Goal: Information Seeking & Learning: Learn about a topic

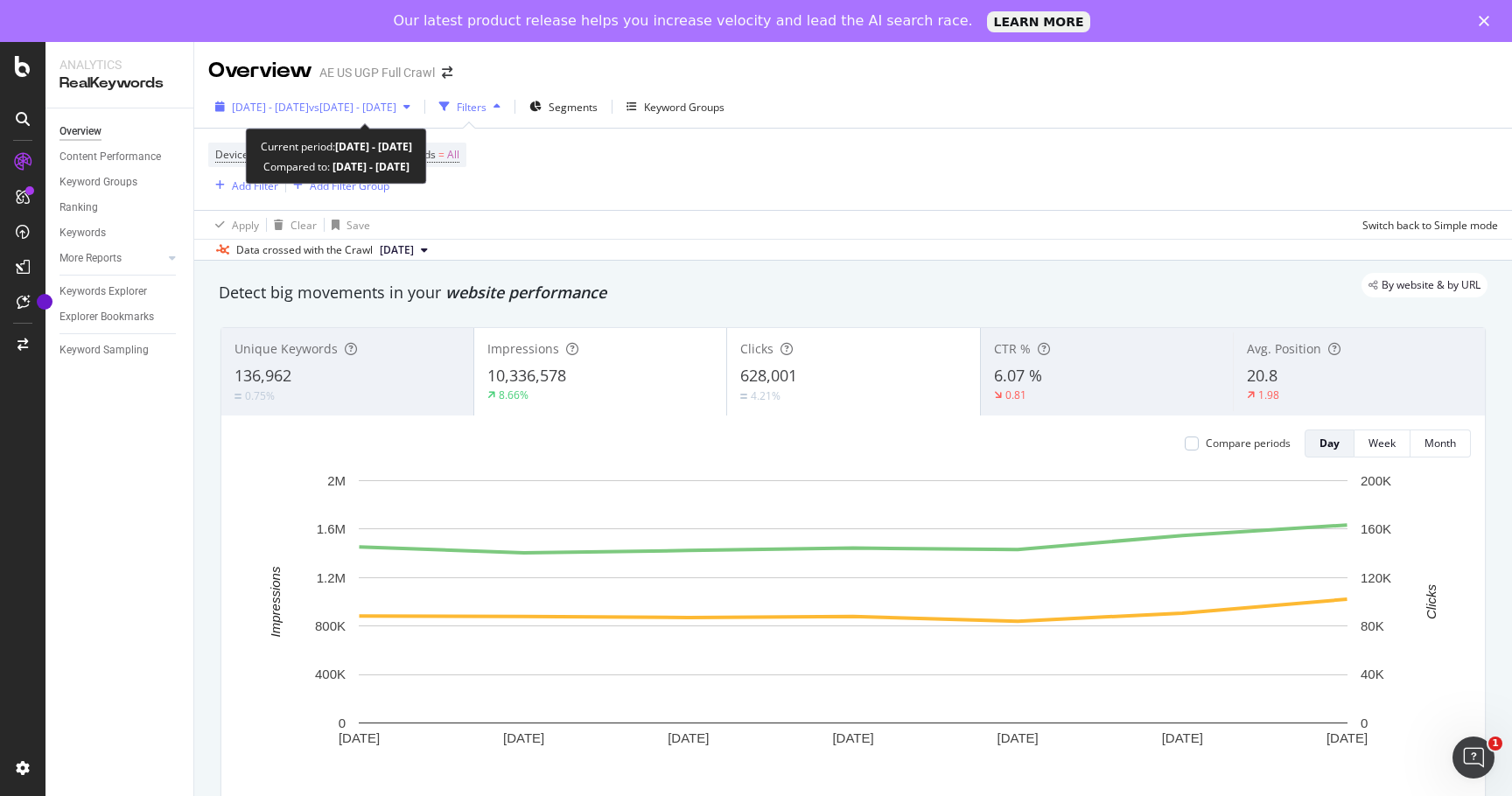
click at [383, 104] on span "vs 2021 Sep. 12th - Sep. 18th" at bounding box center [353, 108] width 88 height 15
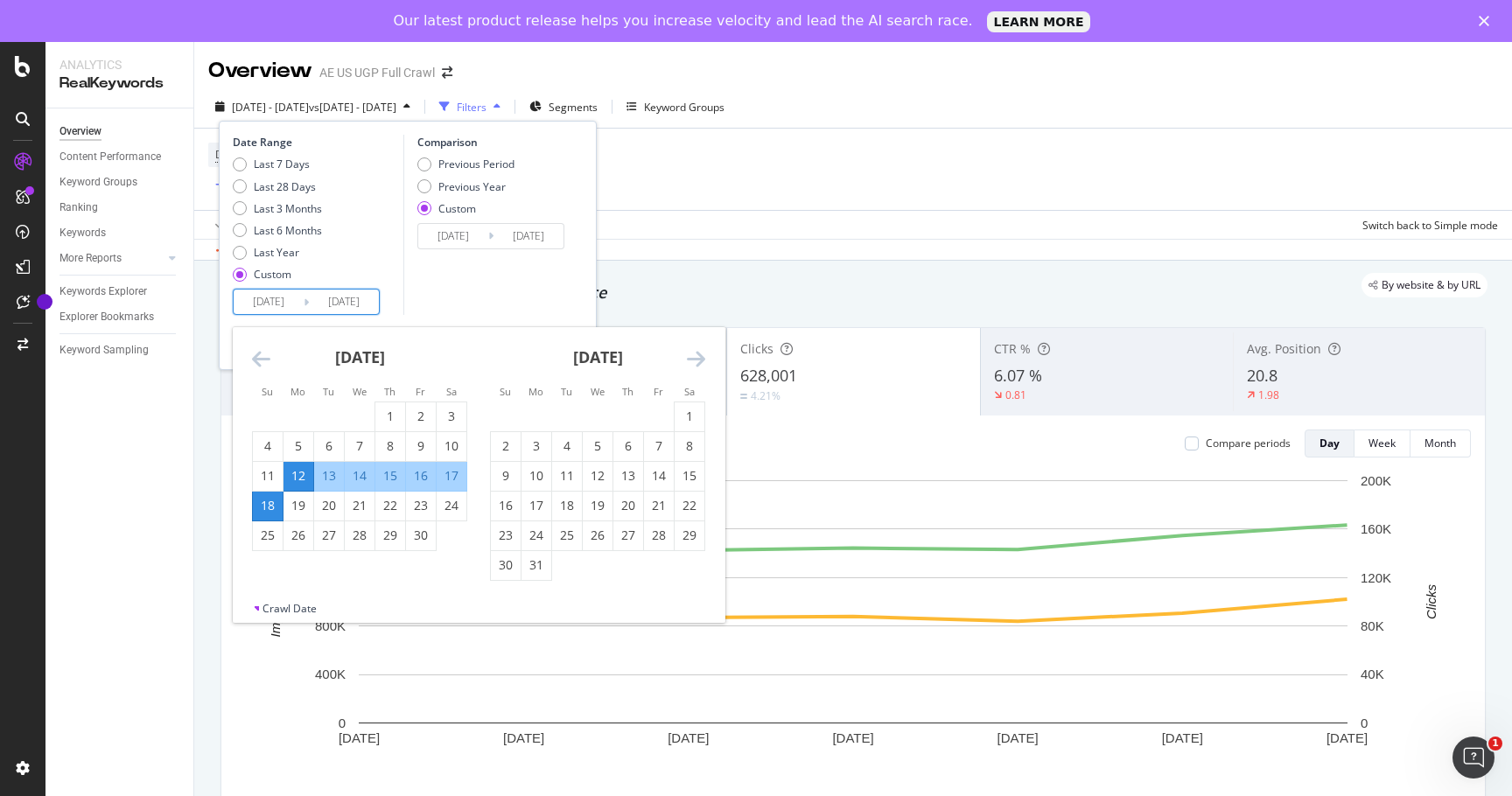
click at [283, 310] on input "2022/09/12" at bounding box center [268, 302] width 70 height 25
click at [692, 359] on icon "Move forward to switch to the next month." at bounding box center [696, 358] width 18 height 21
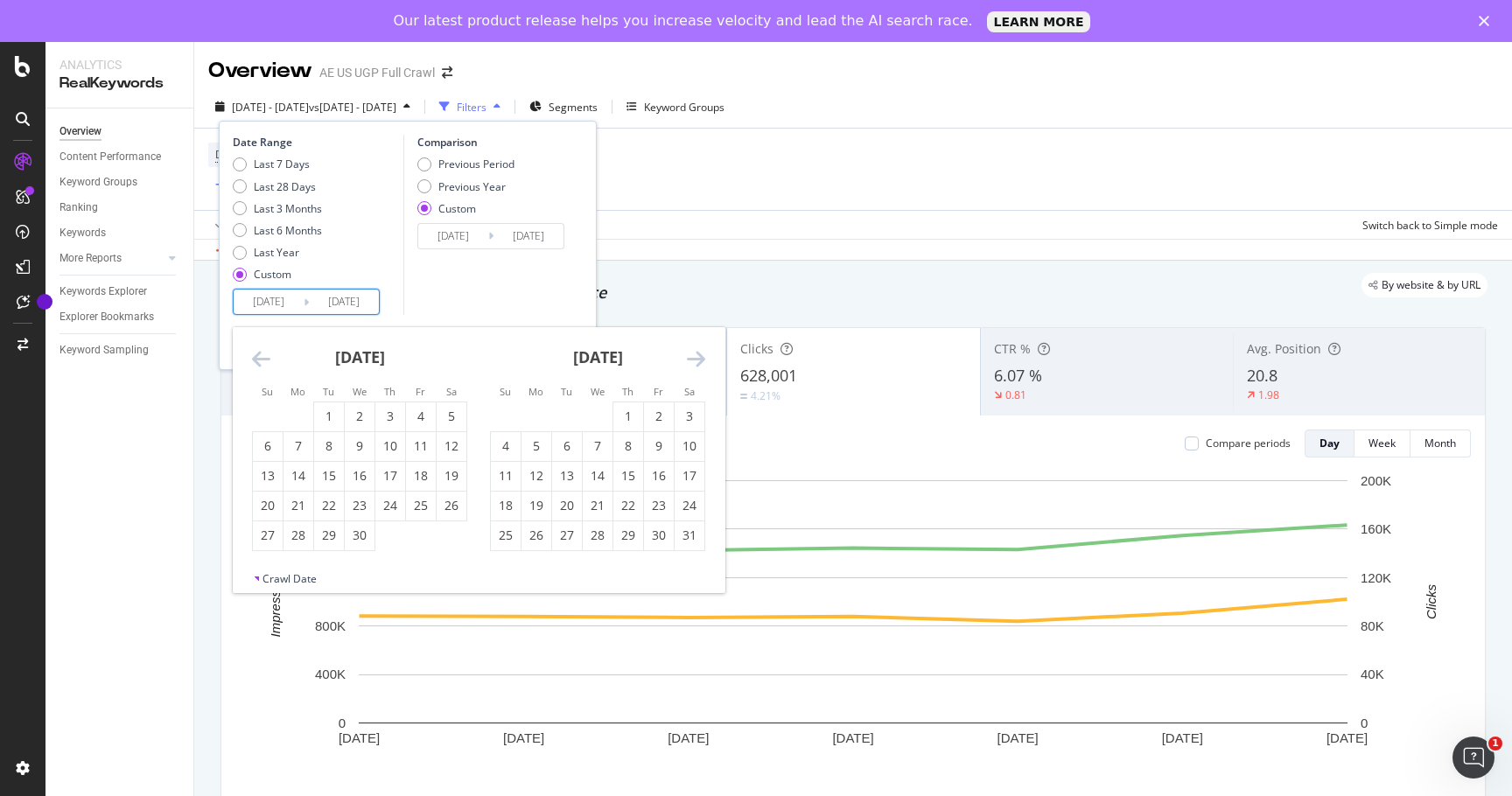
click at [692, 359] on icon "Move forward to switch to the next month." at bounding box center [696, 358] width 18 height 21
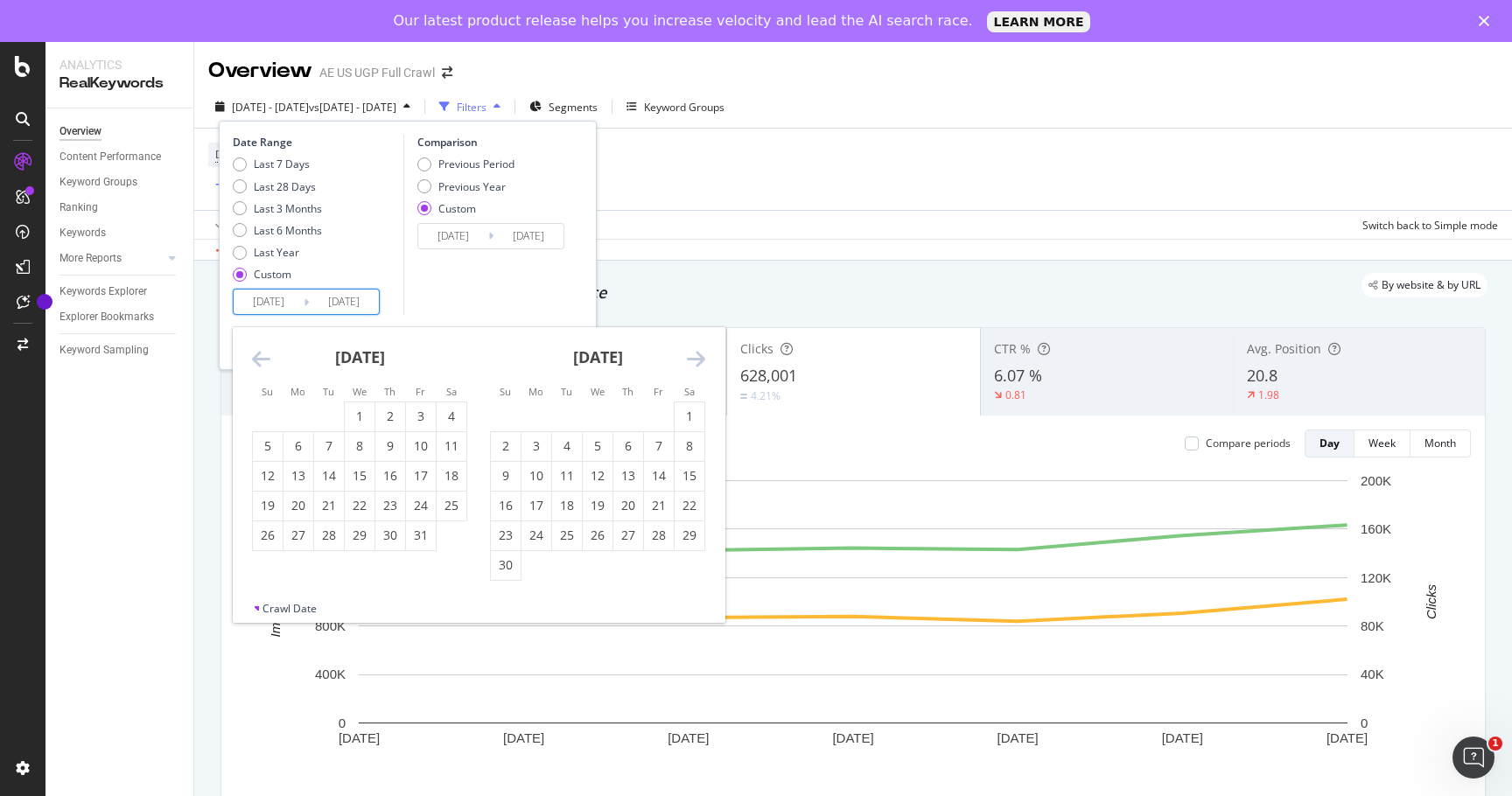
click at [692, 359] on icon "Move forward to switch to the next month." at bounding box center [696, 358] width 18 height 21
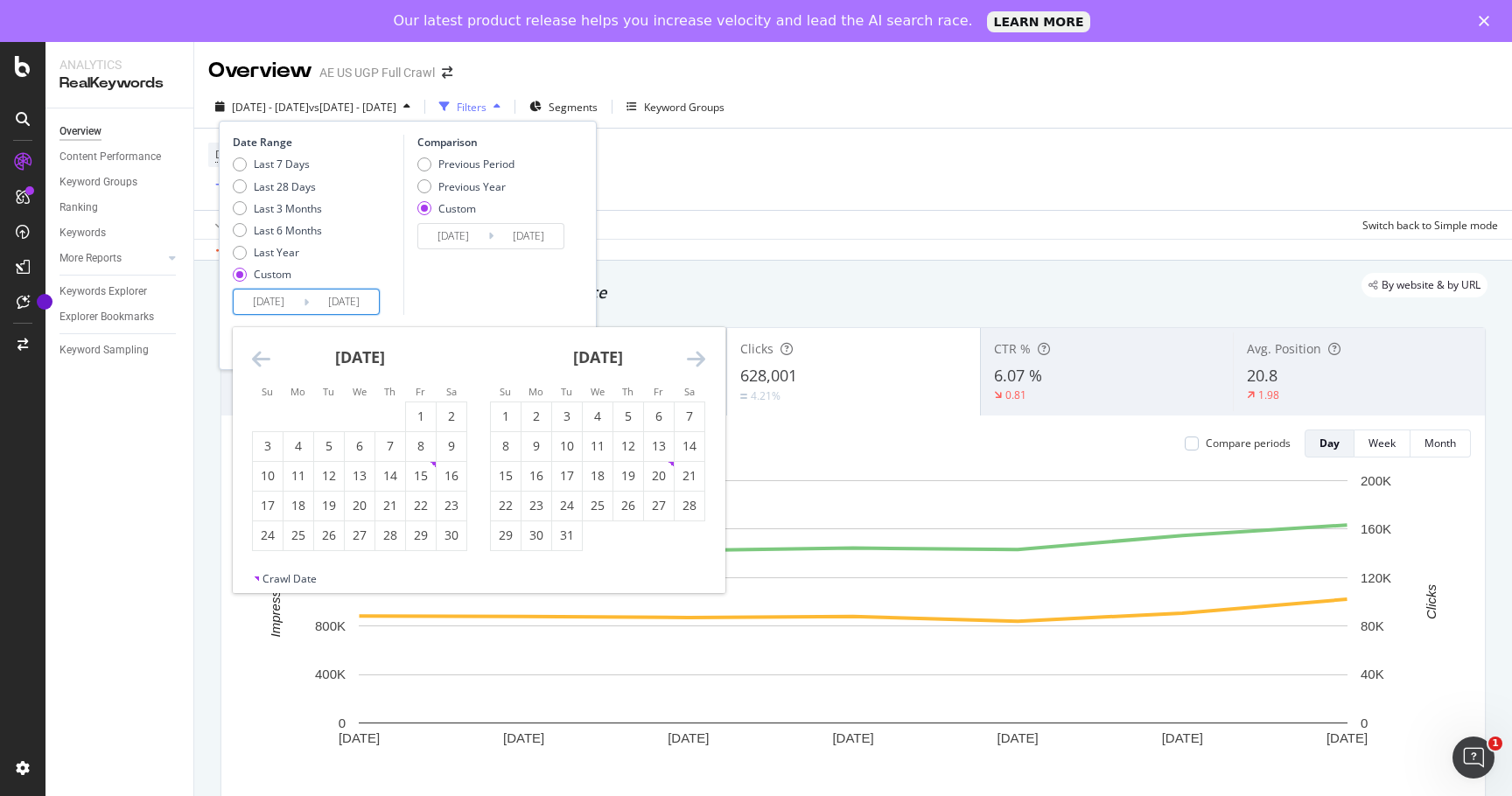
click at [692, 359] on icon "Move forward to switch to the next month." at bounding box center [696, 358] width 18 height 21
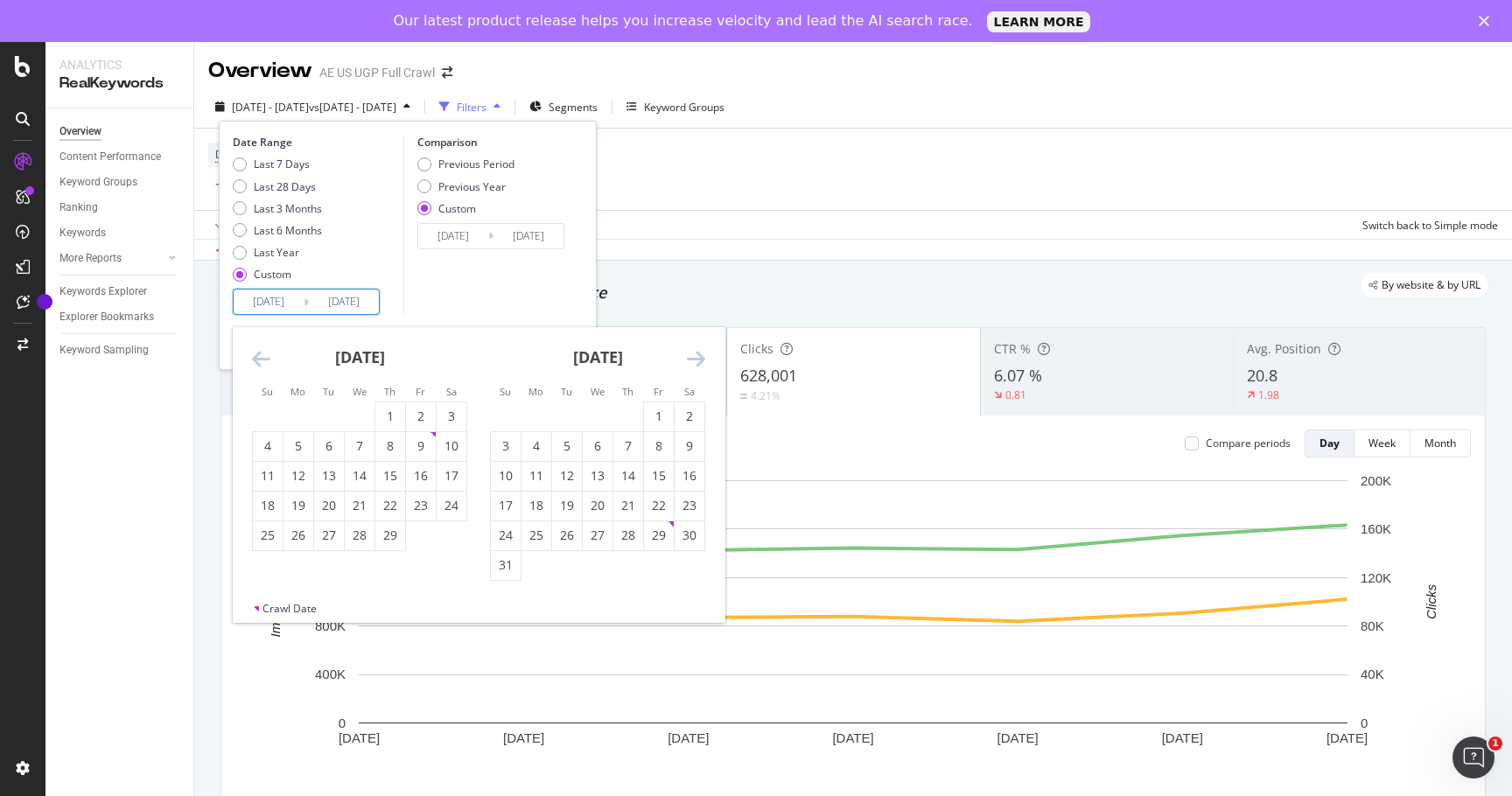
click at [692, 359] on icon "Move forward to switch to the next month." at bounding box center [696, 358] width 18 height 21
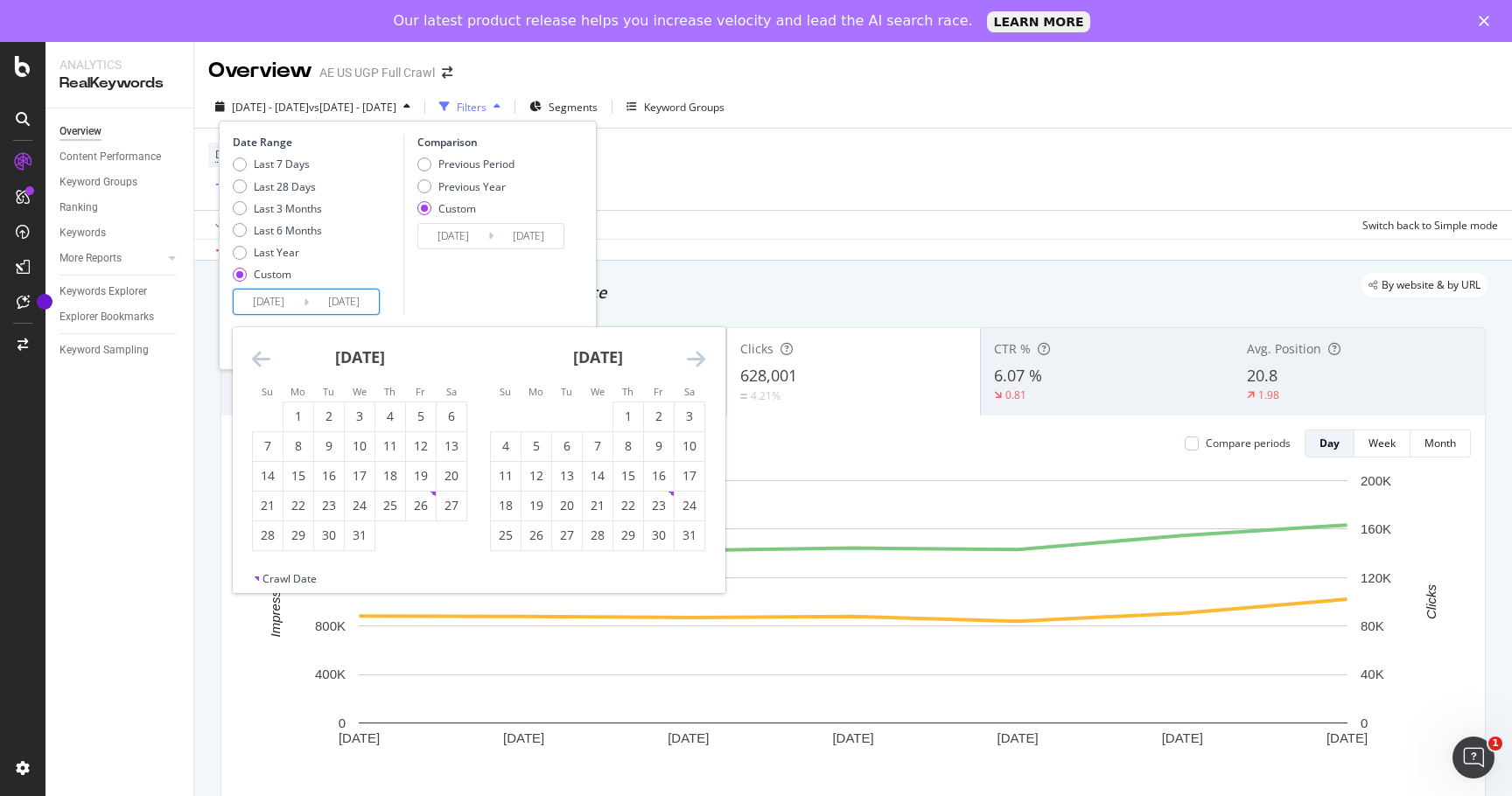
click at [692, 359] on icon "Move forward to switch to the next month." at bounding box center [696, 358] width 18 height 21
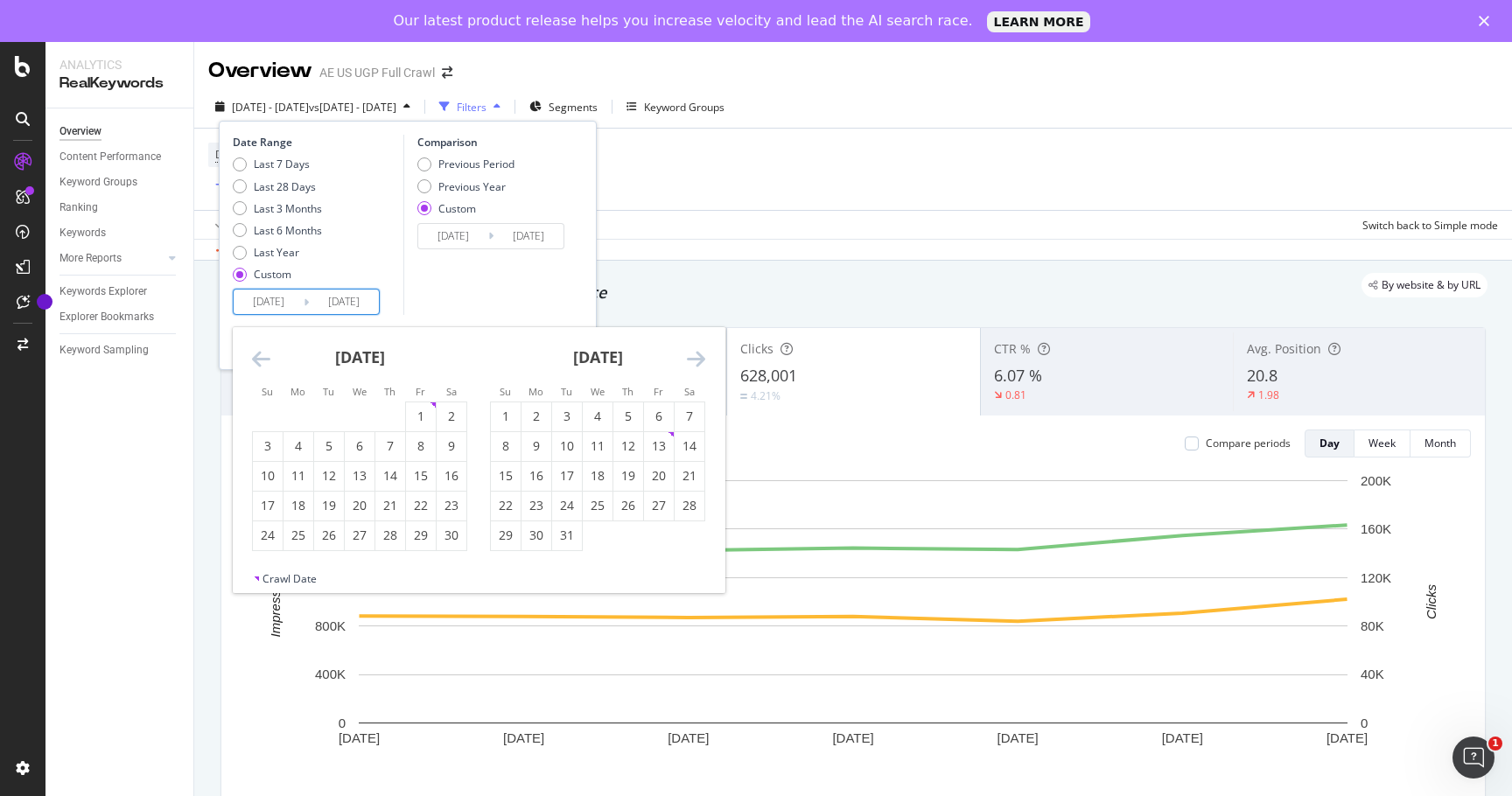
click at [692, 359] on icon "Move forward to switch to the next month." at bounding box center [696, 358] width 18 height 21
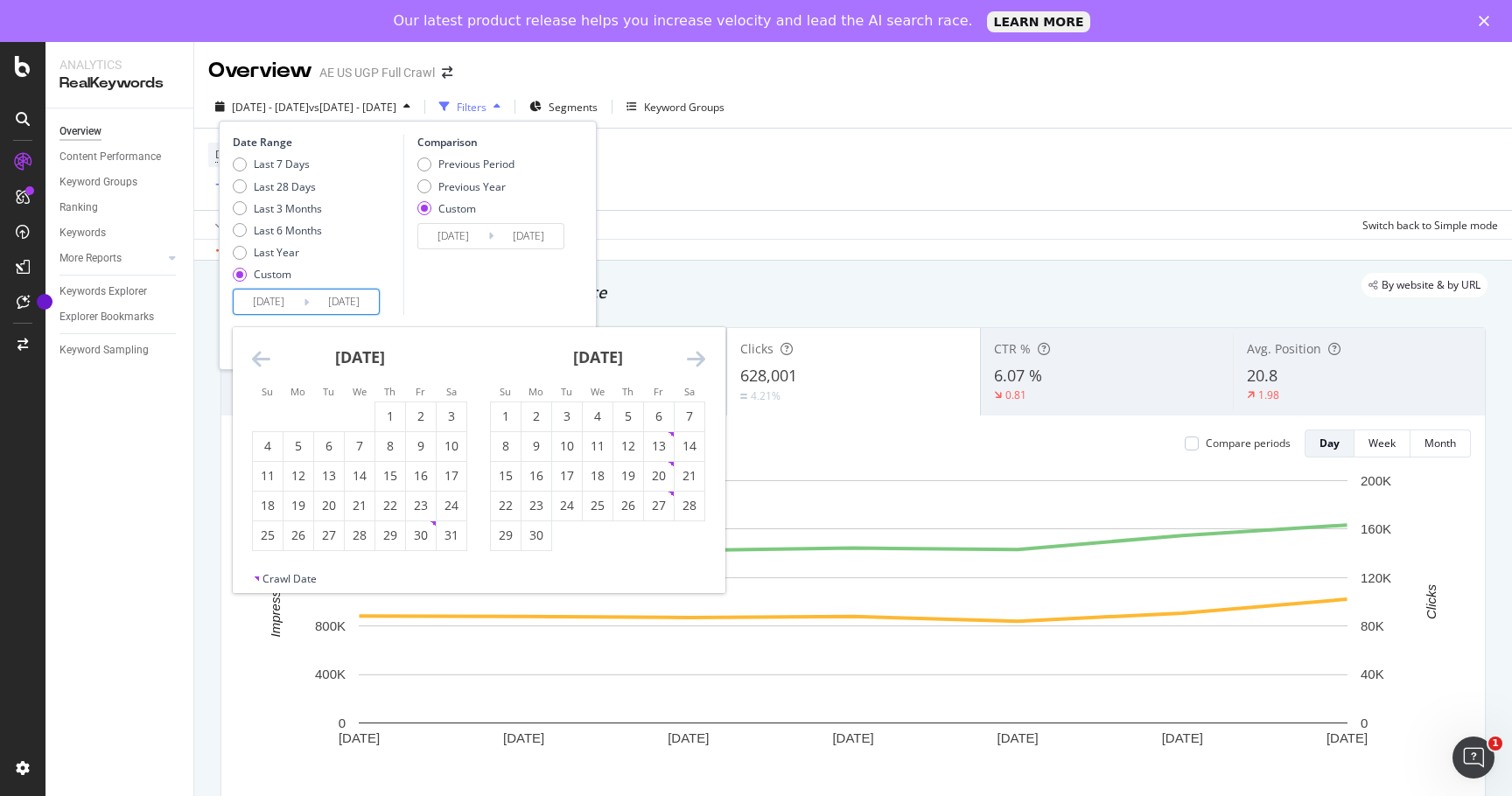
click at [692, 359] on icon "Move forward to switch to the next month." at bounding box center [696, 358] width 18 height 21
click at [649, 468] on div "15" at bounding box center [658, 475] width 30 height 17
type input "2025/08/15"
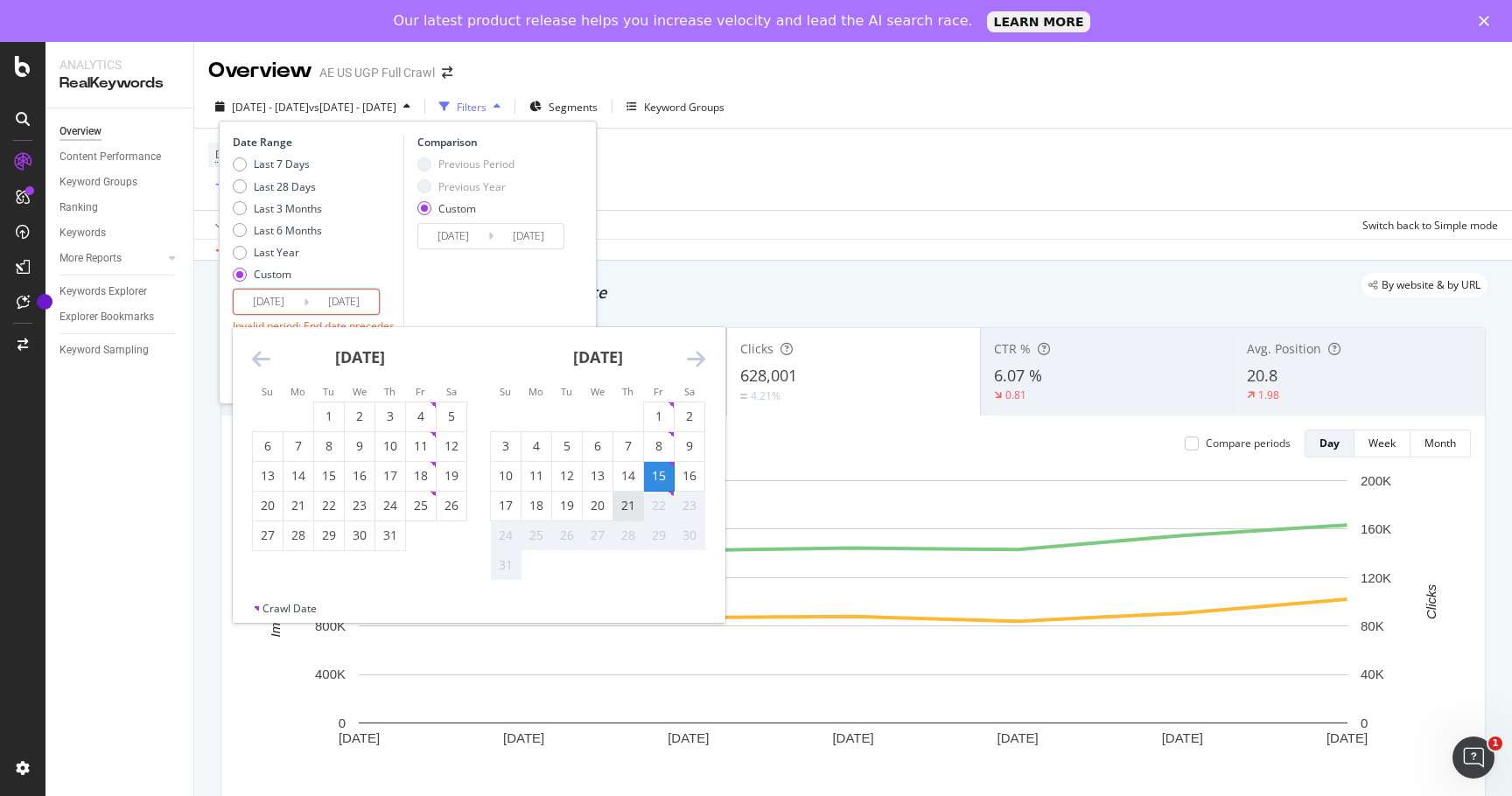
click at [632, 502] on div "21" at bounding box center [628, 506] width 30 height 17
type input "2025/08/21"
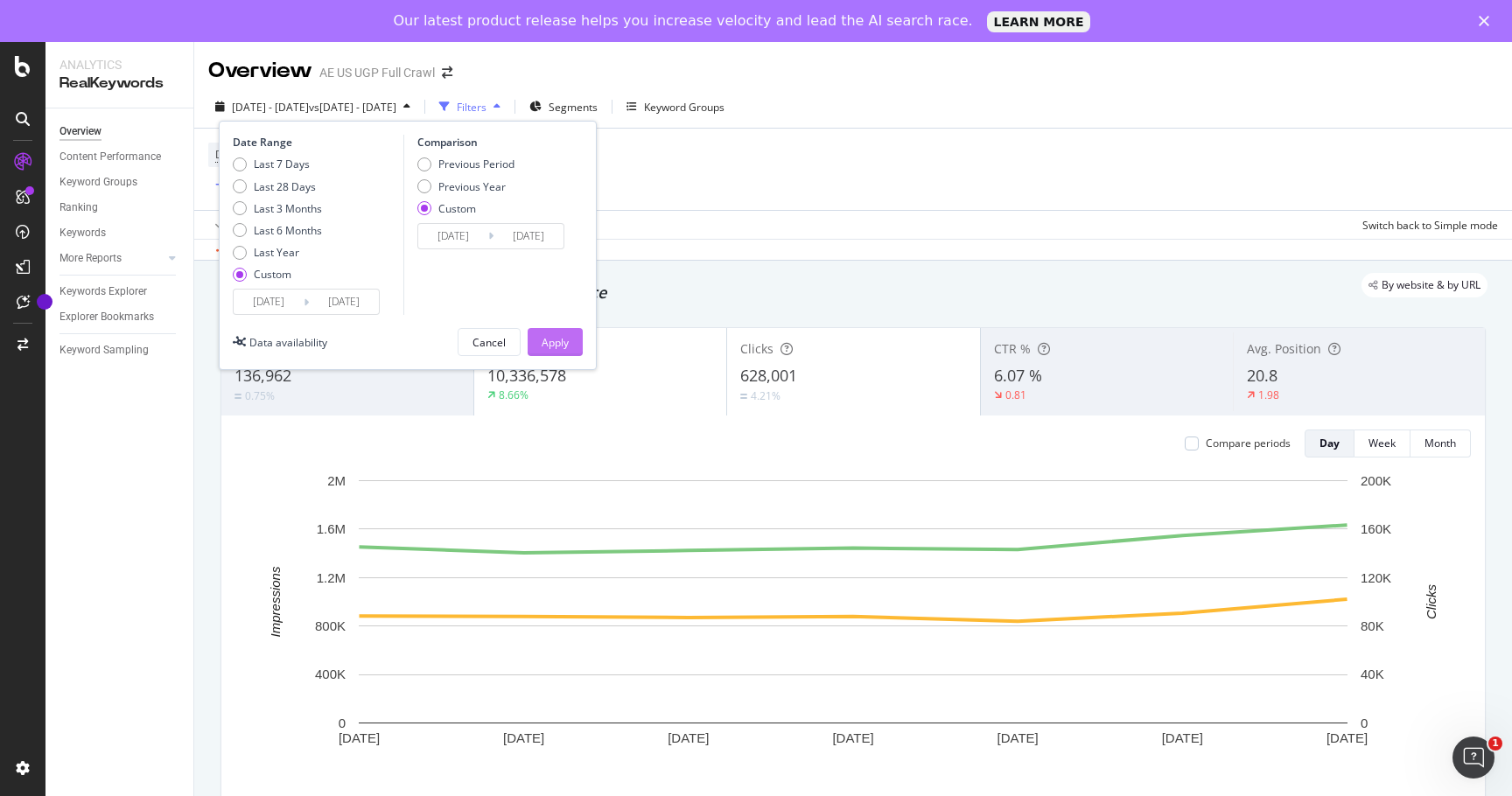
click at [555, 333] on div "Apply" at bounding box center [554, 342] width 27 height 27
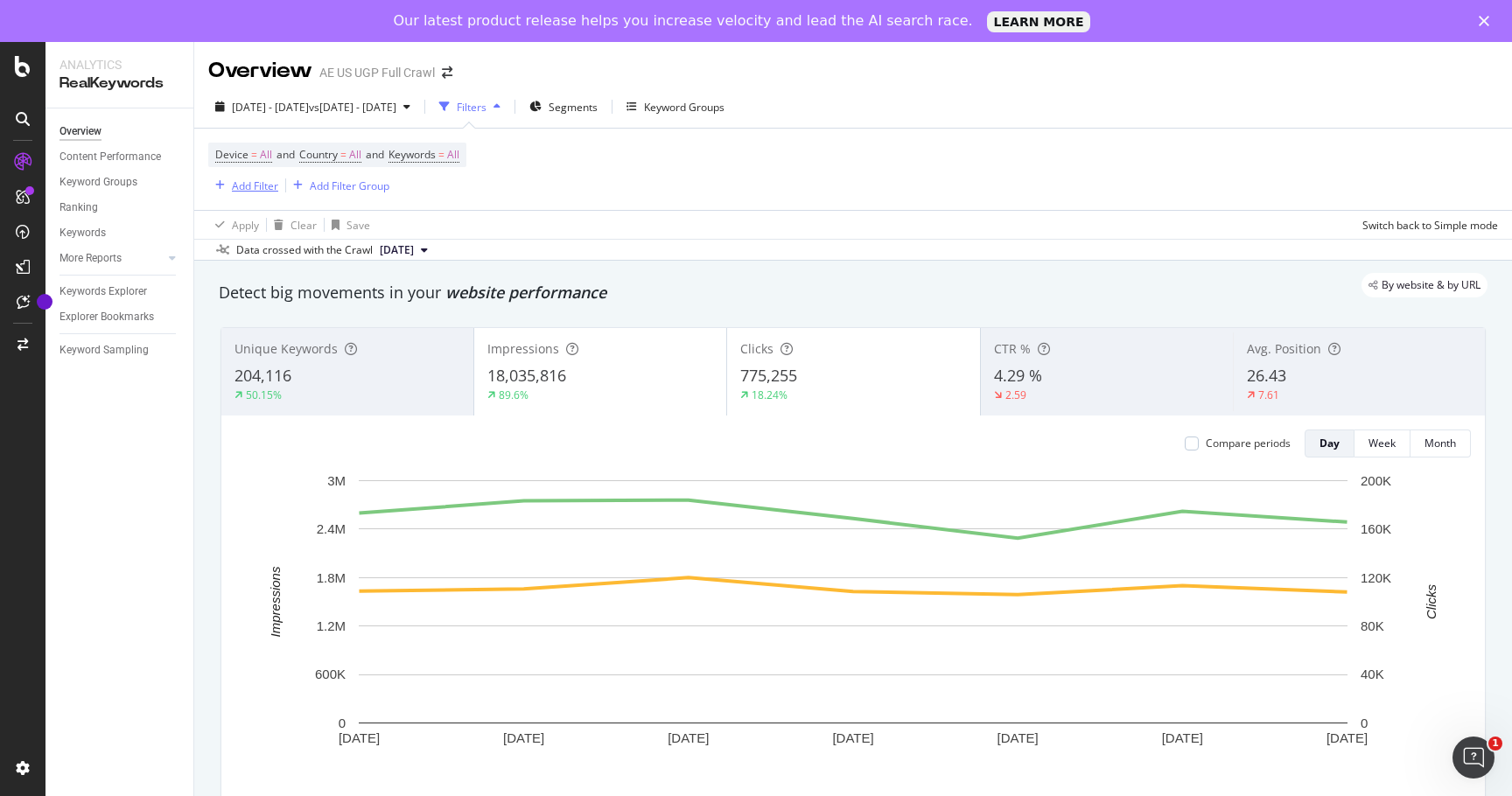
click at [269, 185] on div "Add Filter" at bounding box center [254, 186] width 47 height 15
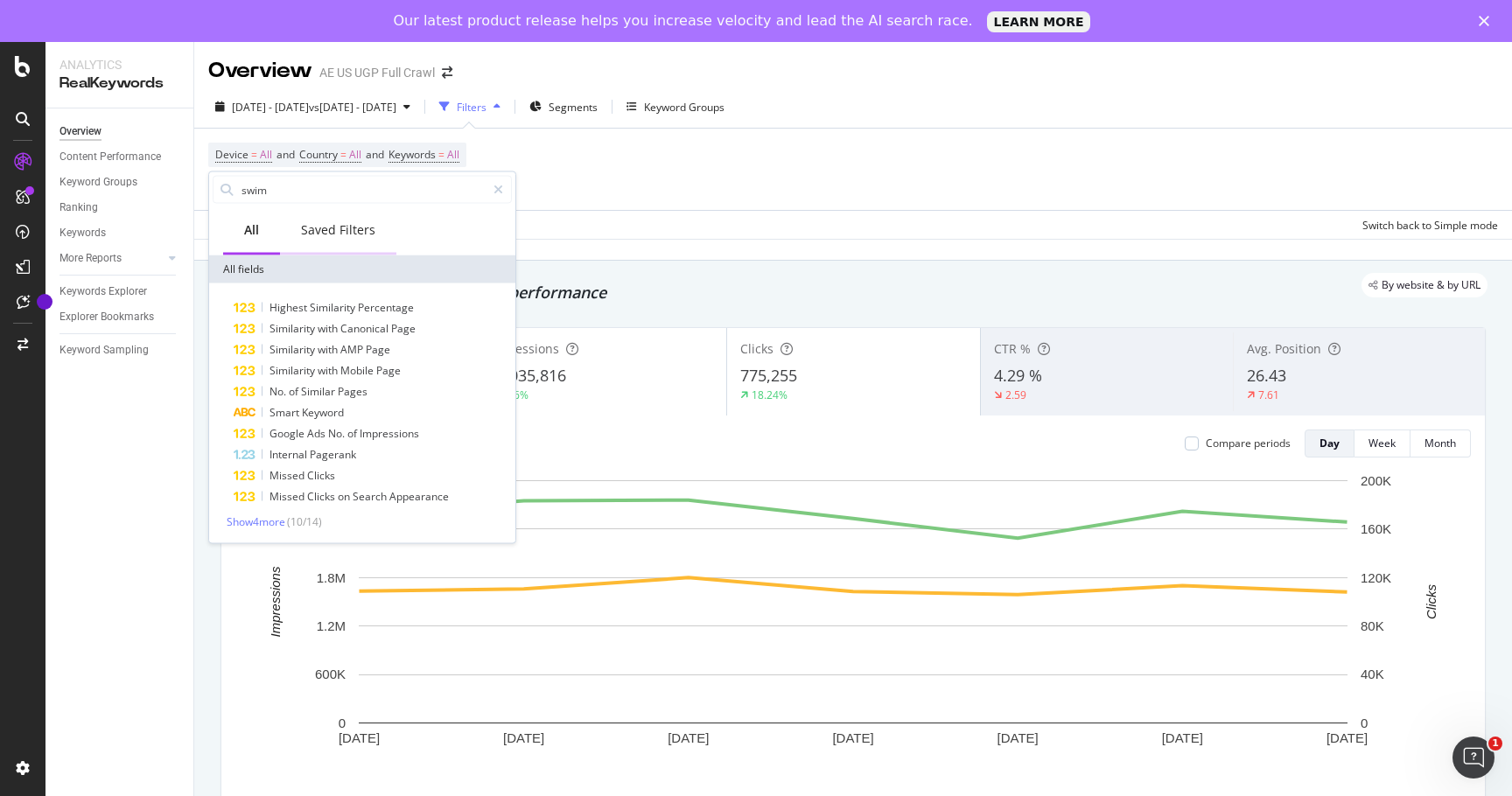
type input "swim"
click at [325, 235] on div "Saved Filters" at bounding box center [338, 229] width 74 height 17
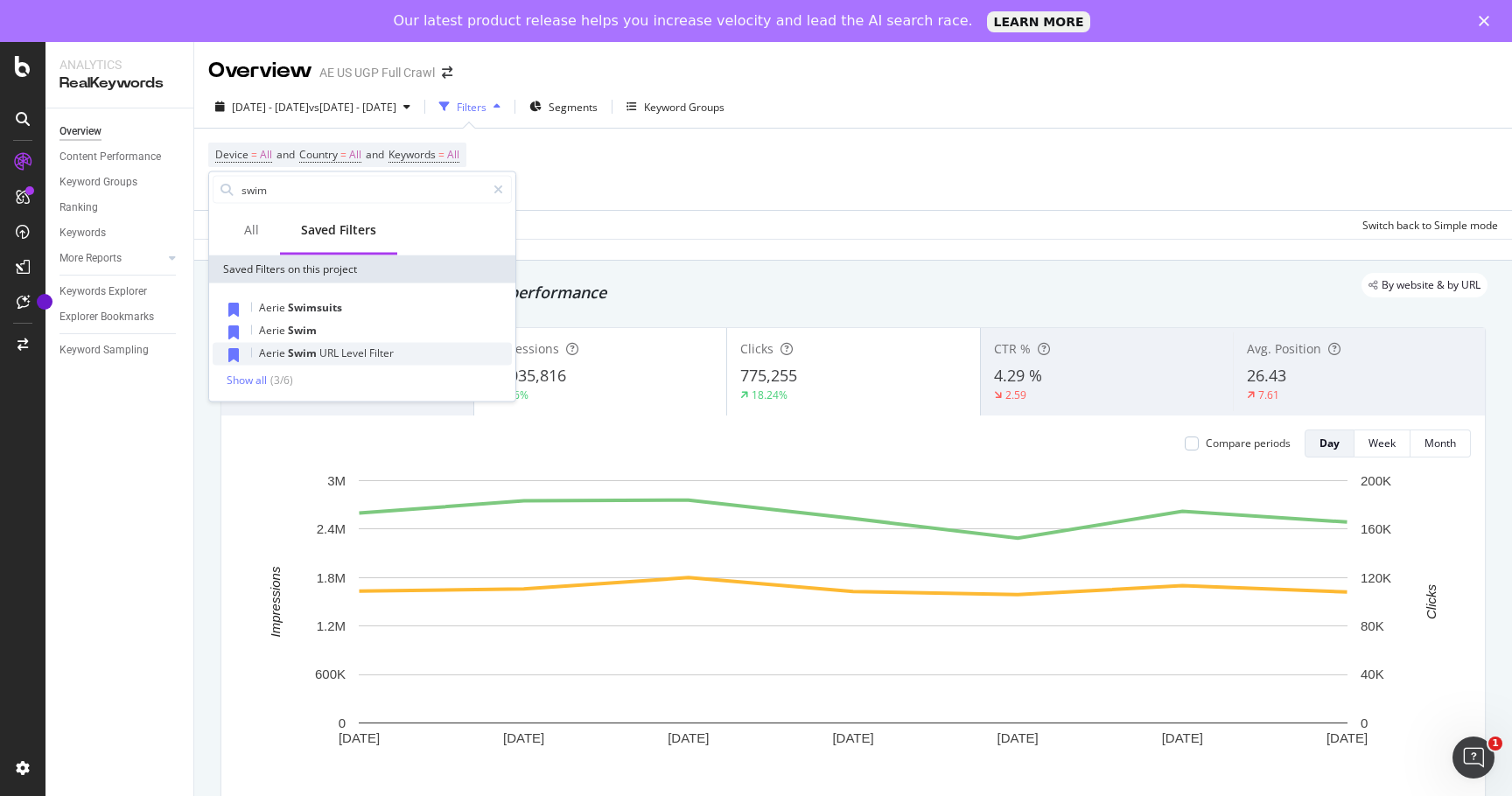
click at [313, 349] on span "Swim" at bounding box center [303, 353] width 31 height 15
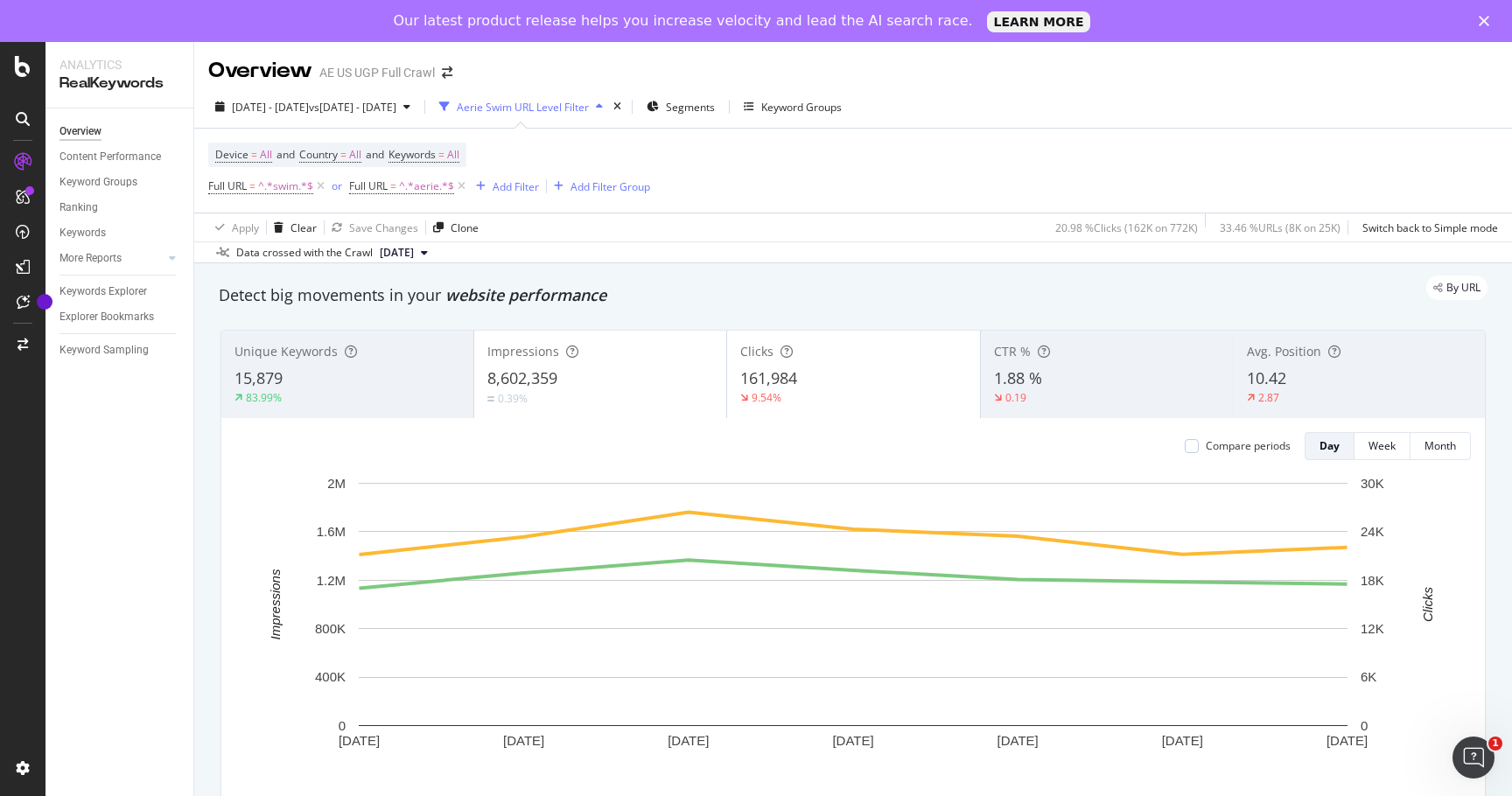
click at [585, 102] on div "Aerie Swim URL Level Filter" at bounding box center [522, 108] width 132 height 15
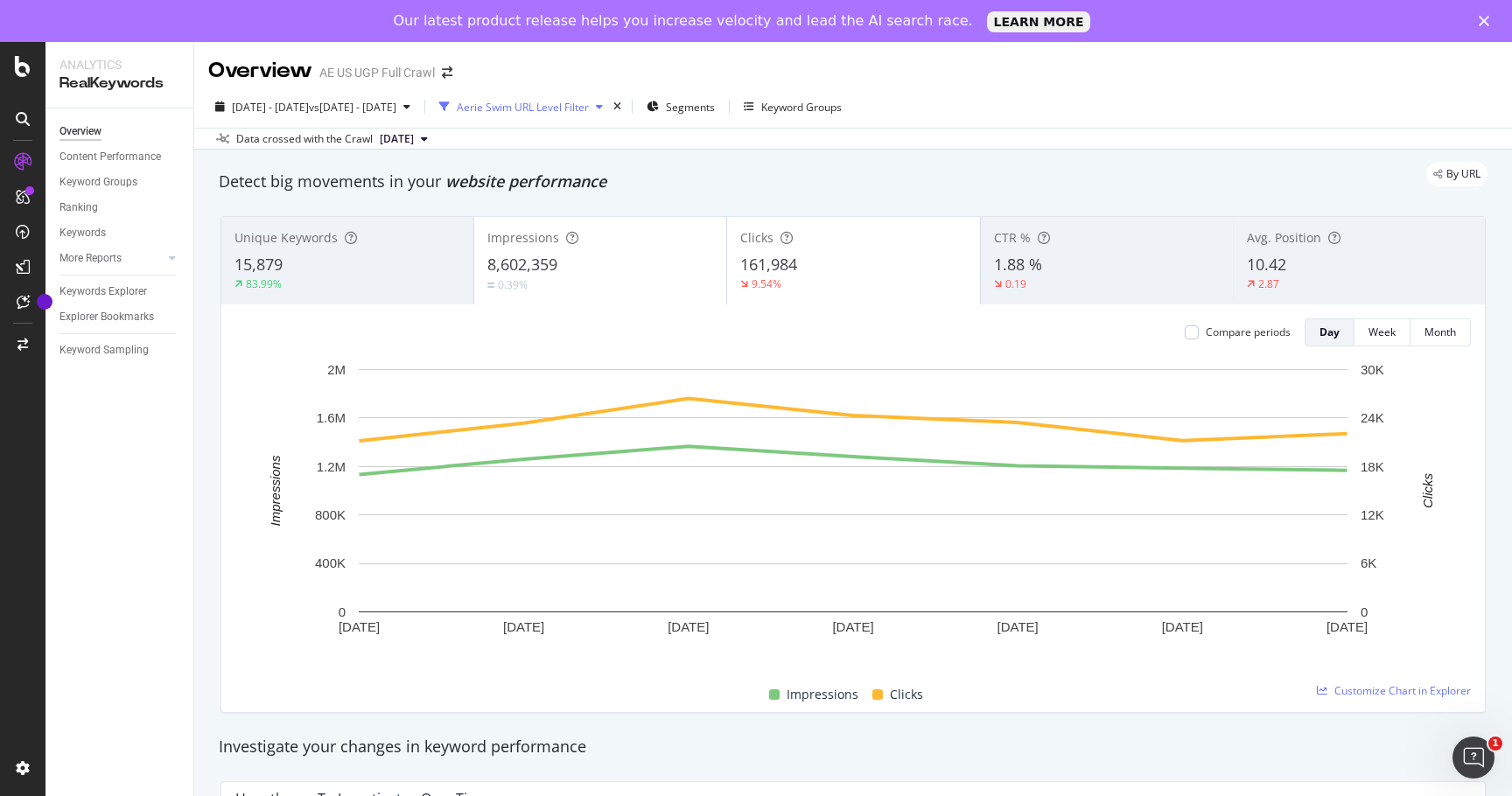
click at [585, 103] on div "Aerie Swim URL Level Filter" at bounding box center [522, 108] width 132 height 15
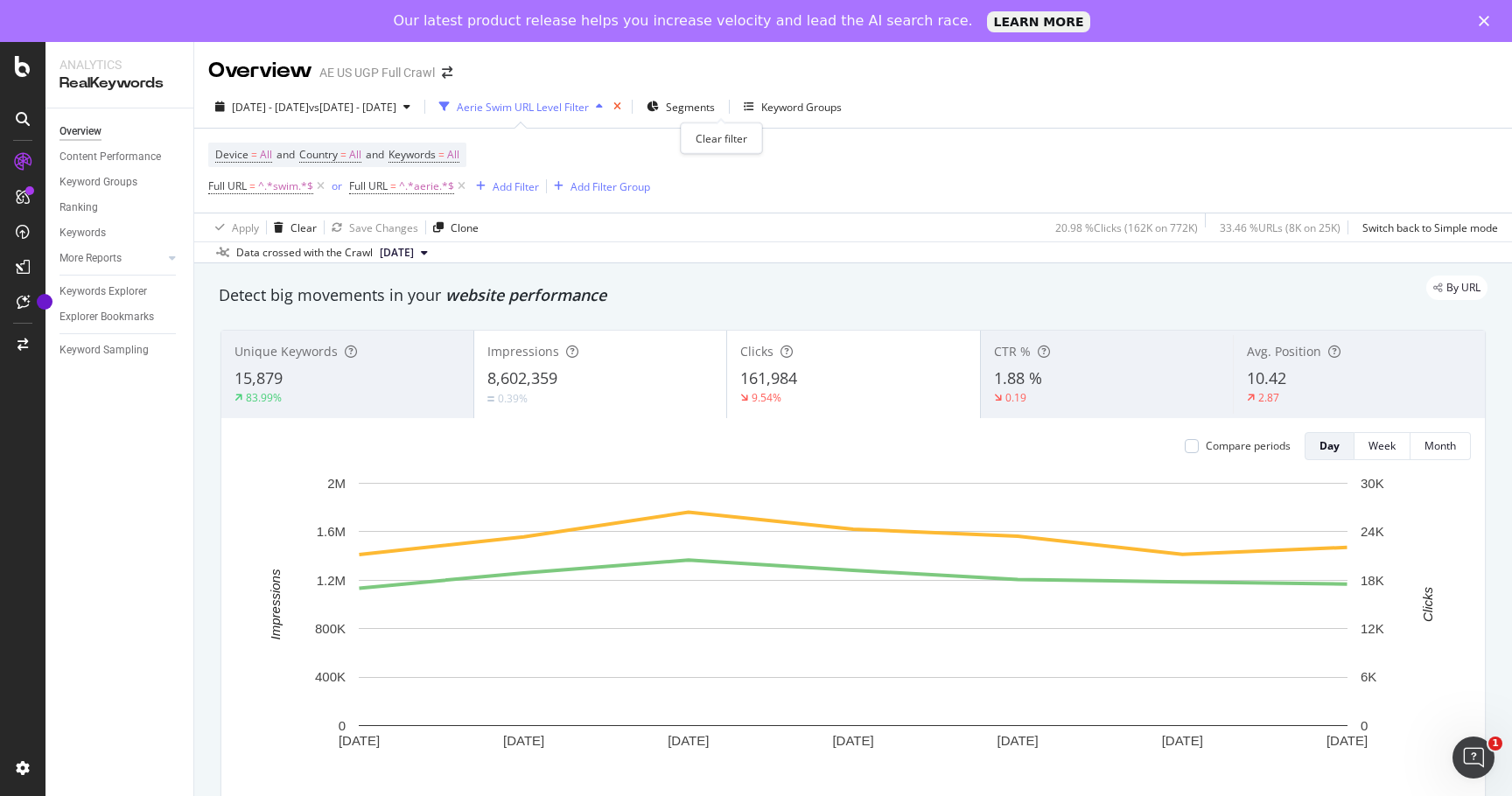
click at [621, 105] on icon "times" at bounding box center [617, 107] width 8 height 10
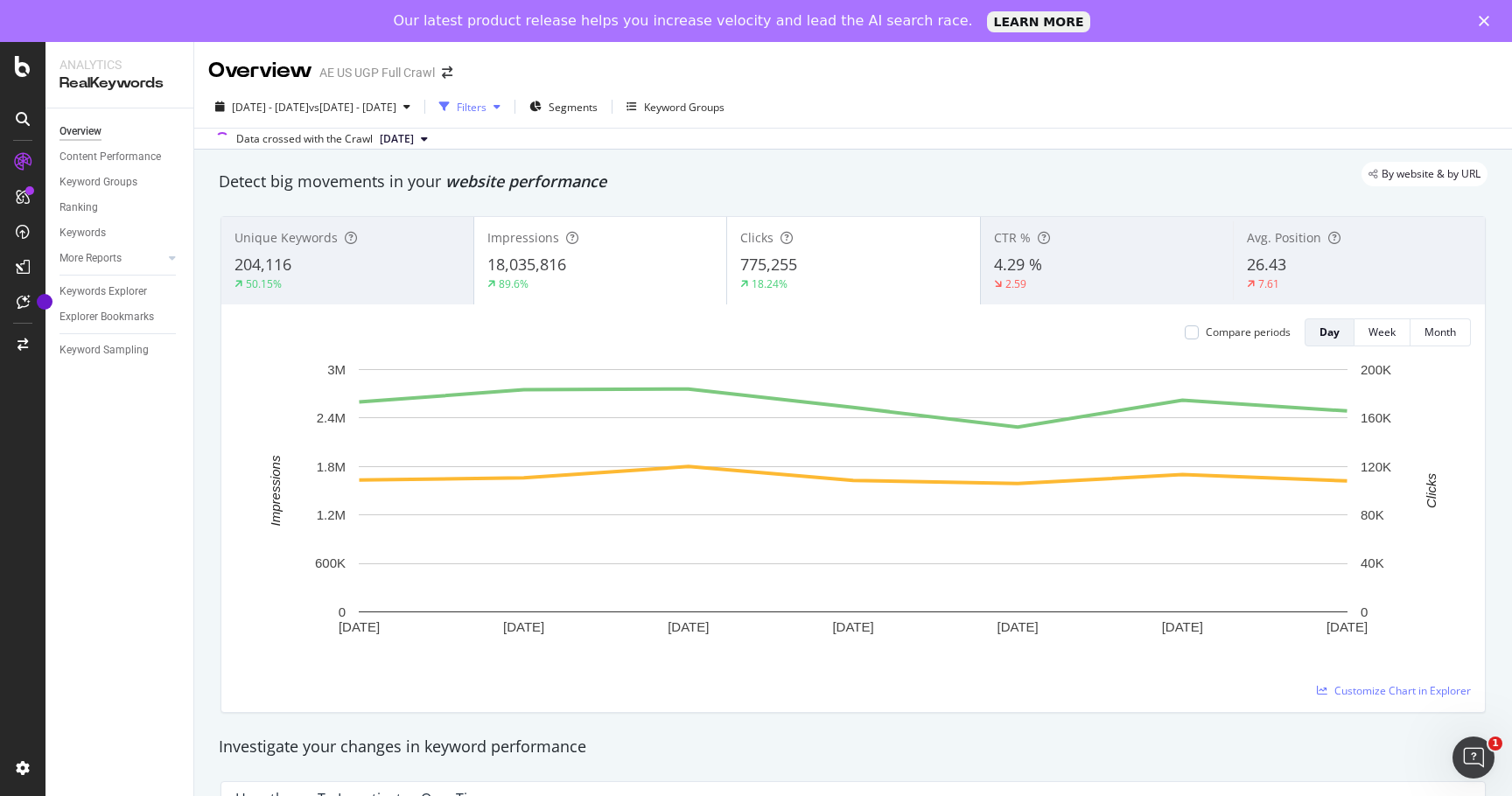
click at [487, 112] on div "Filters" at bounding box center [471, 108] width 30 height 15
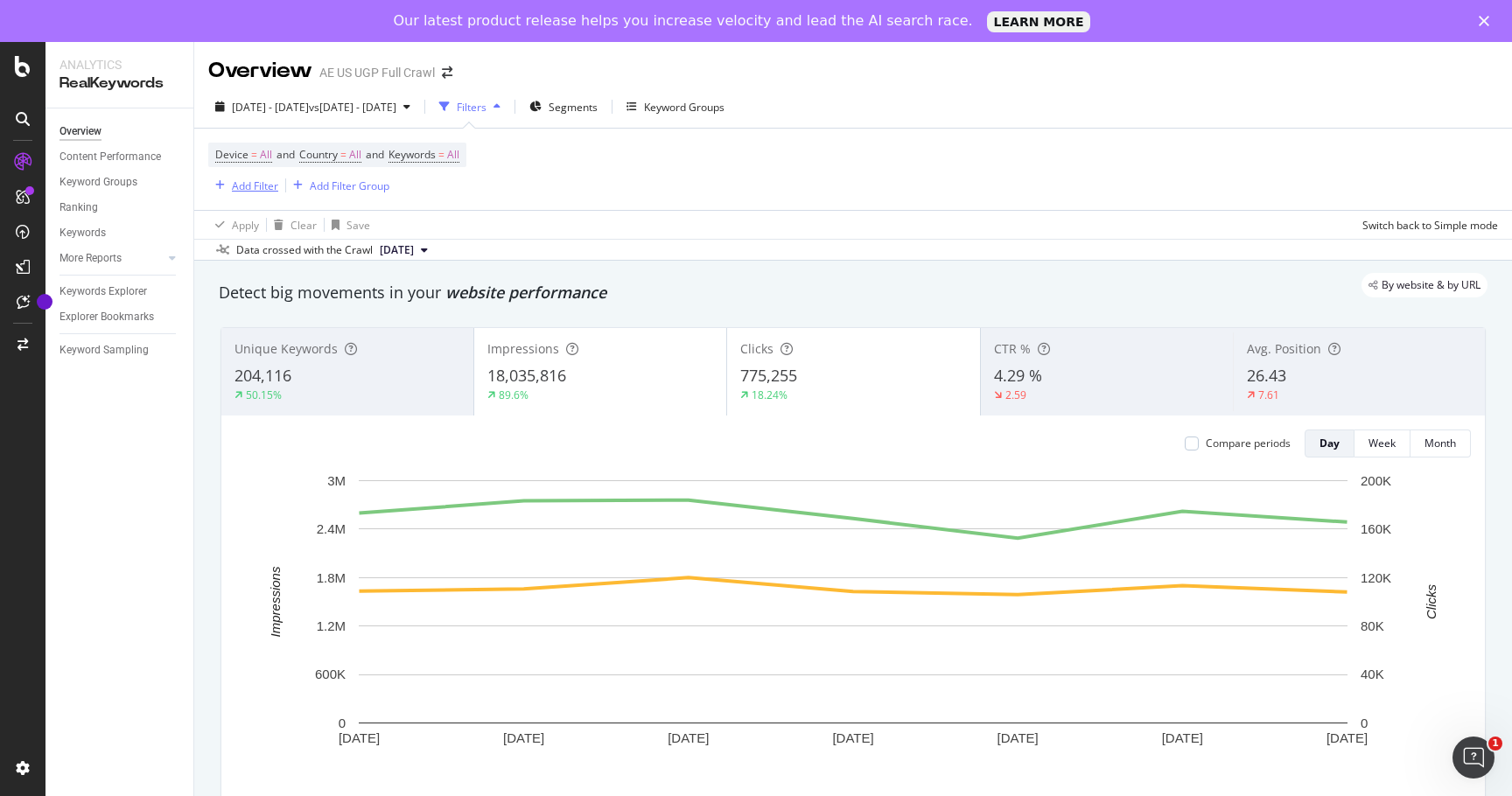
click at [253, 184] on div "Add Filter" at bounding box center [254, 186] width 47 height 15
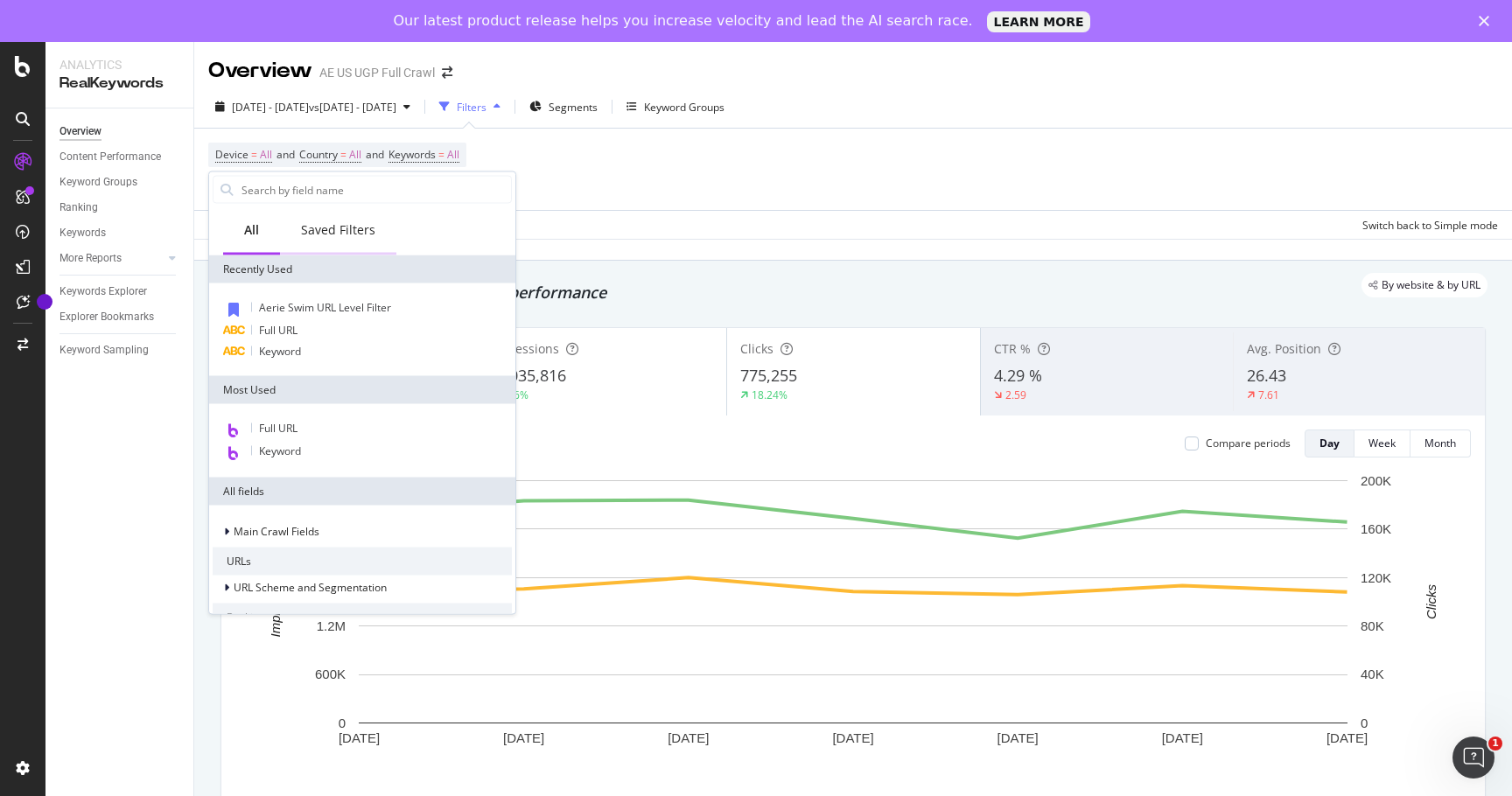
click at [320, 221] on div "Saved Filters" at bounding box center [338, 229] width 74 height 17
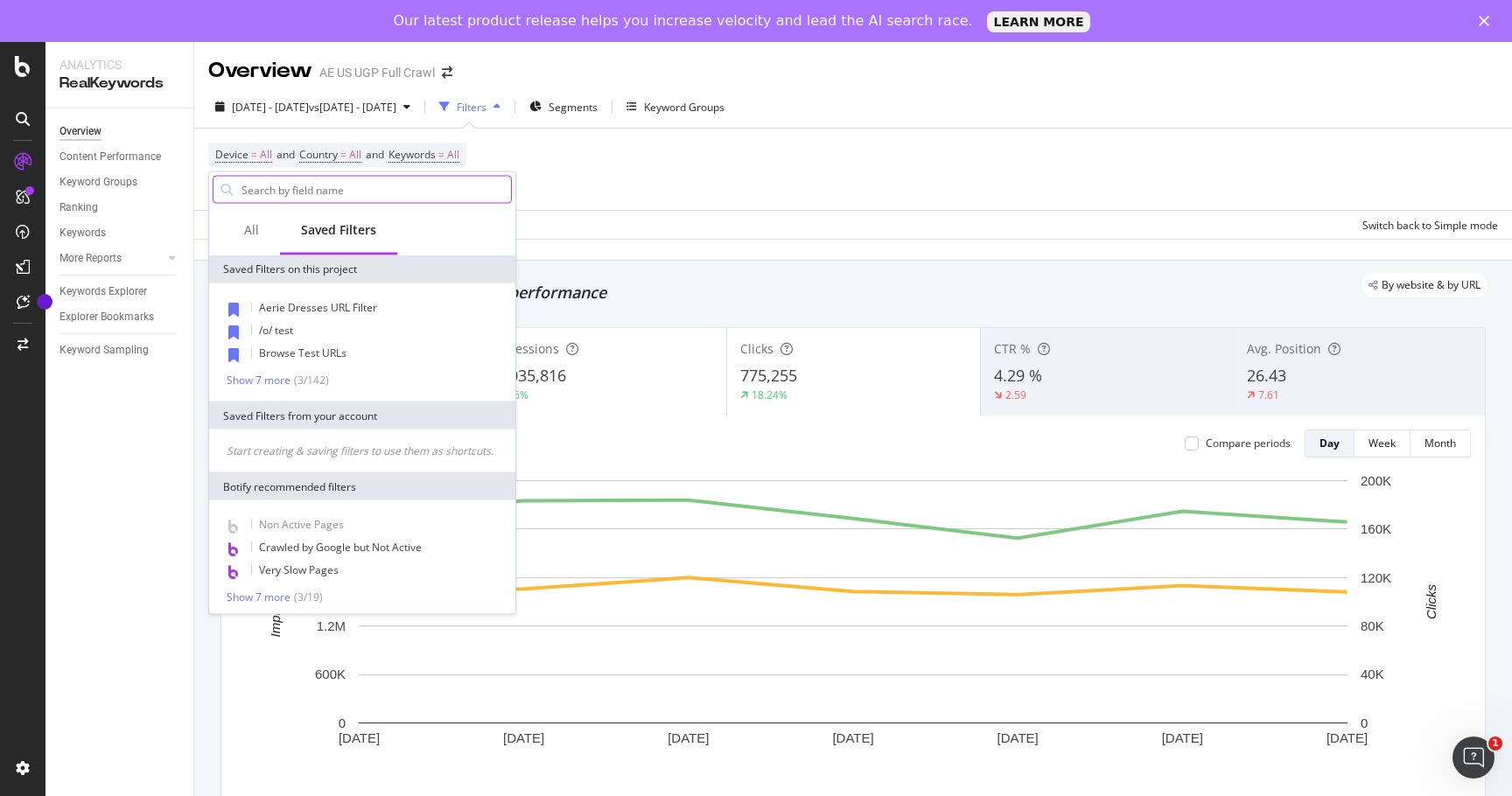
click at [345, 186] on input "text" at bounding box center [375, 189] width 272 height 27
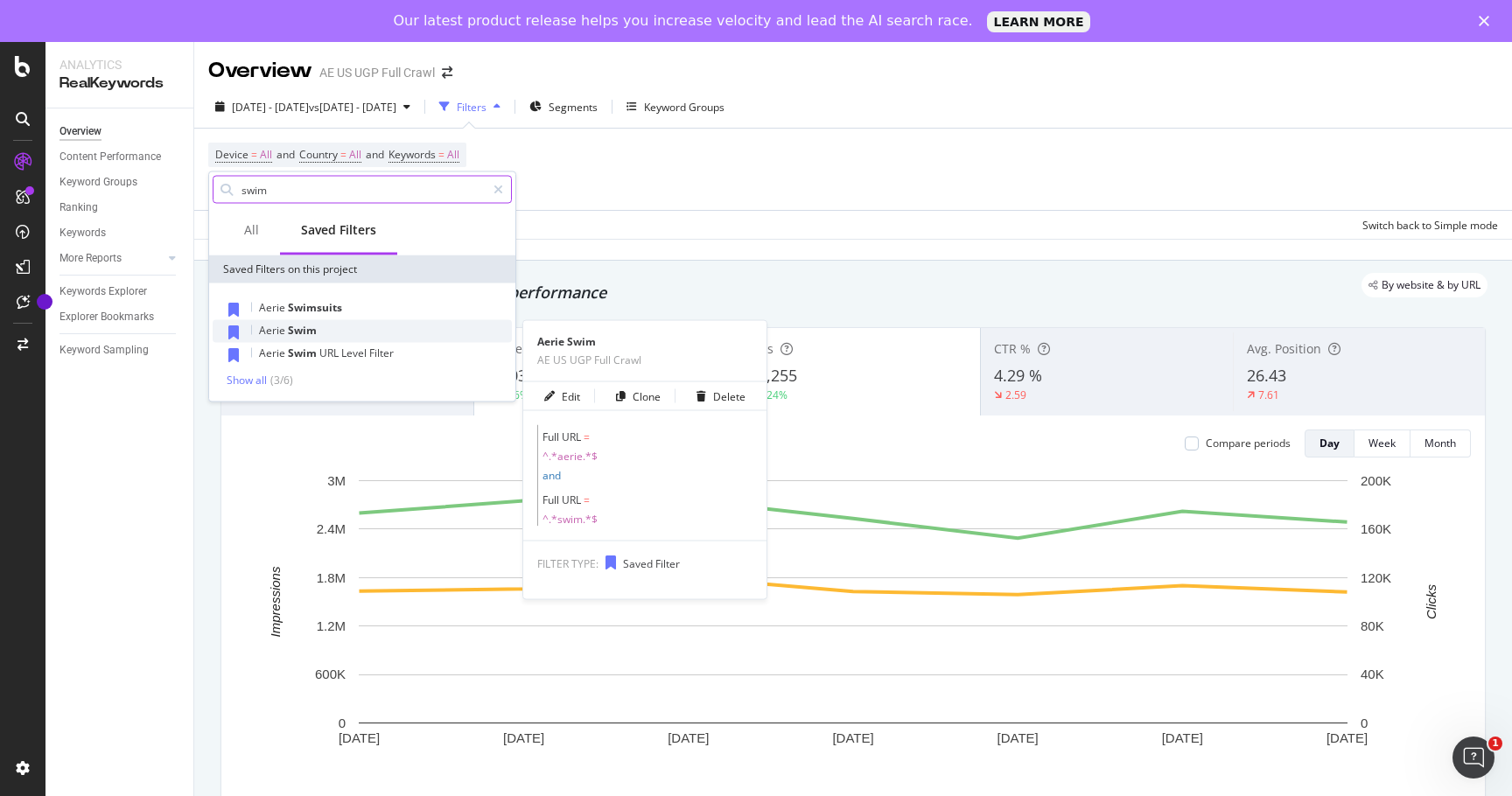
type input "swim"
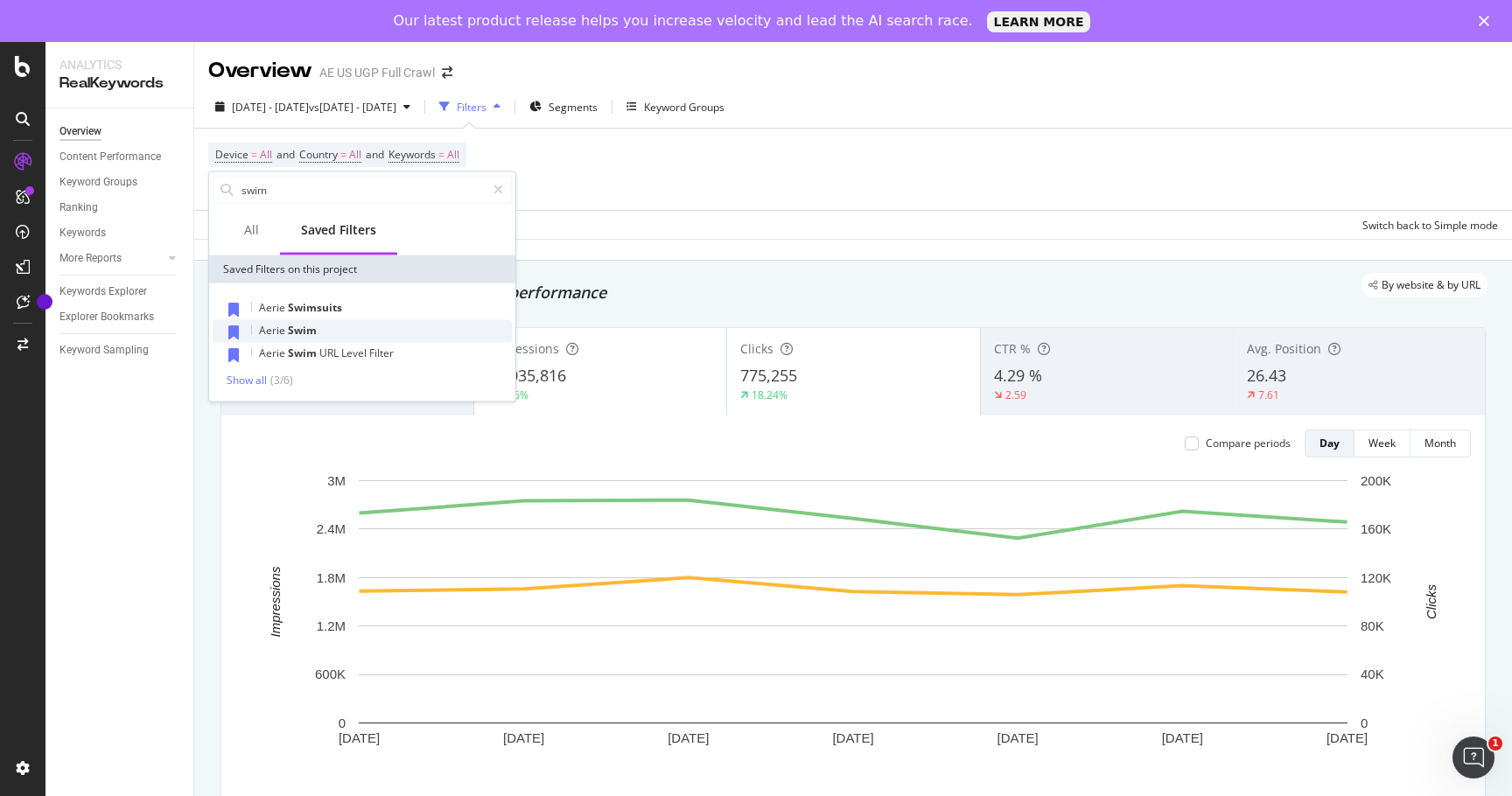
click at [304, 330] on span "Swim" at bounding box center [302, 330] width 29 height 15
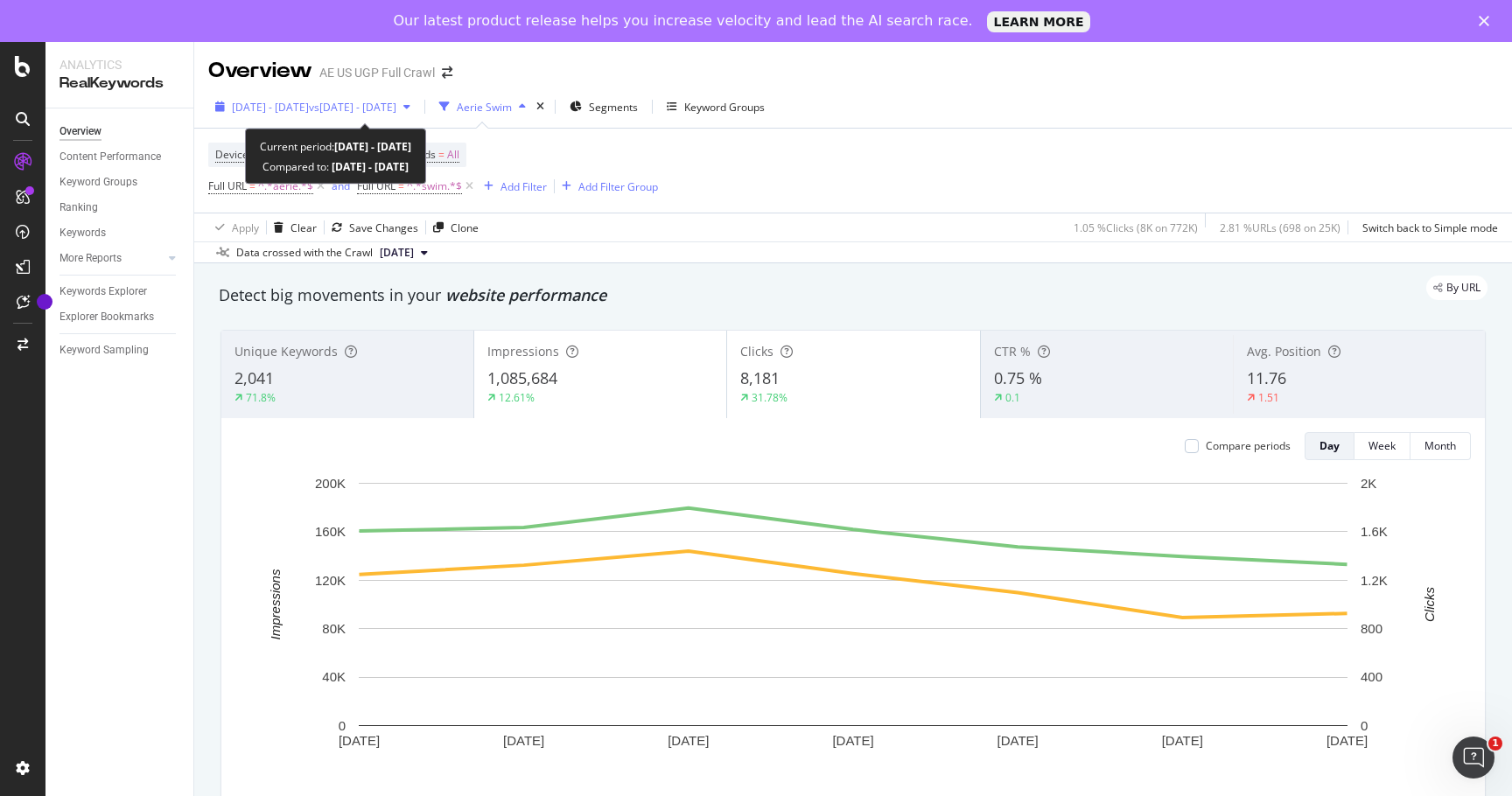
click at [396, 108] on span "vs 2021 Sep. 12th - Sep. 18th" at bounding box center [353, 108] width 88 height 15
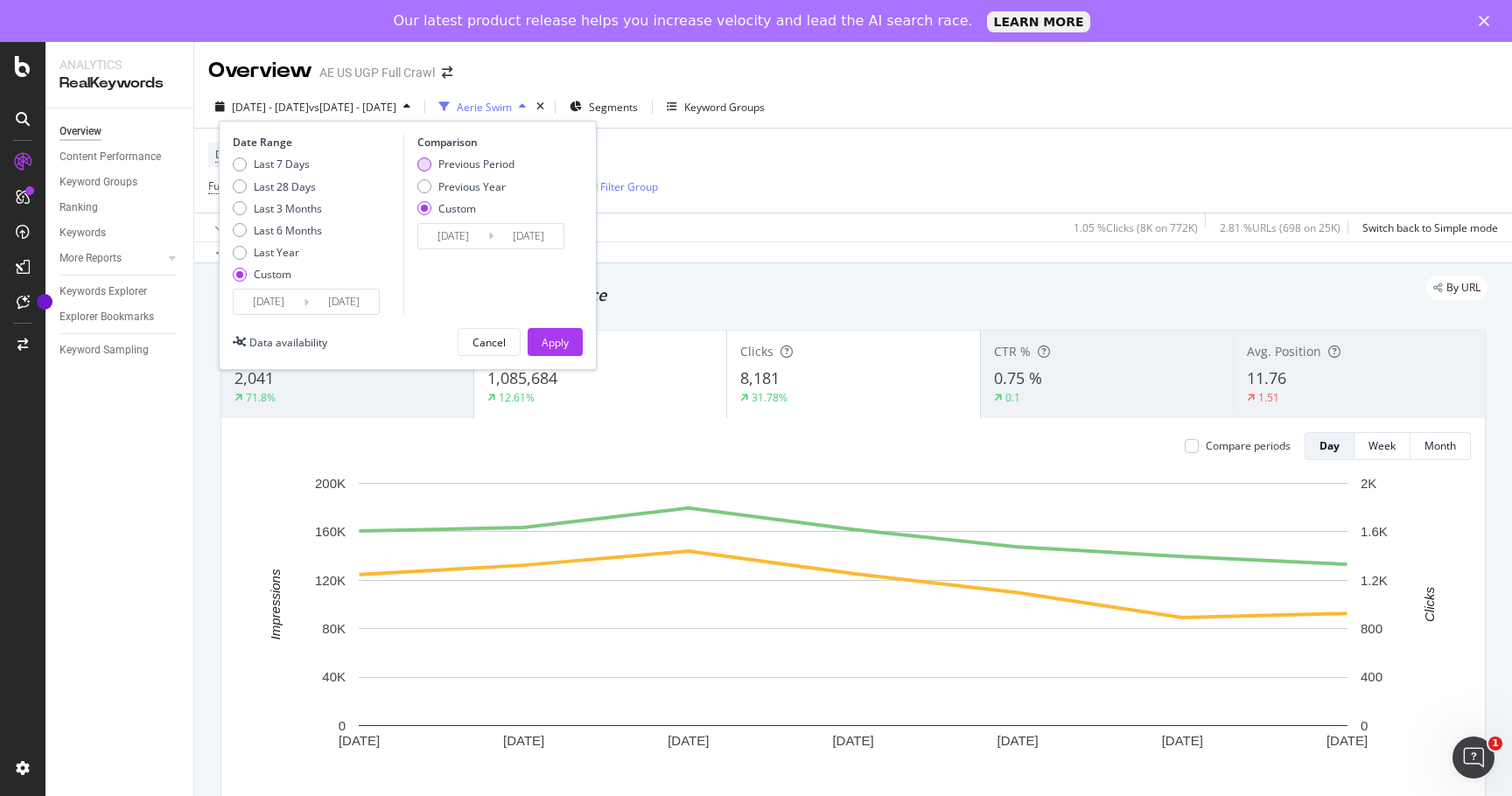
click at [476, 164] on div "Previous Period" at bounding box center [476, 164] width 76 height 15
type input "2025/08/08"
type input "2025/08/14"
click at [551, 347] on div "Apply" at bounding box center [554, 343] width 27 height 15
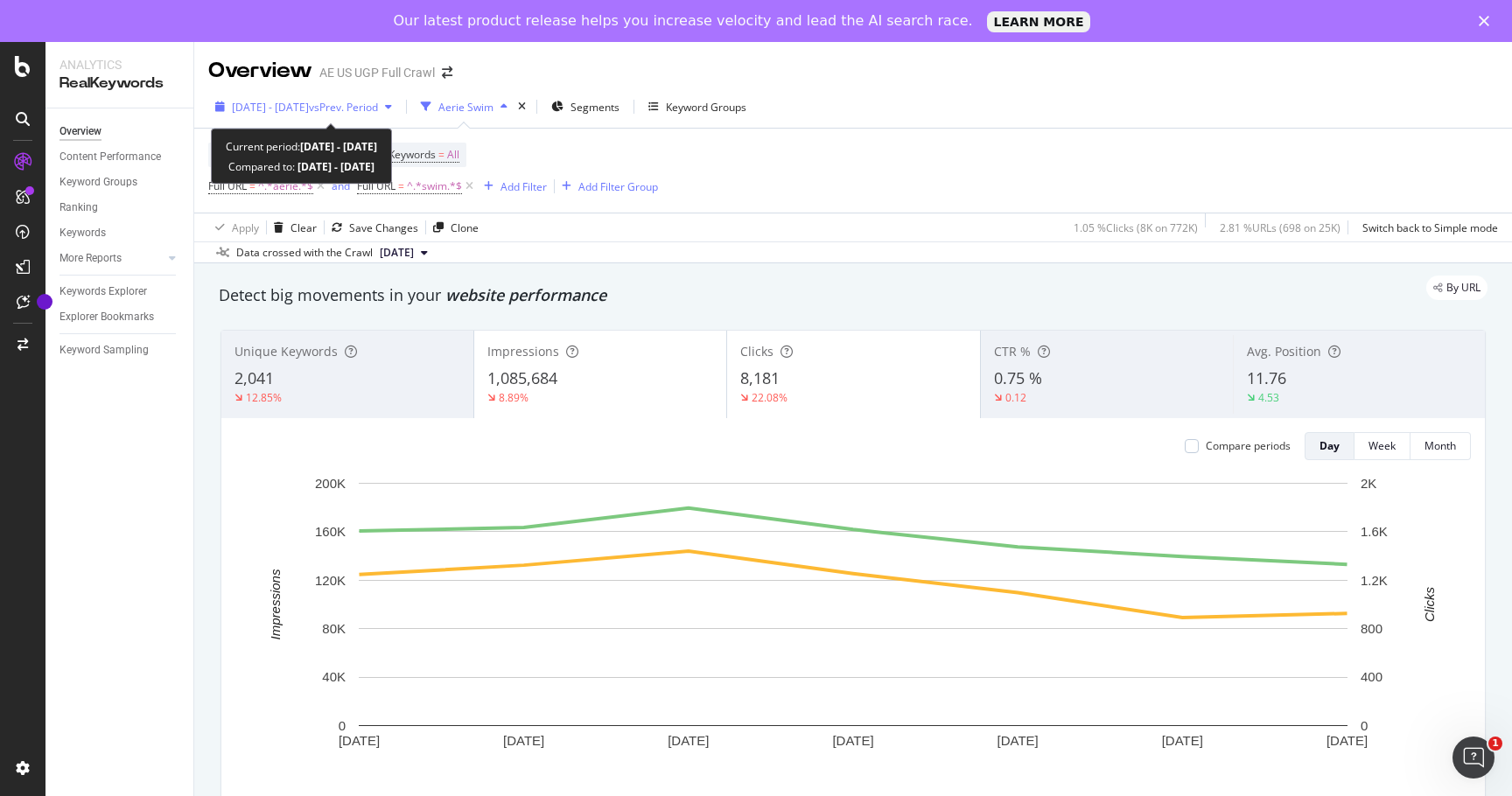
click at [378, 104] on span "vs Prev. Period" at bounding box center [343, 108] width 70 height 15
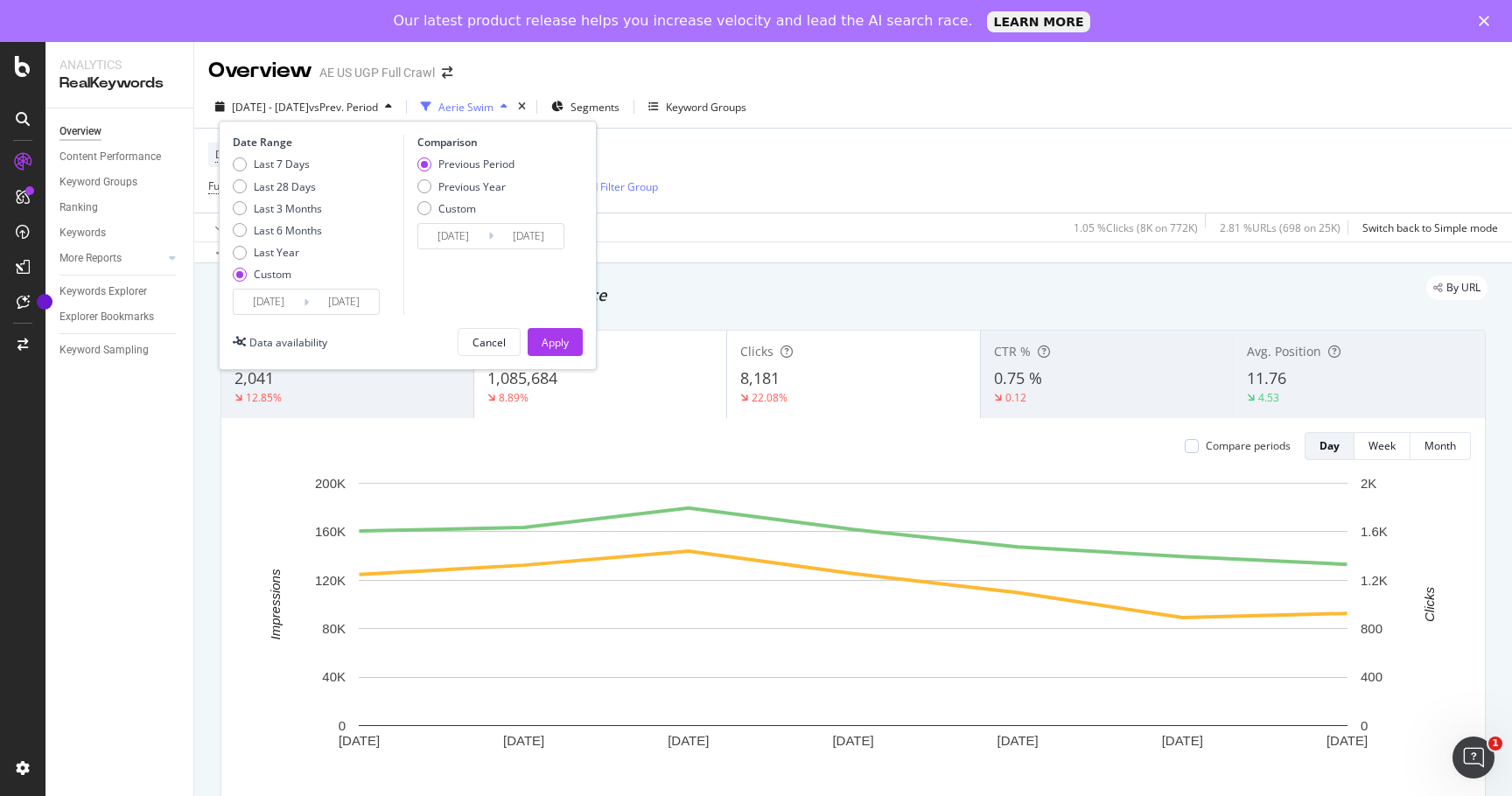
click at [512, 238] on input "2025/08/14" at bounding box center [528, 236] width 70 height 25
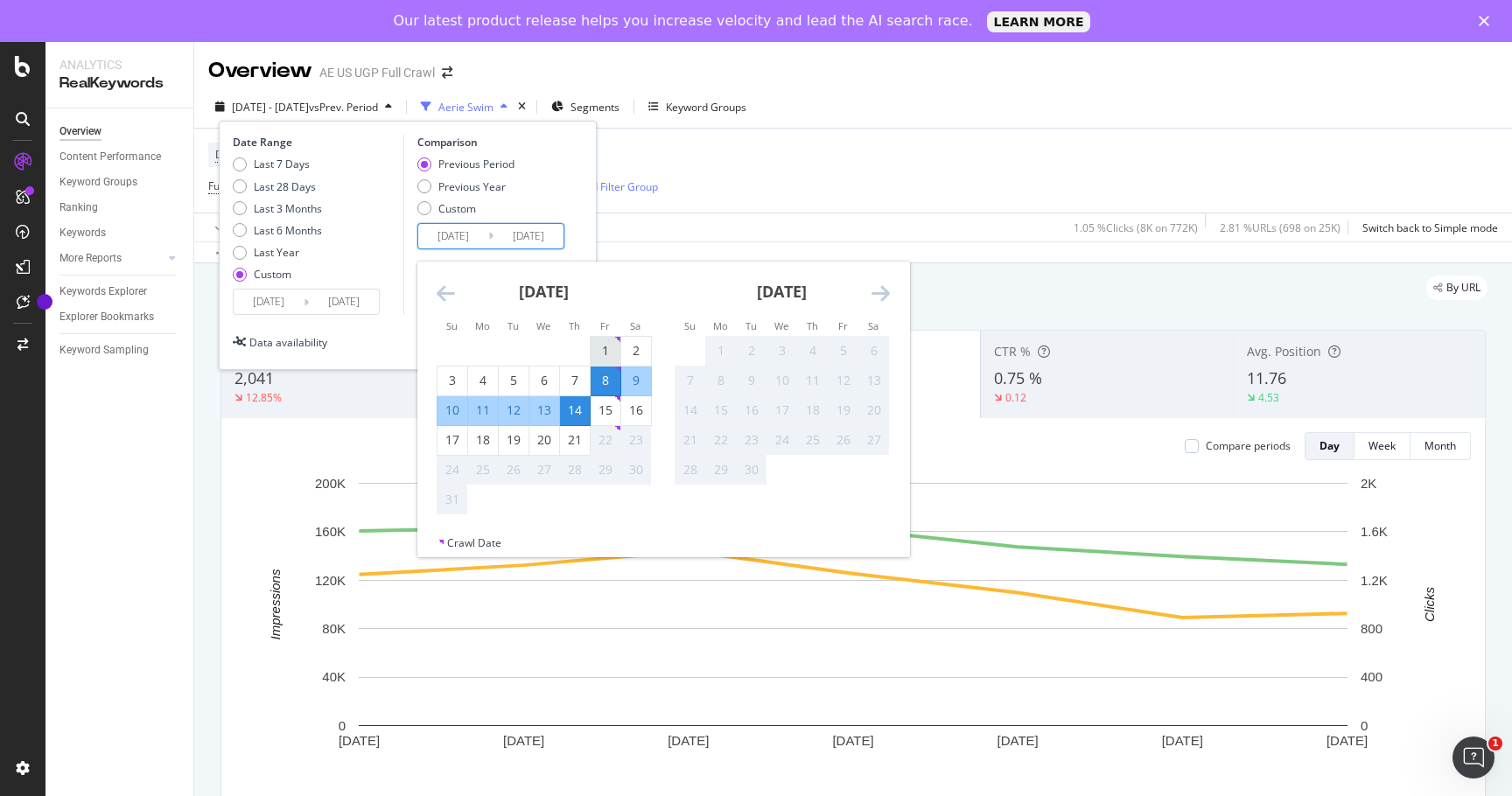
click at [598, 358] on div "1" at bounding box center [605, 350] width 30 height 17
type input "2025/08/01"
click at [574, 380] on div "7" at bounding box center [575, 380] width 30 height 17
type input "2025/08/07"
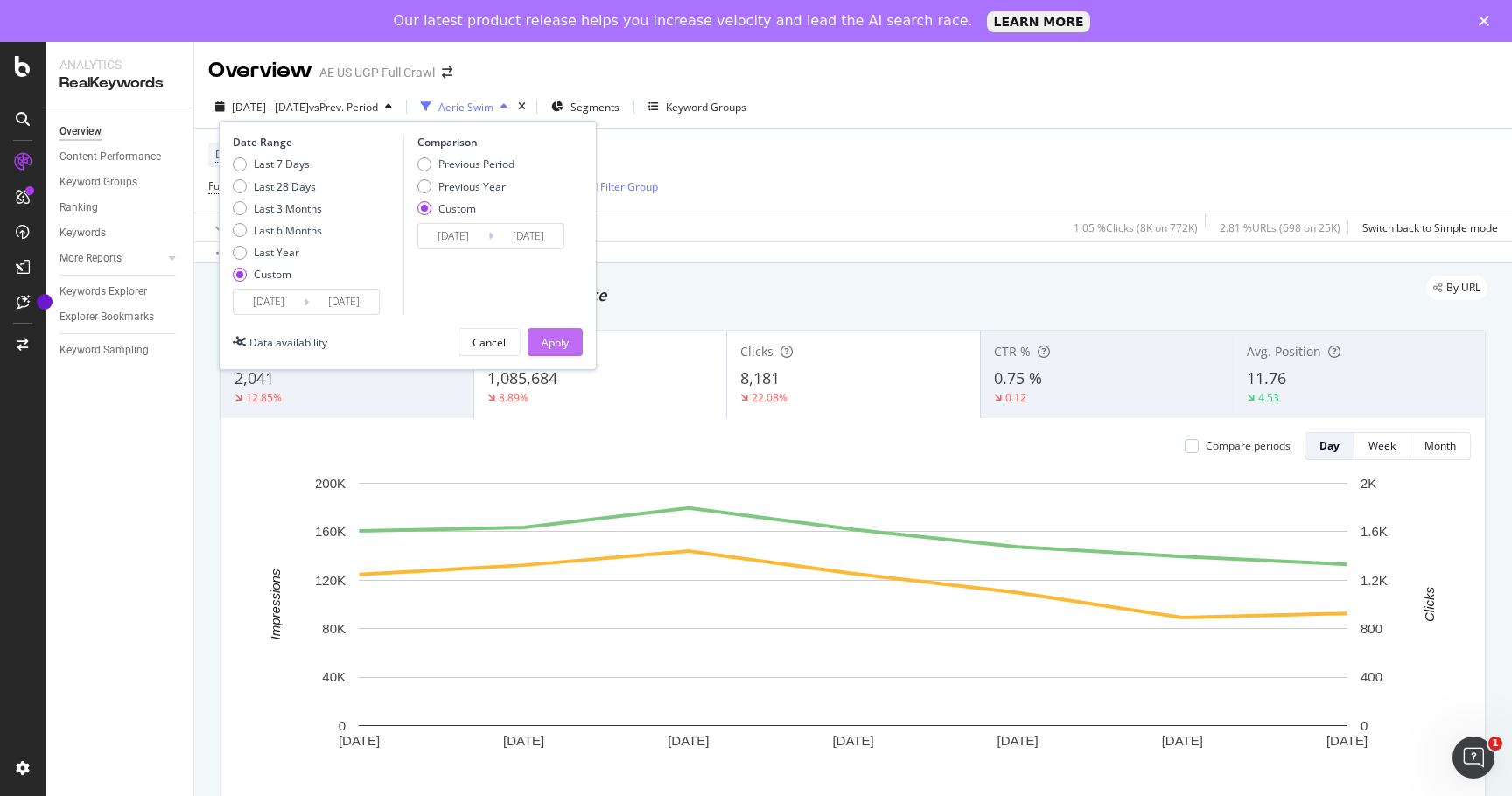
click at [567, 341] on div "Apply" at bounding box center [554, 343] width 27 height 15
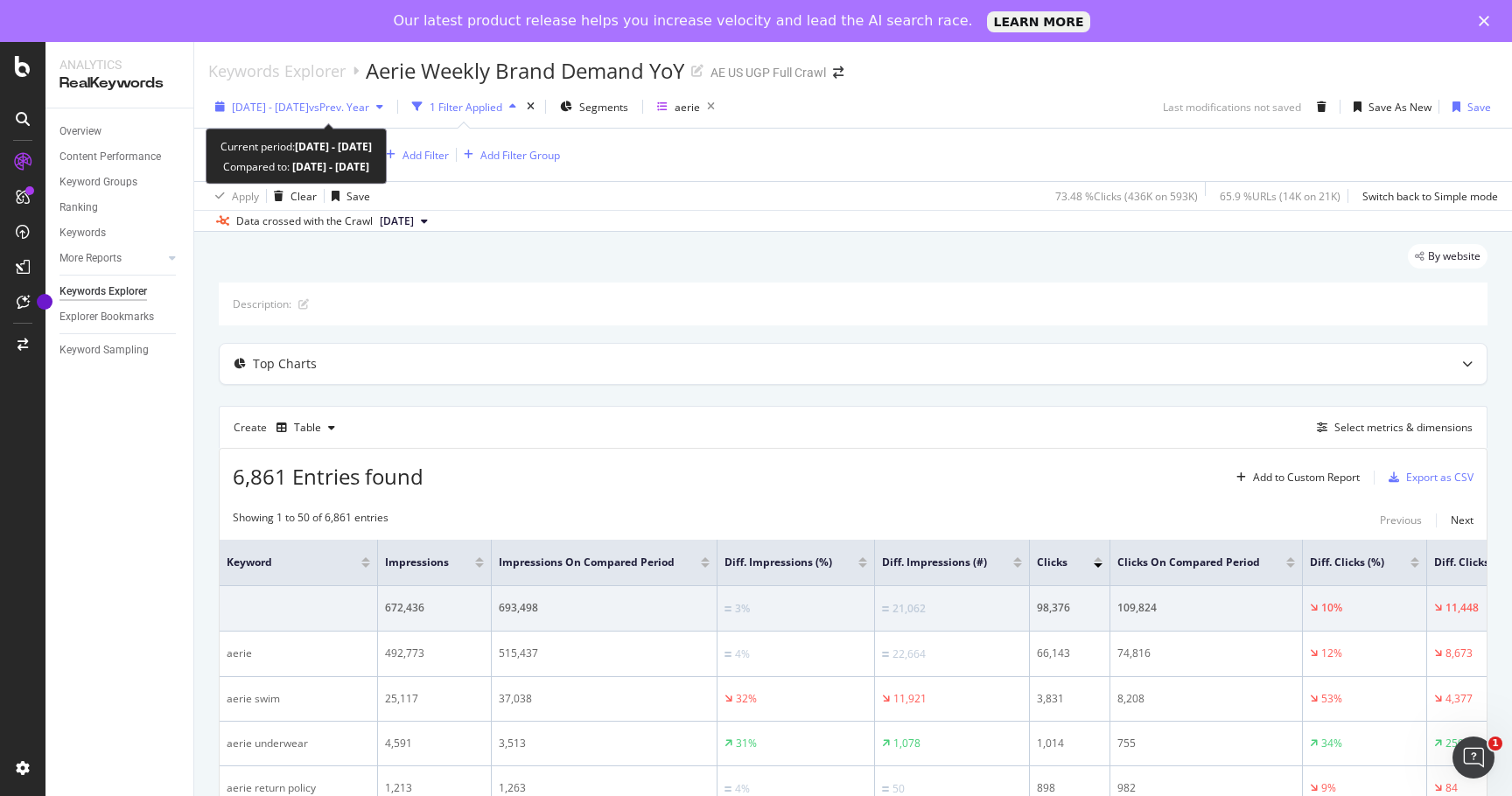
click at [309, 100] on span "2024 May. 14th - May. 20th" at bounding box center [270, 108] width 77 height 15
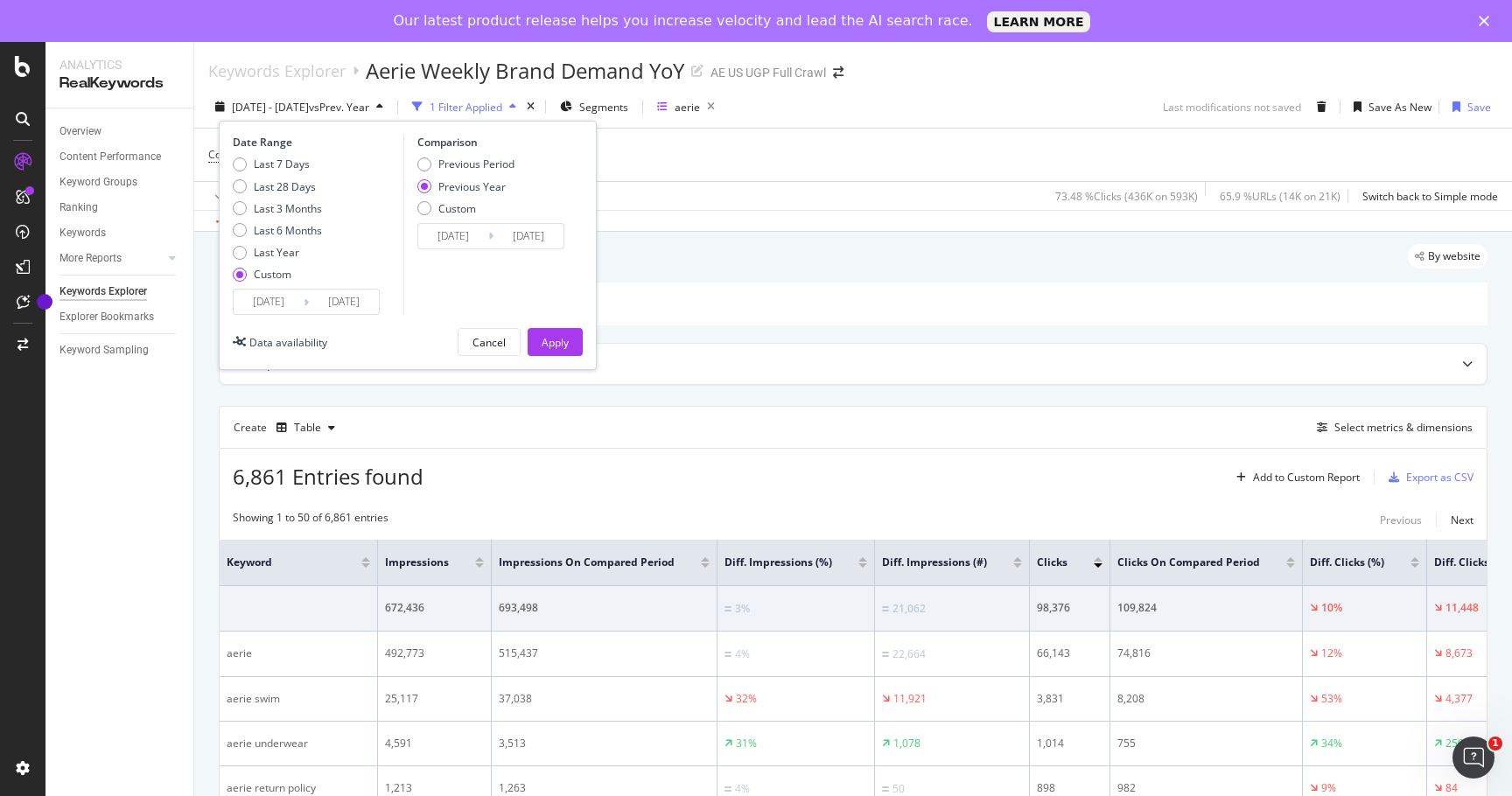
click at [268, 313] on input "2024/05/14" at bounding box center [268, 302] width 70 height 25
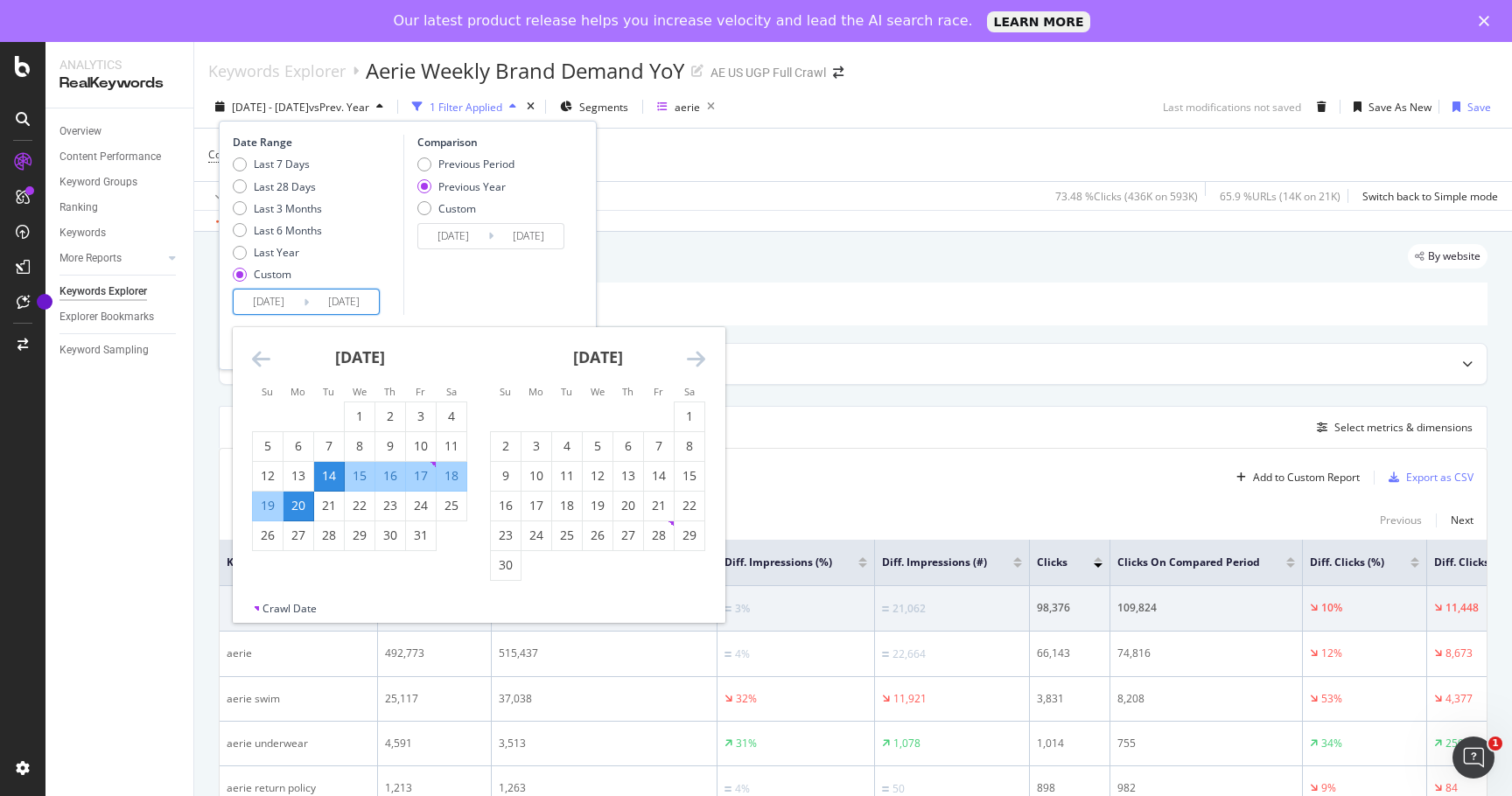
click at [701, 359] on icon "Move forward to switch to the next month." at bounding box center [696, 358] width 18 height 21
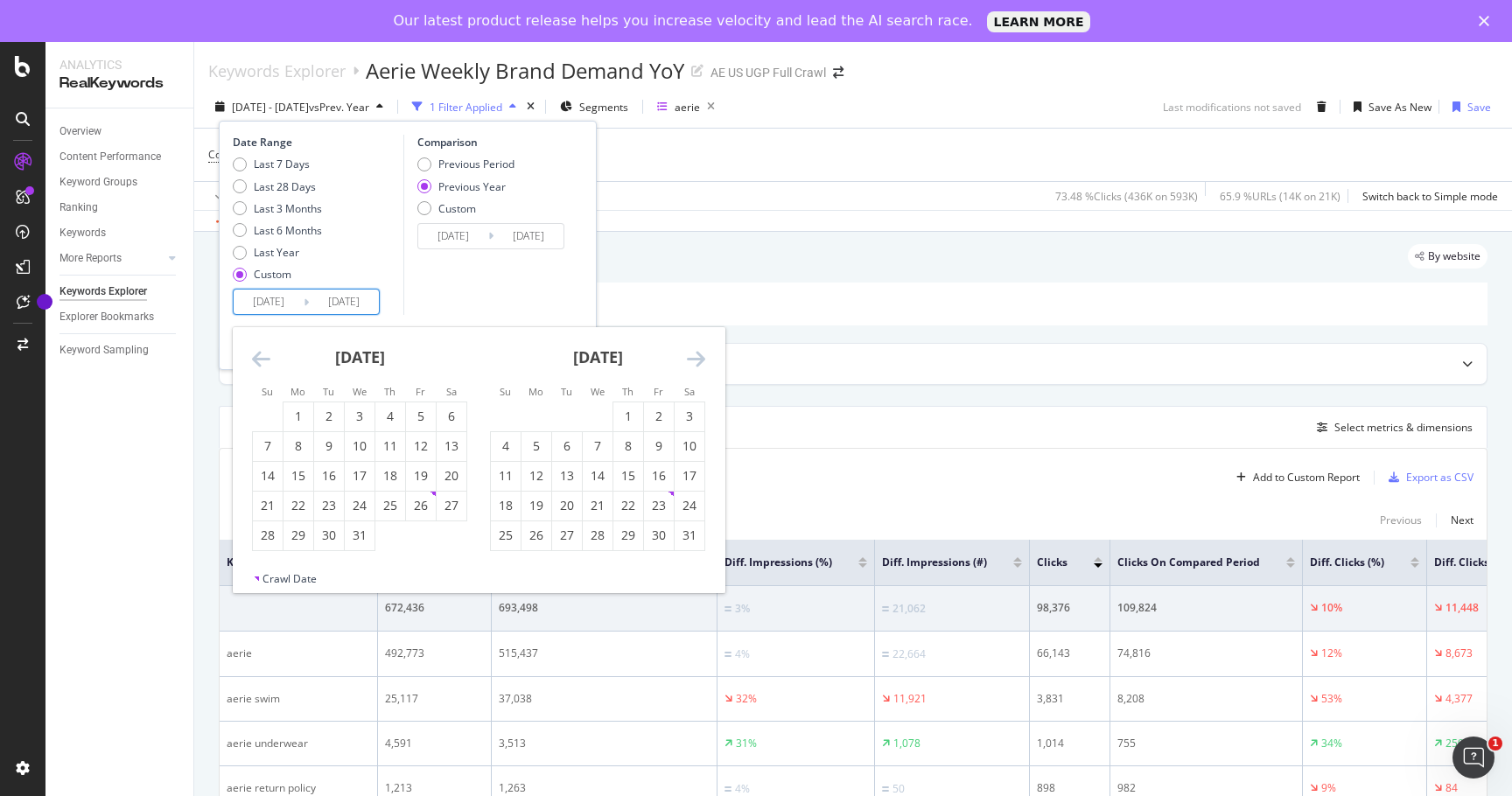
click at [701, 359] on icon "Move forward to switch to the next month." at bounding box center [696, 358] width 18 height 21
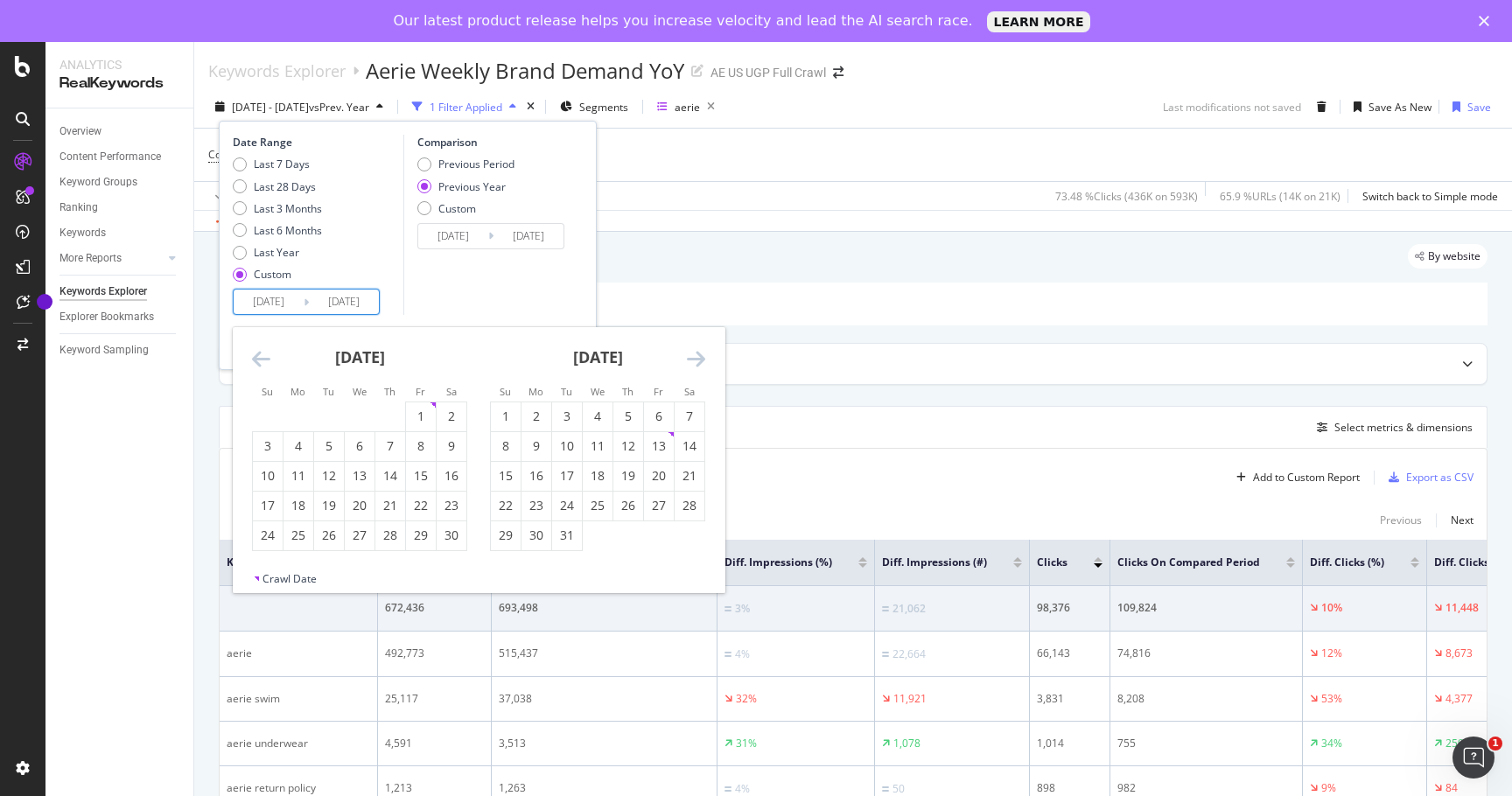
click at [701, 359] on icon "Move forward to switch to the next month." at bounding box center [696, 358] width 18 height 21
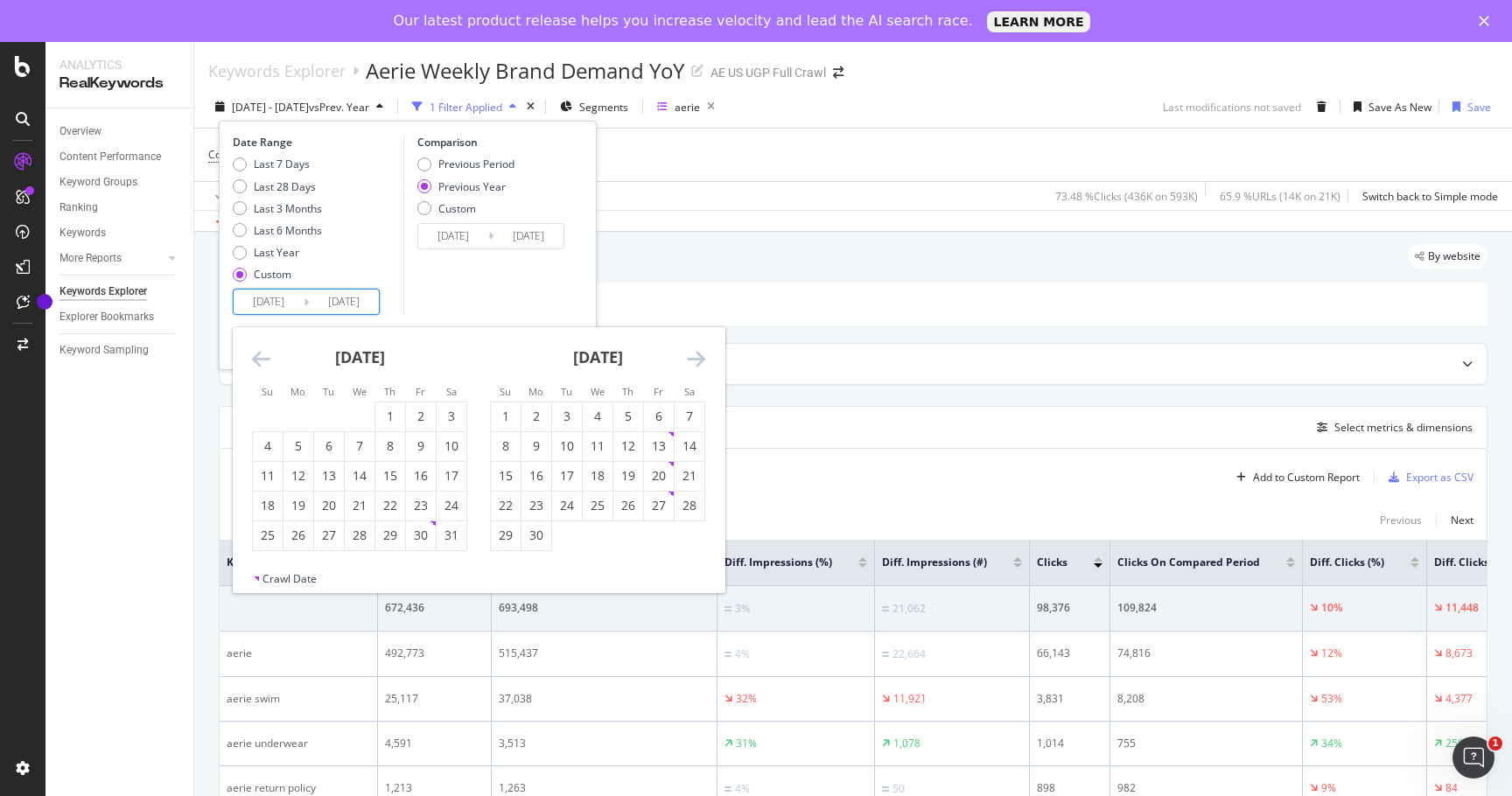
click at [701, 359] on icon "Move forward to switch to the next month." at bounding box center [696, 358] width 18 height 21
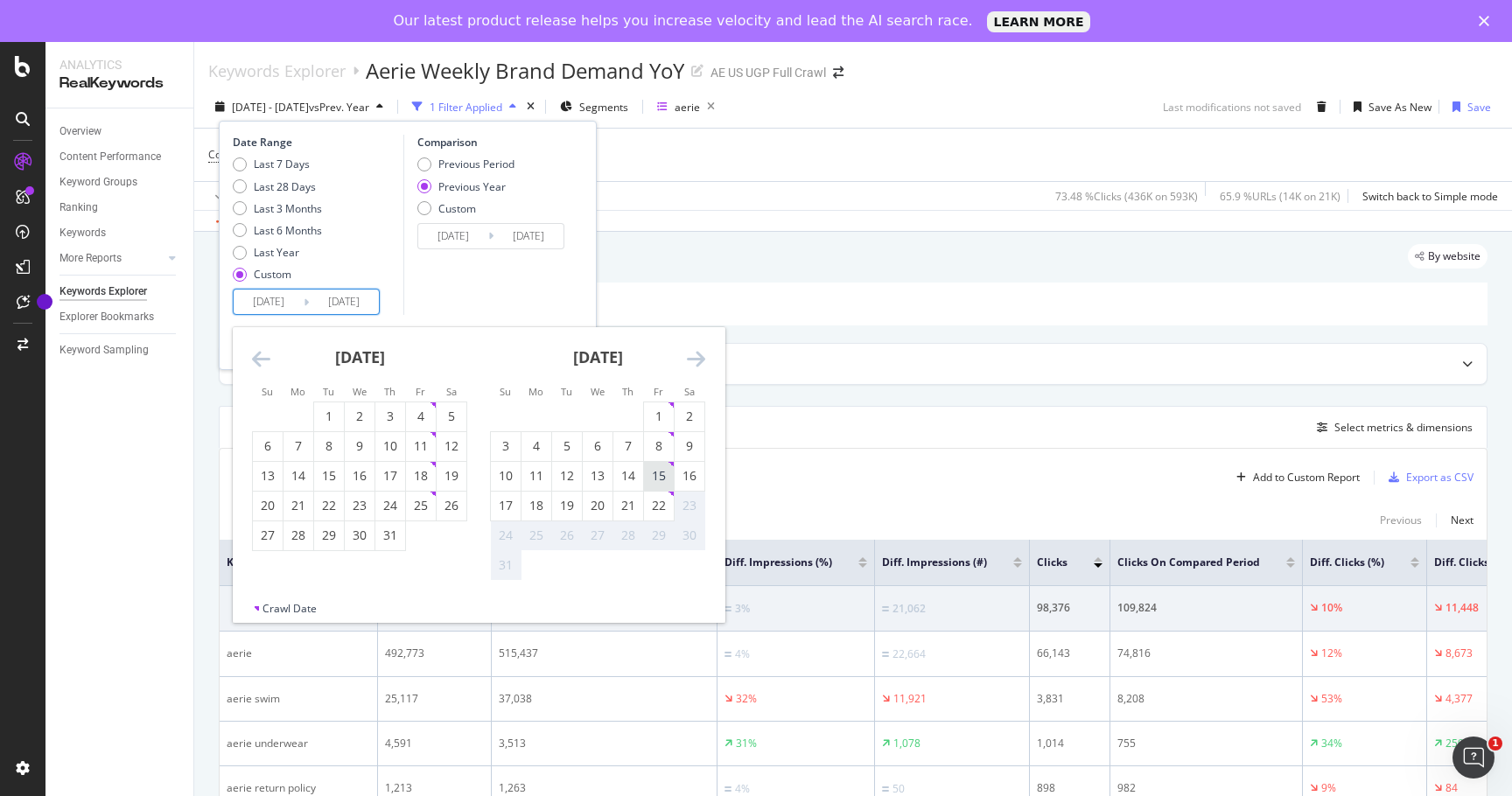
click at [662, 482] on div "15" at bounding box center [658, 475] width 30 height 17
type input "2025/08/15"
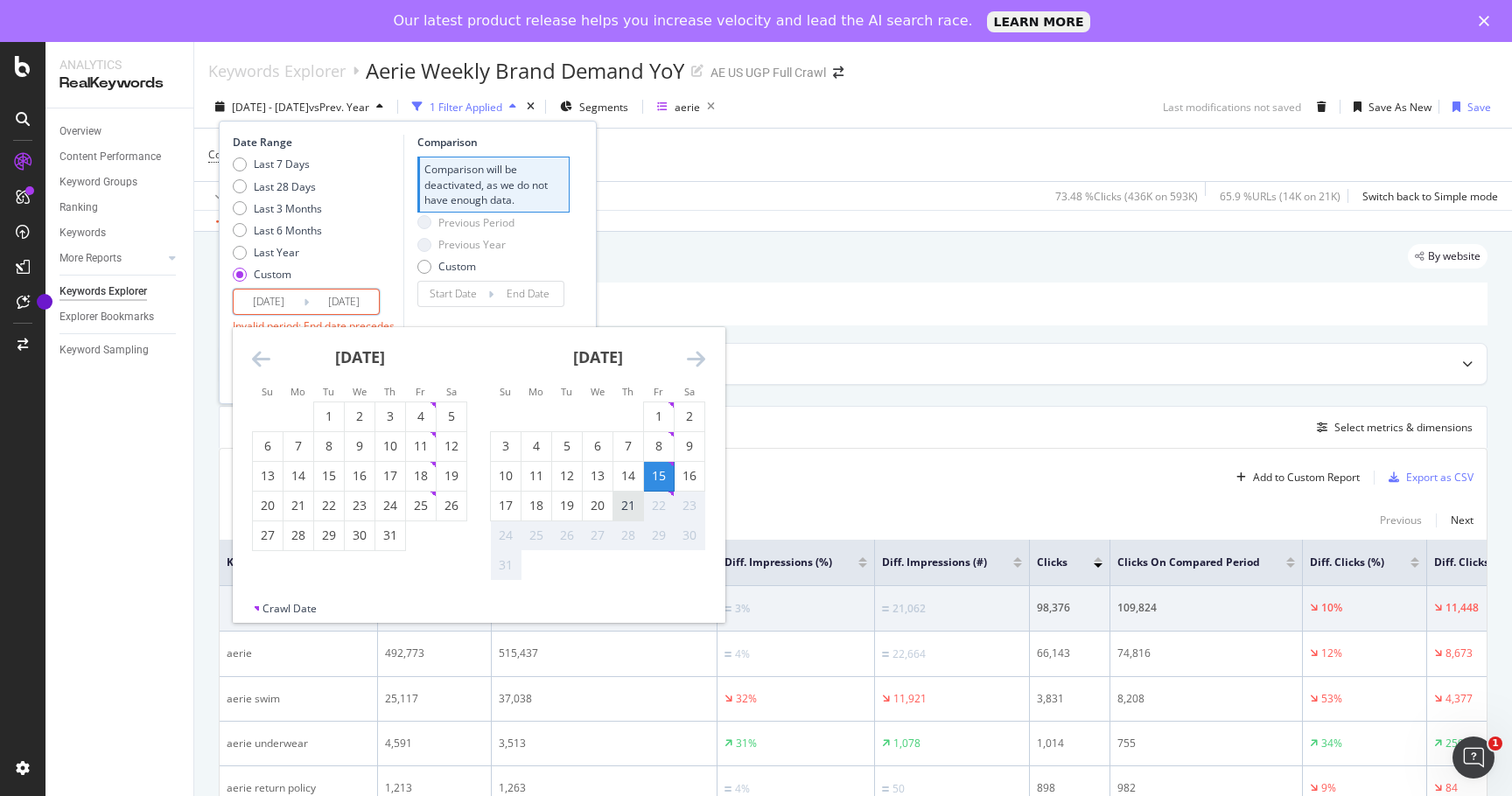
click at [624, 513] on div "21" at bounding box center [628, 506] width 30 height 17
type input "2025/08/21"
type input "2025/08/08"
type input "2025/08/14"
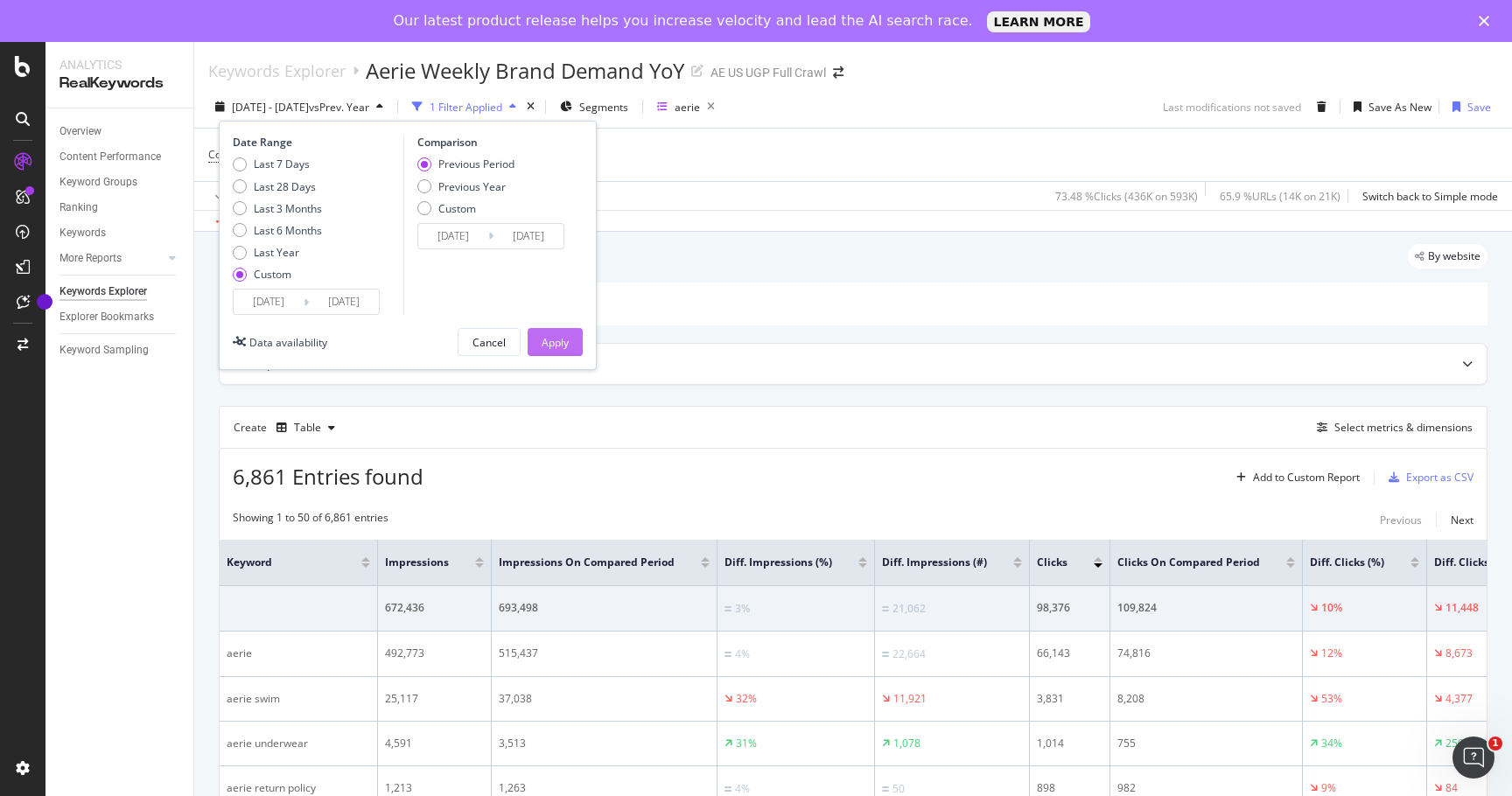
click at [553, 338] on div "Apply" at bounding box center [554, 343] width 27 height 15
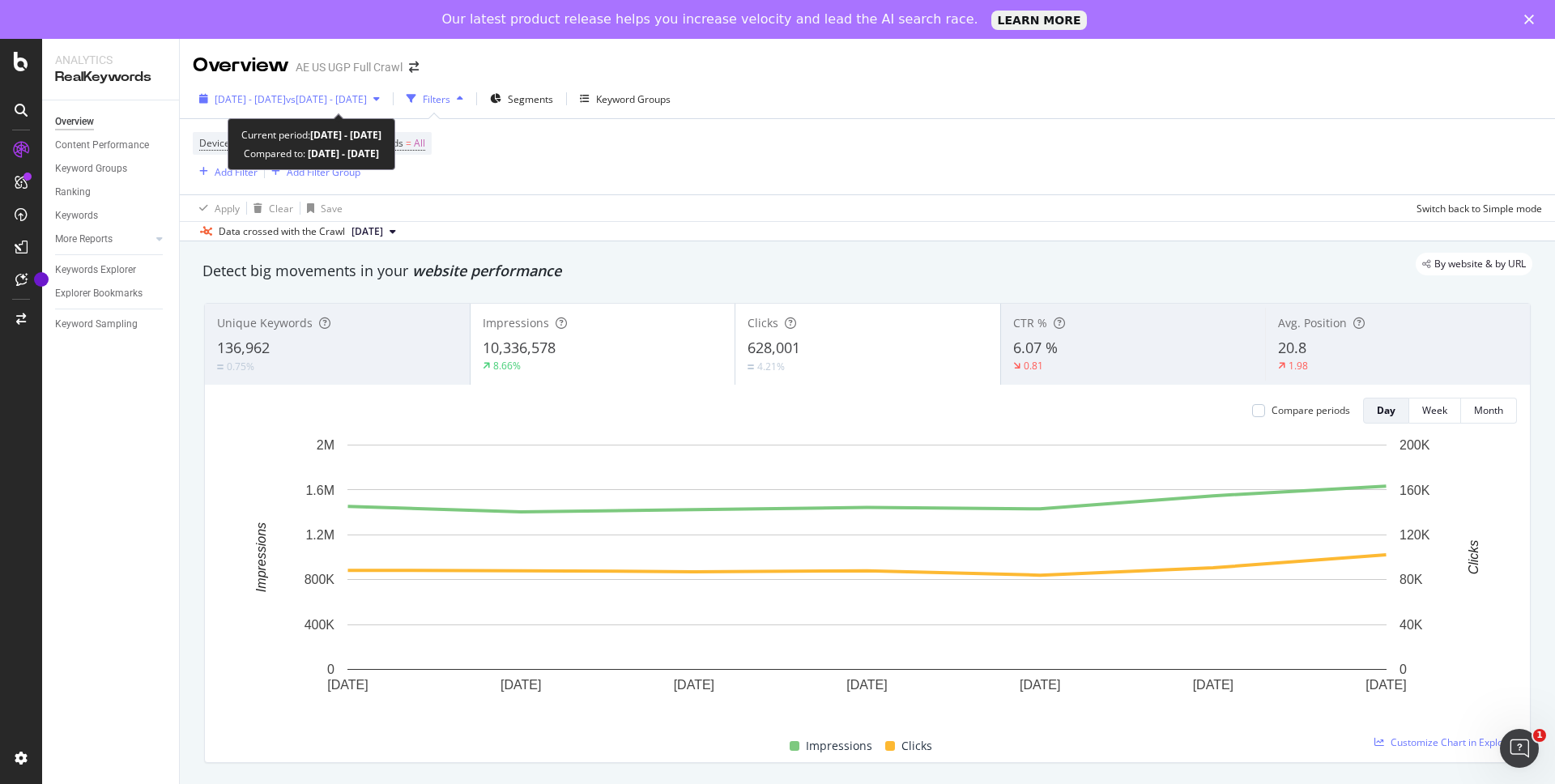
click at [270, 101] on span "2022 Sep. 12th - Sep. 18th" at bounding box center [250, 100] width 71 height 14
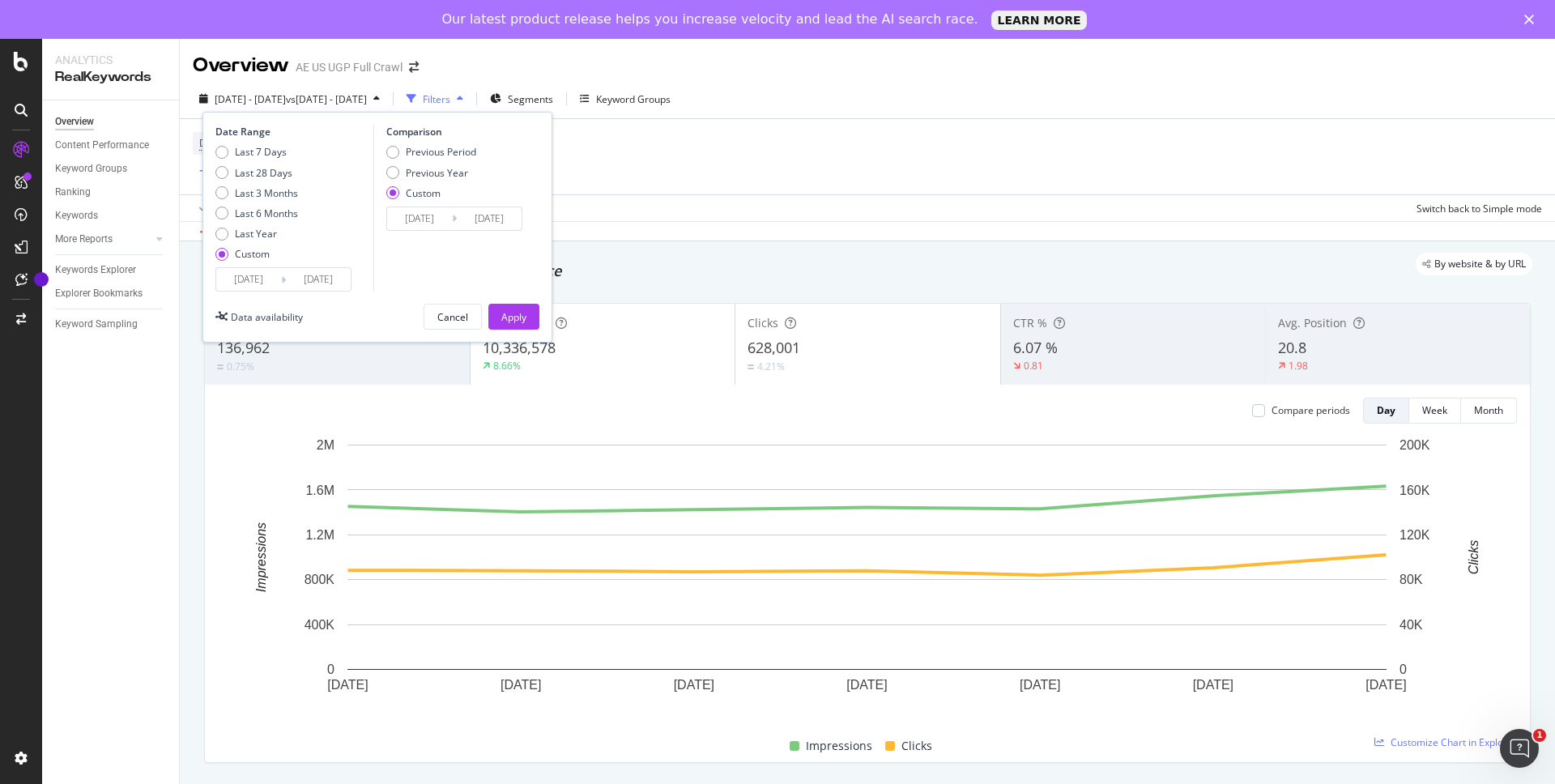
click at [249, 278] on input "2022/09/12" at bounding box center [248, 280] width 64 height 23
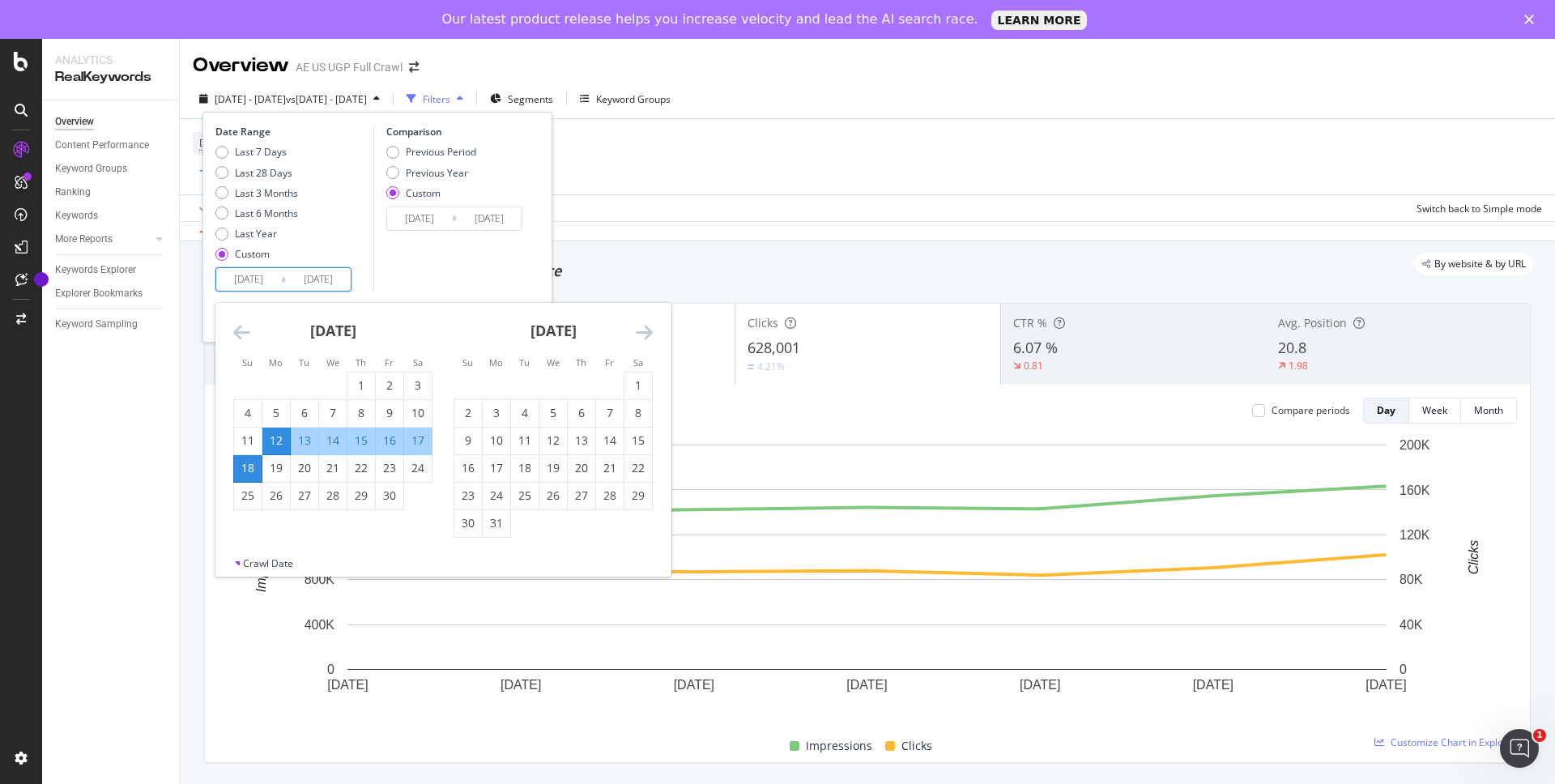
click at [643, 337] on icon "Move forward to switch to the next month." at bounding box center [644, 332] width 17 height 19
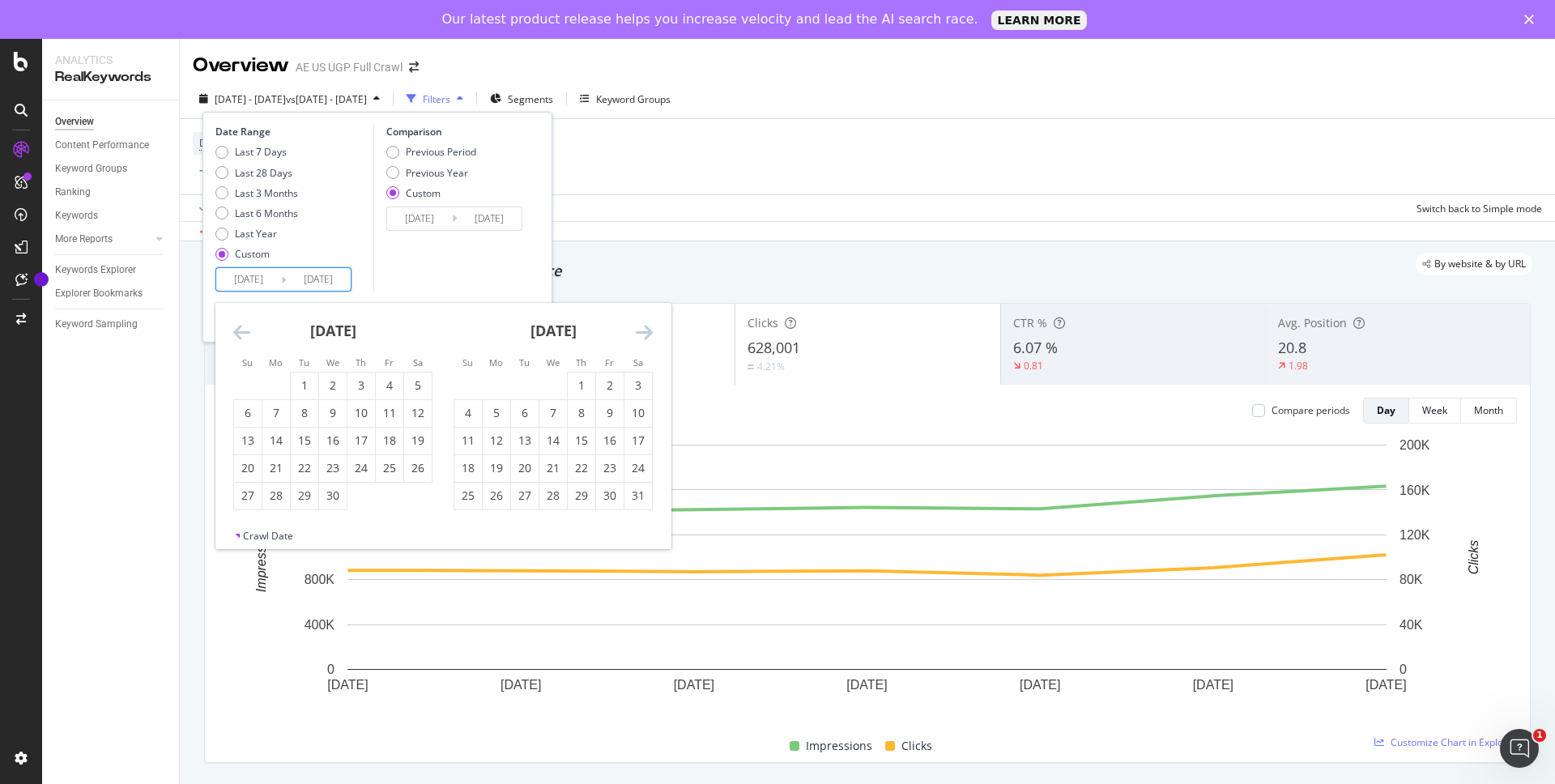
click at [643, 337] on icon "Move forward to switch to the next month." at bounding box center [644, 332] width 17 height 19
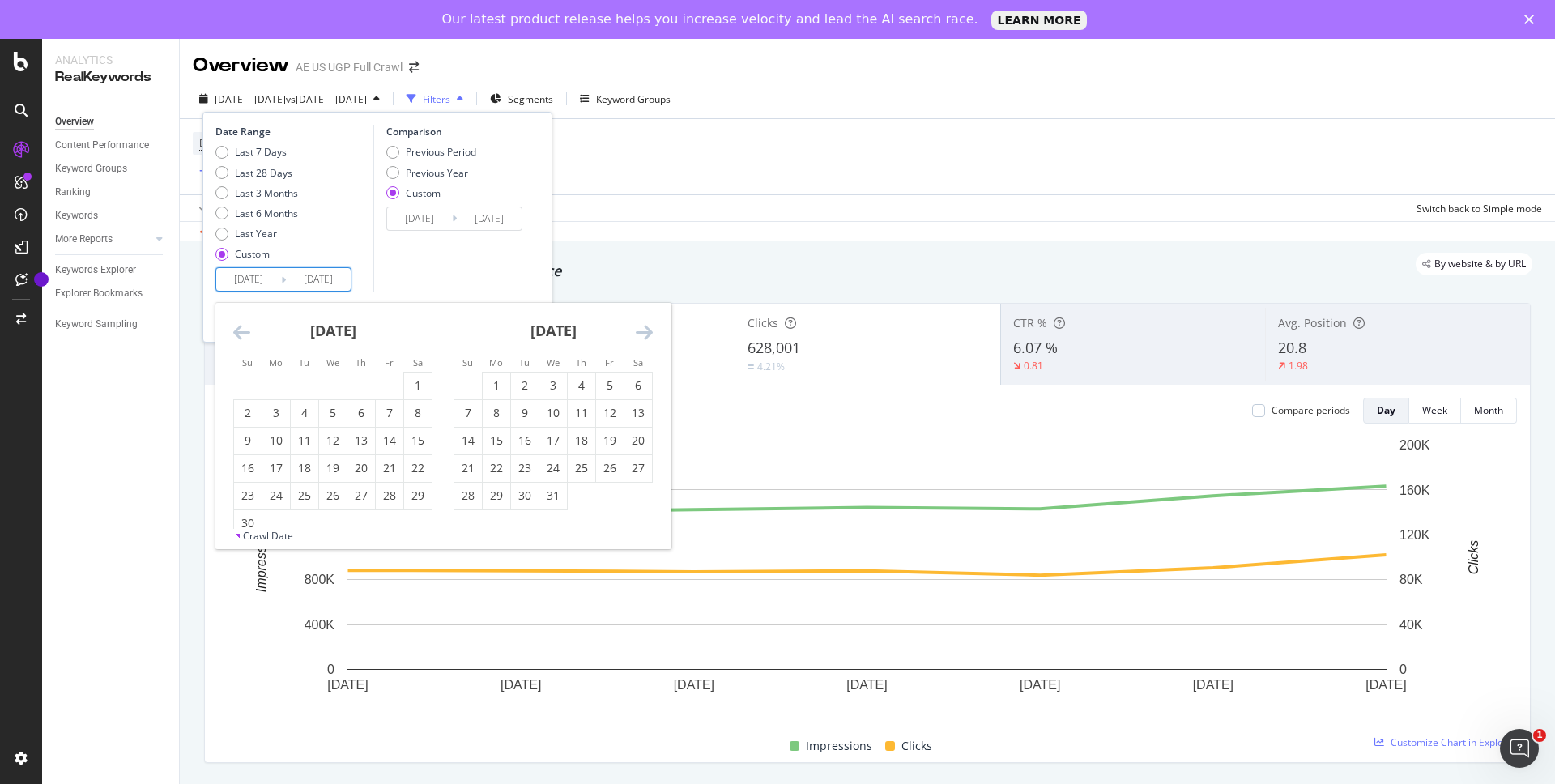
click at [643, 337] on icon "Move forward to switch to the next month." at bounding box center [644, 332] width 17 height 19
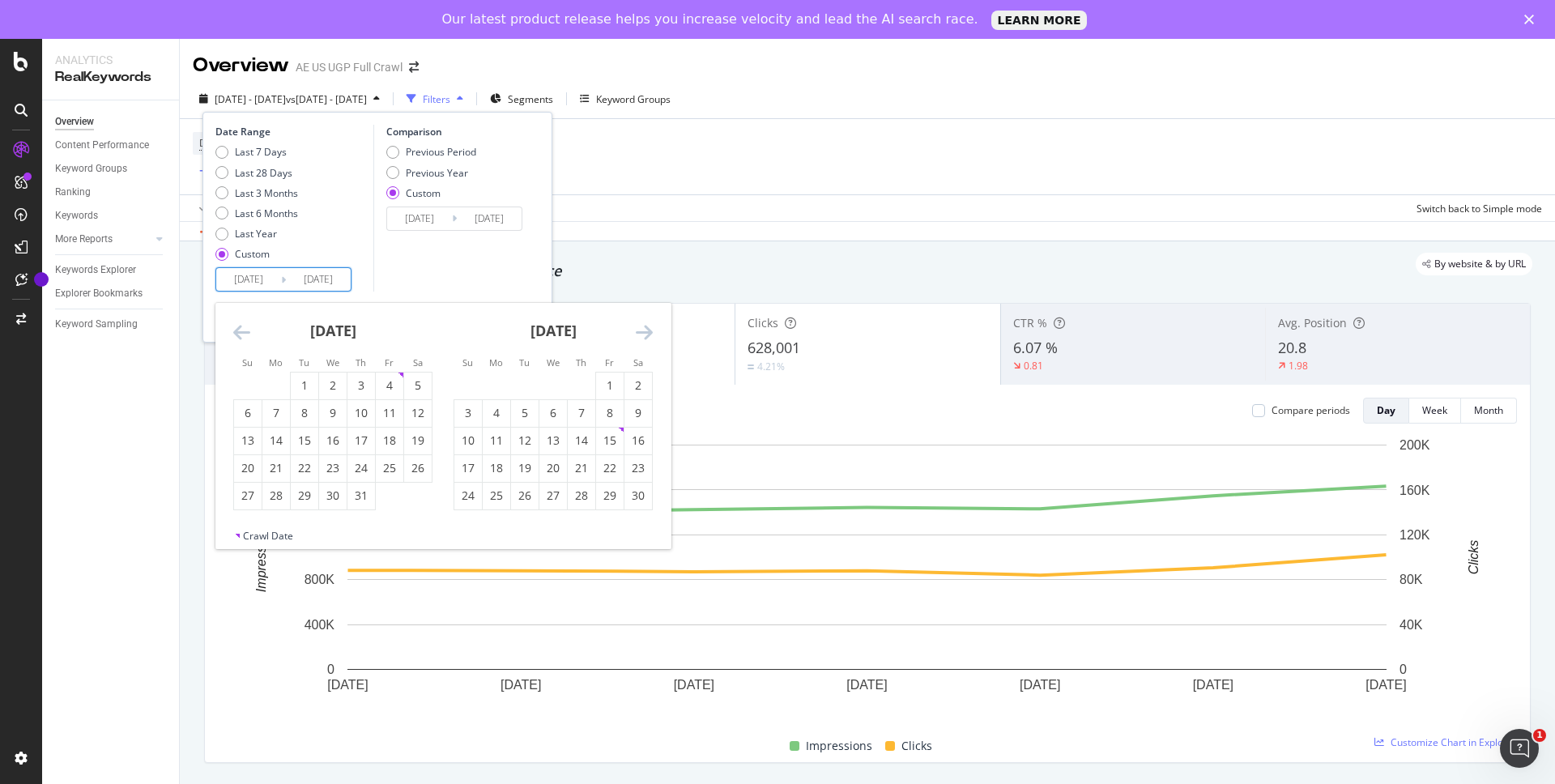
click at [643, 337] on icon "Move forward to switch to the next month." at bounding box center [644, 332] width 17 height 19
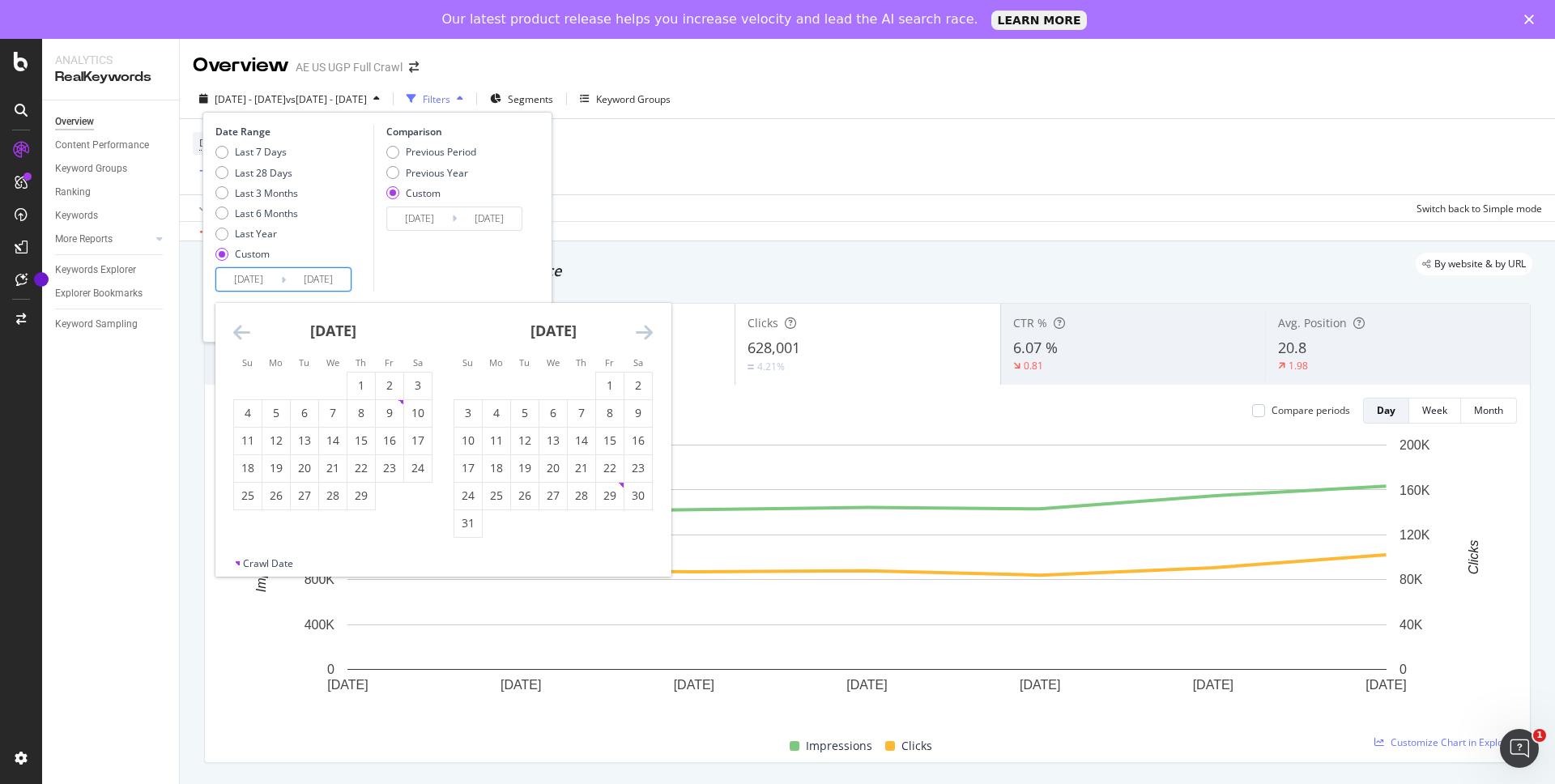
click at [643, 337] on icon "Move forward to switch to the next month." at bounding box center [644, 332] width 17 height 19
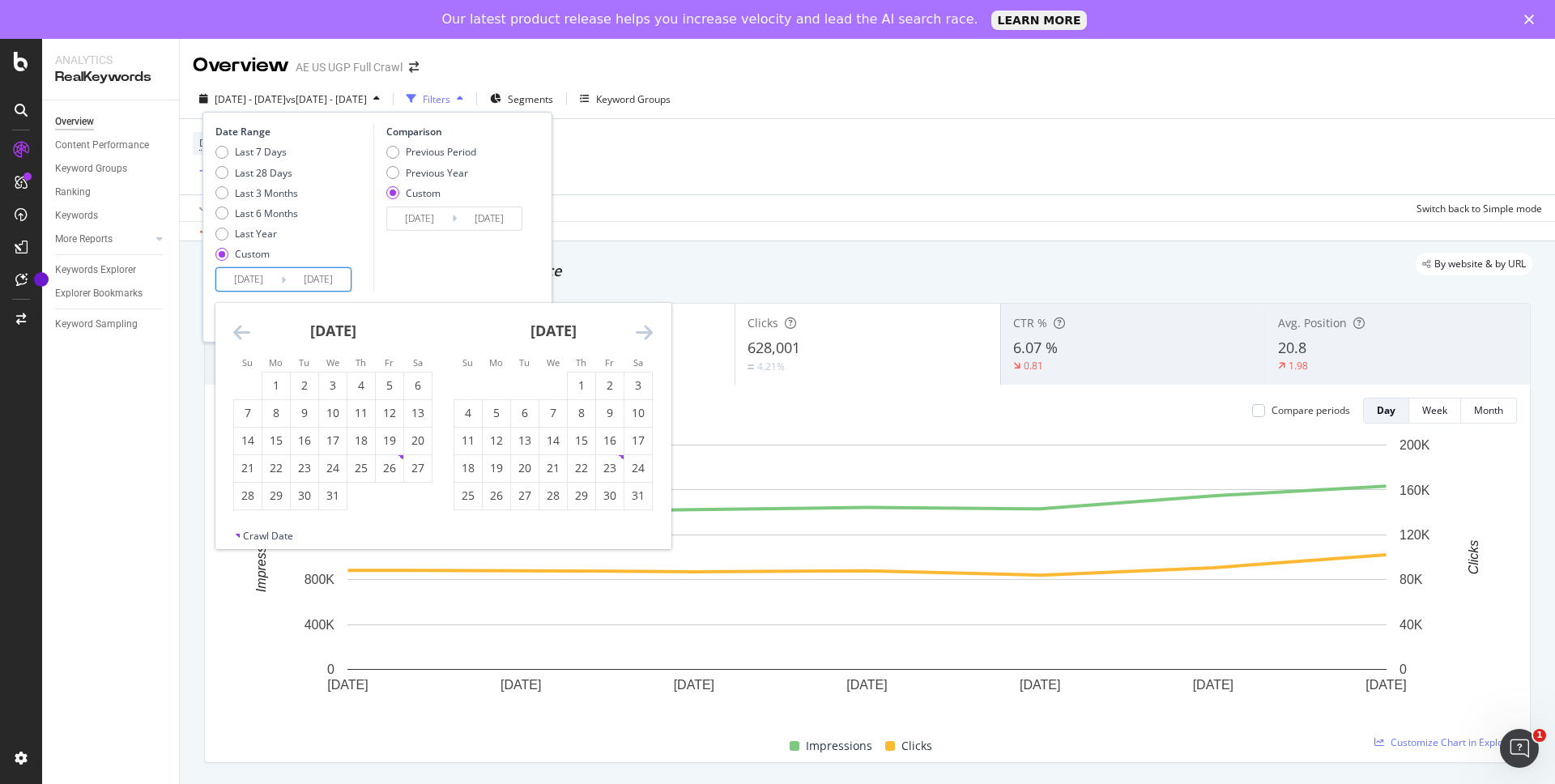
click at [643, 337] on icon "Move forward to switch to the next month." at bounding box center [644, 332] width 17 height 19
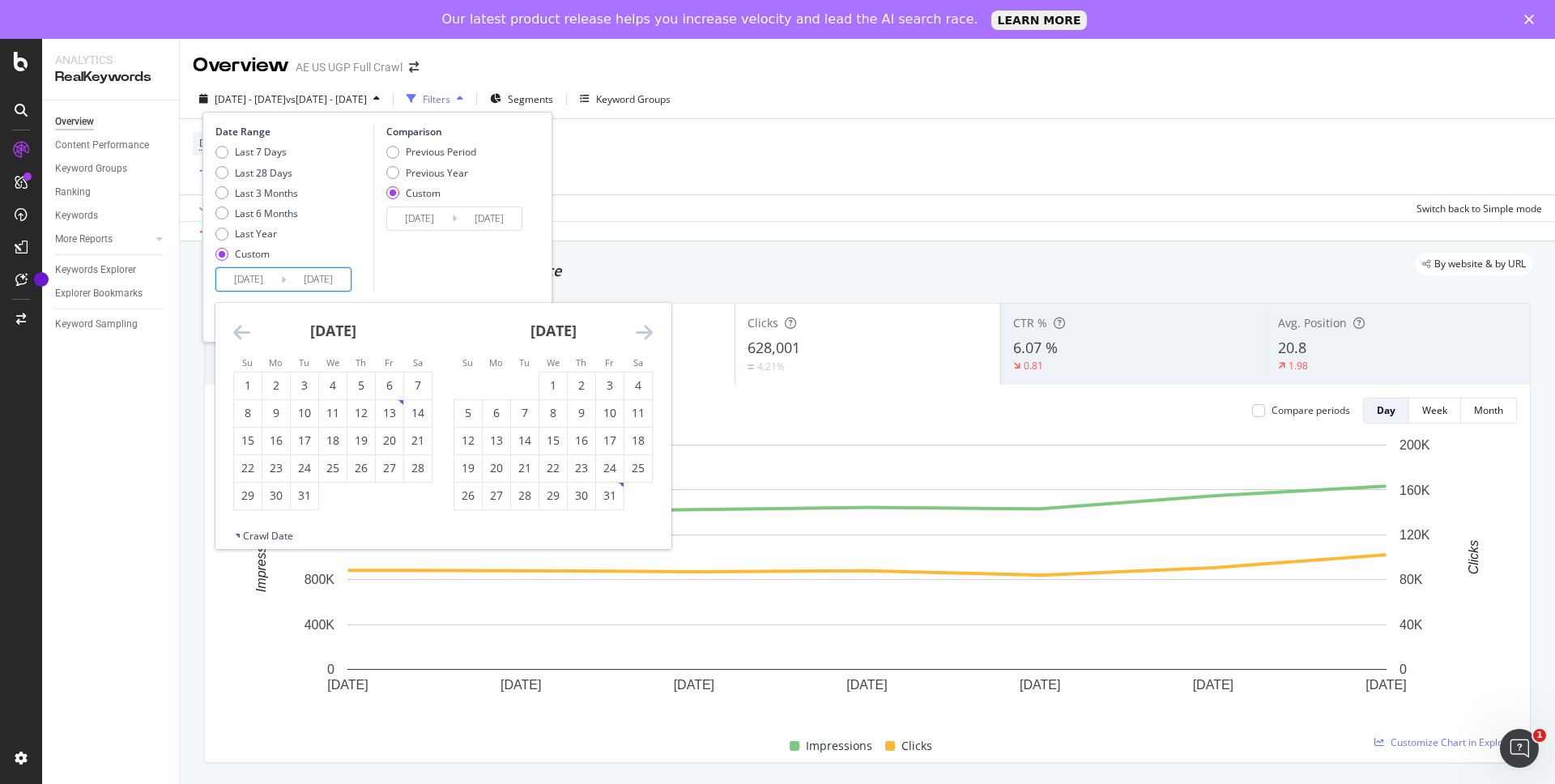
click at [643, 337] on icon "Move forward to switch to the next month." at bounding box center [644, 332] width 17 height 19
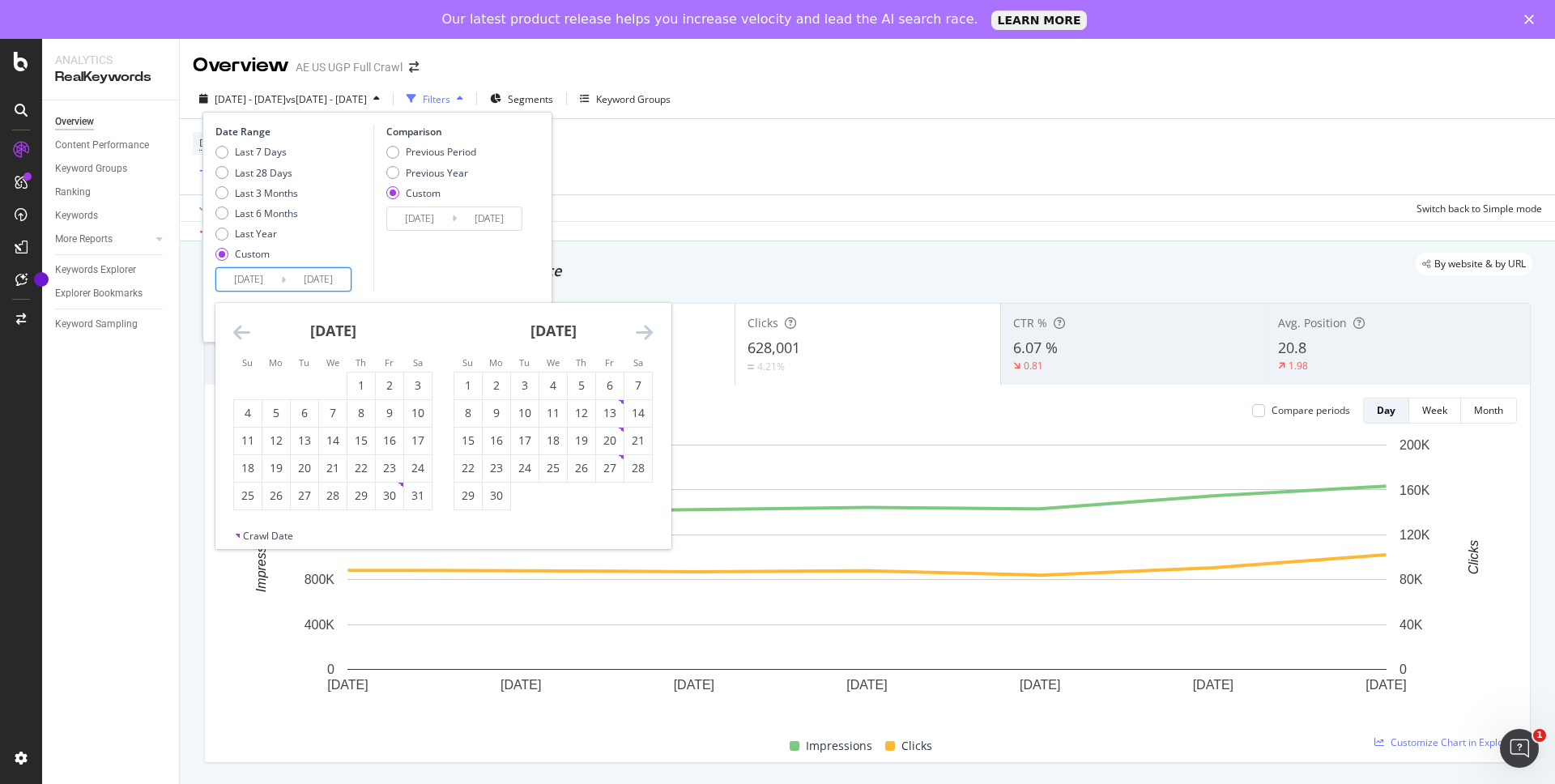
click at [643, 337] on icon "Move forward to switch to the next month." at bounding box center [644, 332] width 17 height 19
click at [609, 448] on div "15" at bounding box center [609, 440] width 27 height 16
type input "2025/08/15"
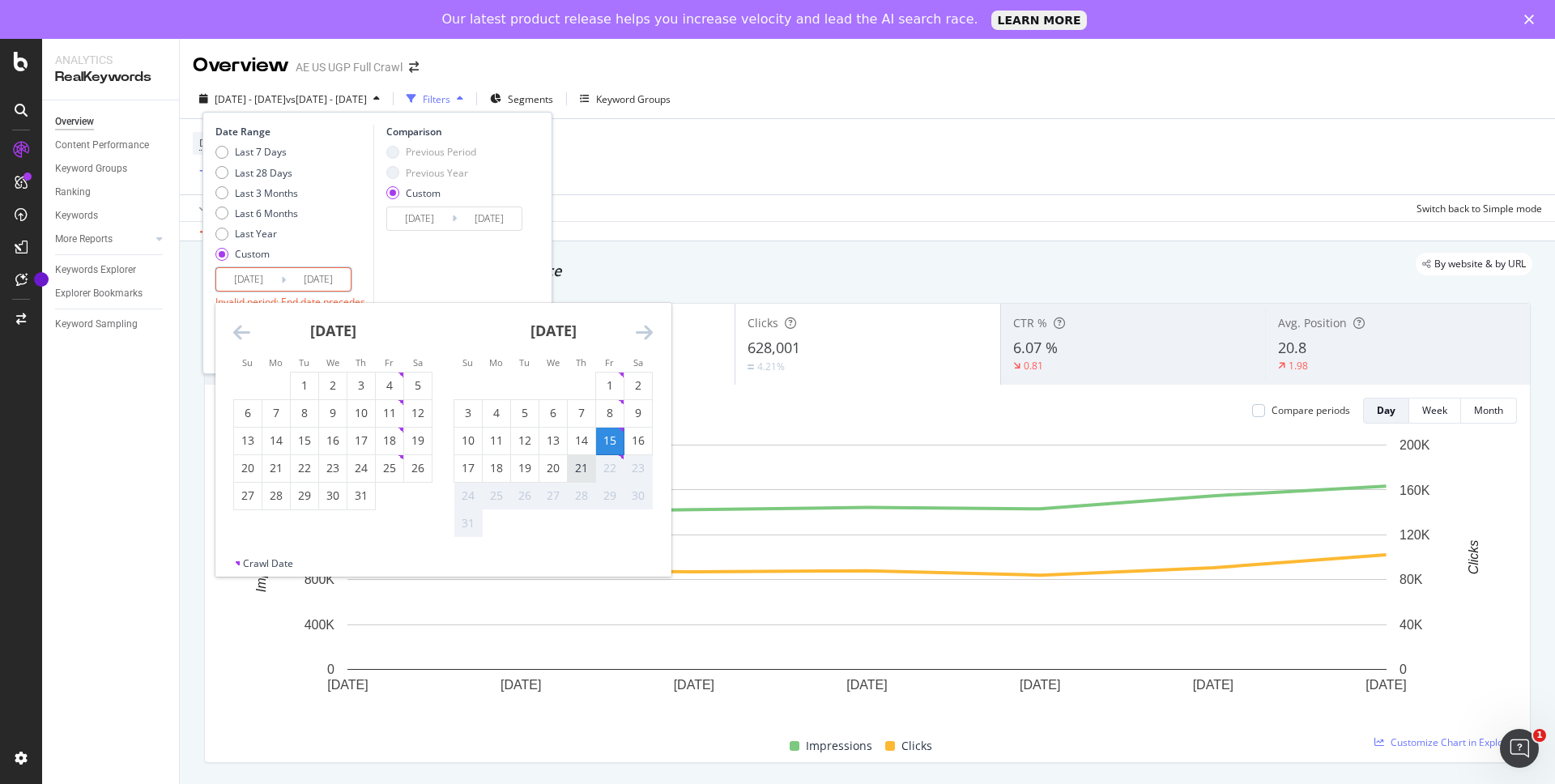
click at [583, 464] on div "21" at bounding box center [581, 468] width 27 height 16
type input "2025/08/21"
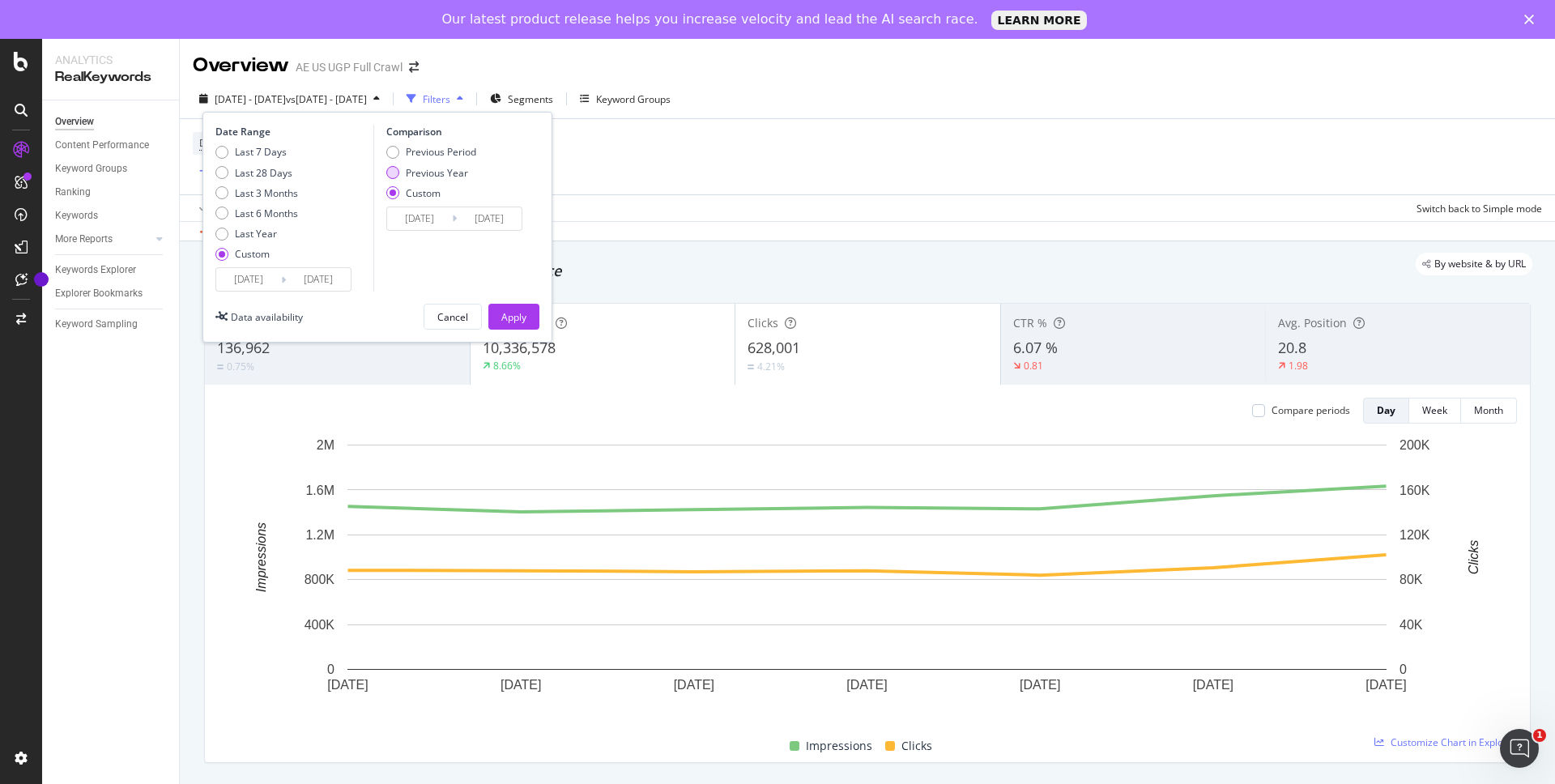
click at [447, 173] on div "Previous Year" at bounding box center [437, 173] width 63 height 14
type input "2024/08/16"
type input "2024/08/22"
click at [535, 322] on button "Apply" at bounding box center [514, 316] width 51 height 26
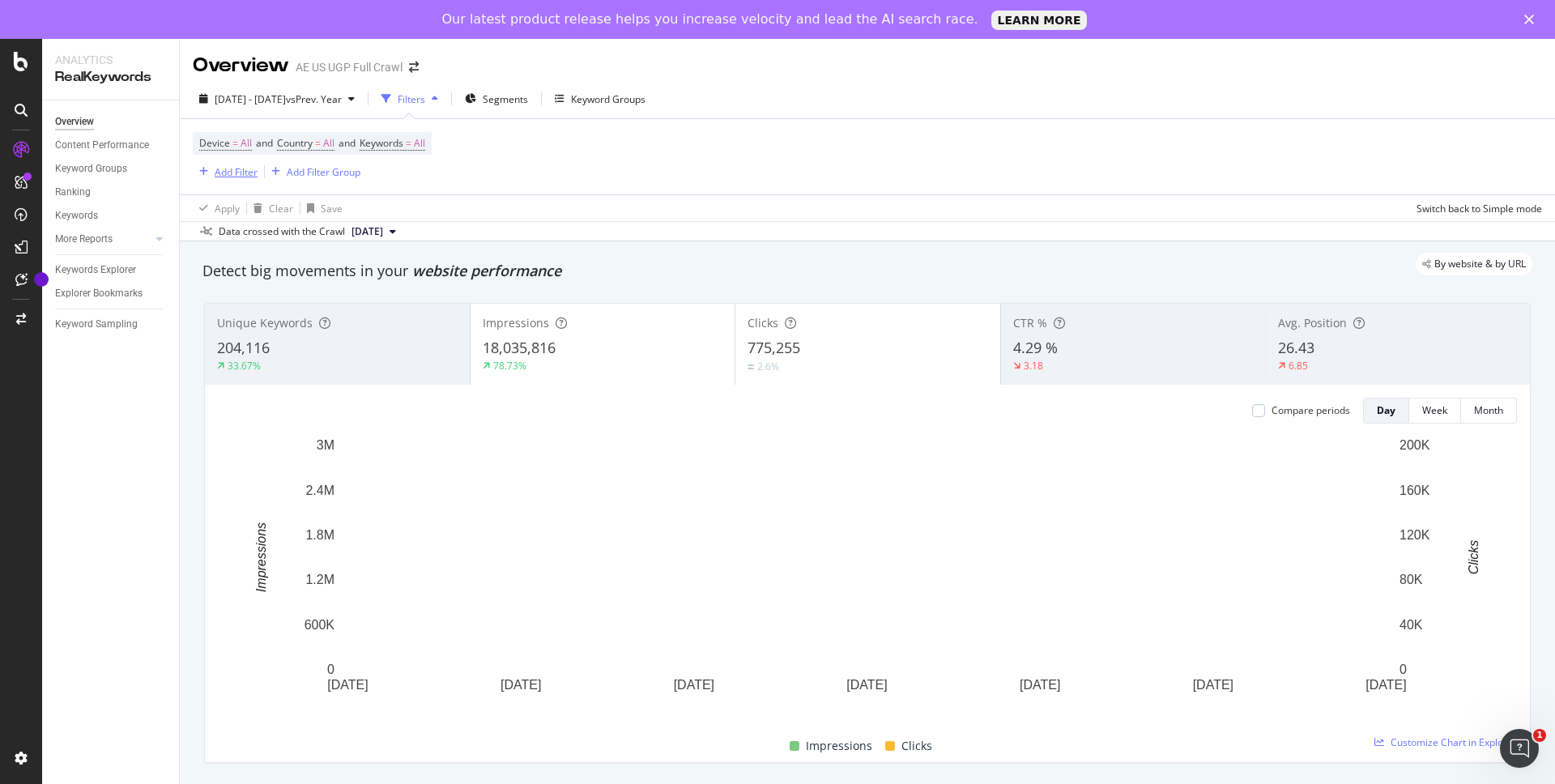
click at [239, 170] on div "Add Filter" at bounding box center [235, 172] width 43 height 14
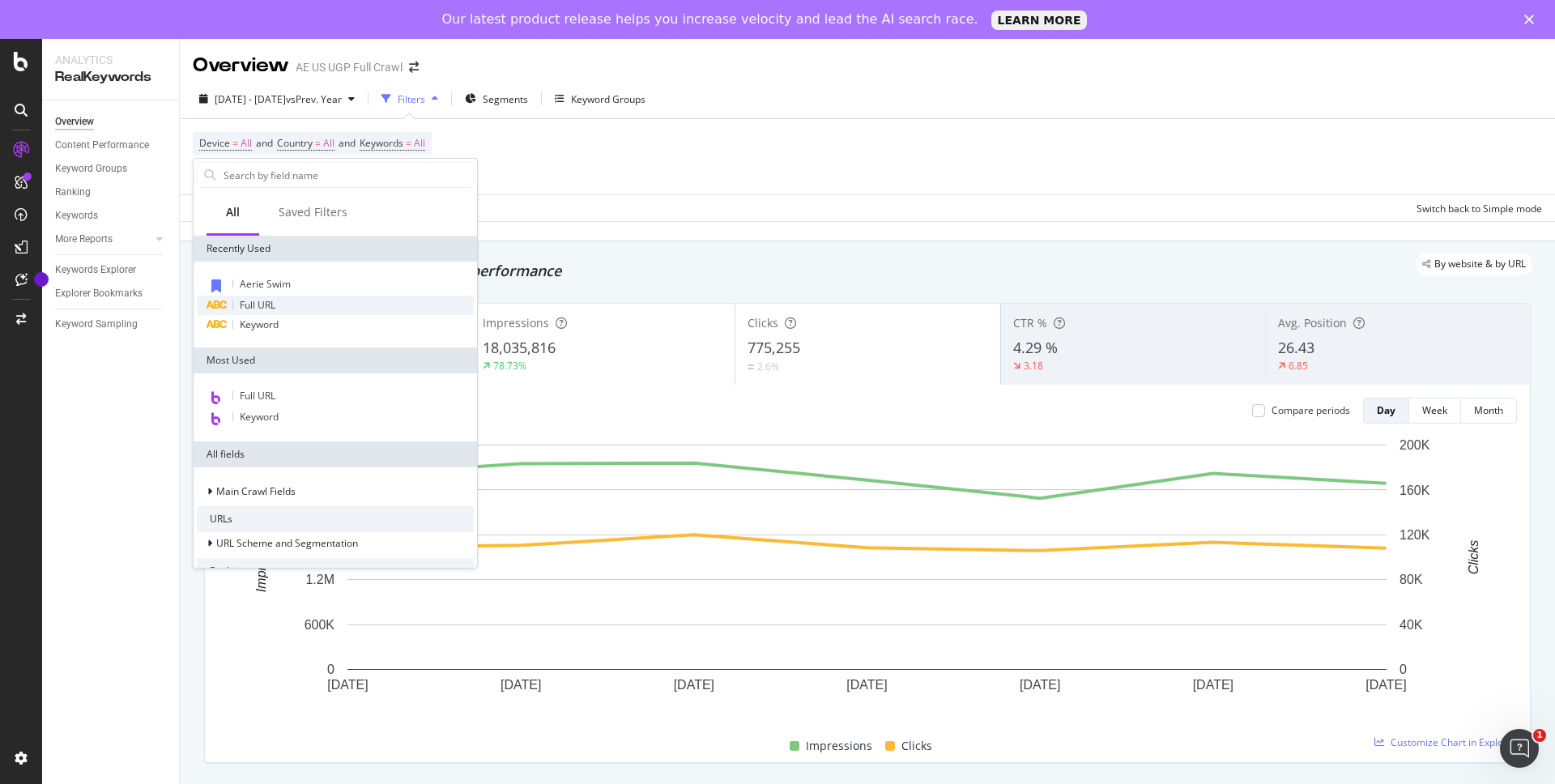
click at [268, 312] on div "Full URL" at bounding box center [335, 305] width 277 height 19
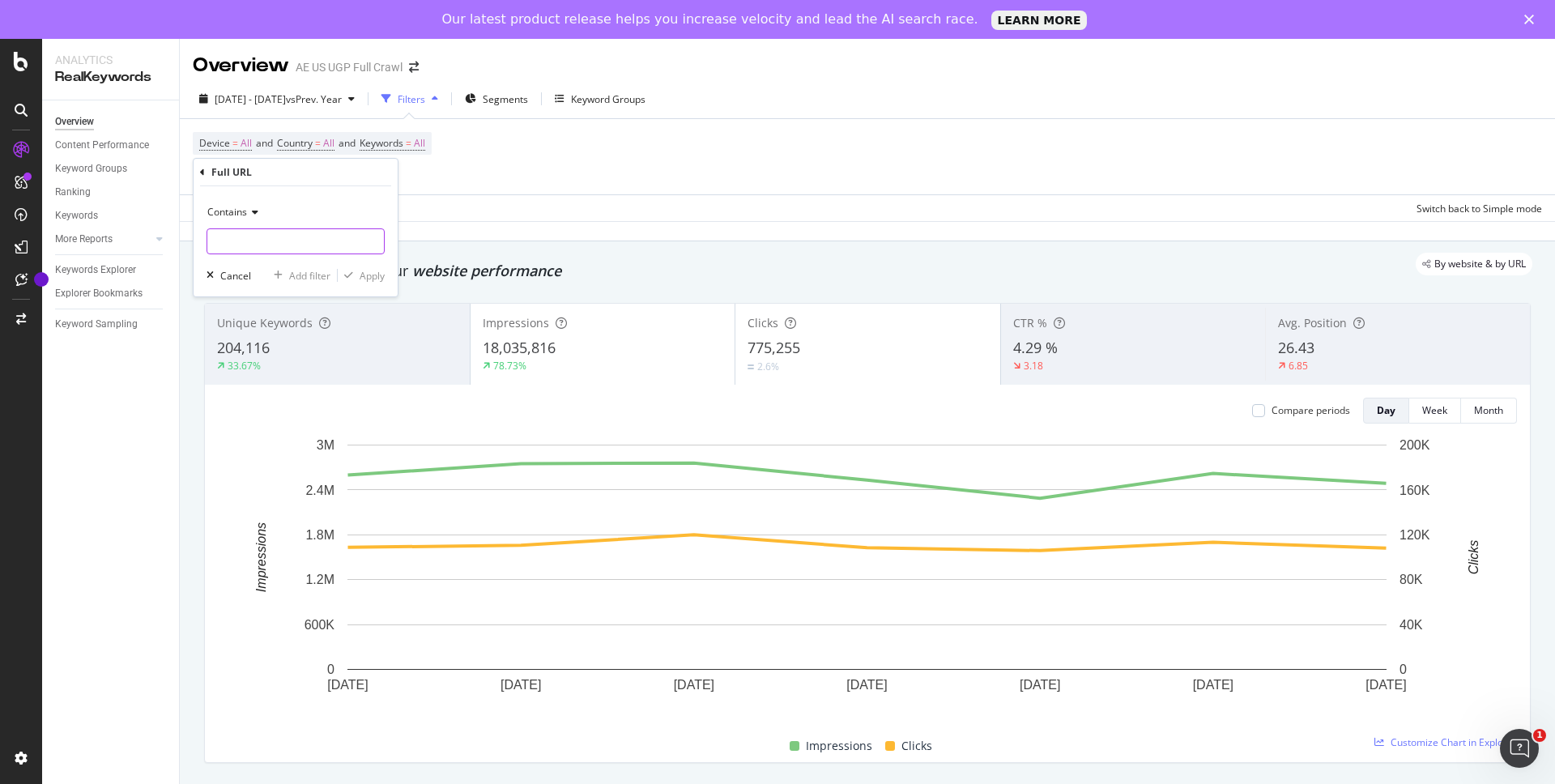
click at [252, 248] on input "text" at bounding box center [295, 241] width 176 height 26
paste input "/sweatshirts-hoodies/"
type input "/sweatshirts-hoodies"
click at [369, 274] on div "Apply" at bounding box center [372, 276] width 25 height 14
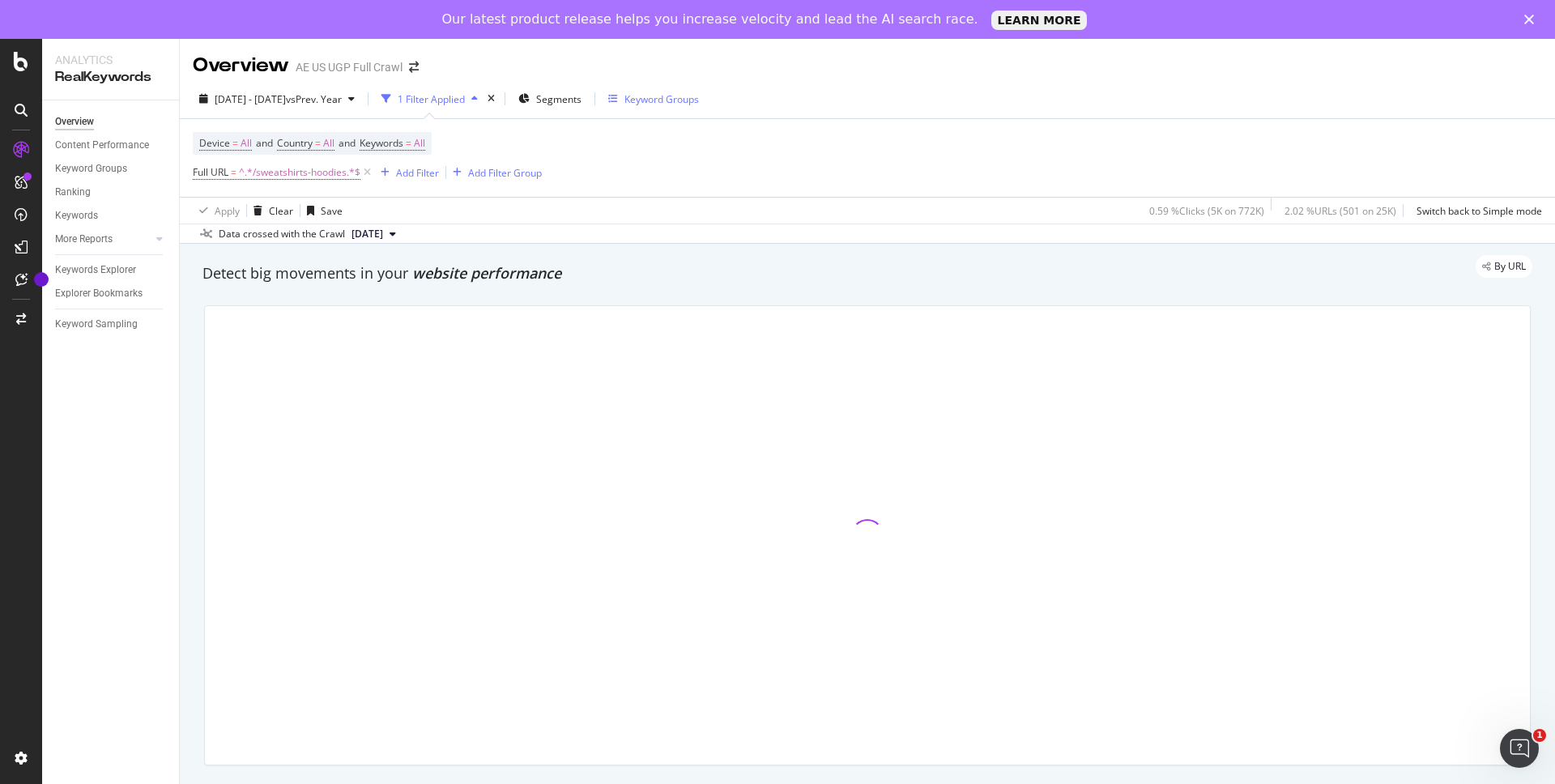
click at [699, 104] on div "Keyword Groups" at bounding box center [662, 100] width 74 height 14
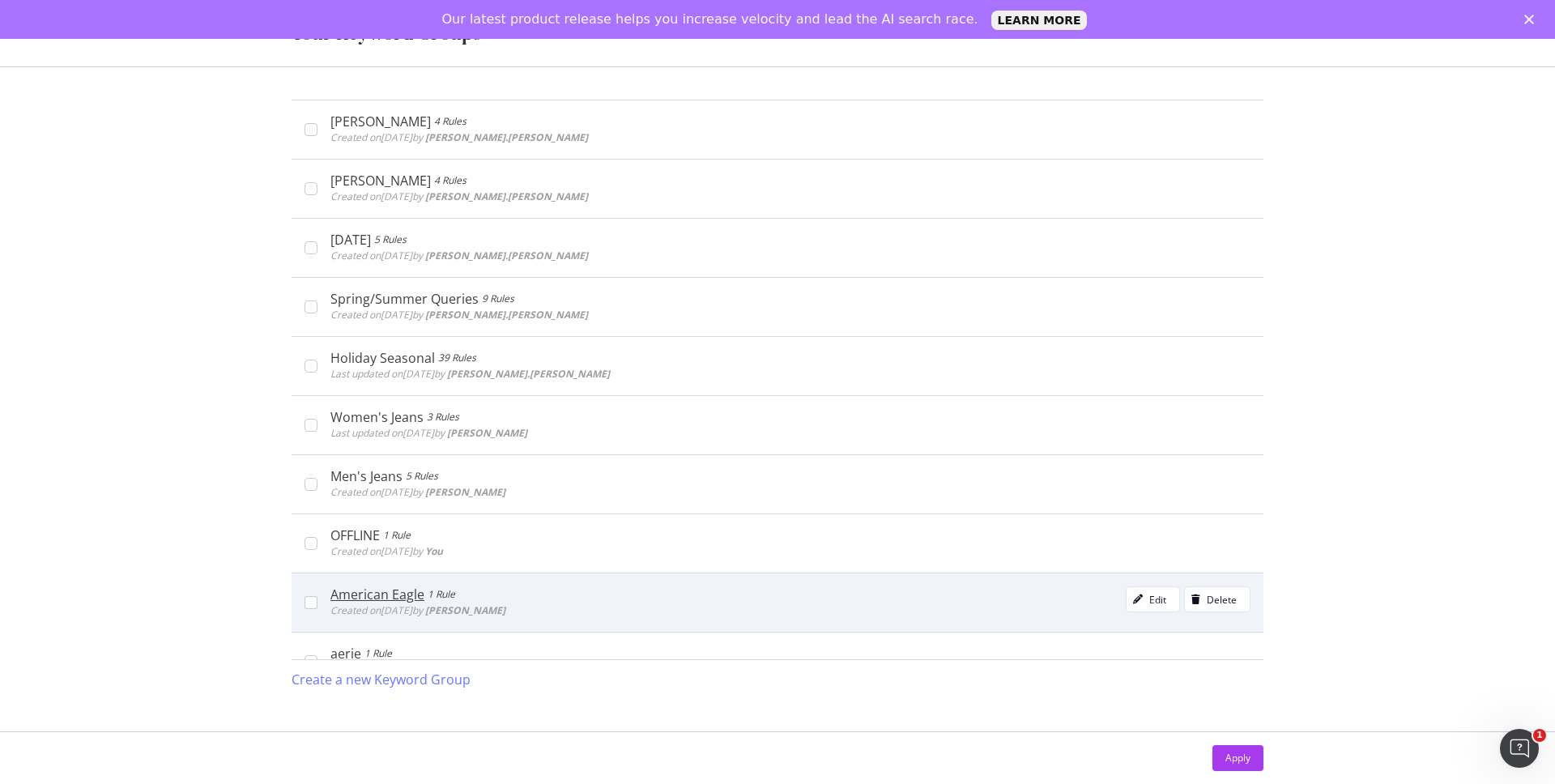
scroll to position [47, 0]
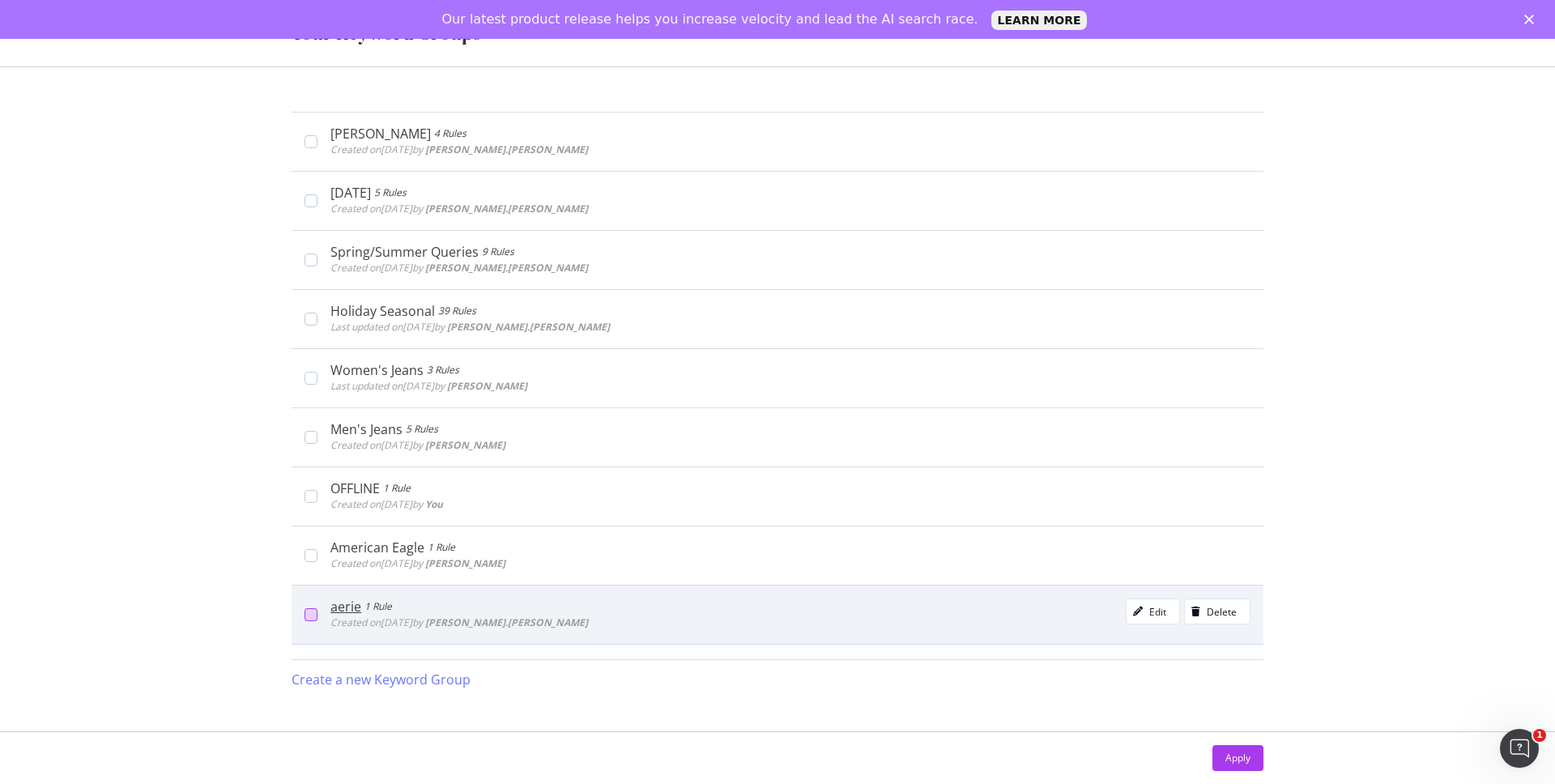
click at [312, 613] on div "modal" at bounding box center [310, 615] width 13 height 13
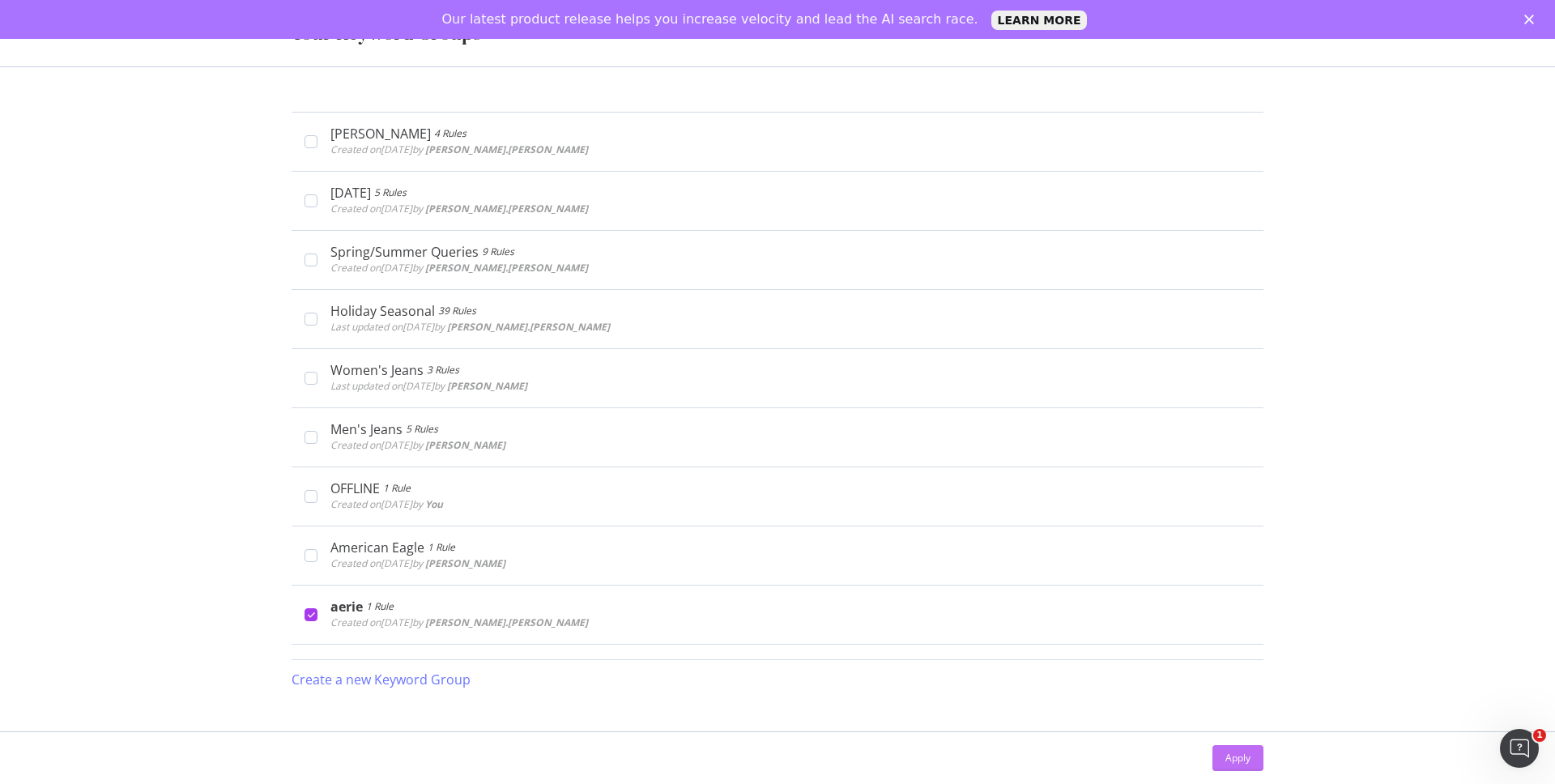
click at [1252, 736] on button "Apply" at bounding box center [1238, 758] width 51 height 26
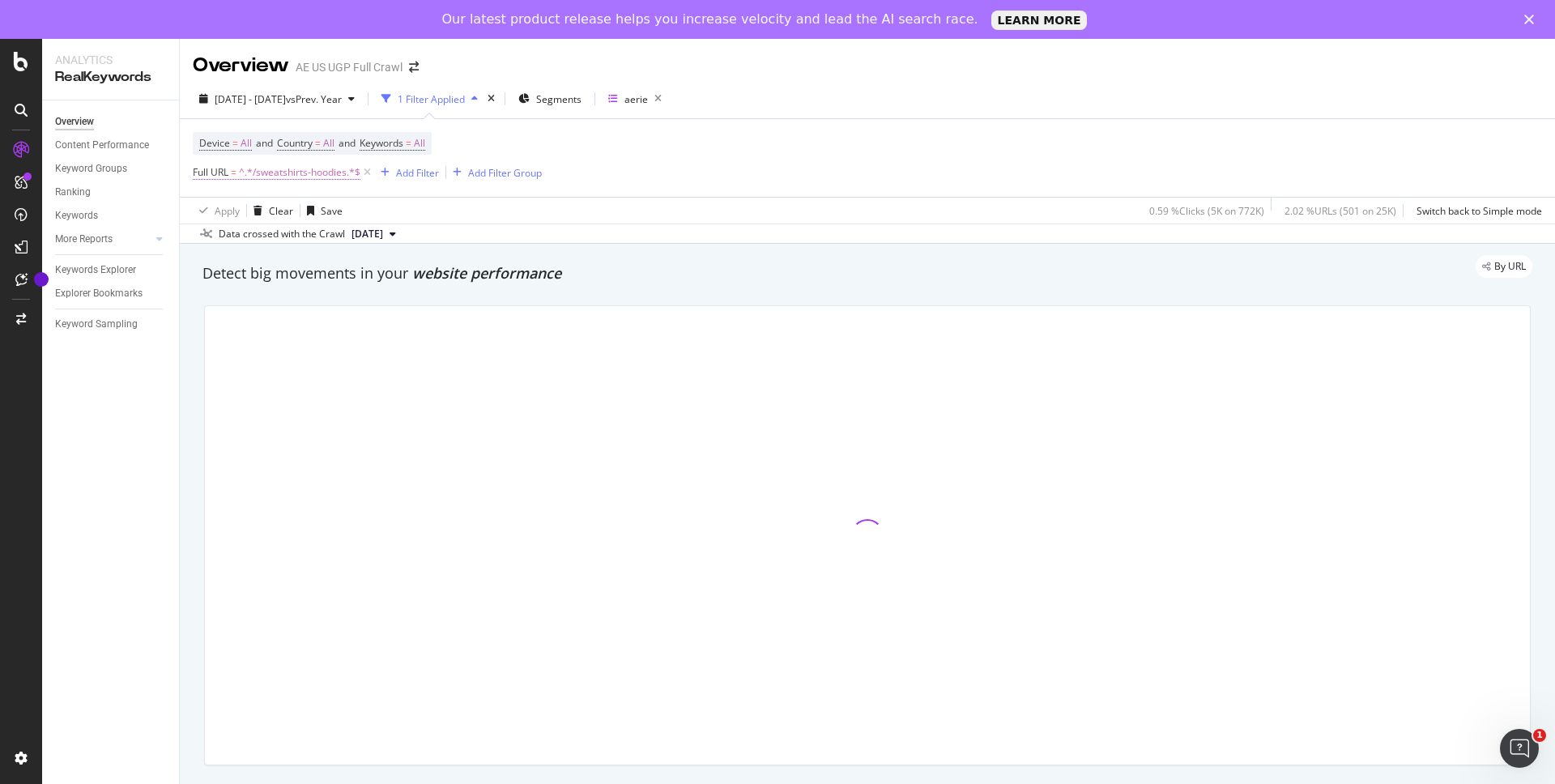
click at [286, 175] on span "^.*/sweatshirts-hoodies.*$" at bounding box center [300, 173] width 122 height 23
click at [221, 241] on input "/sweatshirts-hoodies" at bounding box center [284, 239] width 153 height 26
click at [215, 240] on input "/sweatshirts-hoodies" at bounding box center [284, 239] width 153 height 26
type input "sweatshirts-hoodies"
click at [367, 276] on div "Apply" at bounding box center [372, 274] width 25 height 14
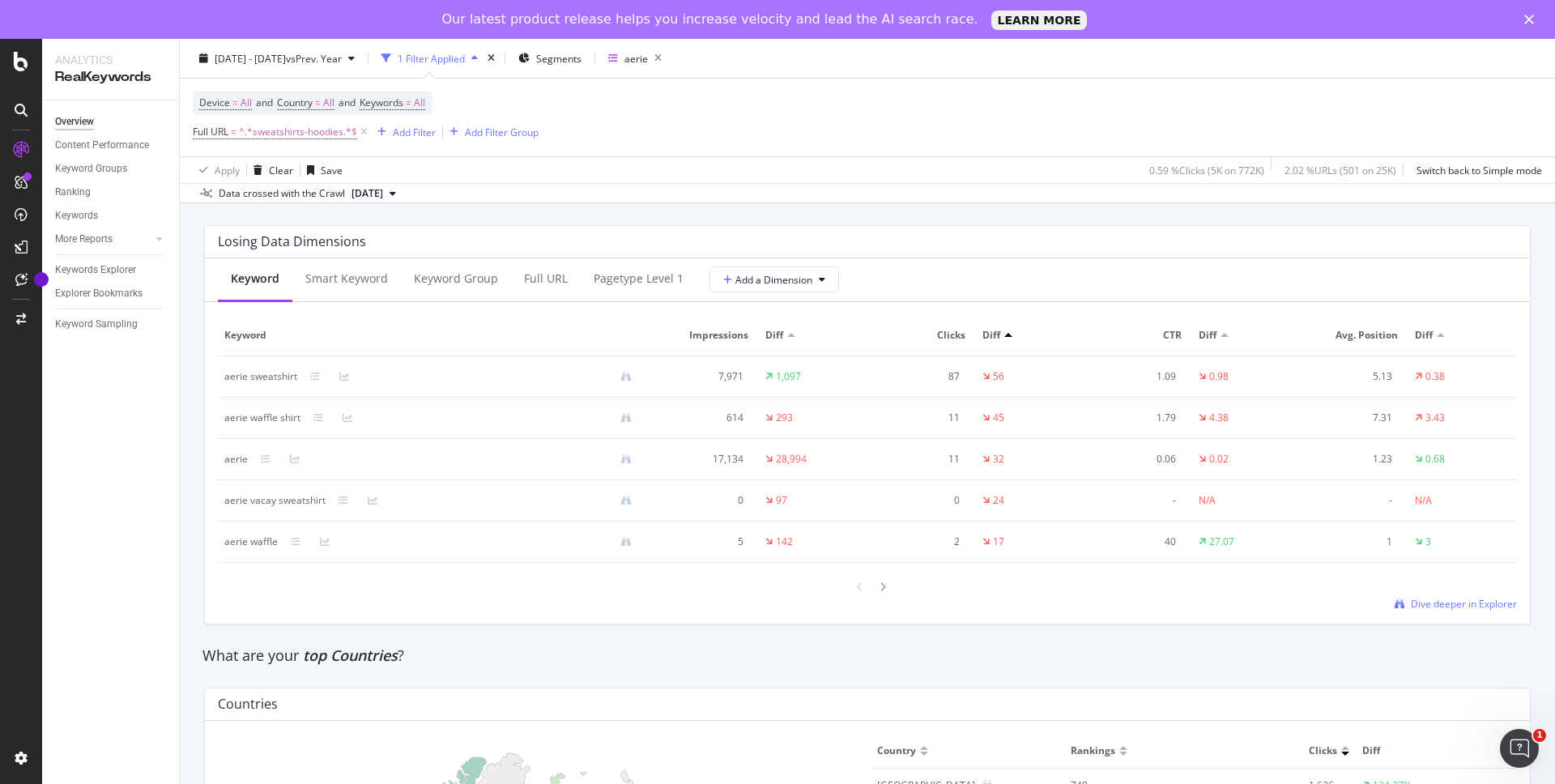
scroll to position [1900, 0]
click at [1399, 614] on span "Dive deeper in Explorer" at bounding box center [1463, 609] width 106 height 14
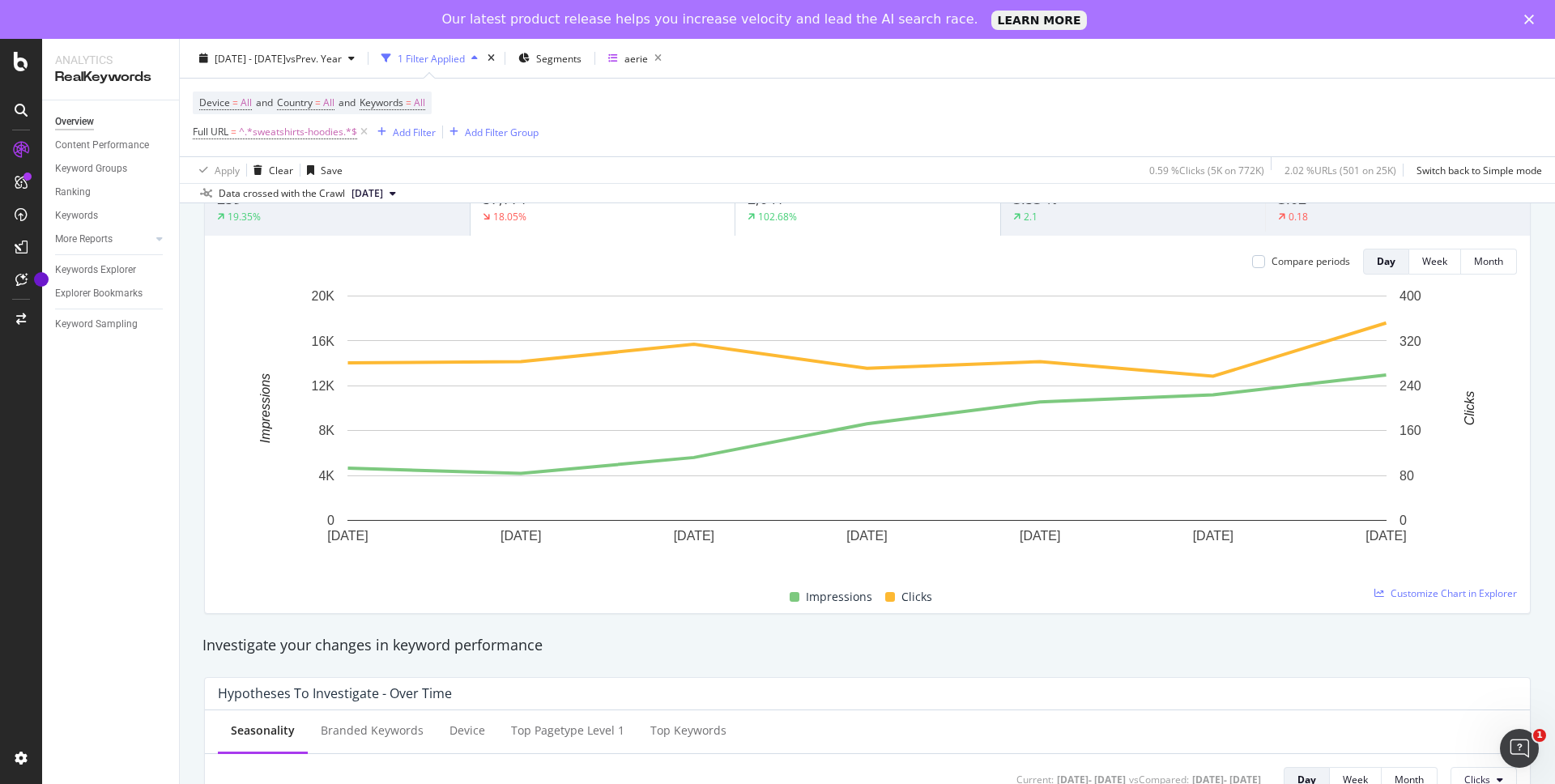
scroll to position [0, 0]
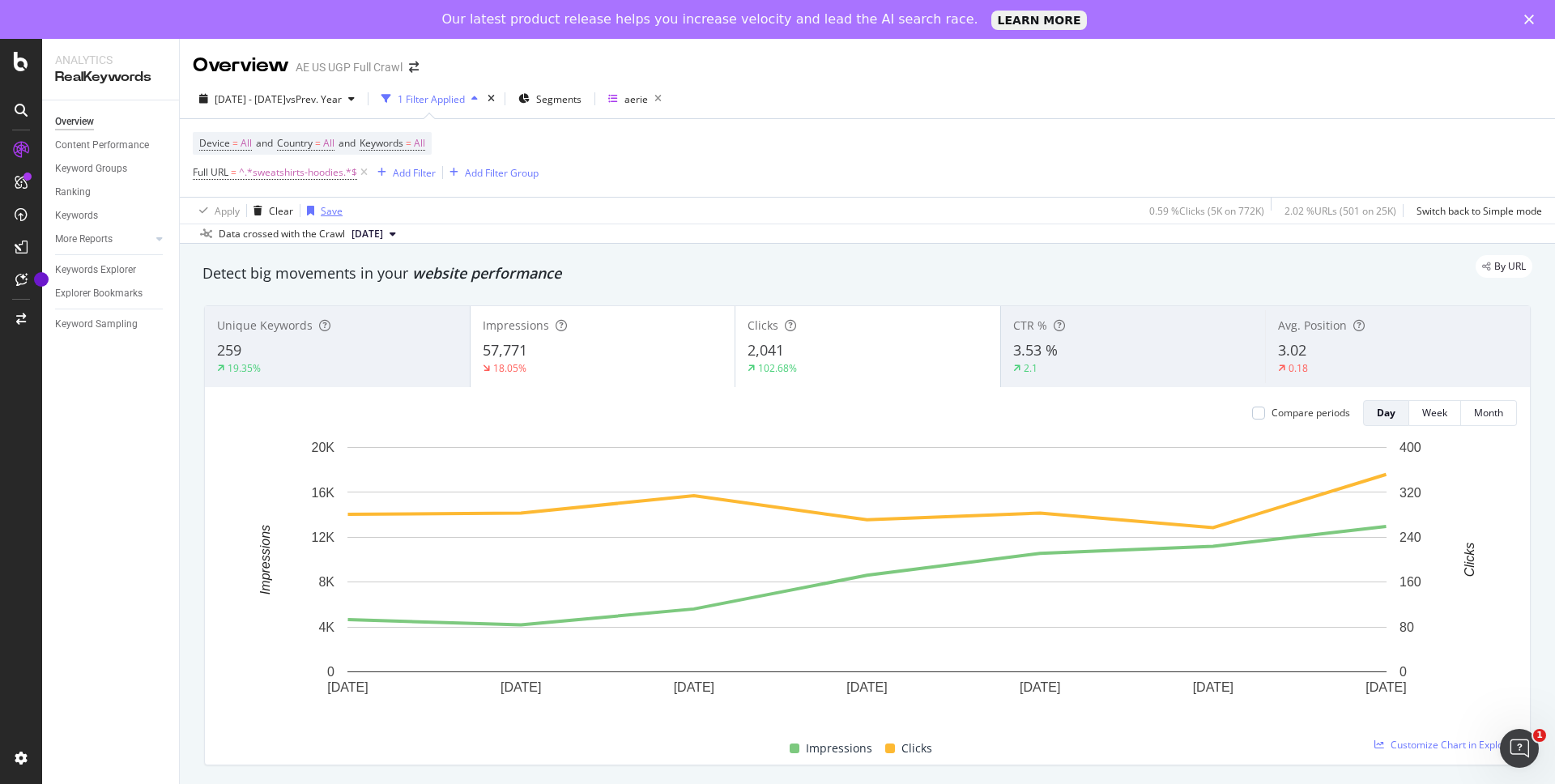
click at [318, 211] on div "button" at bounding box center [310, 210] width 20 height 10
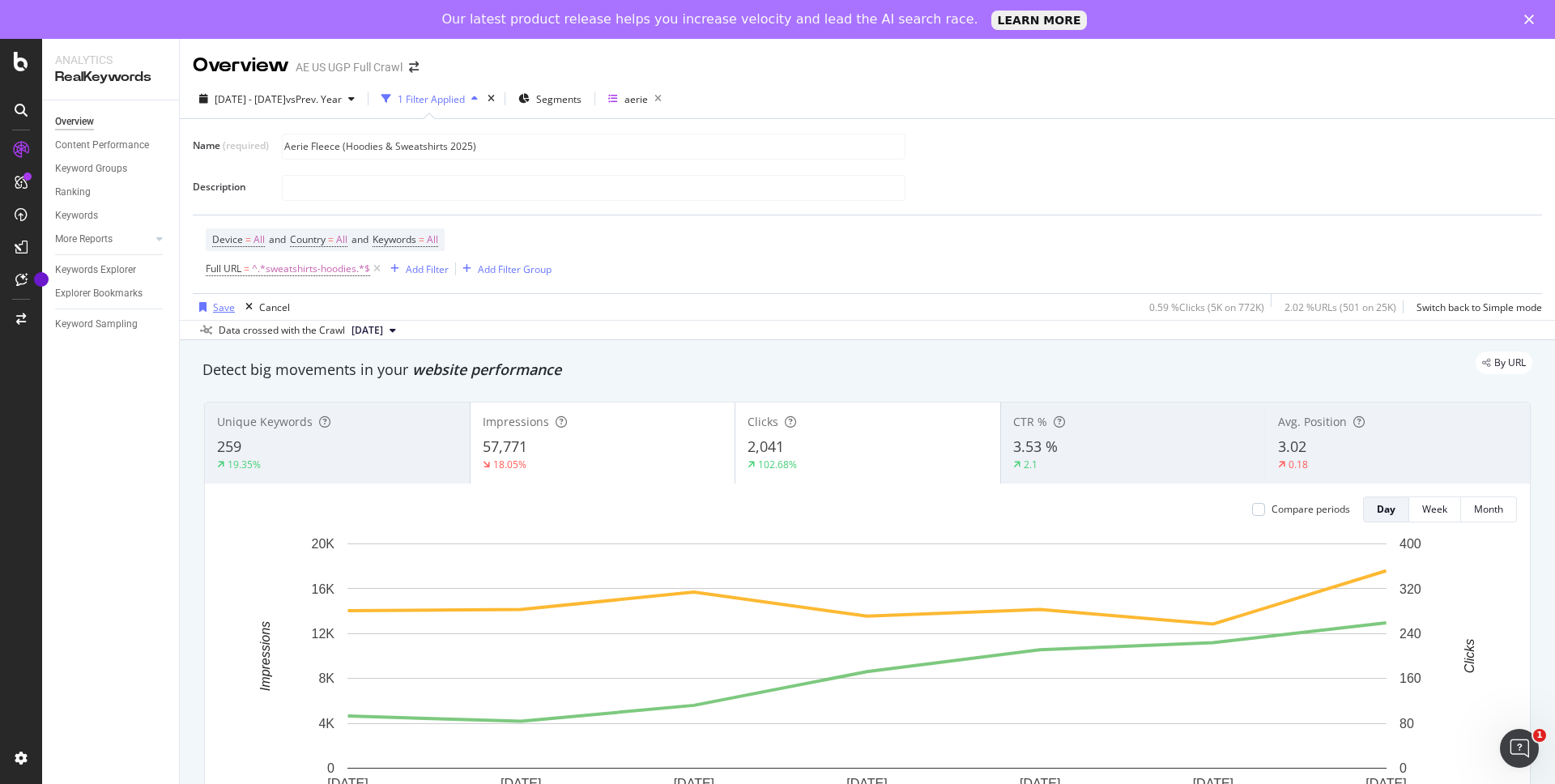
type input "Aerie Fleece (Hoodies & Sweatshirts 2025)"
click at [219, 312] on div "Save" at bounding box center [223, 308] width 22 height 14
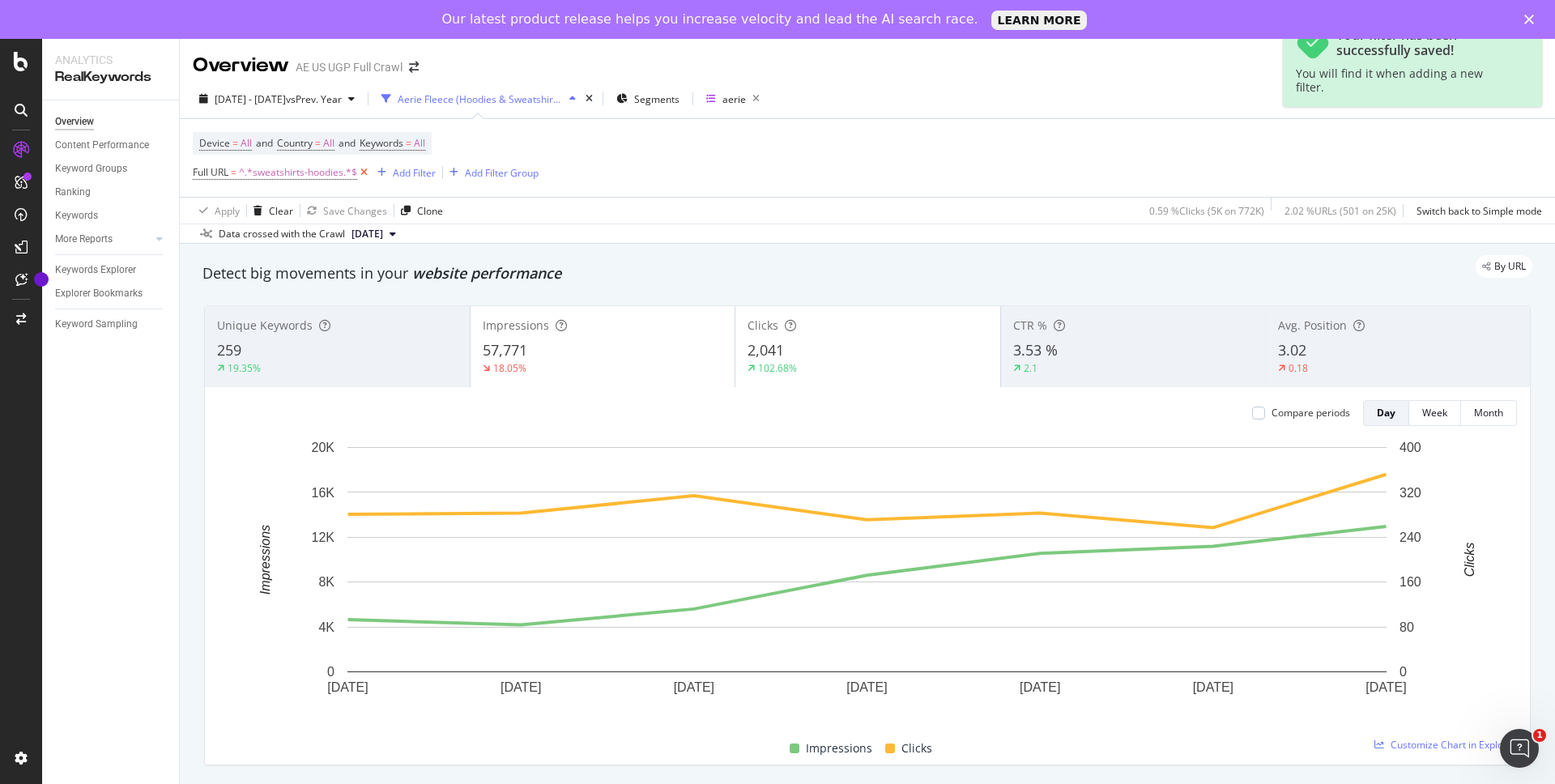
click at [364, 172] on icon at bounding box center [364, 172] width 14 height 16
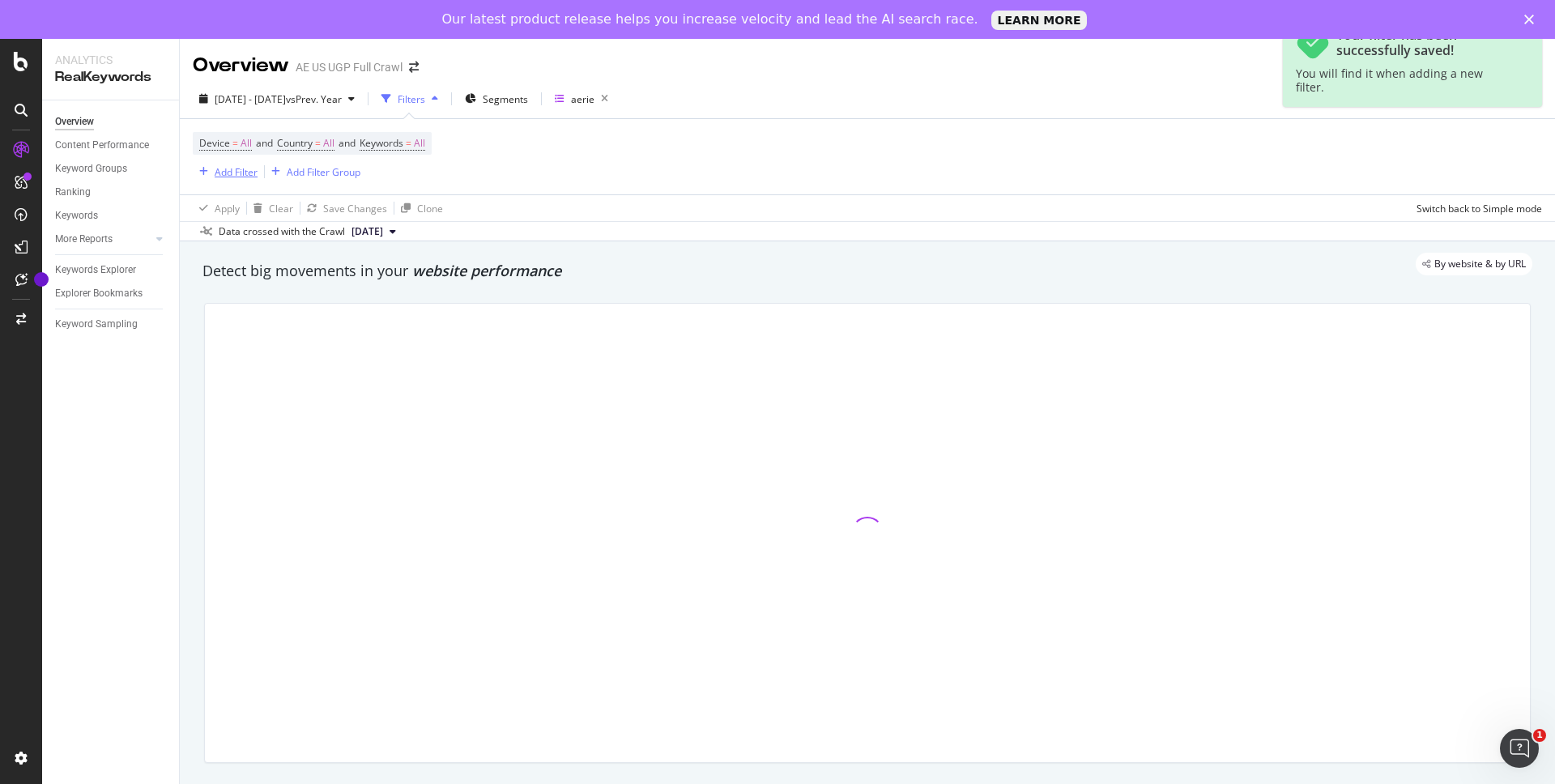
click at [234, 173] on div "Add Filter" at bounding box center [235, 172] width 43 height 14
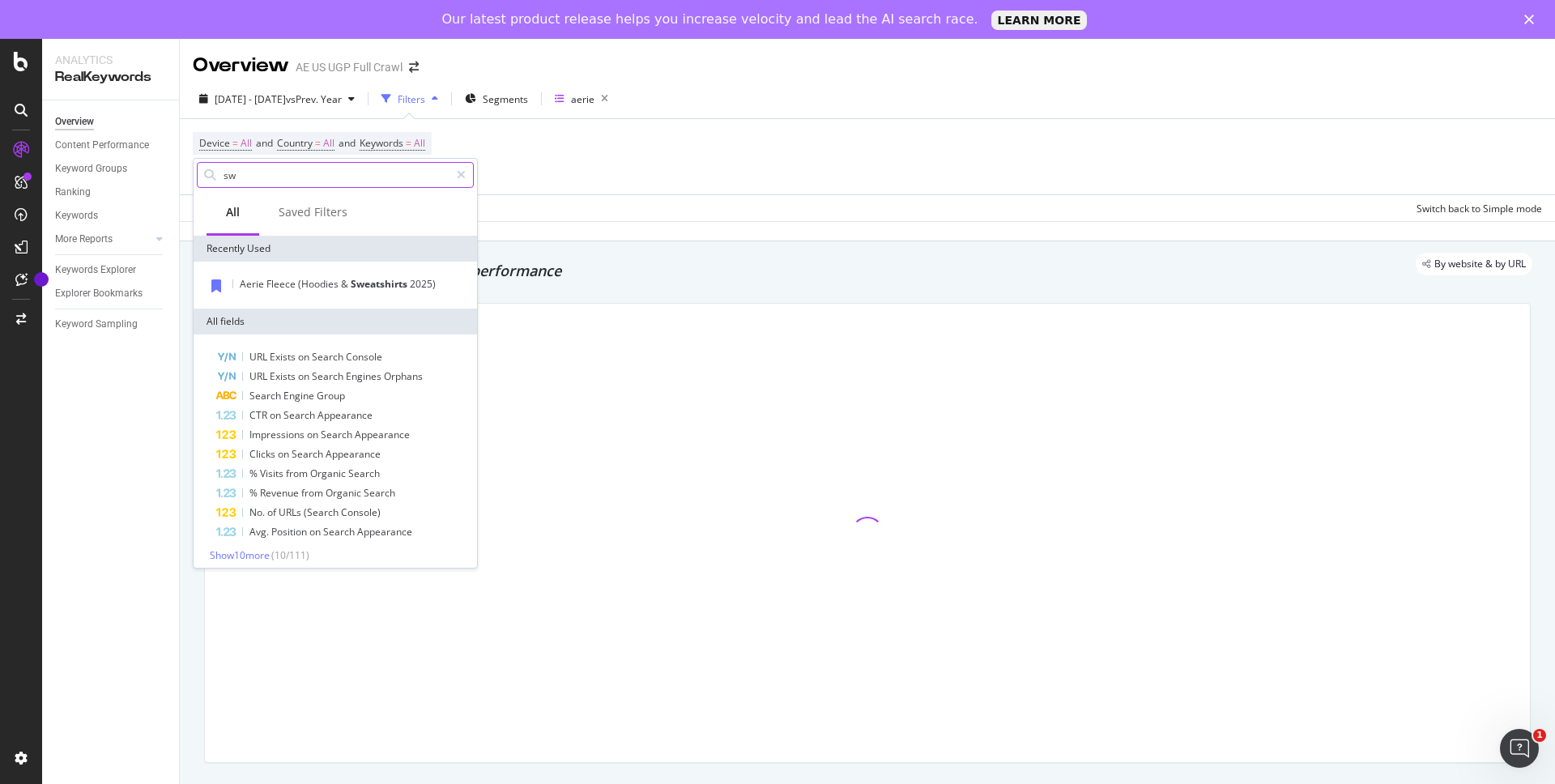
type input "s"
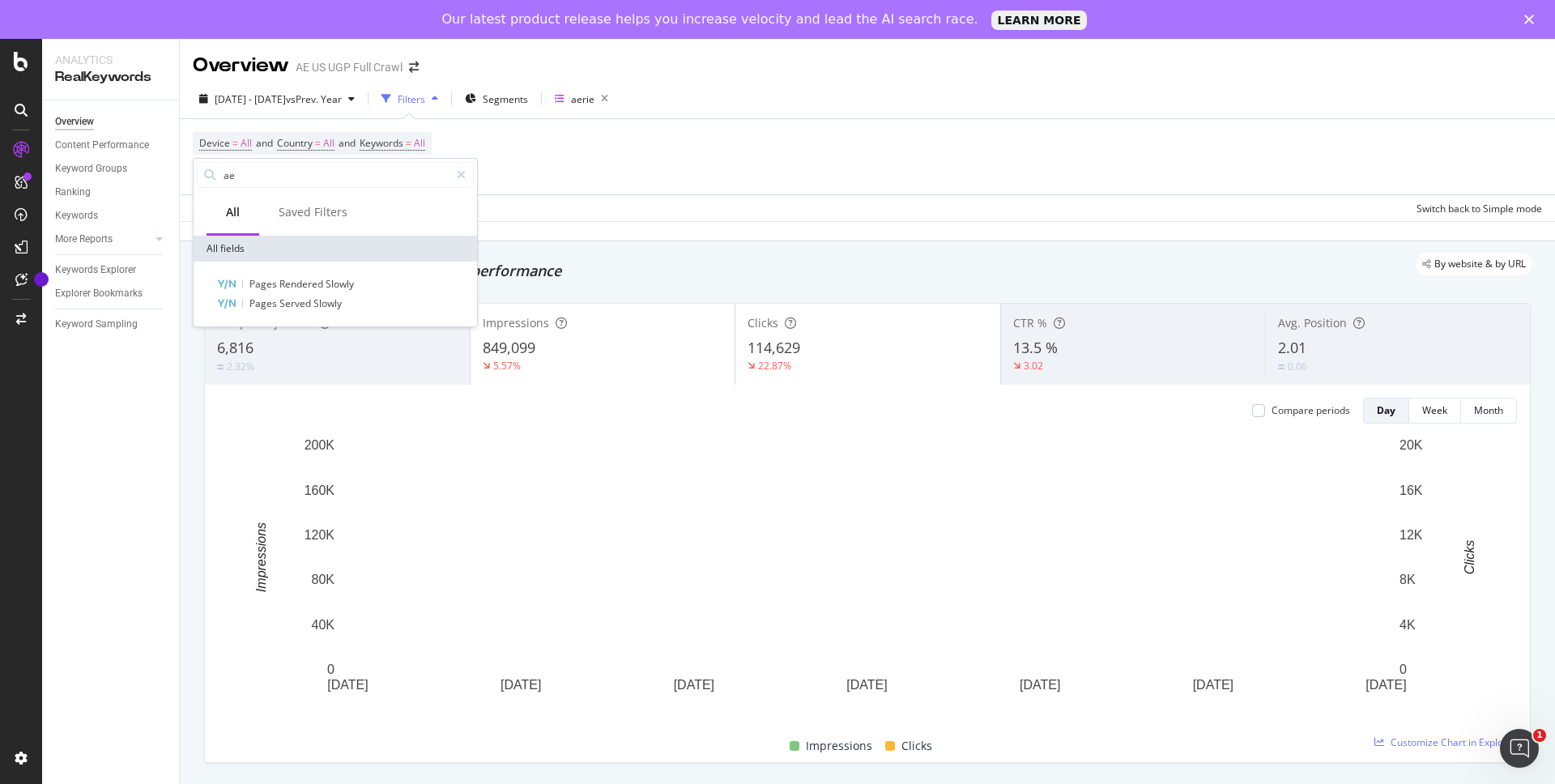
type input "a"
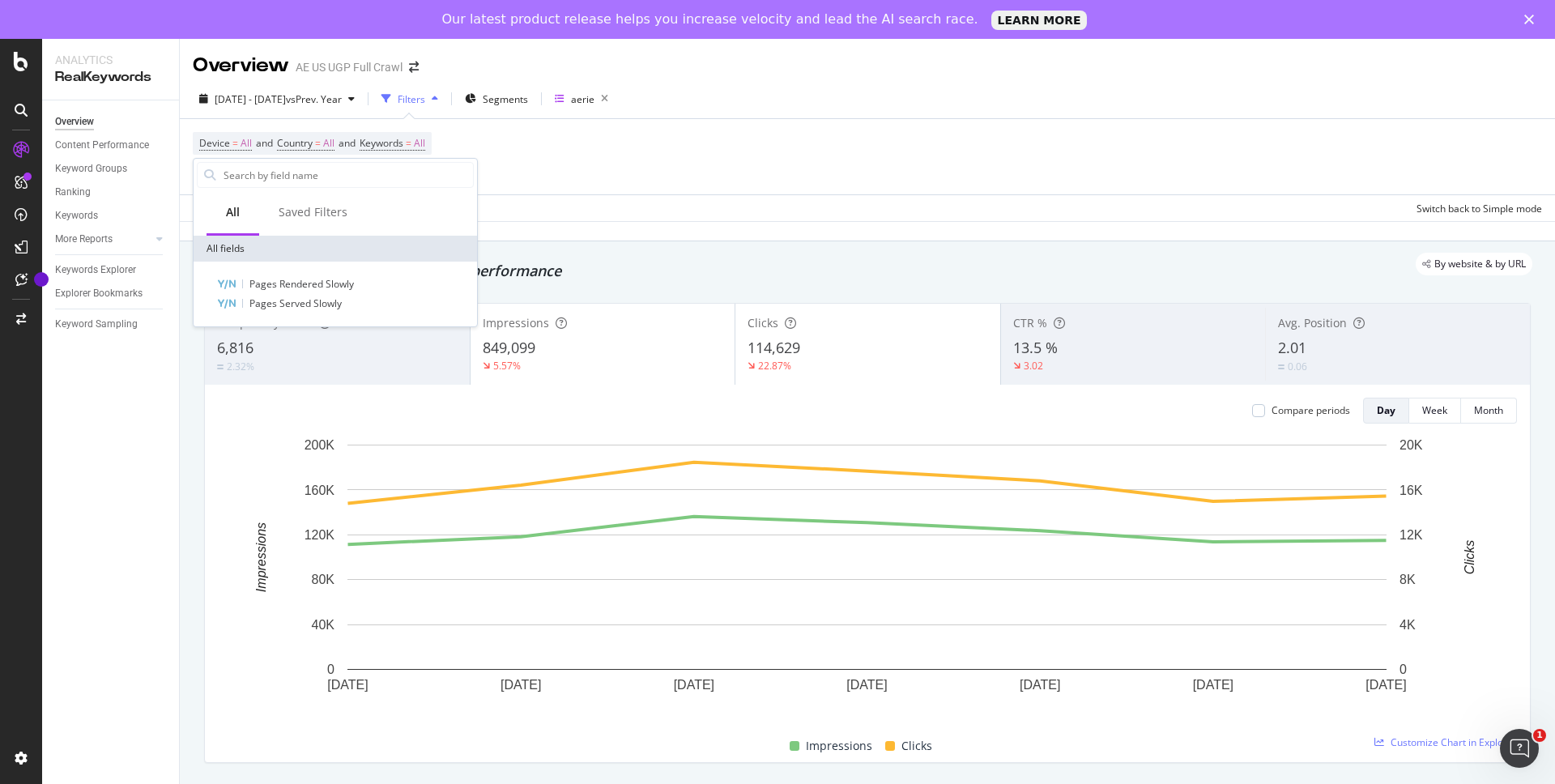
click at [698, 167] on div "Device = All and Country = All and Keywords = All Add Filter Add Filter Group" at bounding box center [868, 156] width 1349 height 75
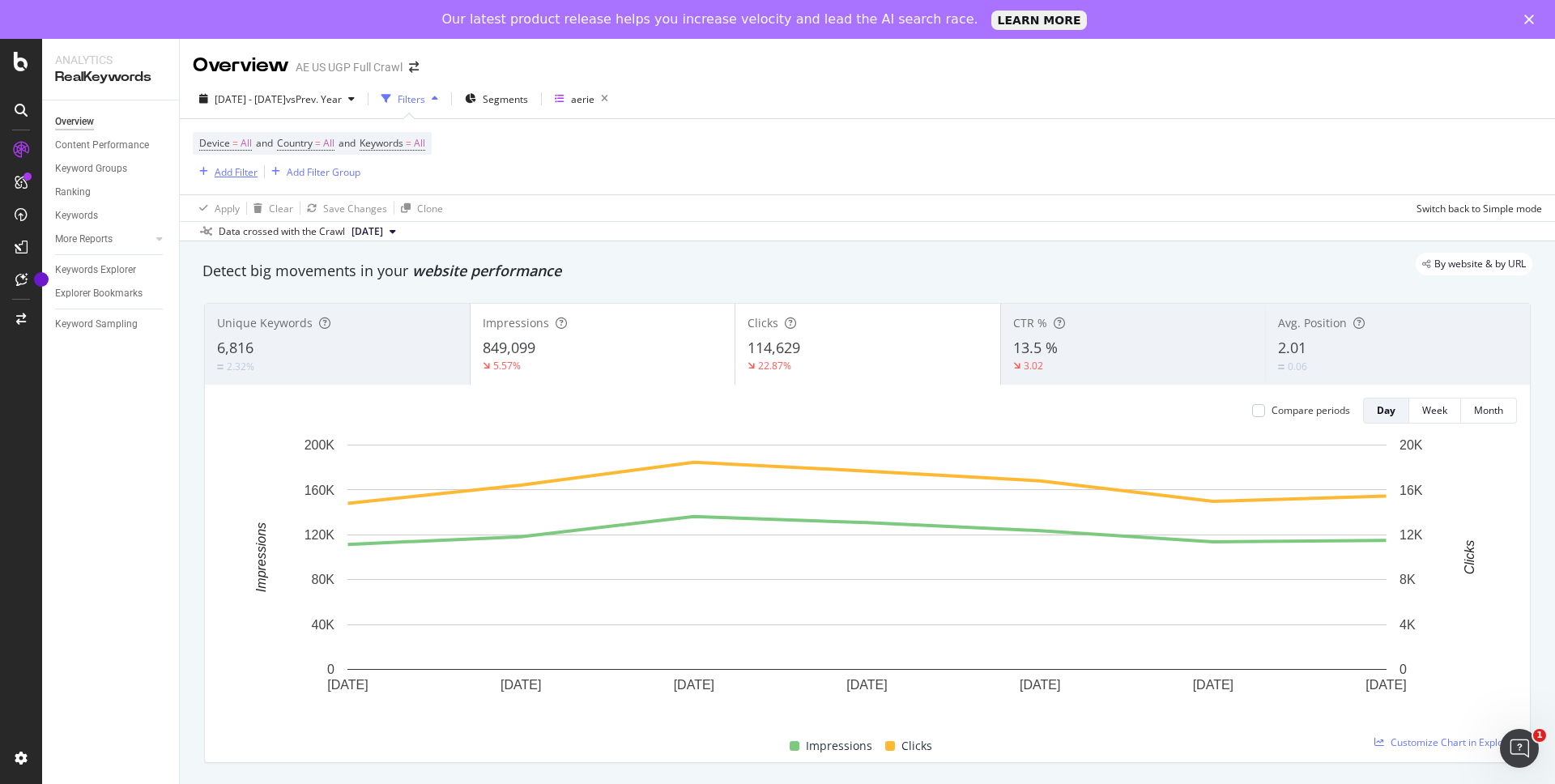
click at [238, 173] on div "Add Filter" at bounding box center [235, 172] width 43 height 14
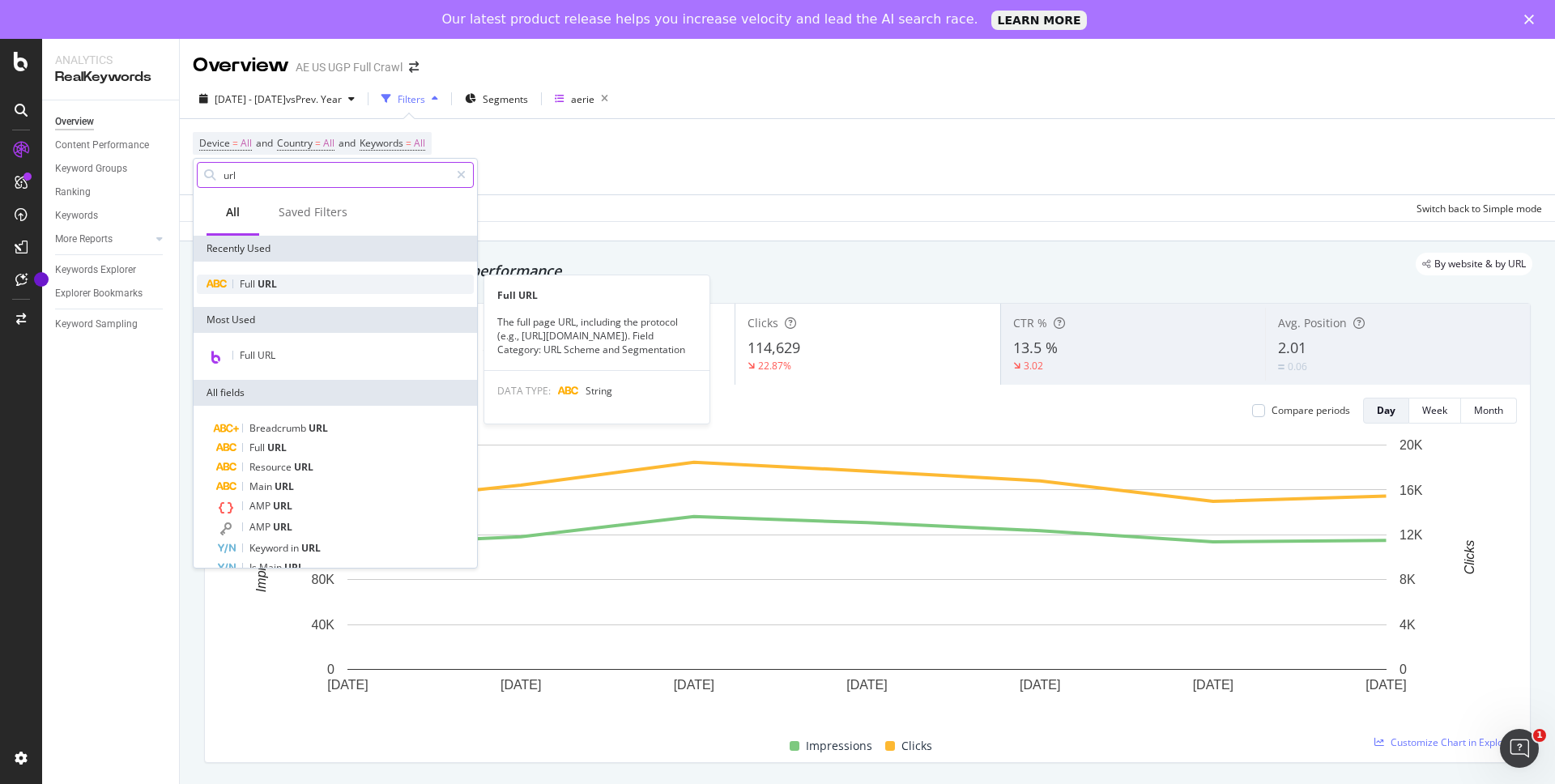
type input "url"
click at [274, 280] on span "URL" at bounding box center [267, 284] width 19 height 14
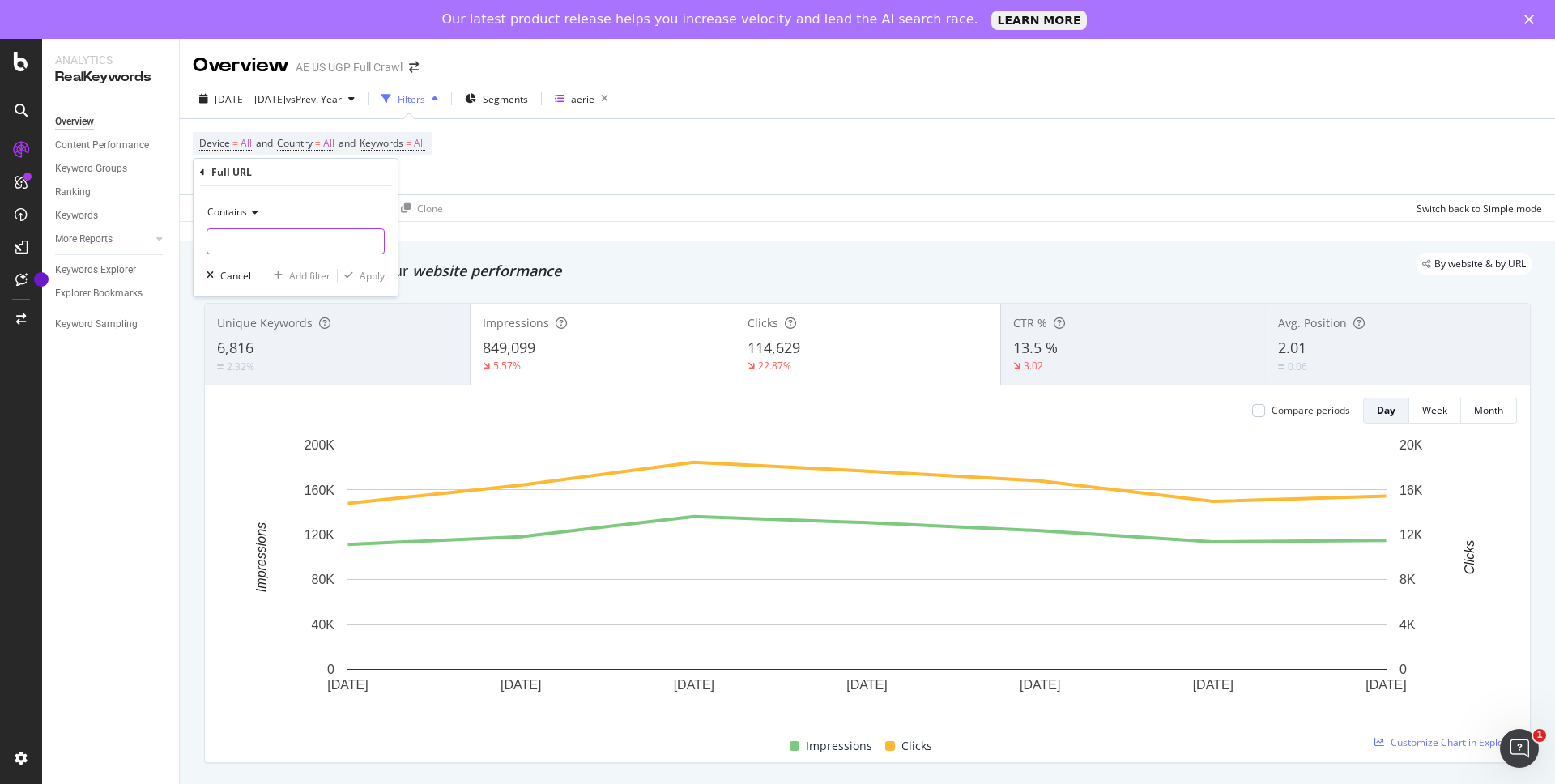
click at [273, 241] on input "text" at bounding box center [295, 241] width 176 height 26
paste input "sweaters"
type input "sweaters"
click at [372, 275] on div "Apply" at bounding box center [372, 276] width 25 height 14
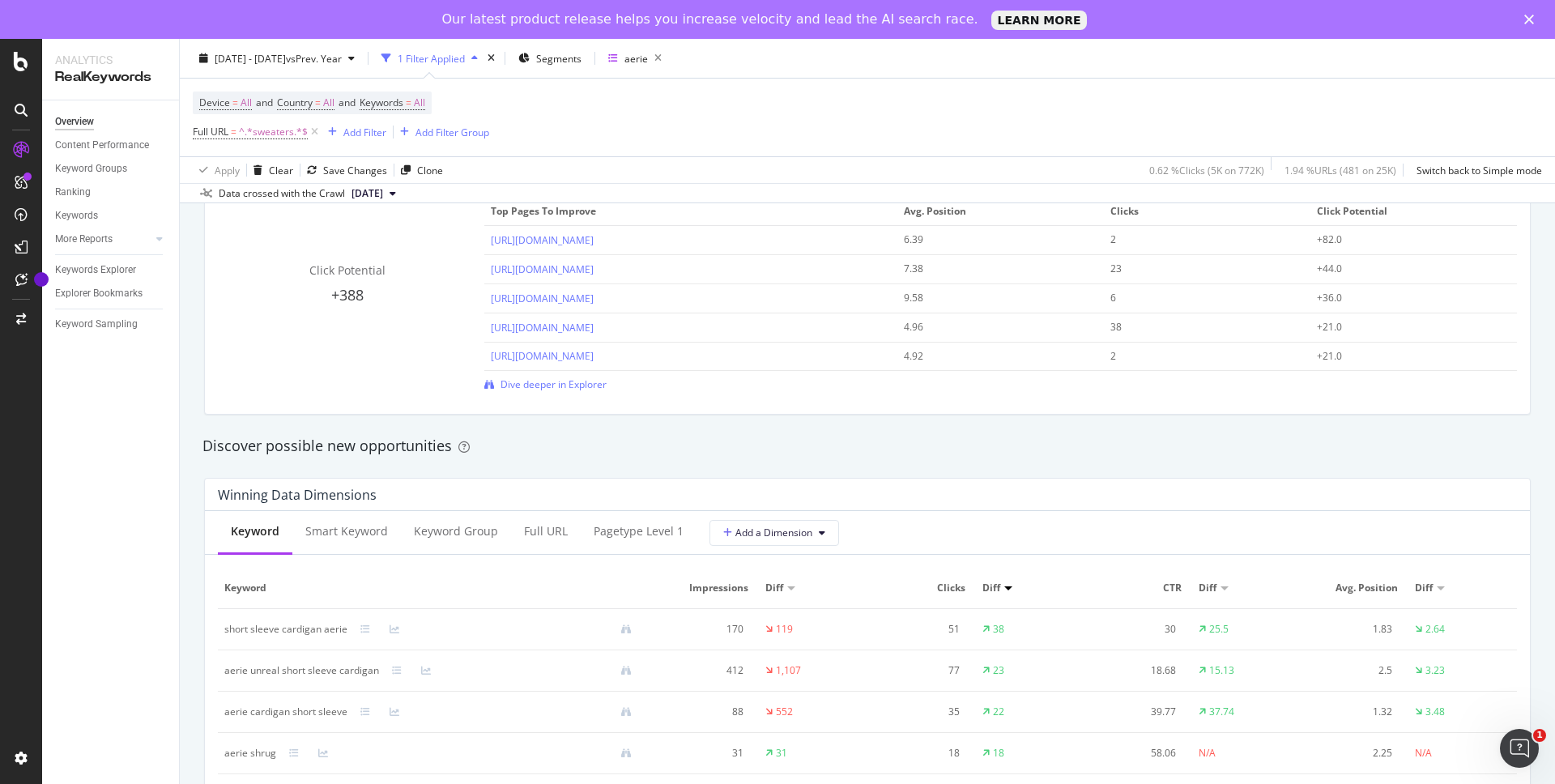
scroll to position [1198, 0]
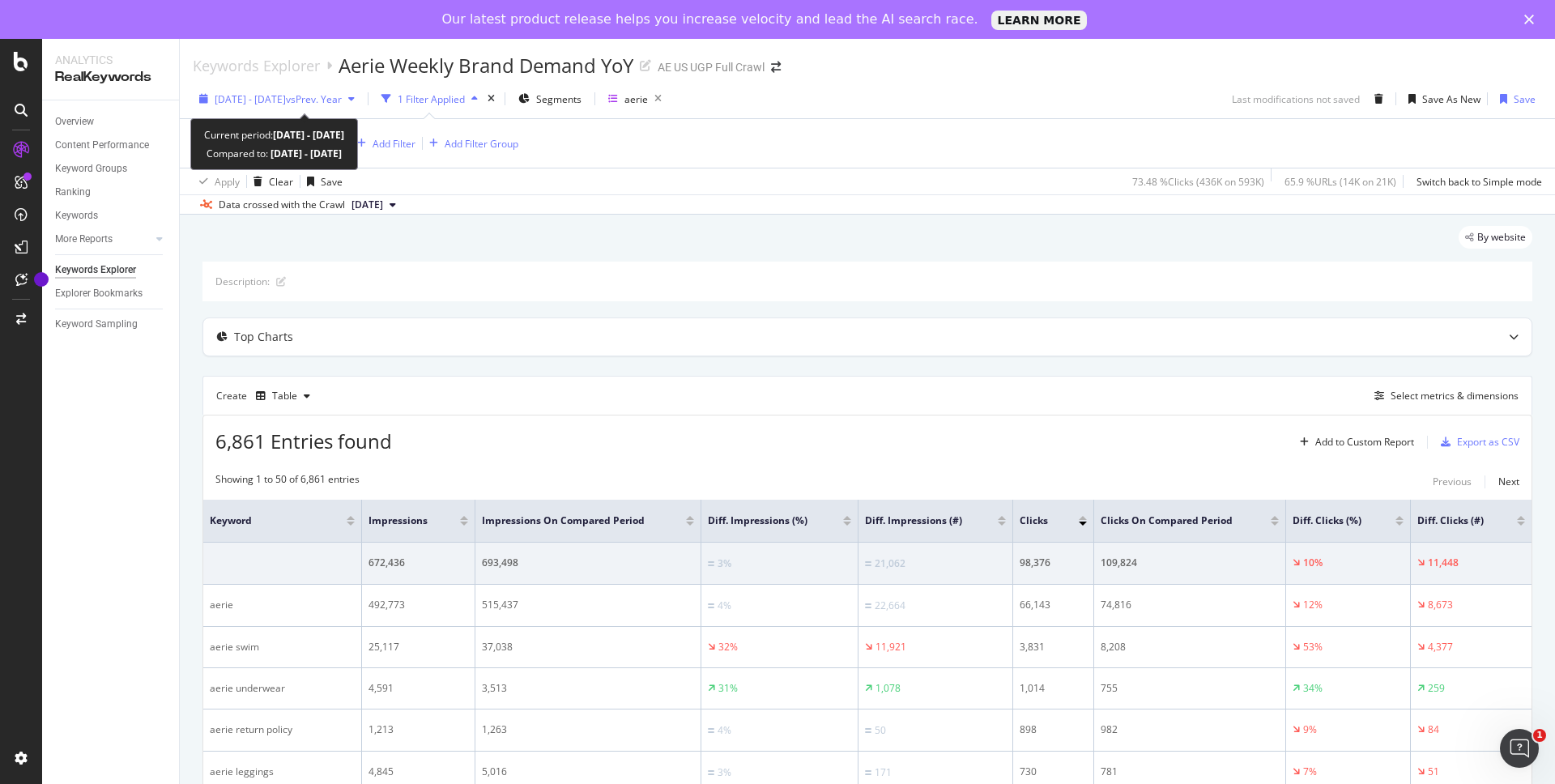
click at [341, 98] on span "vs Prev. Year" at bounding box center [313, 100] width 56 height 14
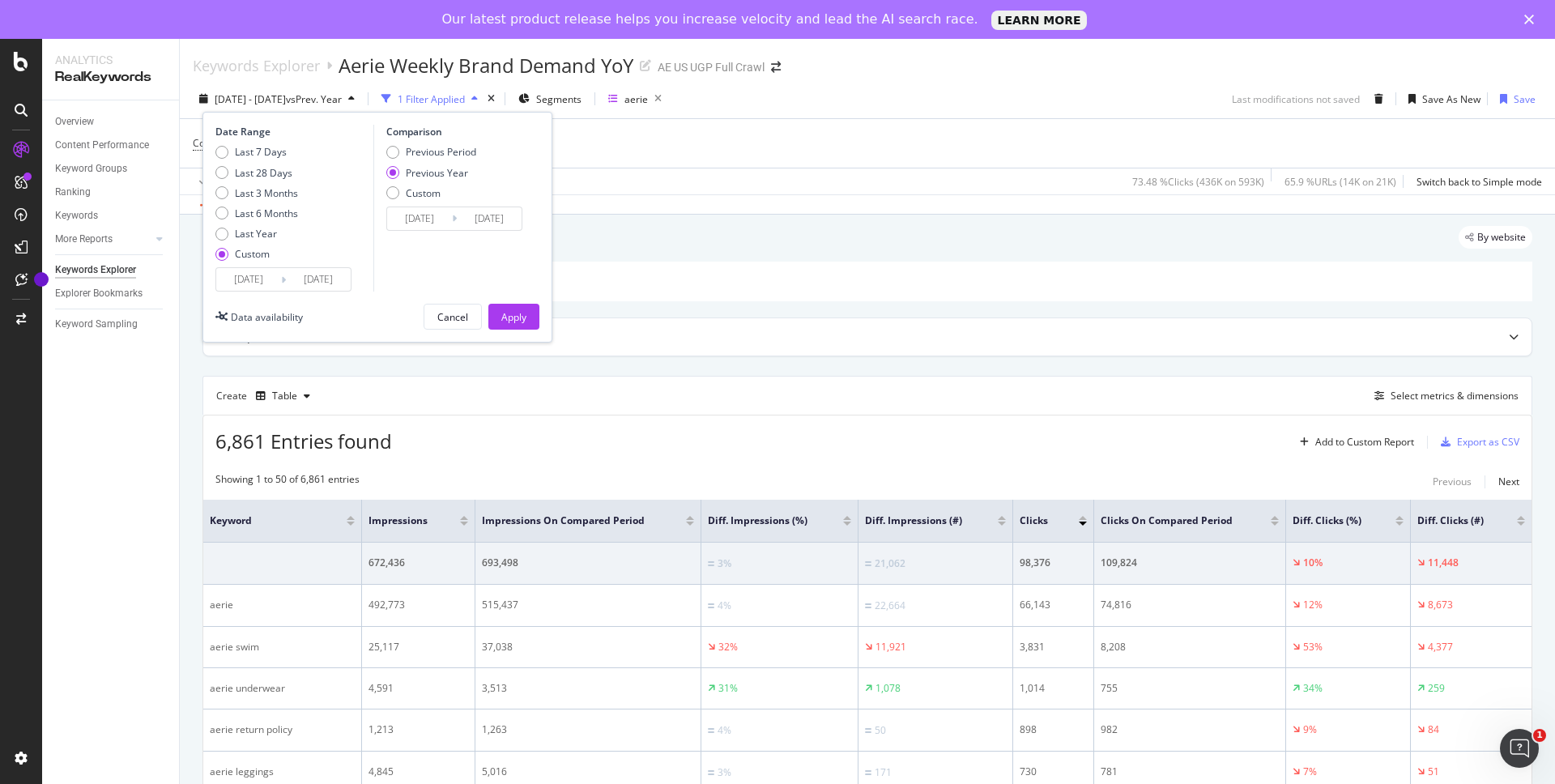
click at [268, 280] on input "[DATE]" at bounding box center [248, 280] width 64 height 23
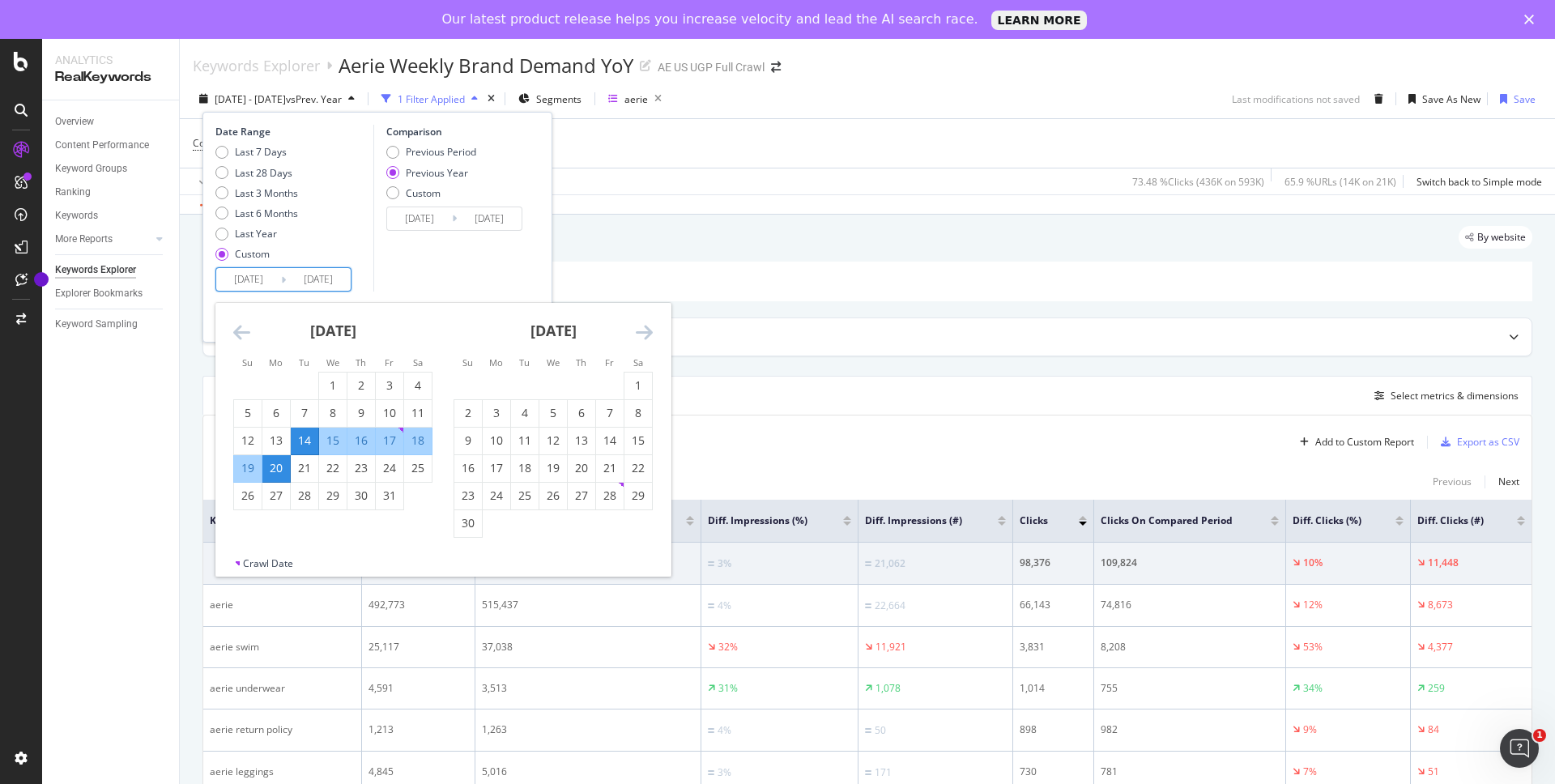
click at [645, 327] on icon "Move forward to switch to the next month." at bounding box center [644, 332] width 17 height 19
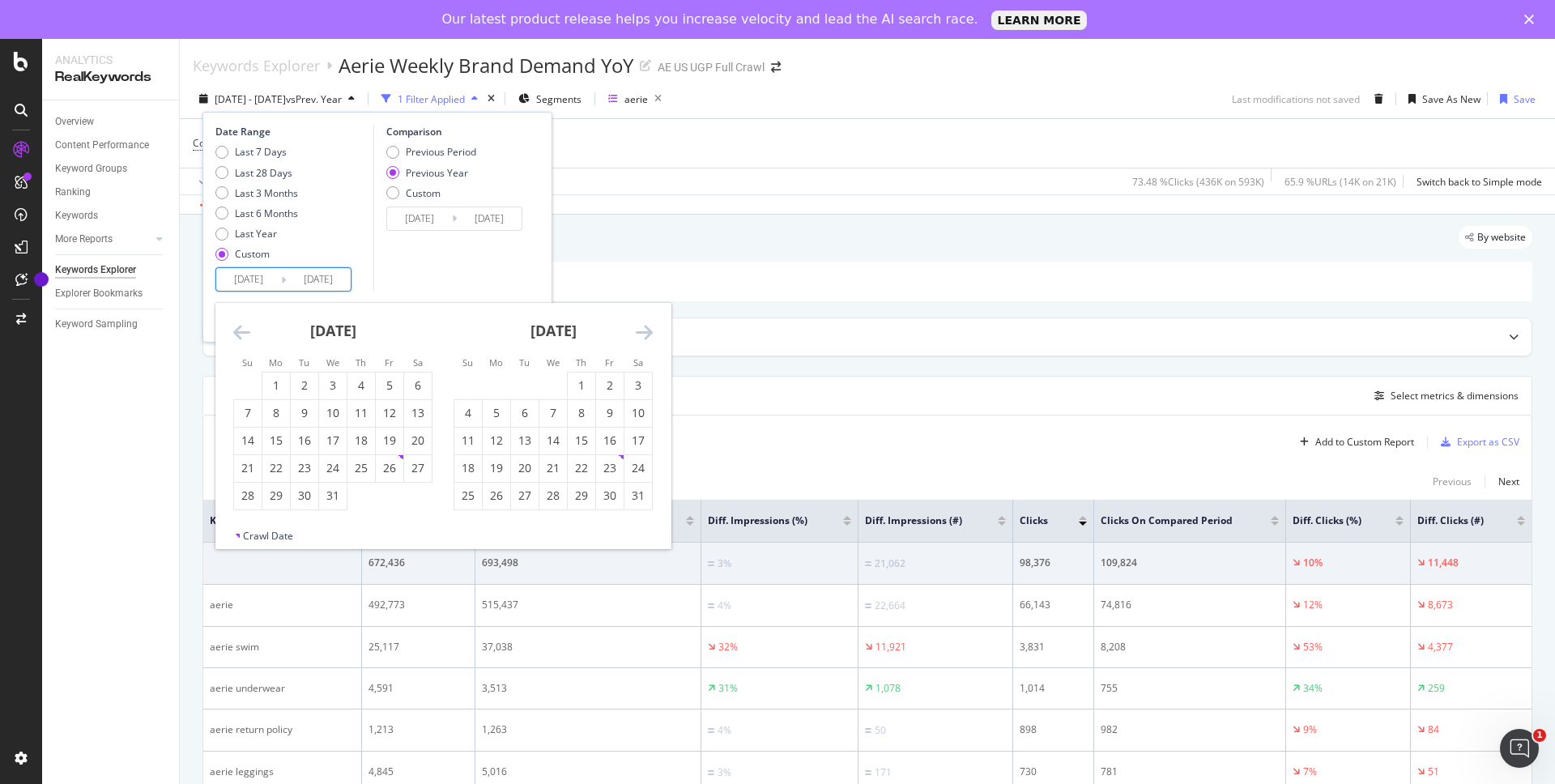
click at [645, 327] on icon "Move forward to switch to the next month." at bounding box center [644, 332] width 17 height 19
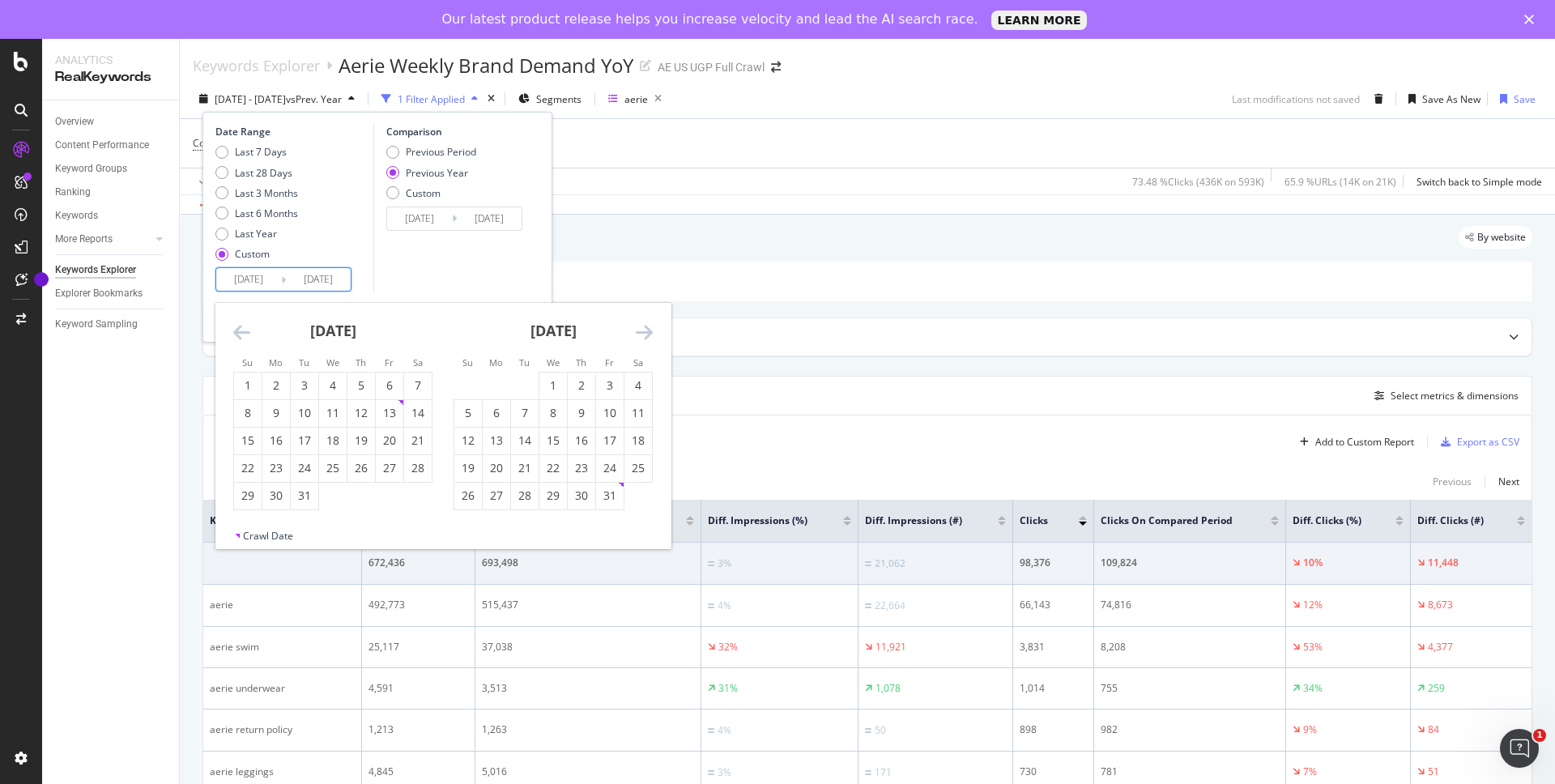
click at [645, 327] on icon "Move forward to switch to the next month." at bounding box center [644, 332] width 17 height 19
click at [463, 414] on div "4" at bounding box center [467, 413] width 27 height 16
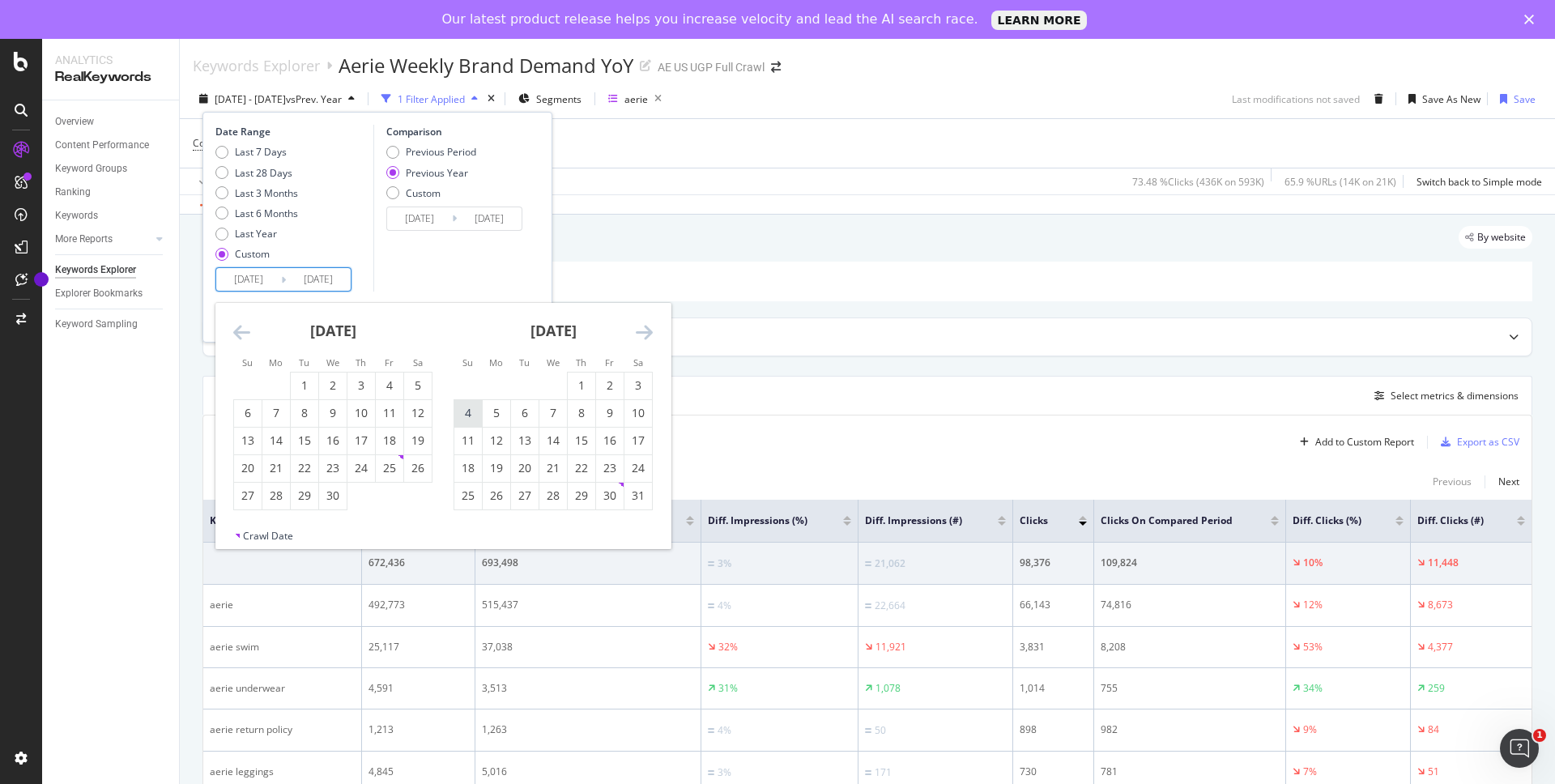
type input "[DATE]"
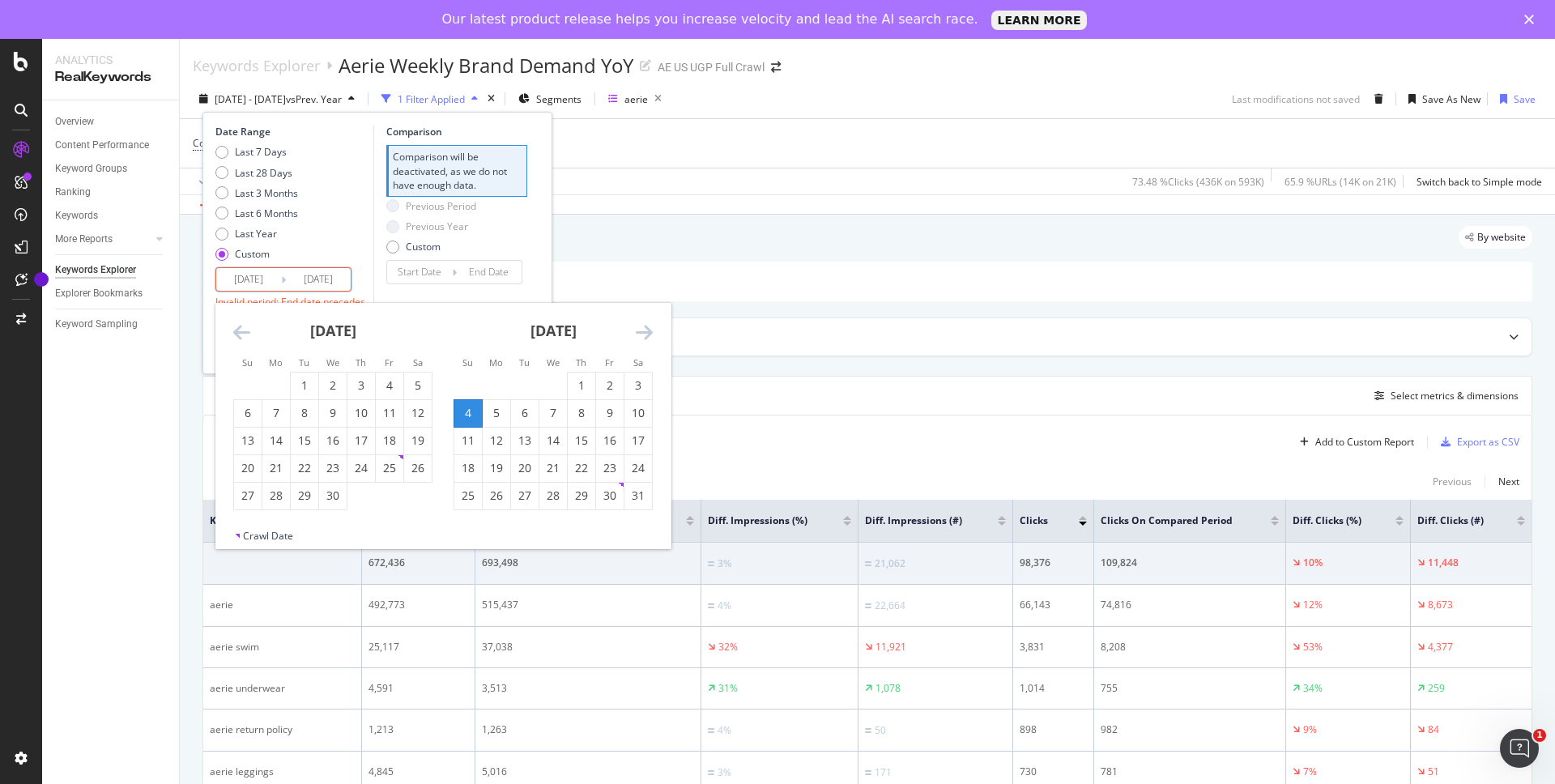
click at [639, 332] on icon "Move forward to switch to the next month." at bounding box center [644, 332] width 17 height 19
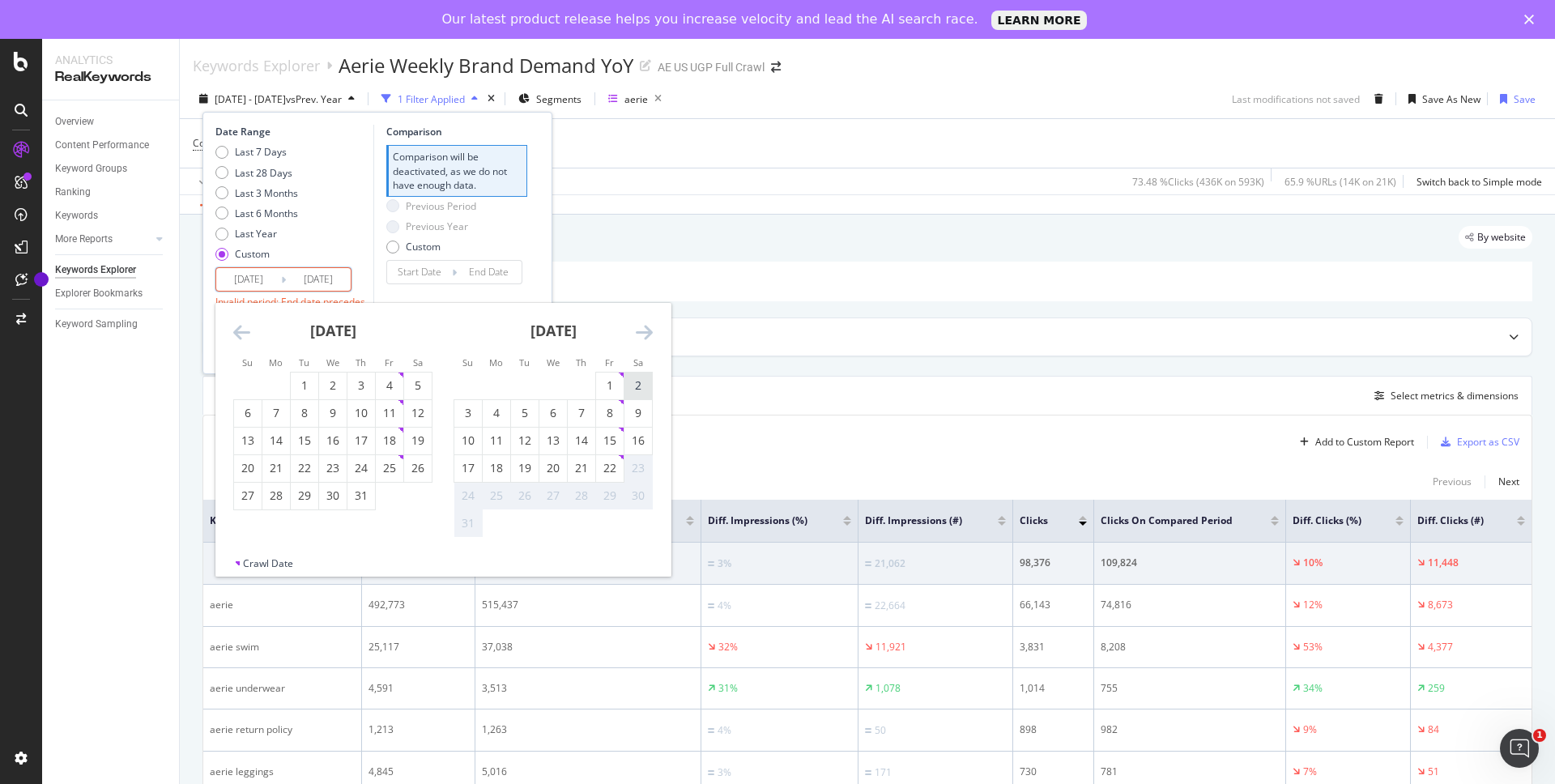
click at [640, 381] on div "2" at bounding box center [638, 385] width 27 height 16
type input "[DATE]"
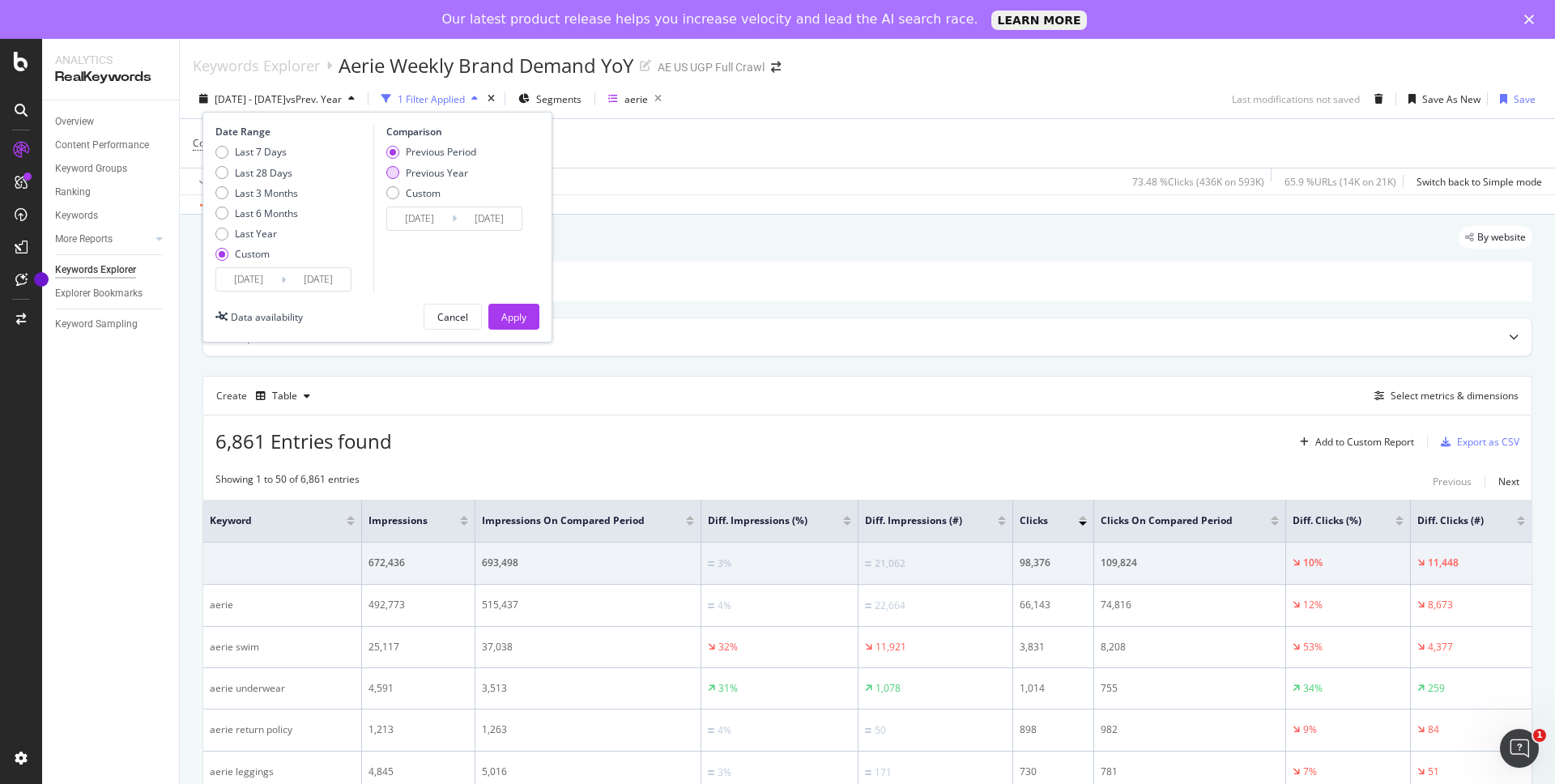
click at [451, 175] on div "Previous Year" at bounding box center [437, 173] width 63 height 14
type input "[DATE]"
click at [512, 323] on div "Apply" at bounding box center [513, 317] width 25 height 14
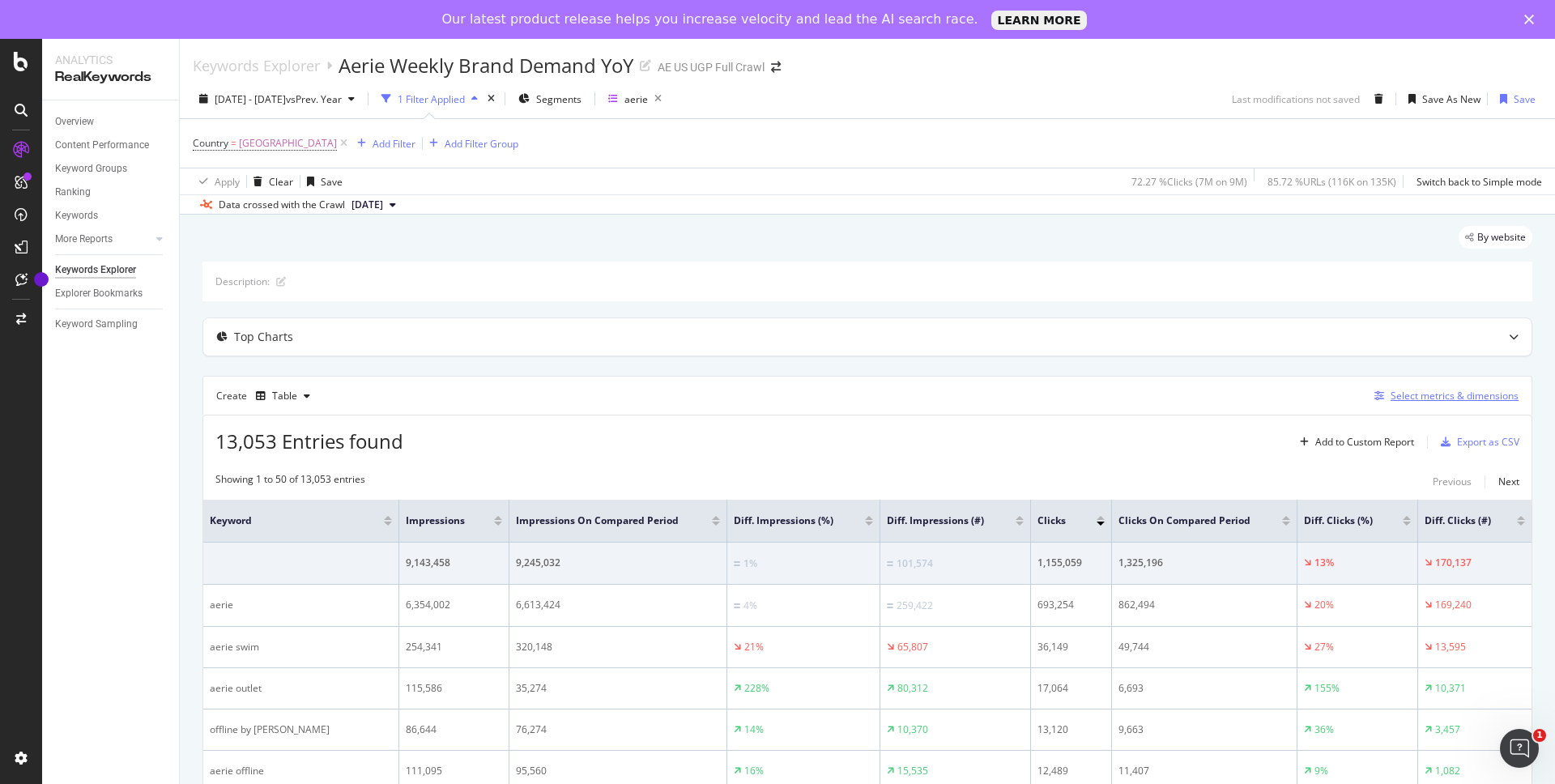
click at [1445, 393] on div "Select metrics & dimensions" at bounding box center [1454, 396] width 128 height 14
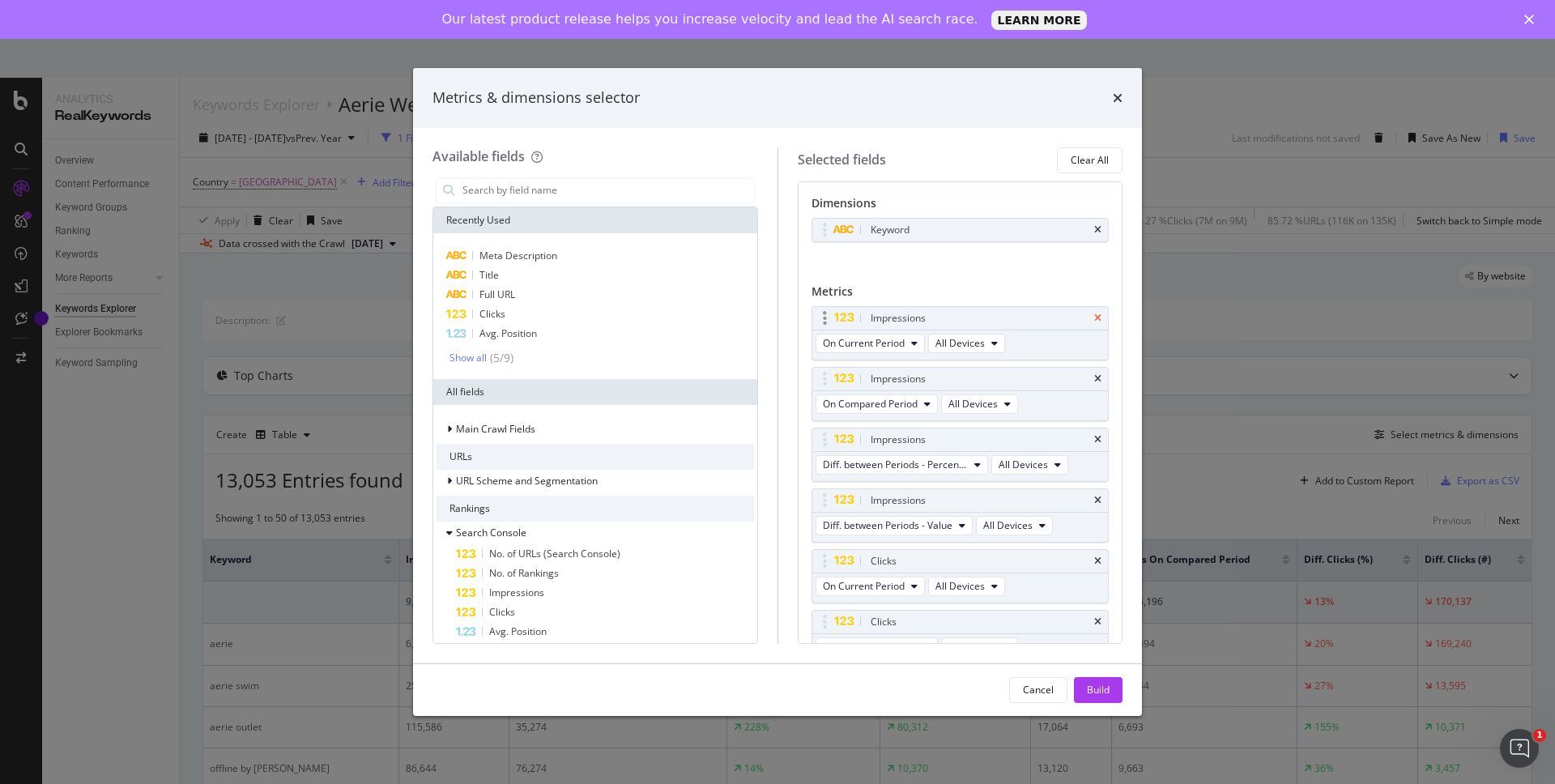
click at [1101, 315] on icon "times" at bounding box center [1097, 317] width 7 height 10
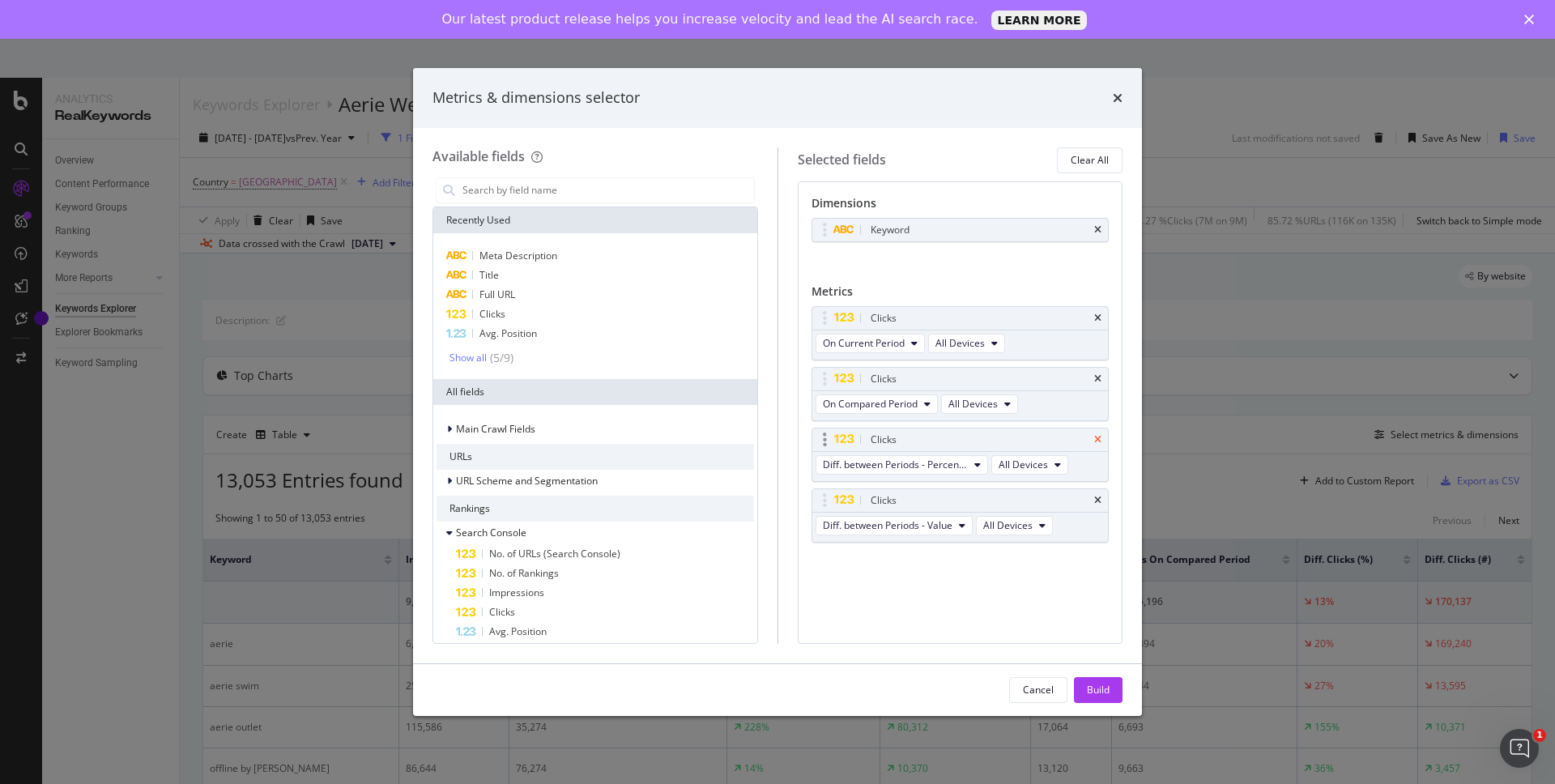
click at [1097, 435] on icon "times" at bounding box center [1097, 439] width 7 height 10
click at [1102, 440] on div "Clicks" at bounding box center [961, 440] width 296 height 23
click at [1098, 439] on icon "times" at bounding box center [1097, 439] width 7 height 10
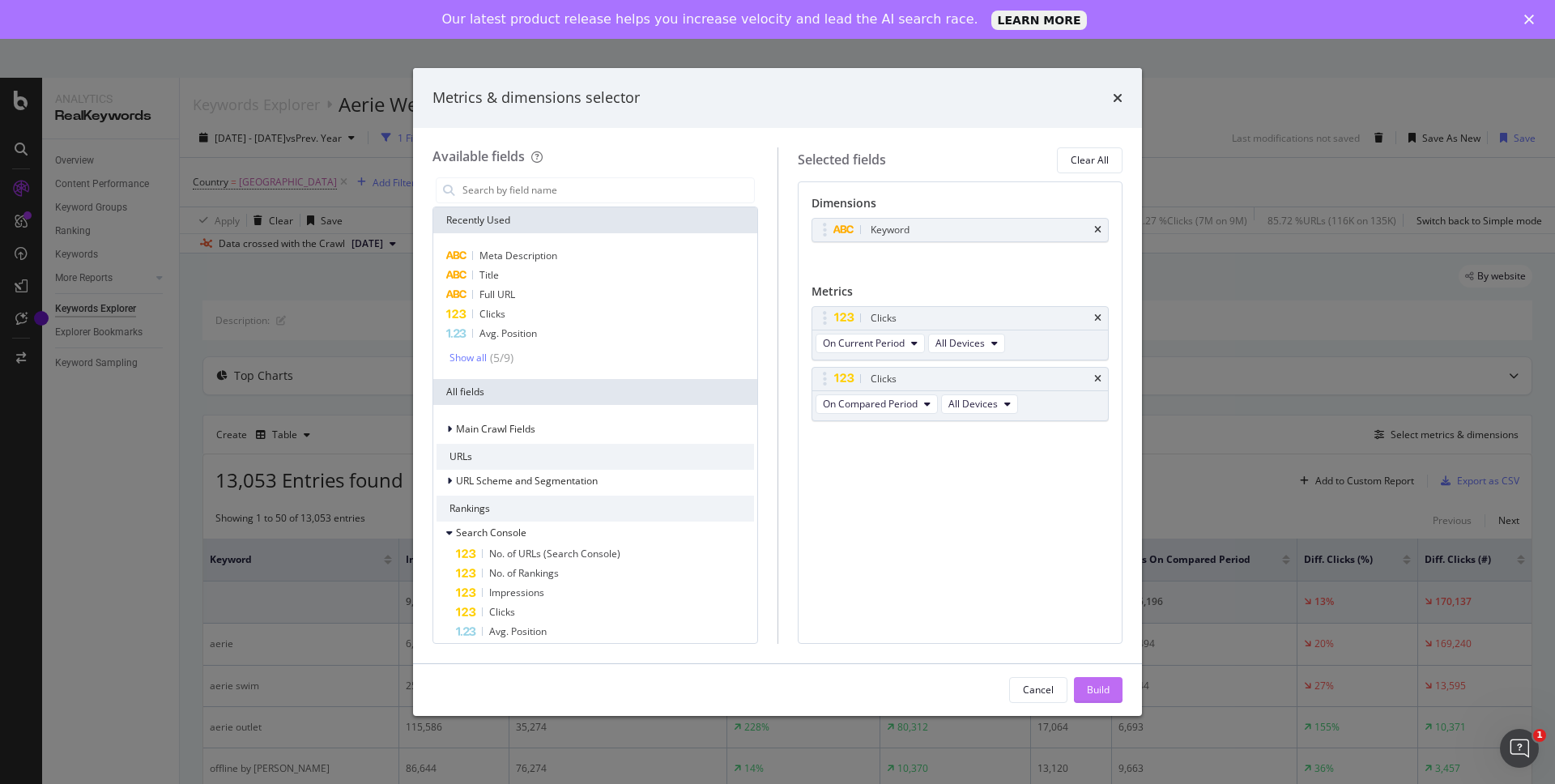
click at [1095, 694] on div "Build" at bounding box center [1098, 690] width 23 height 14
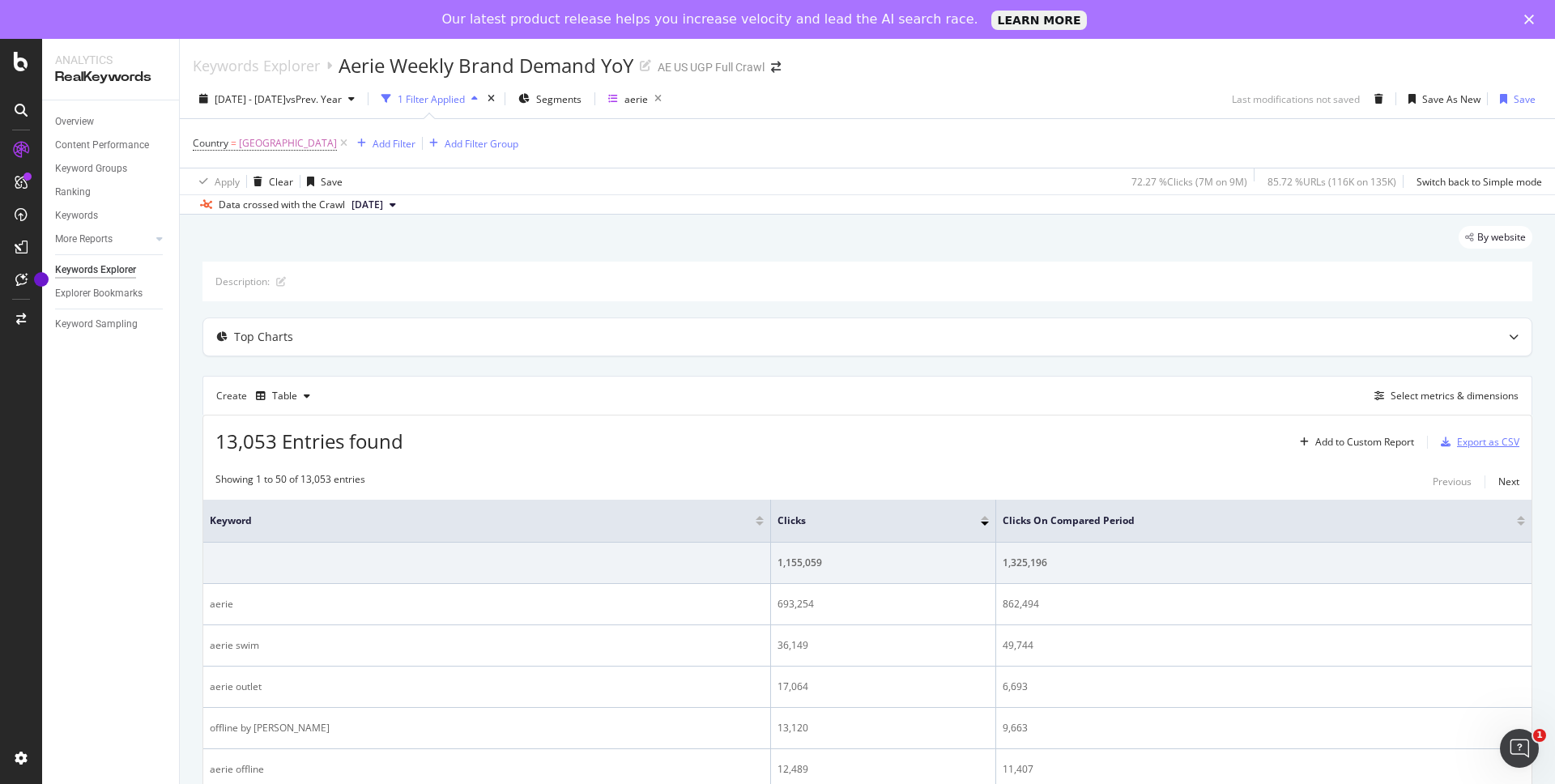
click at [1494, 441] on div "Export as CSV" at bounding box center [1488, 442] width 63 height 14
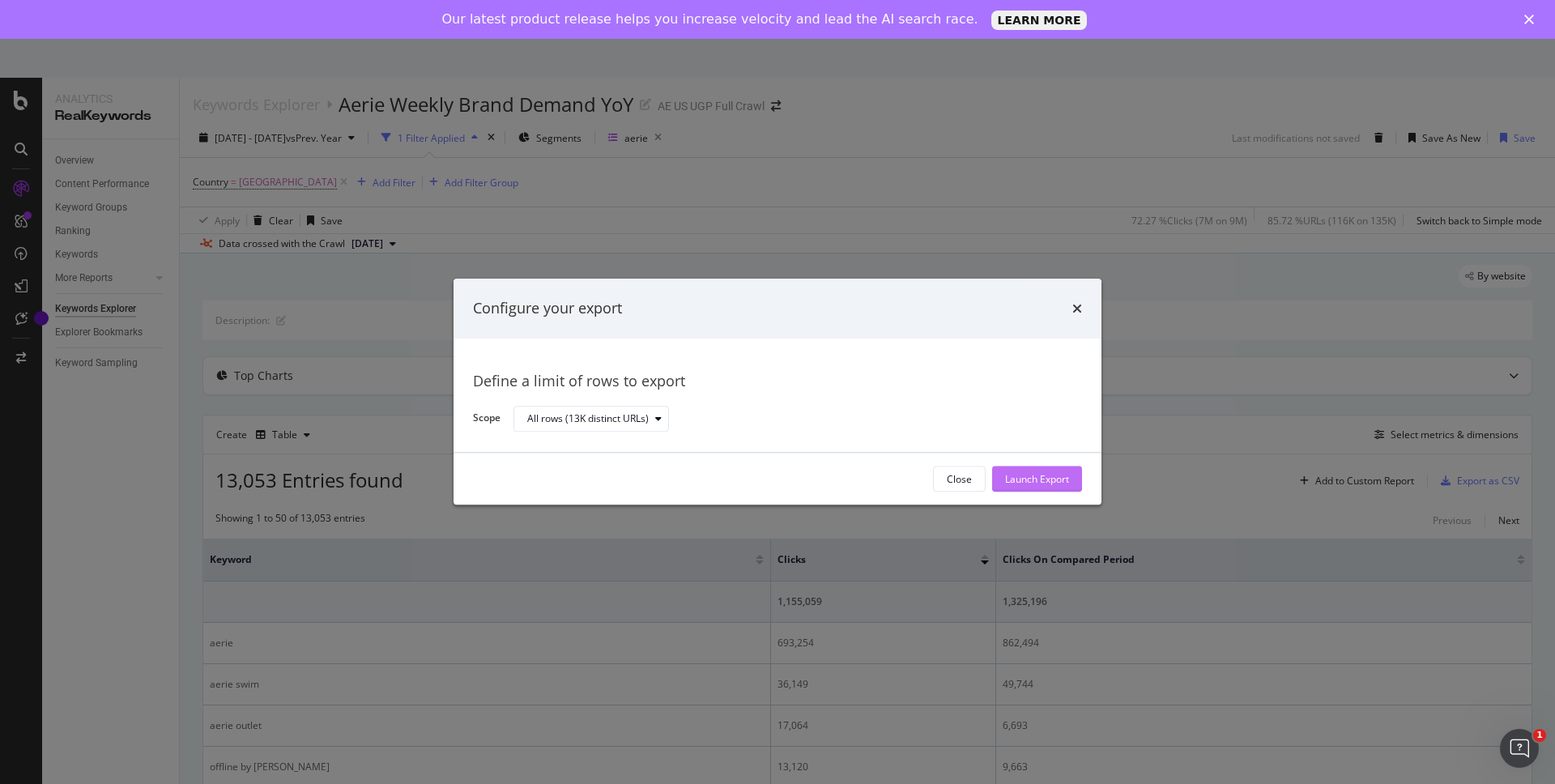
click at [1054, 488] on div "Launch Export" at bounding box center [1036, 480] width 64 height 25
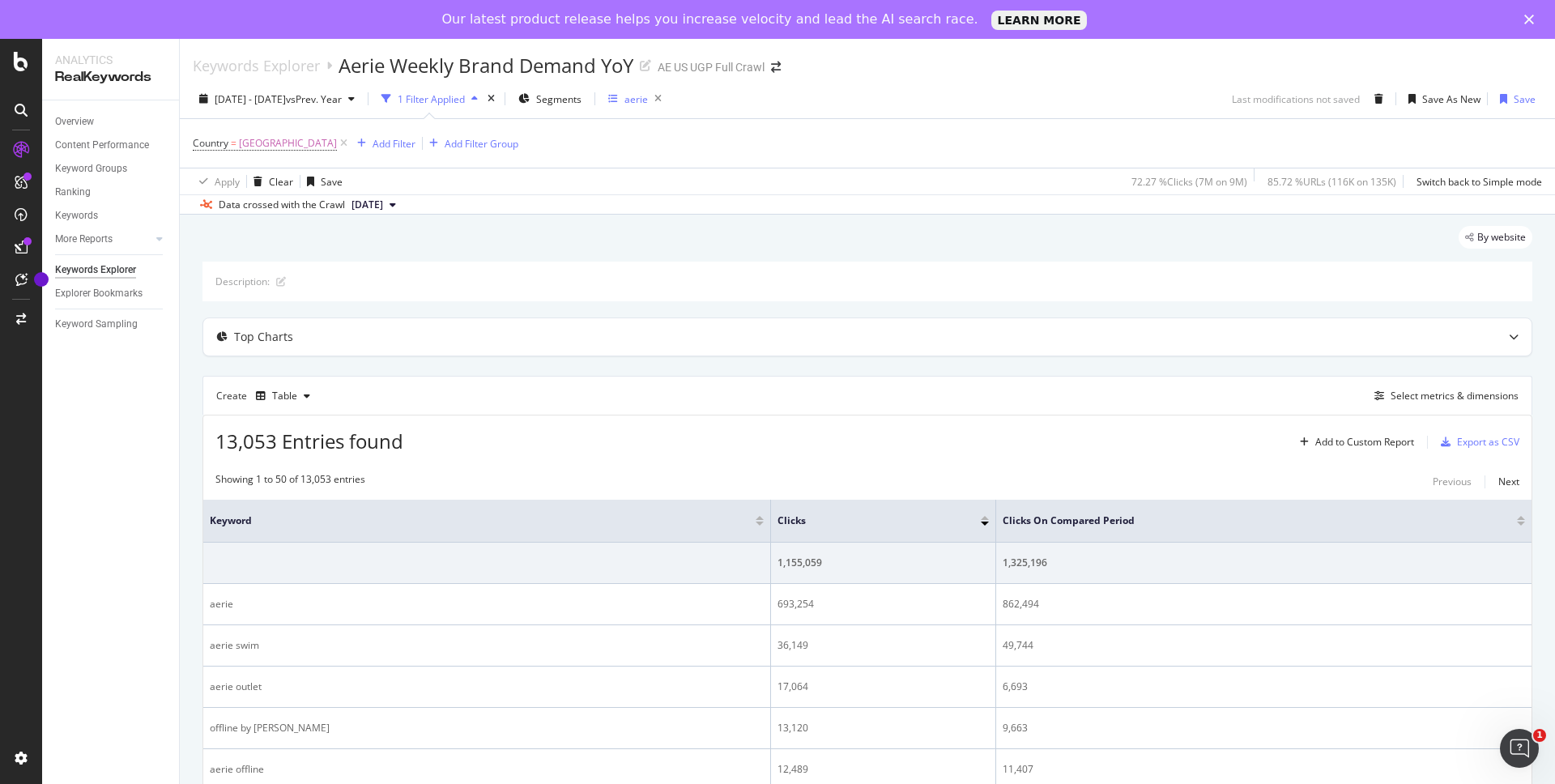
click at [648, 101] on div "aerie" at bounding box center [636, 100] width 24 height 14
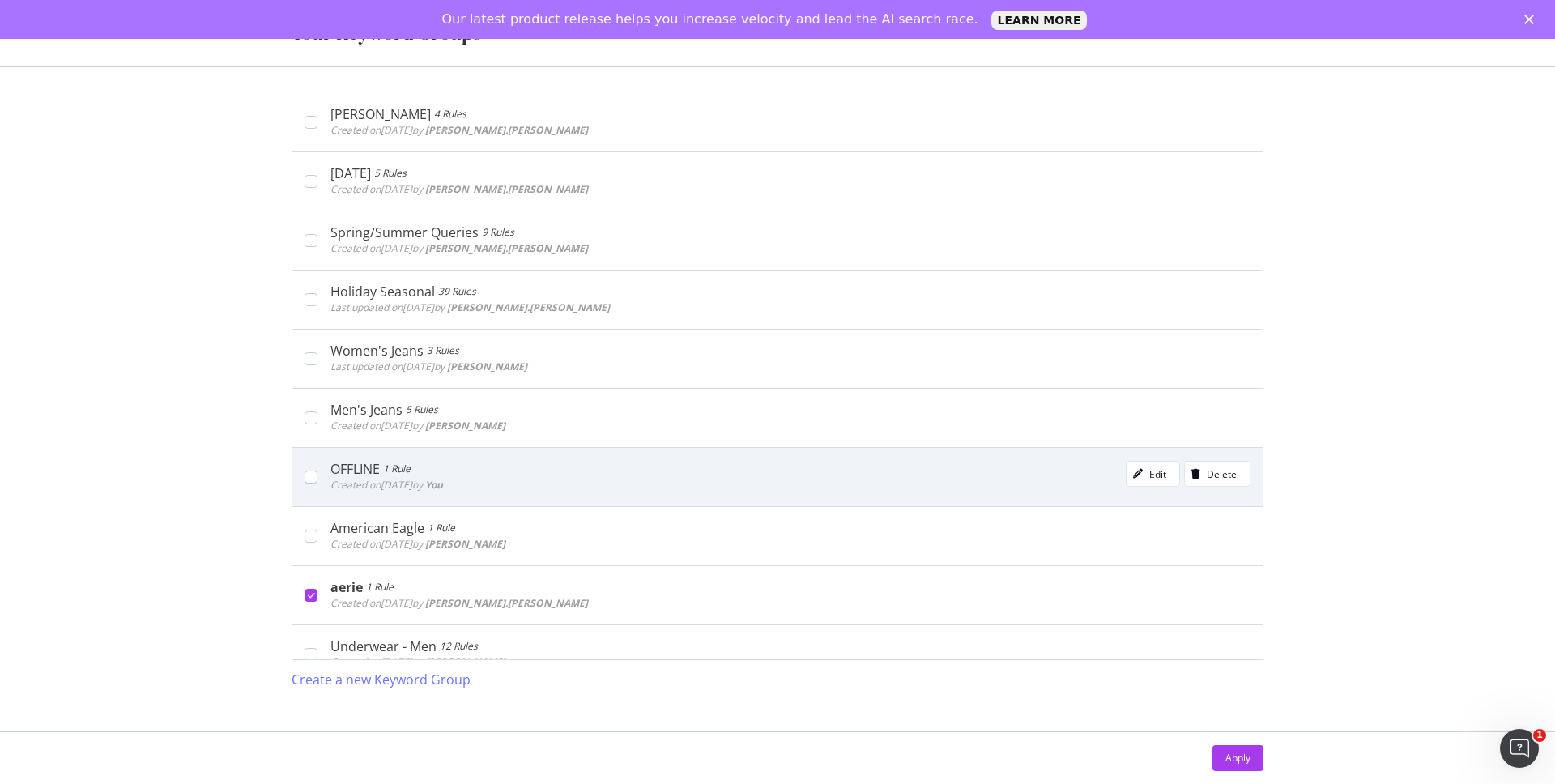
scroll to position [84, 0]
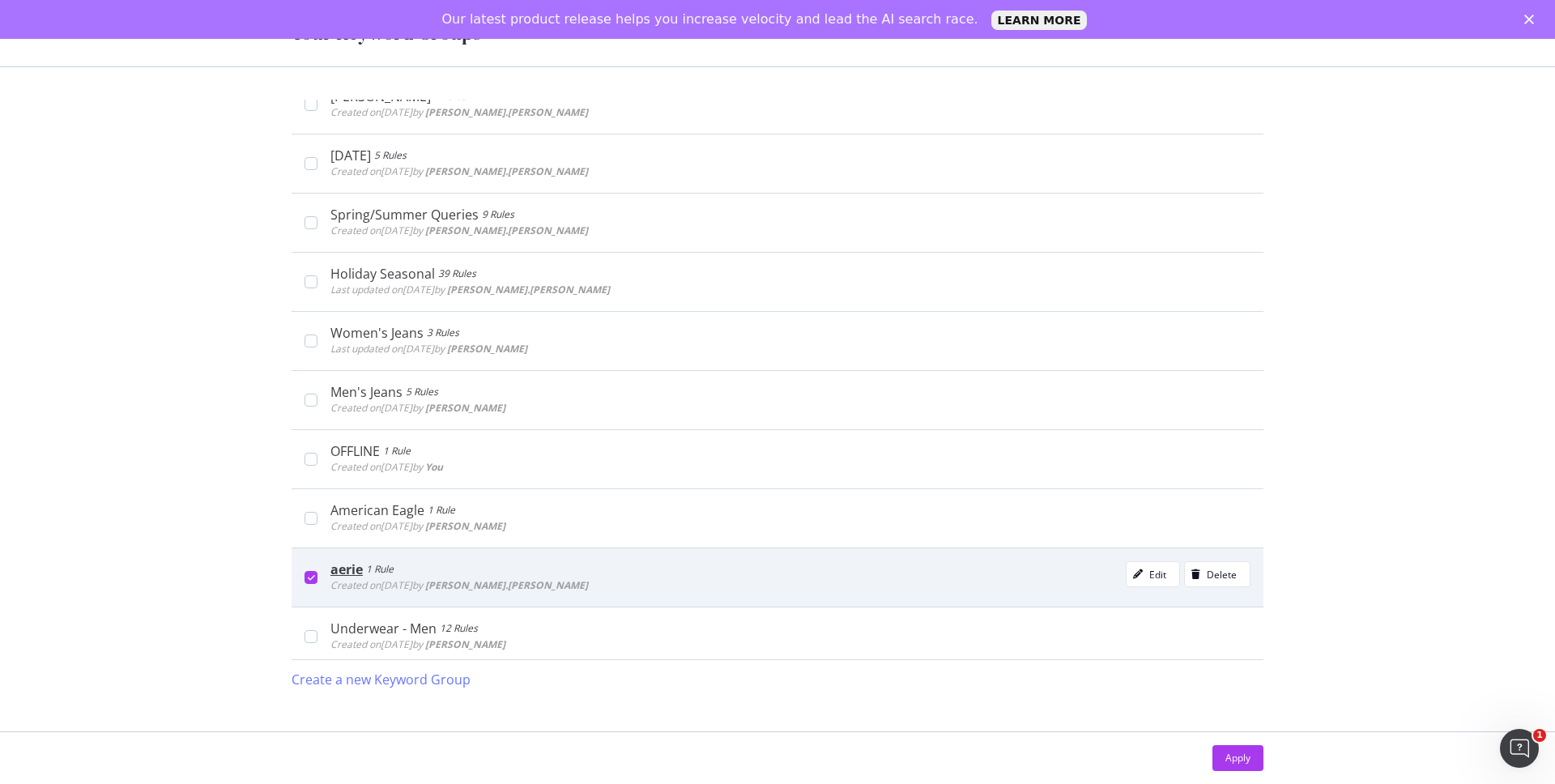
click at [308, 580] on icon "modal" at bounding box center [311, 577] width 7 height 8
click at [1238, 761] on div "Apply" at bounding box center [1237, 758] width 25 height 14
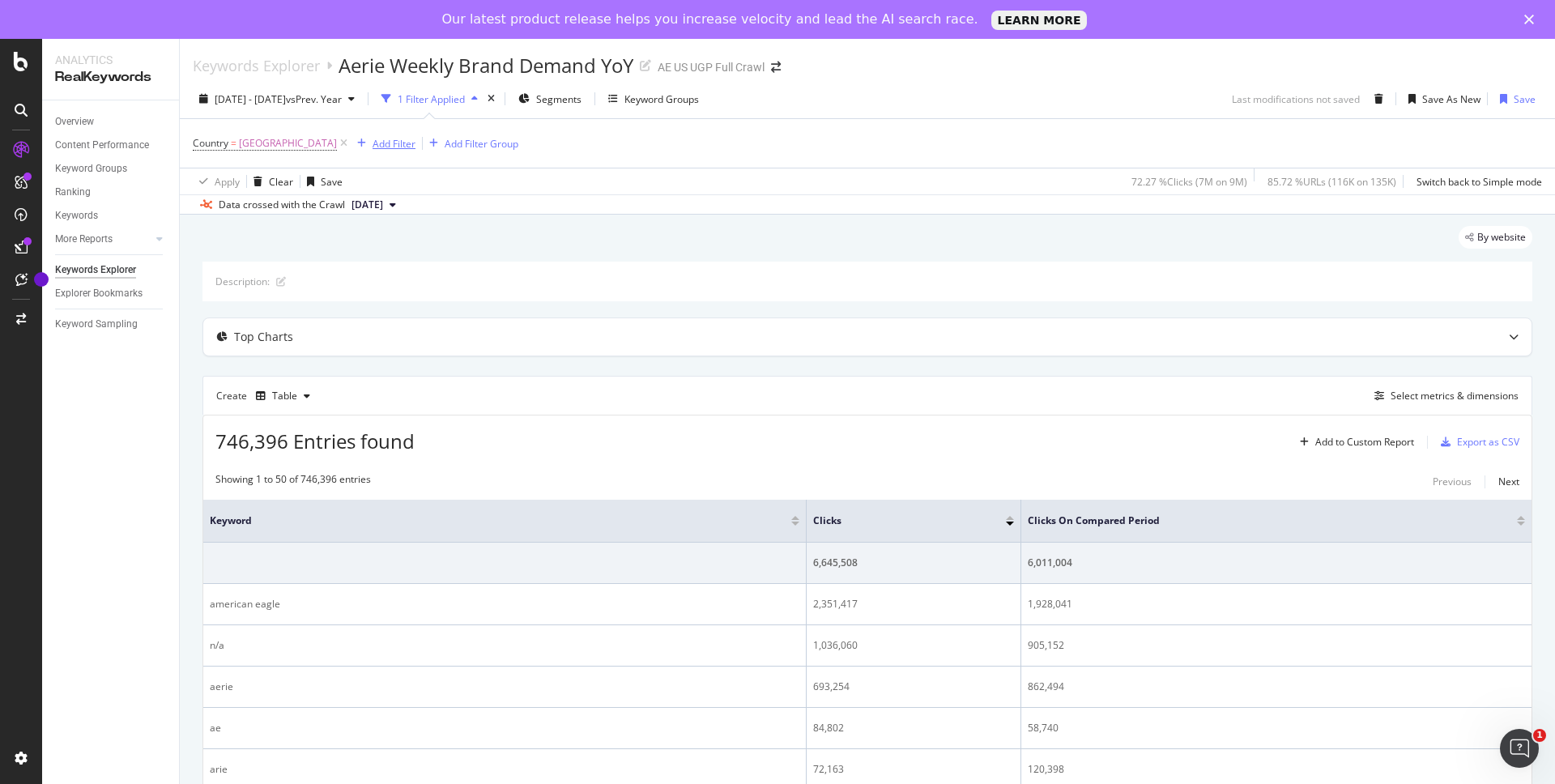
click at [410, 143] on div "Add Filter" at bounding box center [393, 144] width 43 height 14
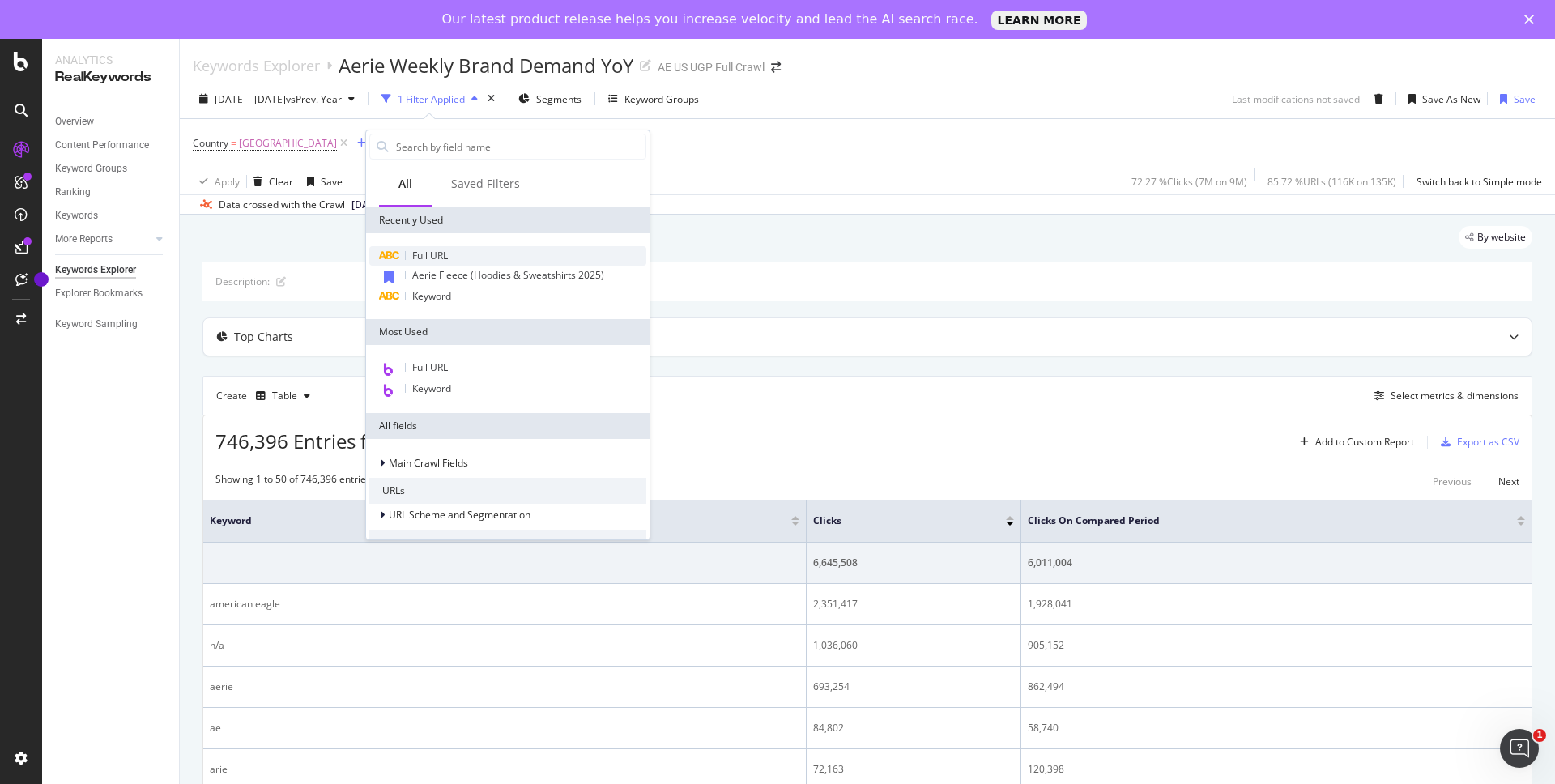
click at [448, 257] on span "Full URL" at bounding box center [430, 256] width 35 height 14
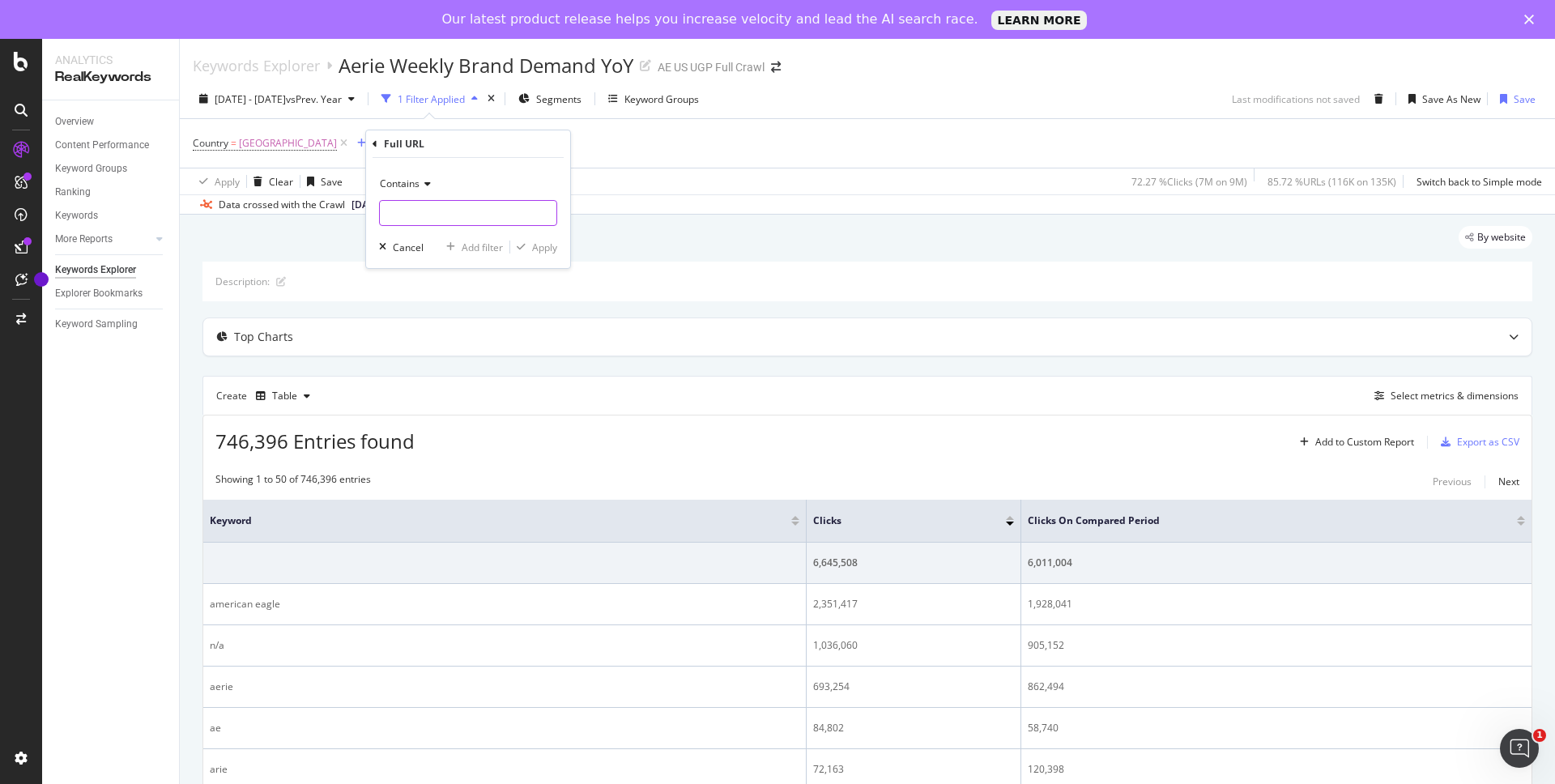
click at [427, 220] on input "text" at bounding box center [468, 213] width 176 height 26
type input "aerie"
click at [535, 250] on div "Apply" at bounding box center [544, 248] width 25 height 14
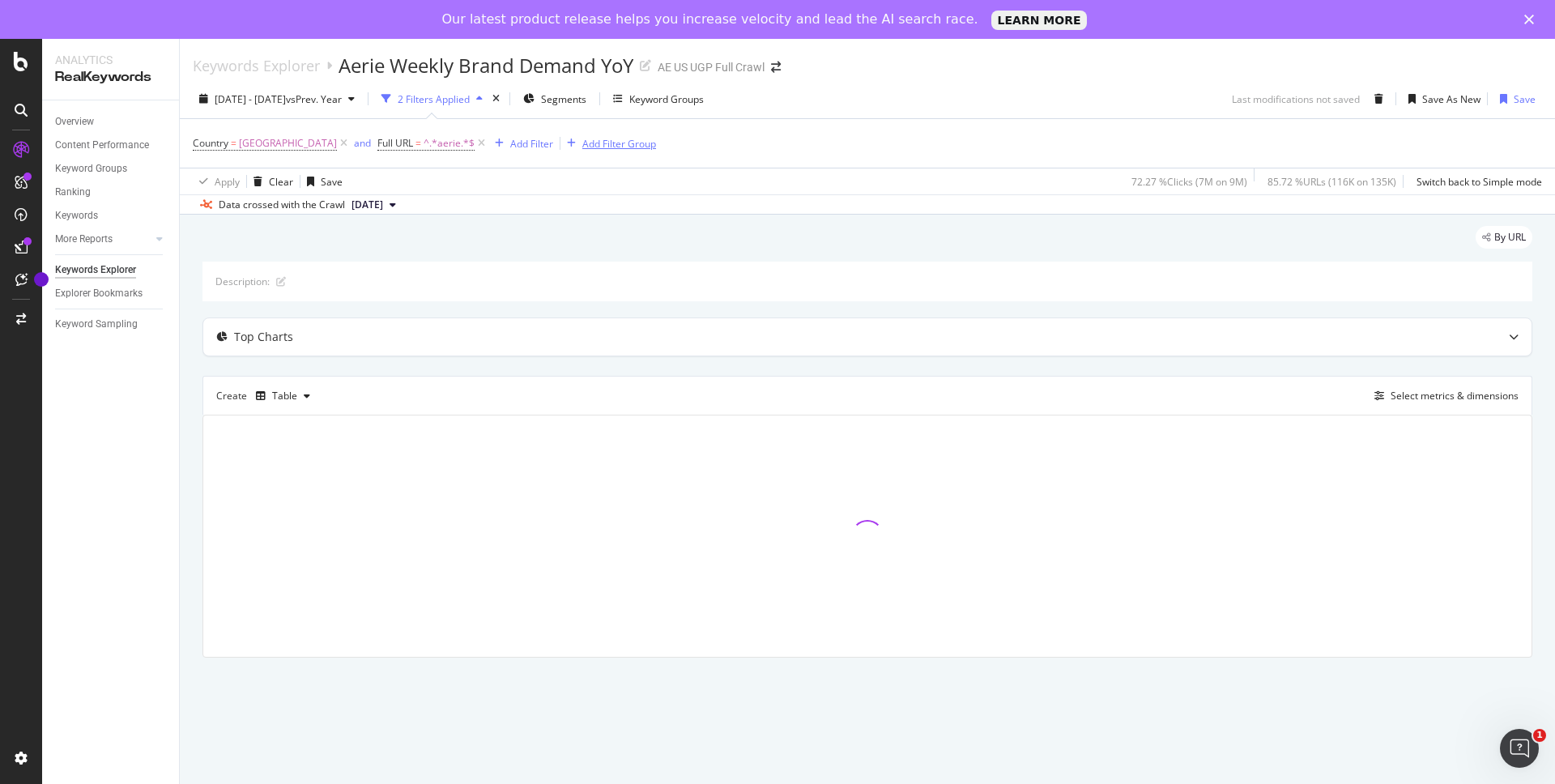
click at [617, 150] on div "Add Filter Group" at bounding box center [608, 143] width 95 height 18
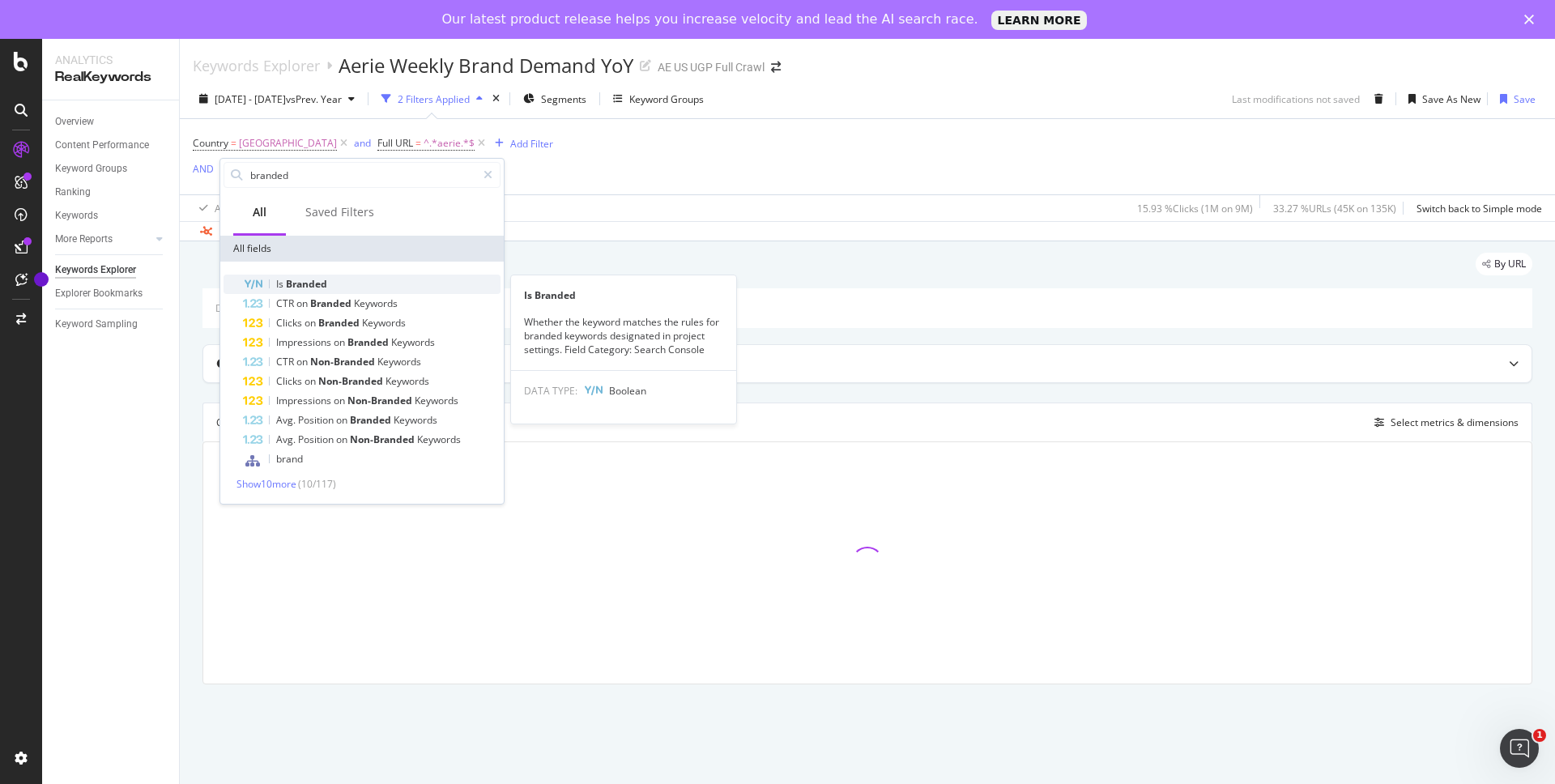
type input "branded"
click at [367, 279] on div "Is Branded" at bounding box center [371, 284] width 258 height 19
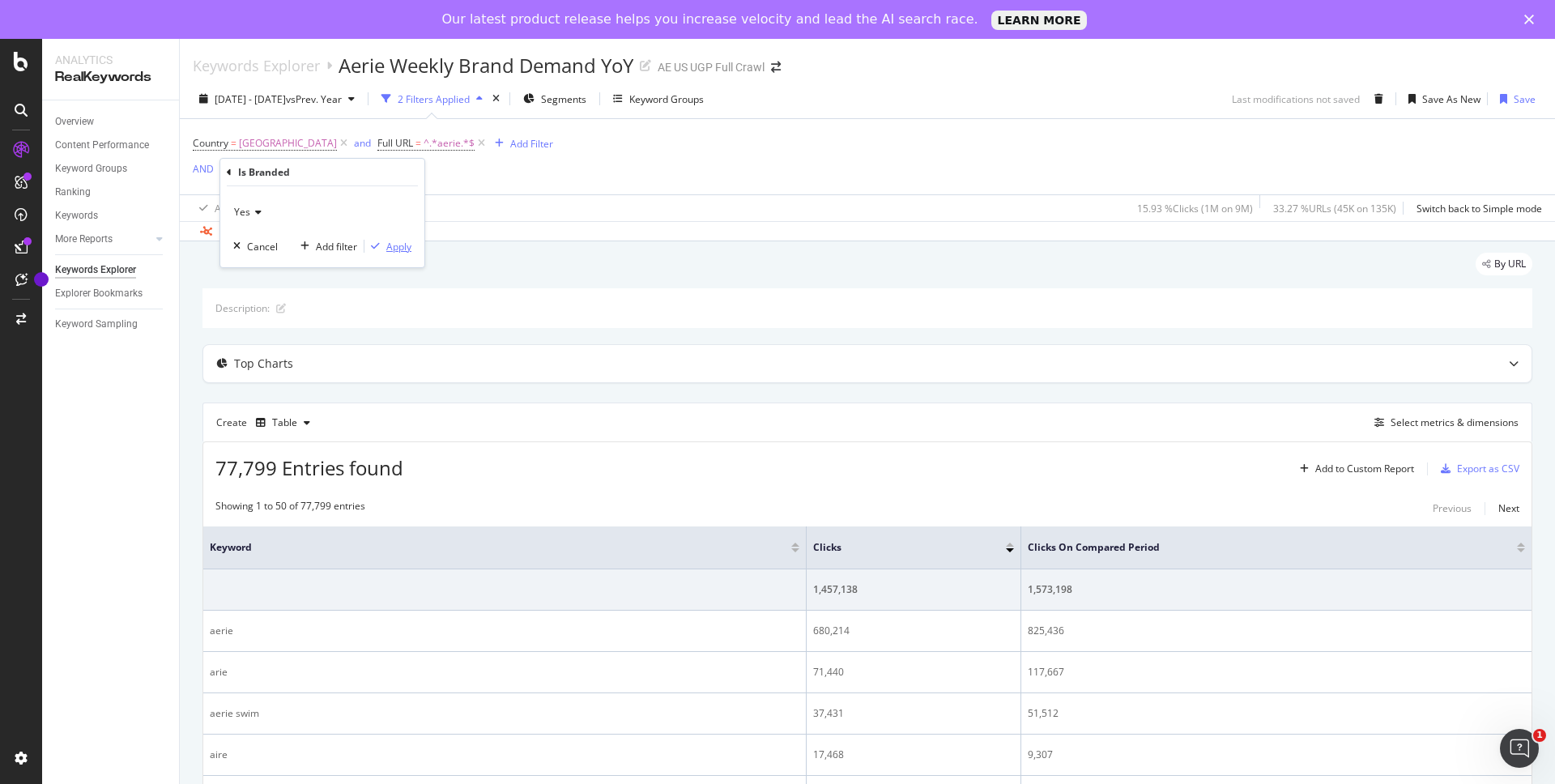
click at [390, 252] on div "Apply" at bounding box center [399, 247] width 25 height 14
click at [284, 173] on span "Yes" at bounding box center [288, 173] width 16 height 23
click at [260, 208] on icon at bounding box center [256, 210] width 11 height 10
click at [250, 264] on span "No" at bounding box center [248, 265] width 13 height 14
click at [401, 243] on div "Apply" at bounding box center [399, 245] width 25 height 14
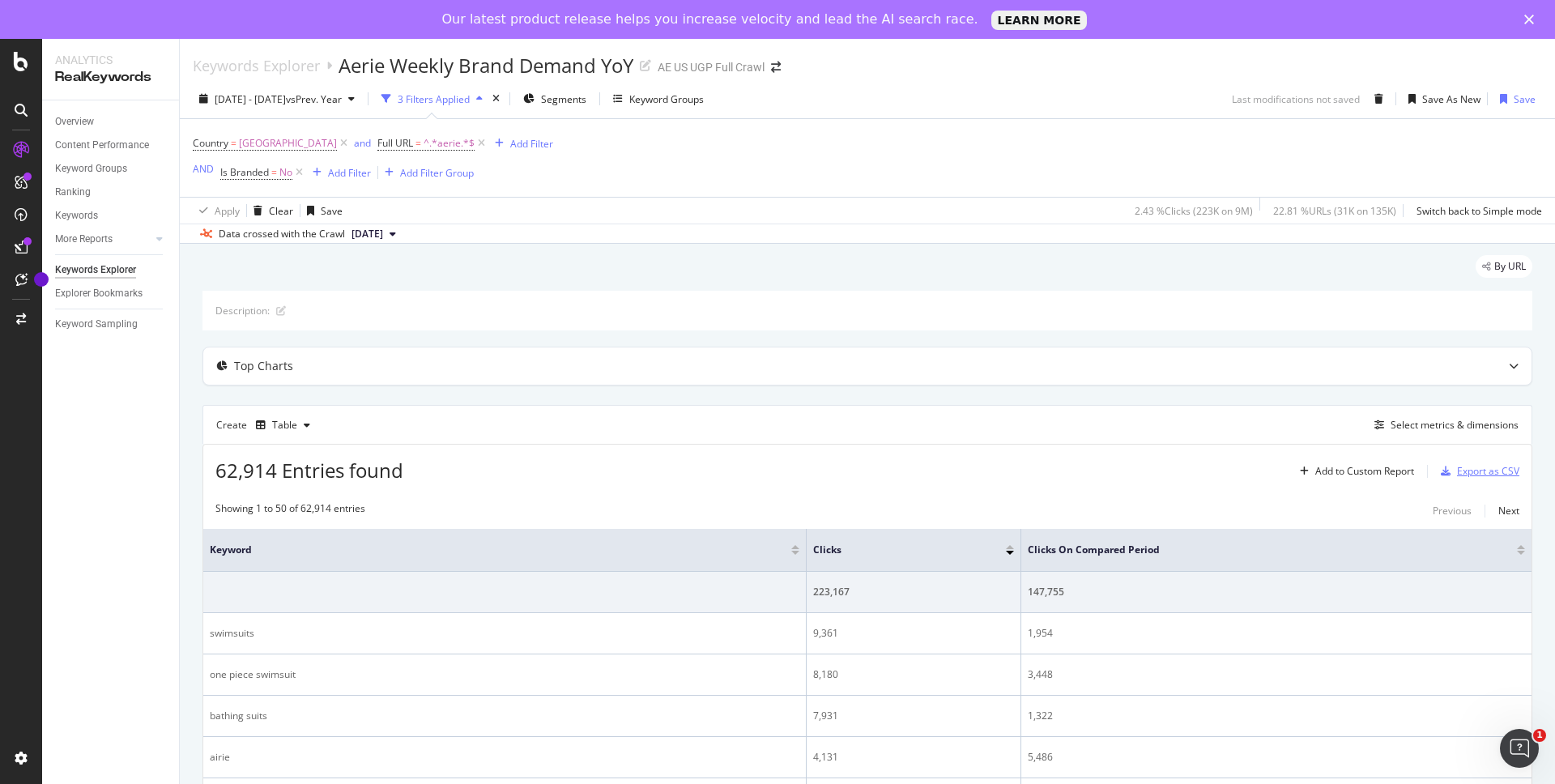
click at [1480, 478] on div "Export as CSV" at bounding box center [1477, 472] width 85 height 25
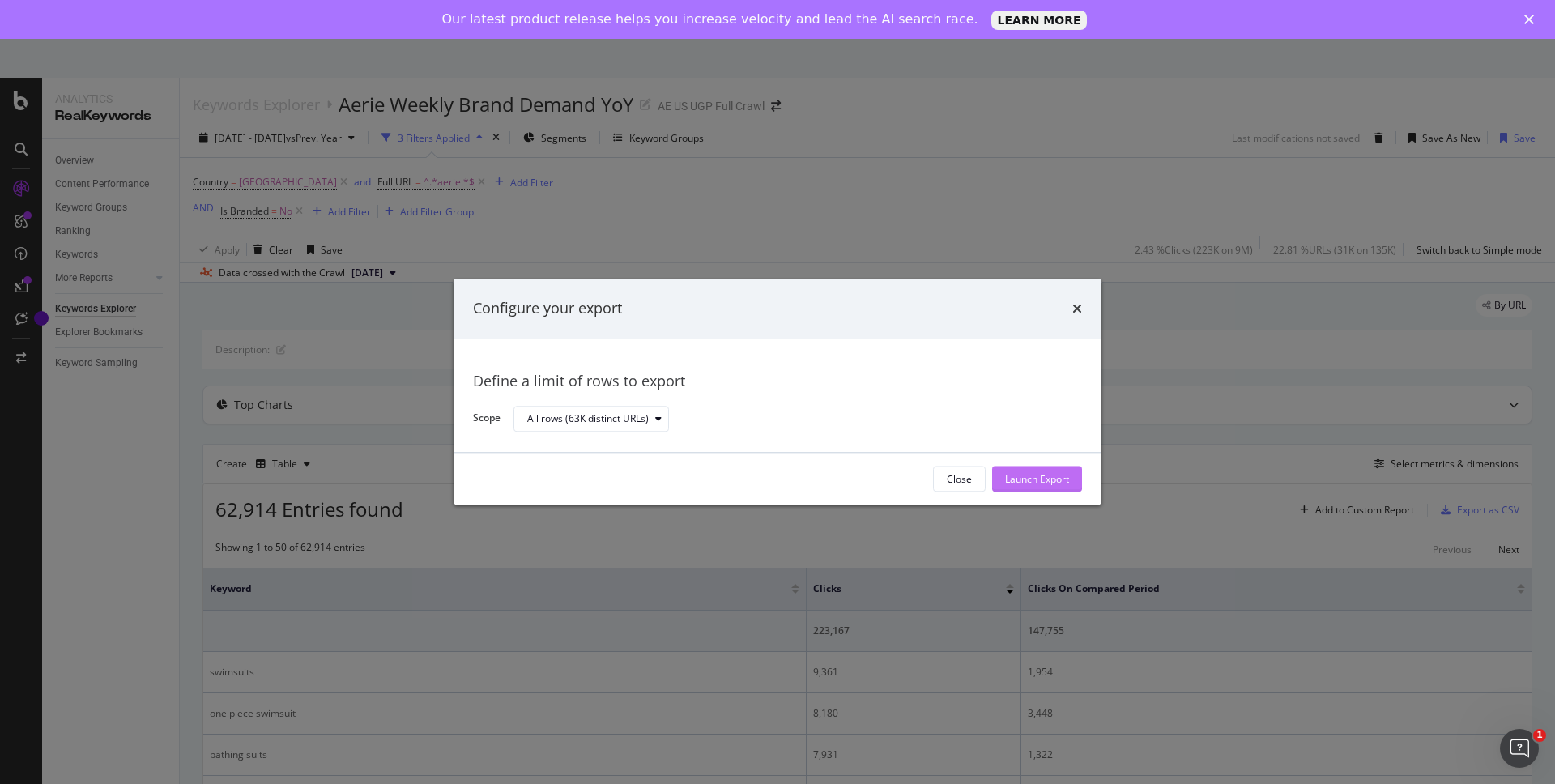
click at [1025, 483] on div "Launch Export" at bounding box center [1036, 479] width 64 height 14
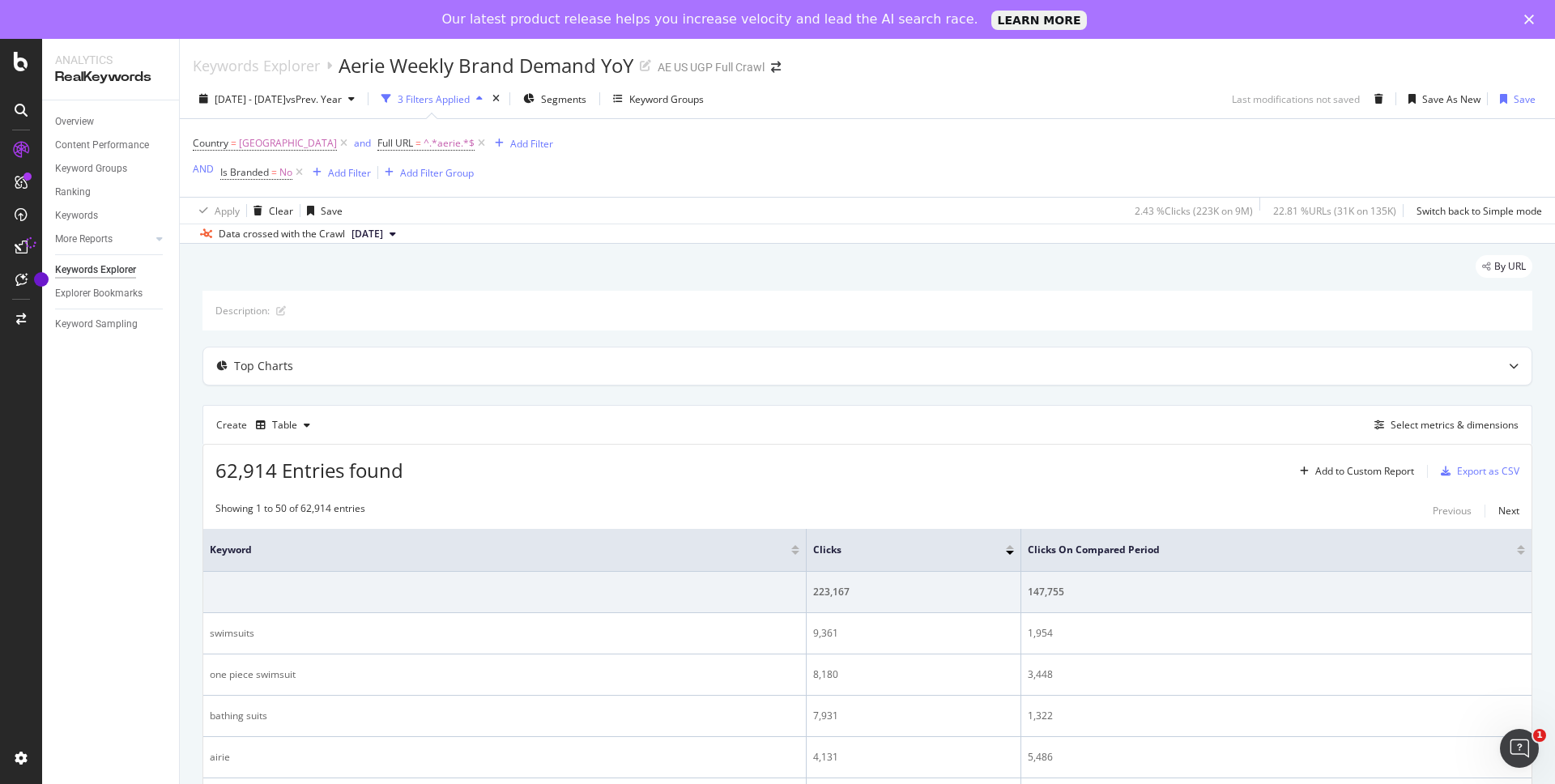
click at [1159, 101] on div "[DATE] - [DATE] vs Prev. Year 3 Filters Applied Segments Keyword Groups Last mo…" at bounding box center [867, 101] width 1375 height 33
click at [300, 168] on icon at bounding box center [299, 172] width 14 height 16
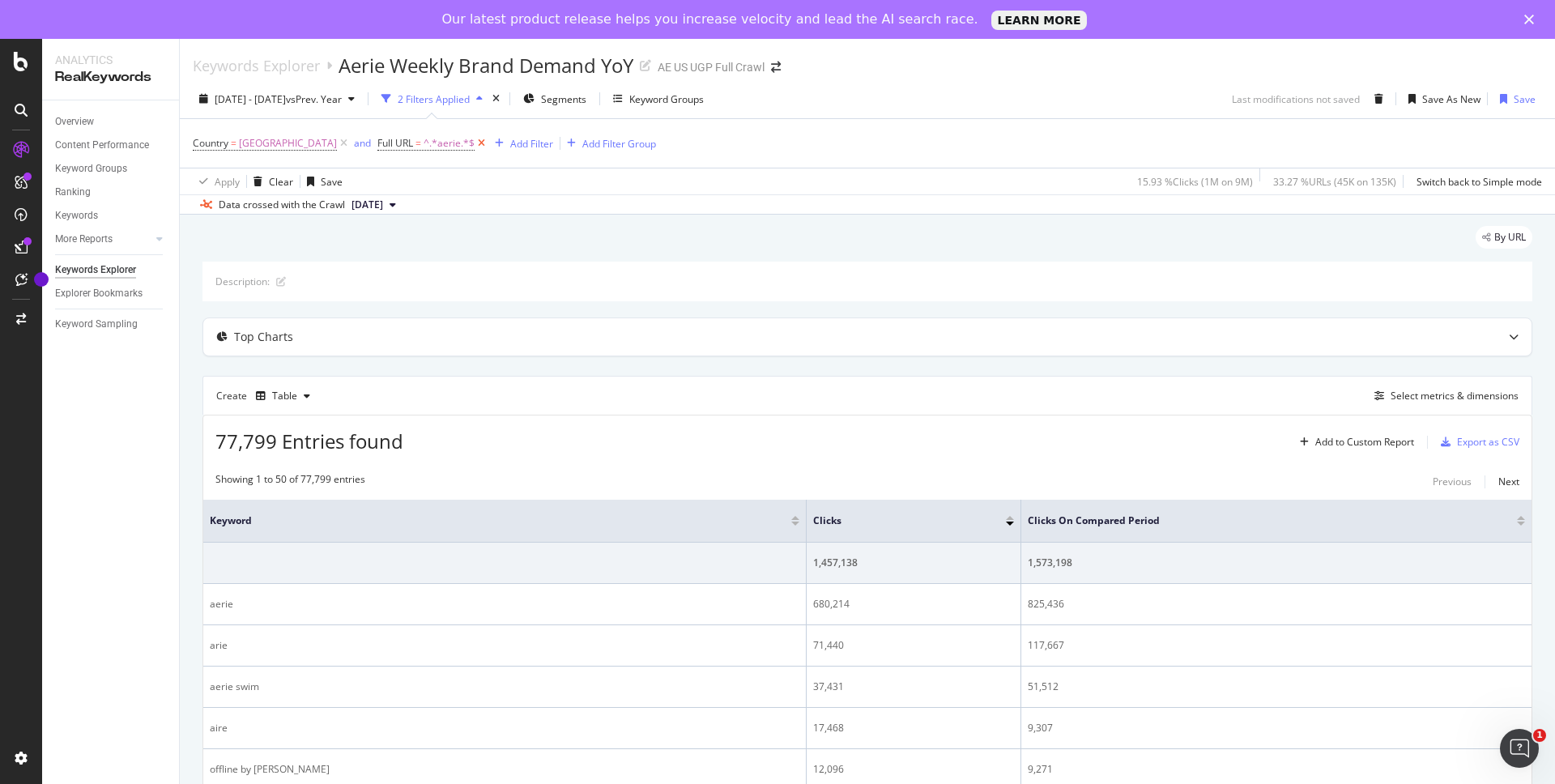
click at [489, 141] on icon at bounding box center [482, 143] width 14 height 16
click at [686, 97] on div "Keyword Groups" at bounding box center [662, 100] width 74 height 14
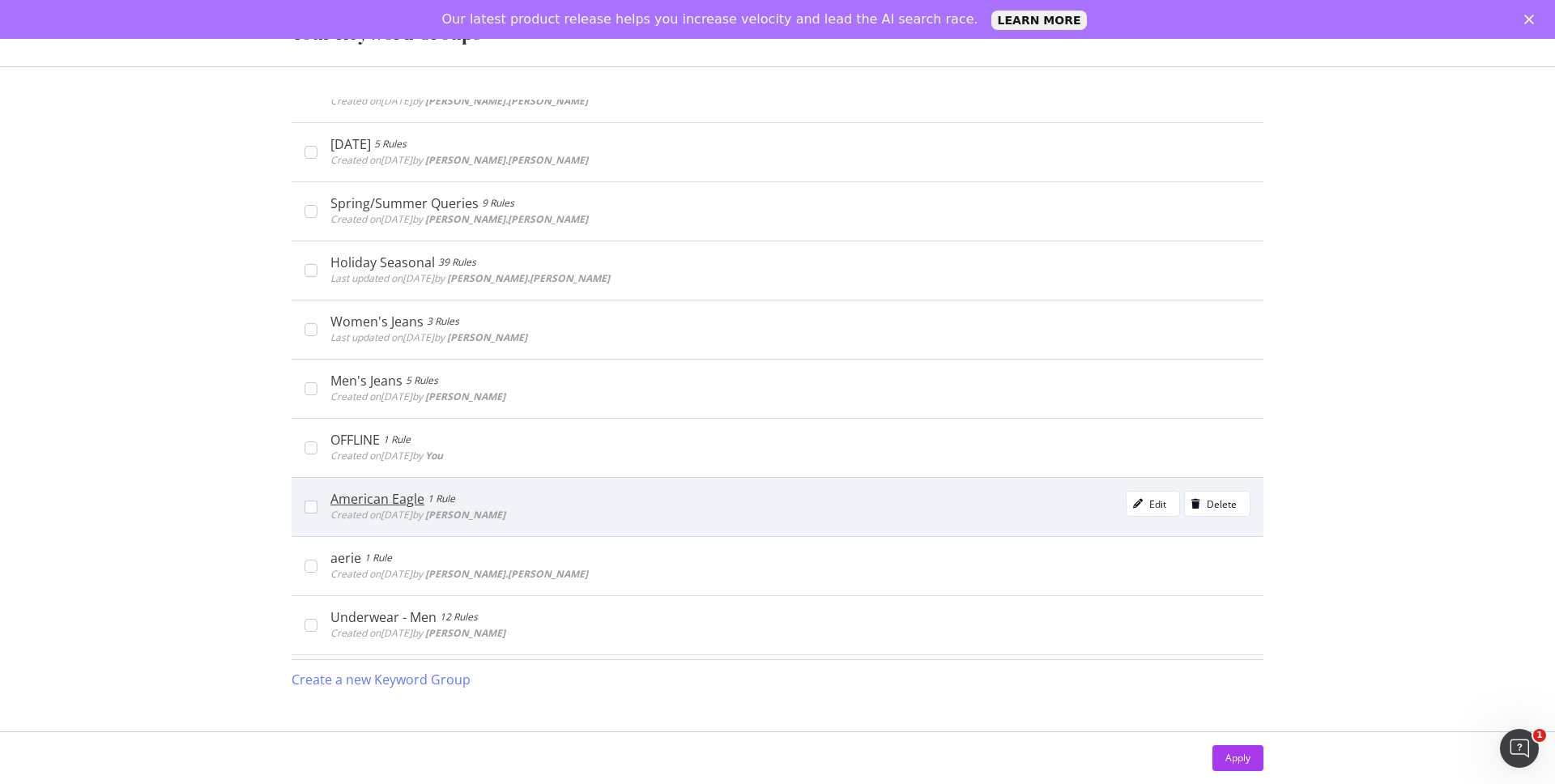
scroll to position [96, 0]
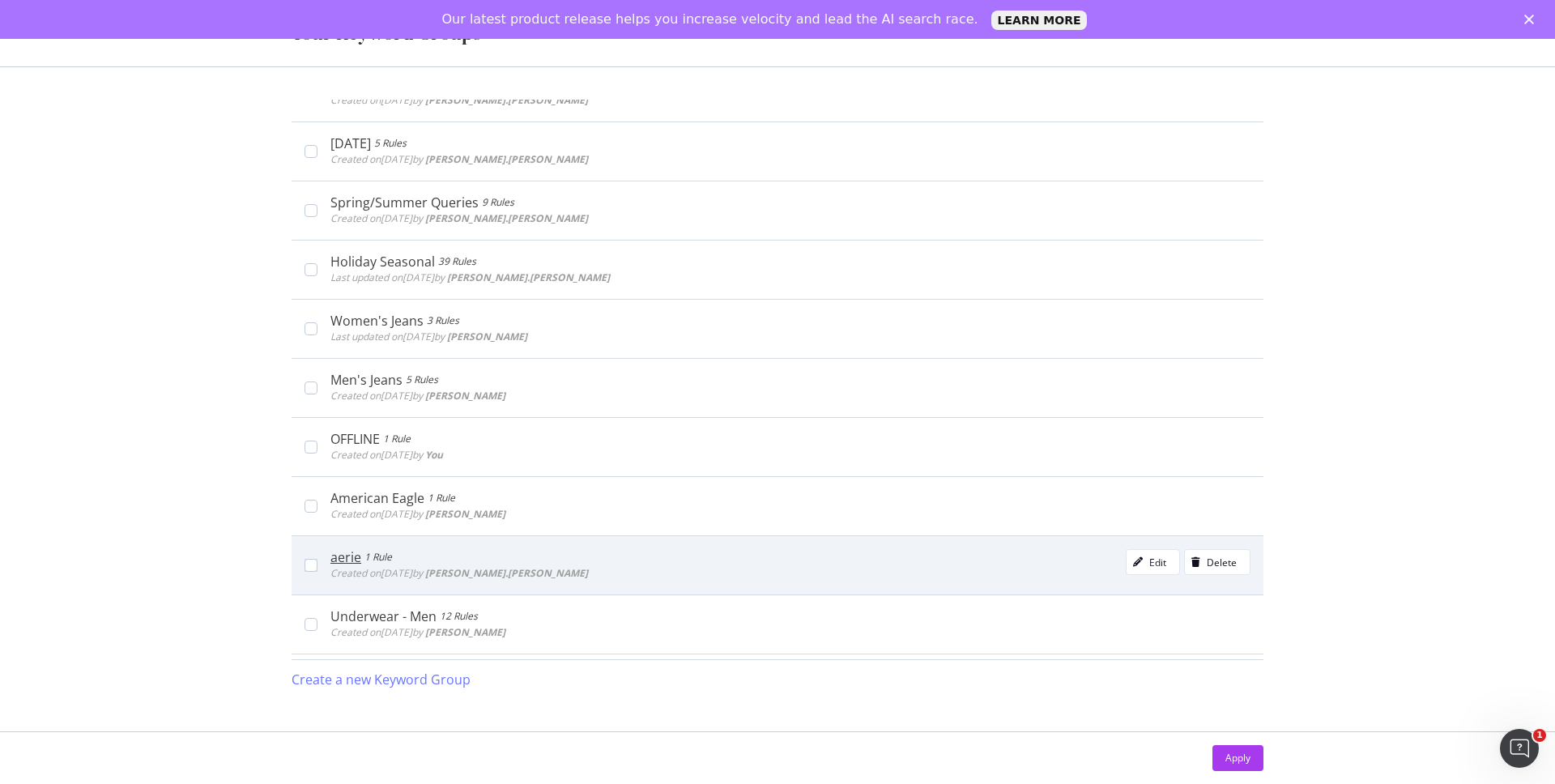
click at [320, 566] on div "aerie 1 Rule Created on [DATE] by [PERSON_NAME].[PERSON_NAME] Edit Delete" at bounding box center [784, 565] width 933 height 33
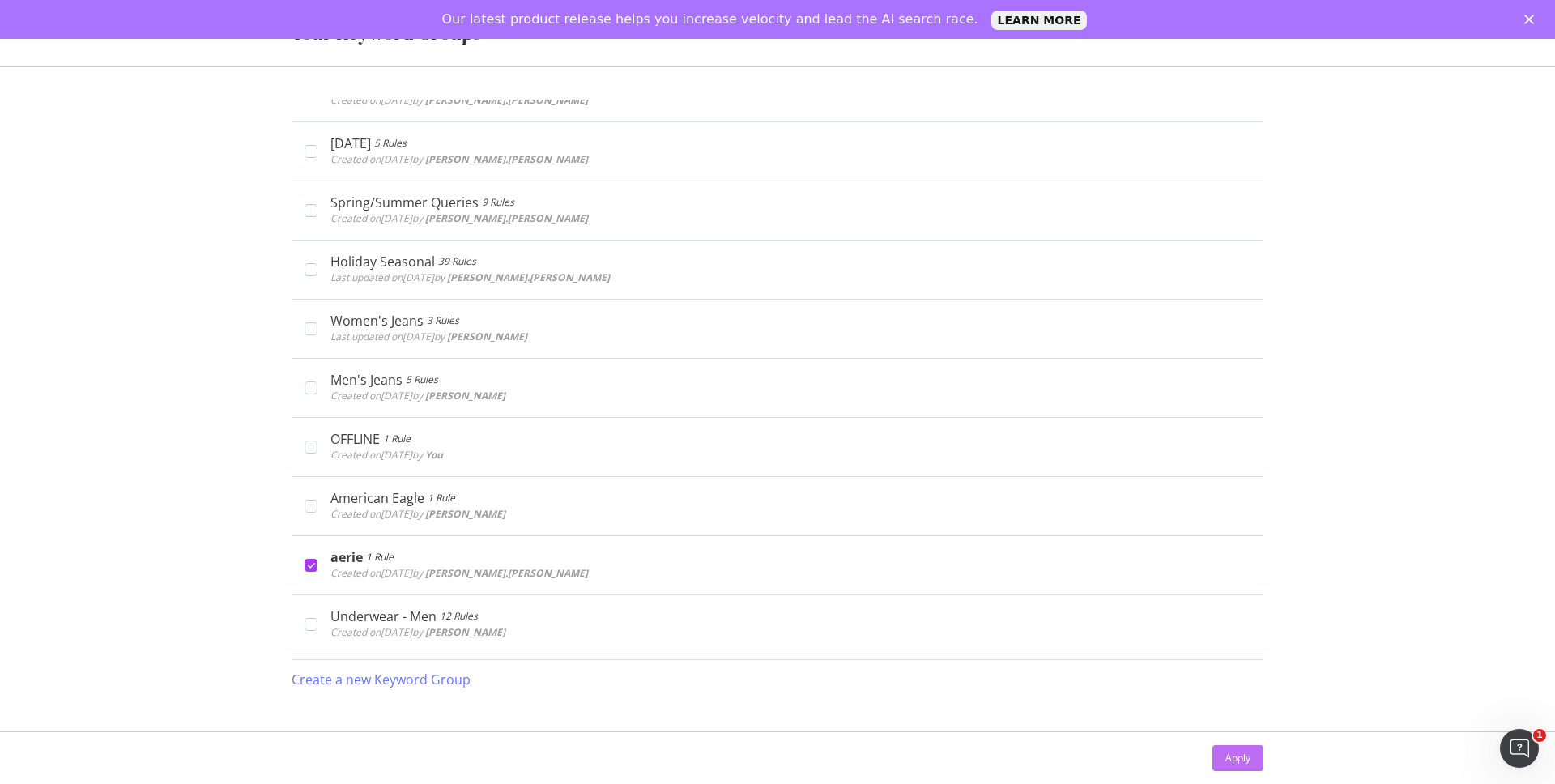
click at [1233, 755] on div "Apply" at bounding box center [1237, 758] width 25 height 14
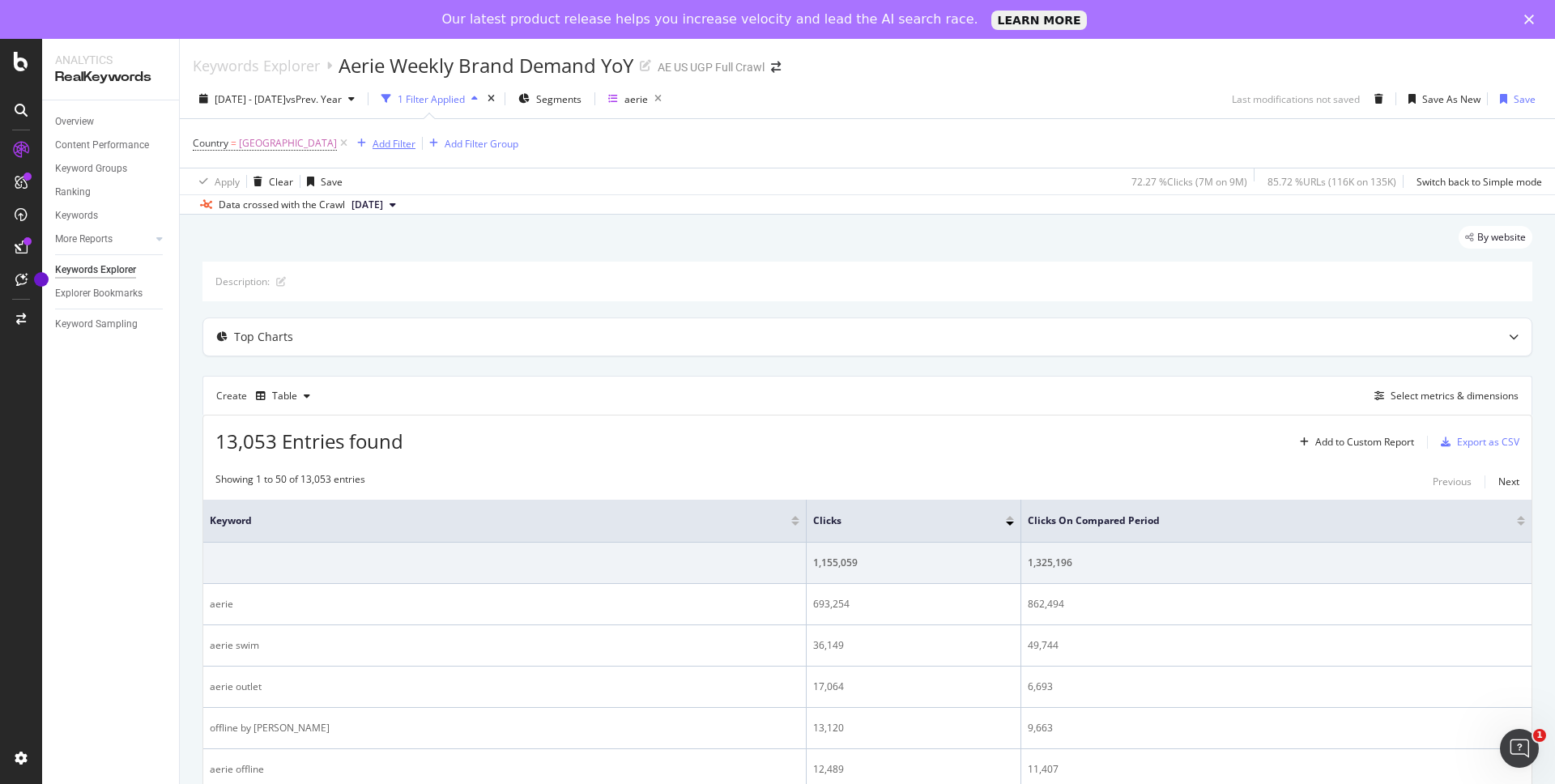
click at [408, 148] on div "Add Filter" at bounding box center [393, 144] width 43 height 14
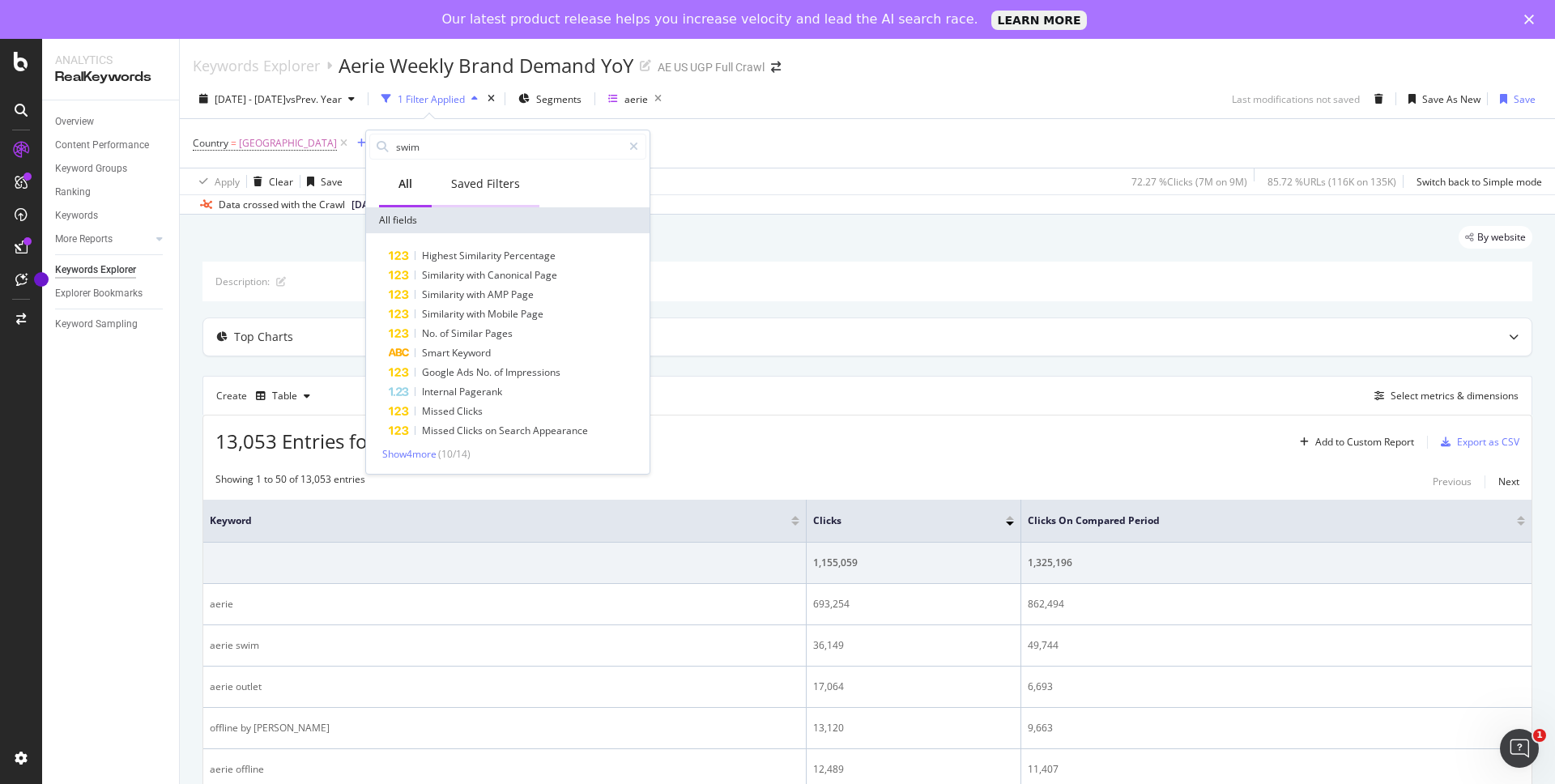
type input "swim"
click at [485, 189] on div "Saved Filters" at bounding box center [485, 183] width 69 height 16
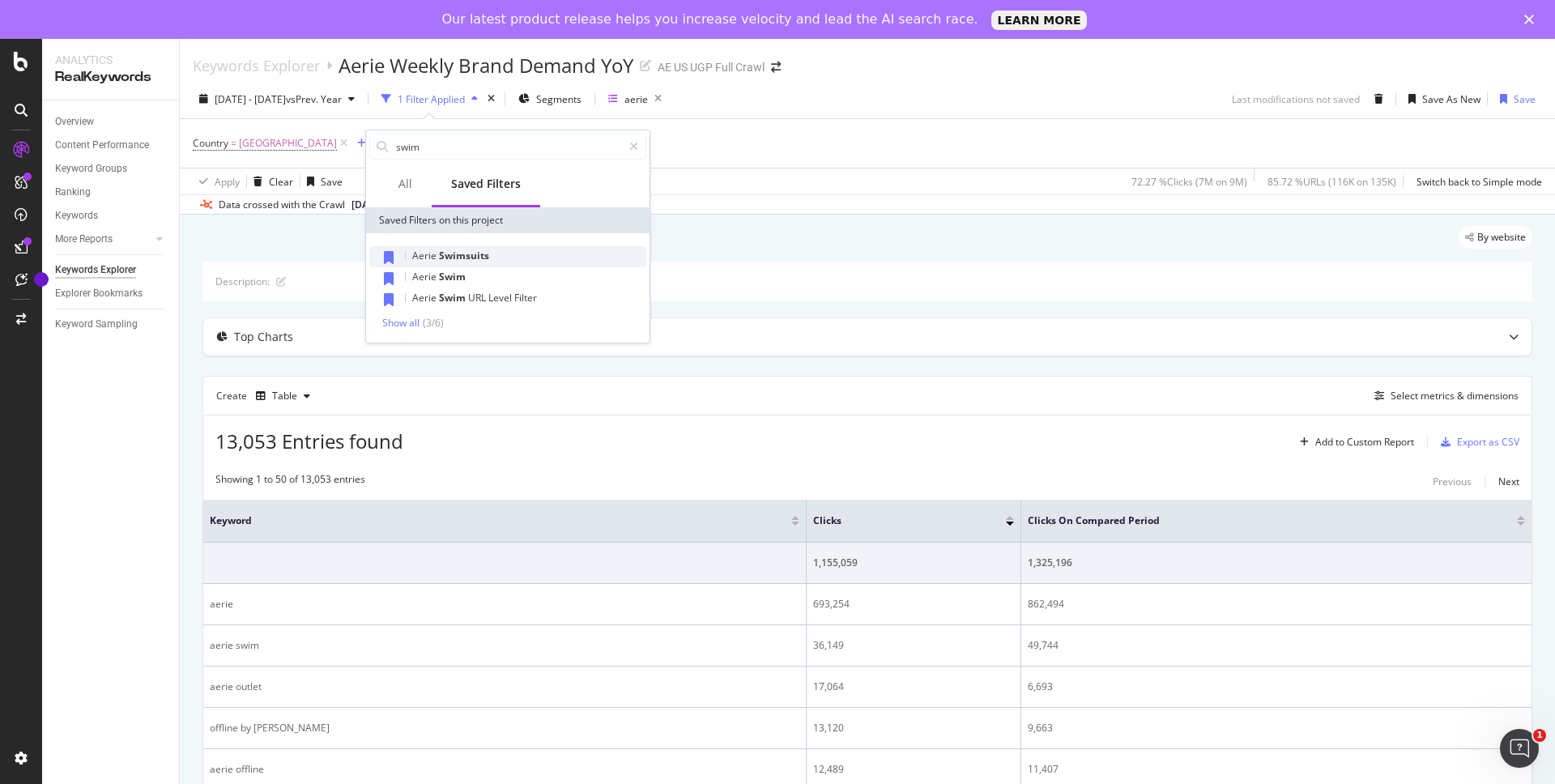
click at [467, 254] on span "Swimsuits" at bounding box center [464, 256] width 50 height 14
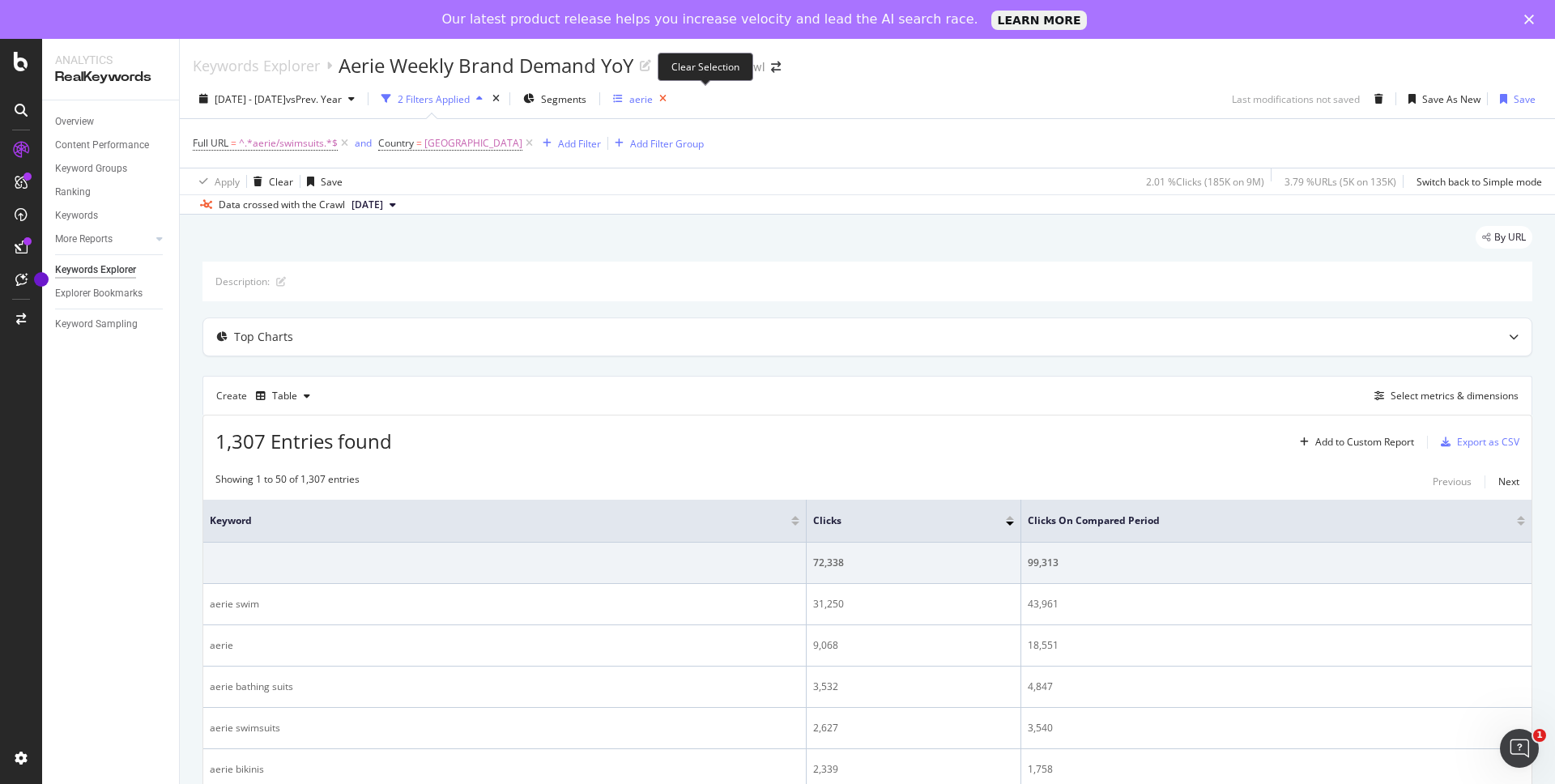
click at [673, 99] on icon "button" at bounding box center [662, 99] width 20 height 23
click at [1414, 396] on div "Select metrics & dimensions" at bounding box center [1454, 396] width 128 height 14
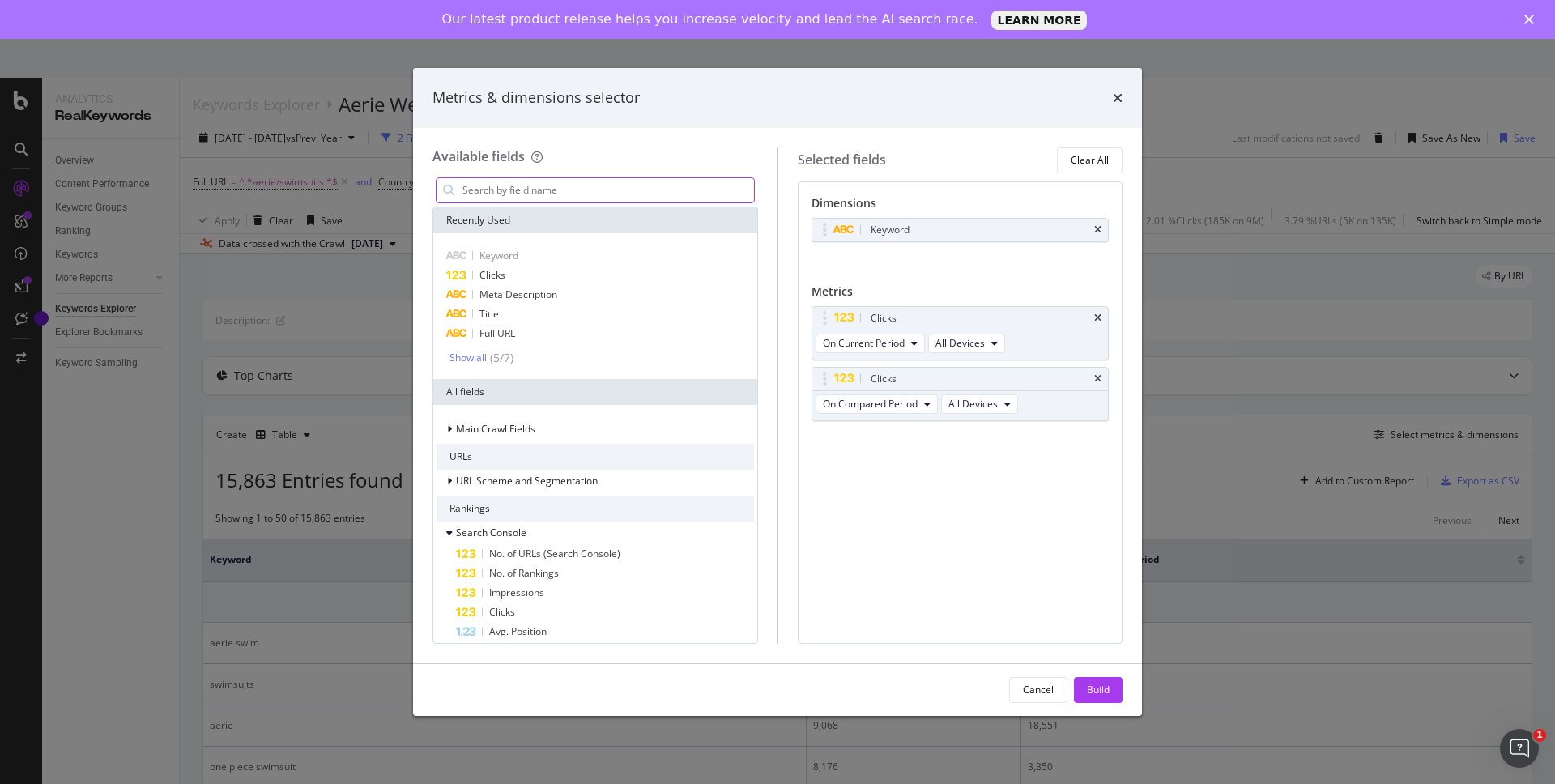
click at [632, 186] on input "modal" at bounding box center [607, 190] width 293 height 25
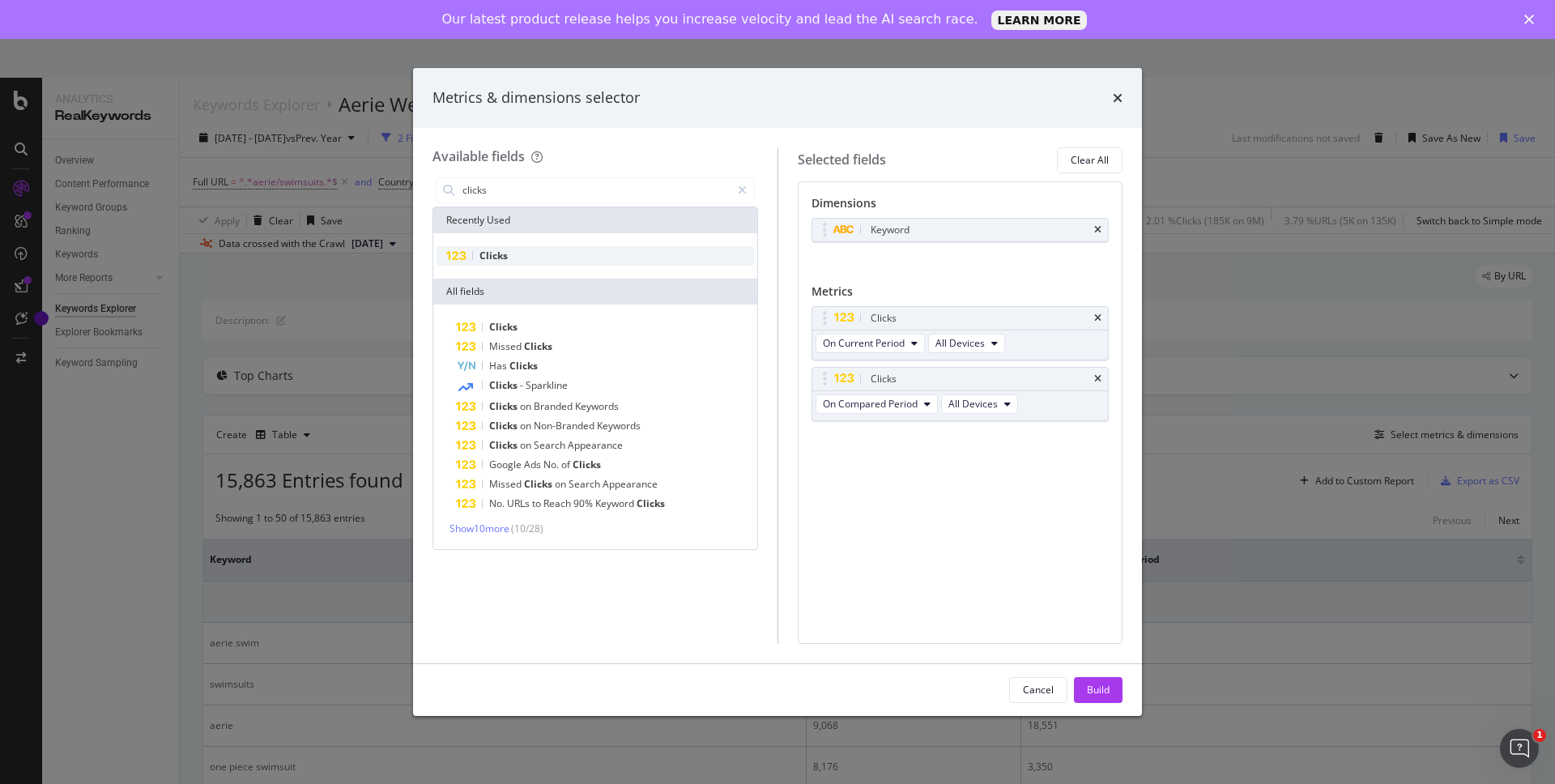
type input "clicks"
click at [595, 256] on div "Clicks" at bounding box center [595, 256] width 318 height 19
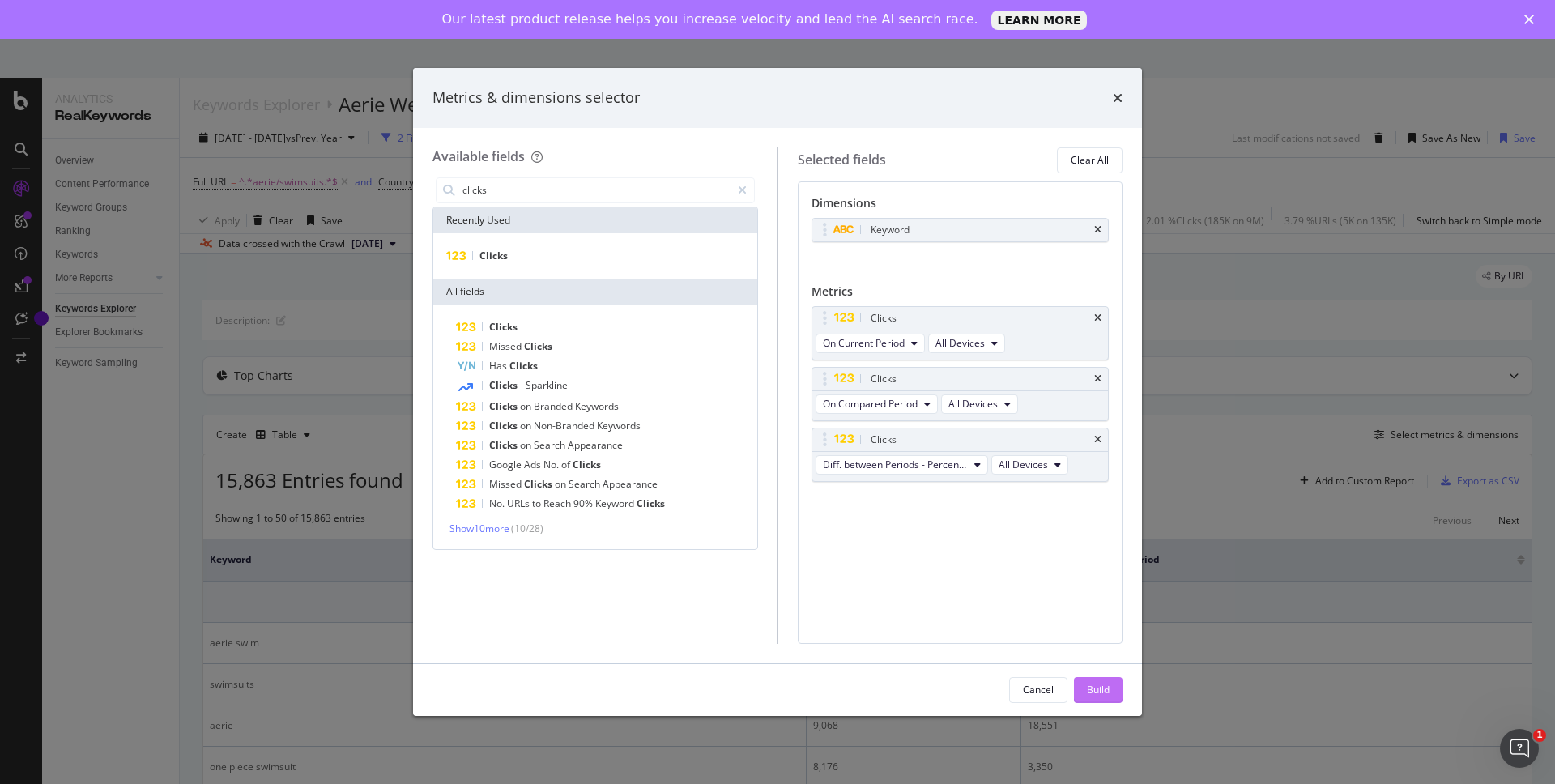
click at [1091, 693] on div "Build" at bounding box center [1098, 690] width 23 height 14
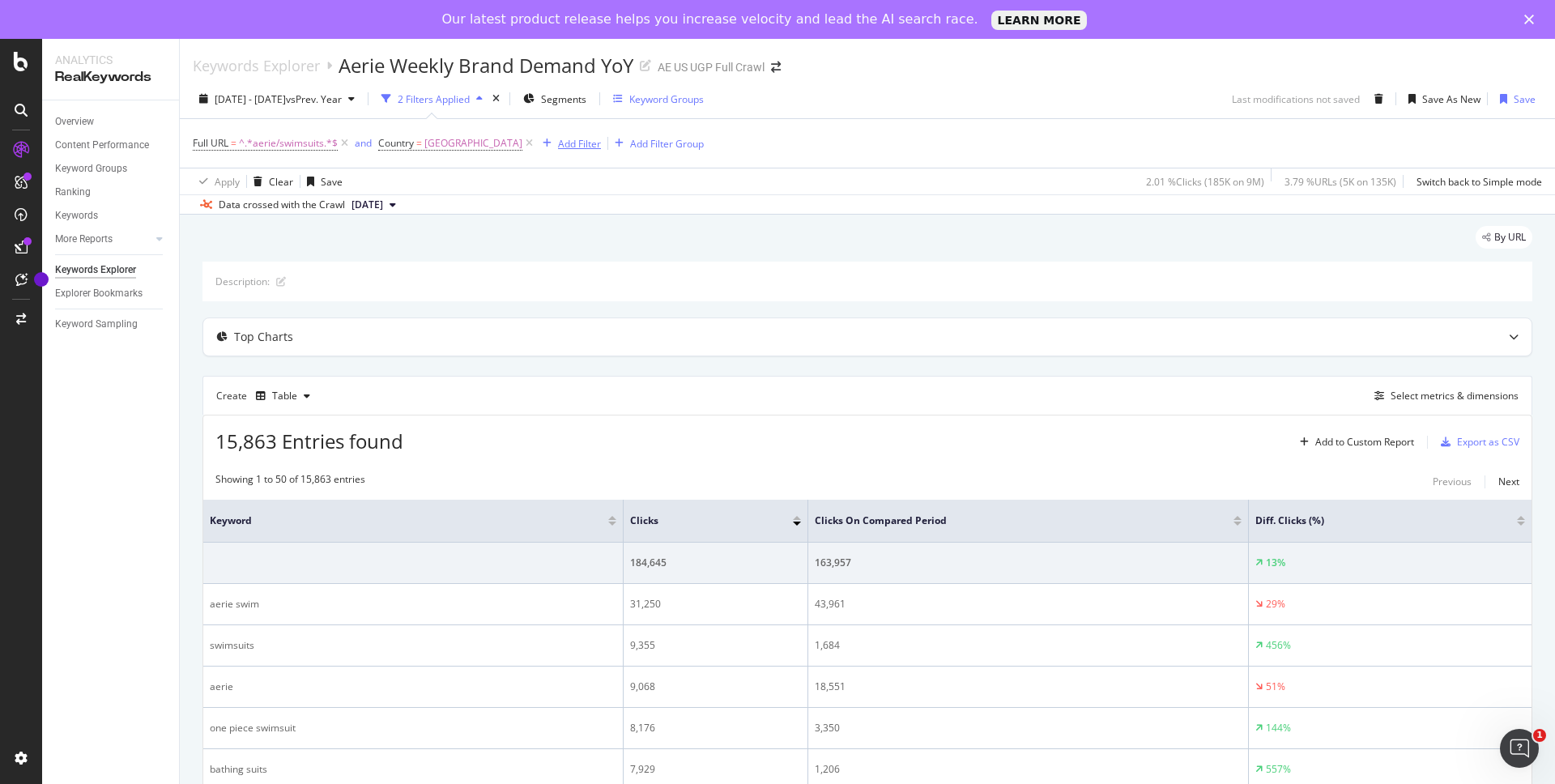
click at [587, 144] on div "Add Filter" at bounding box center [579, 144] width 43 height 14
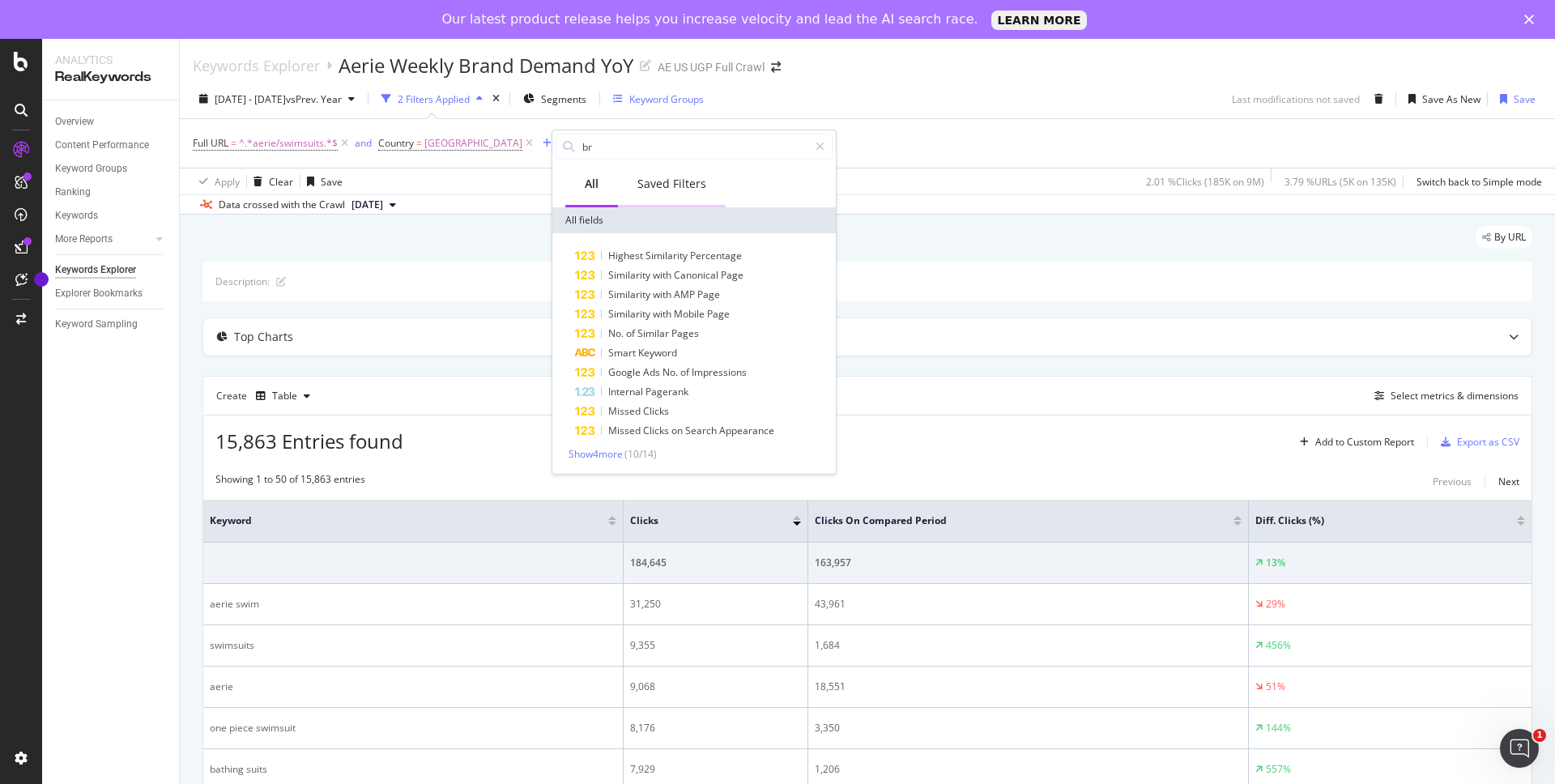
type input "b"
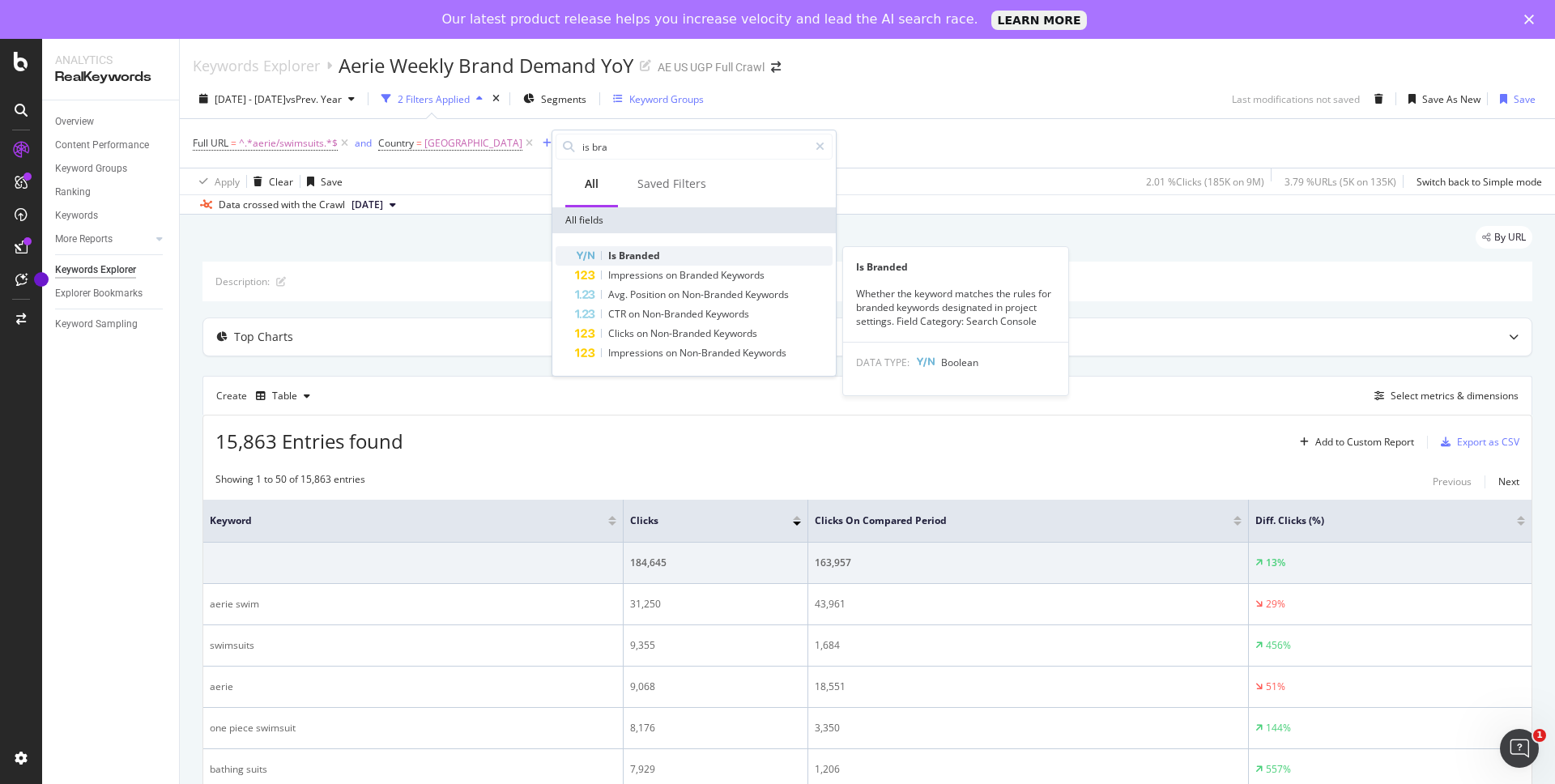
type input "is bra"
click at [639, 258] on span "Branded" at bounding box center [639, 256] width 41 height 14
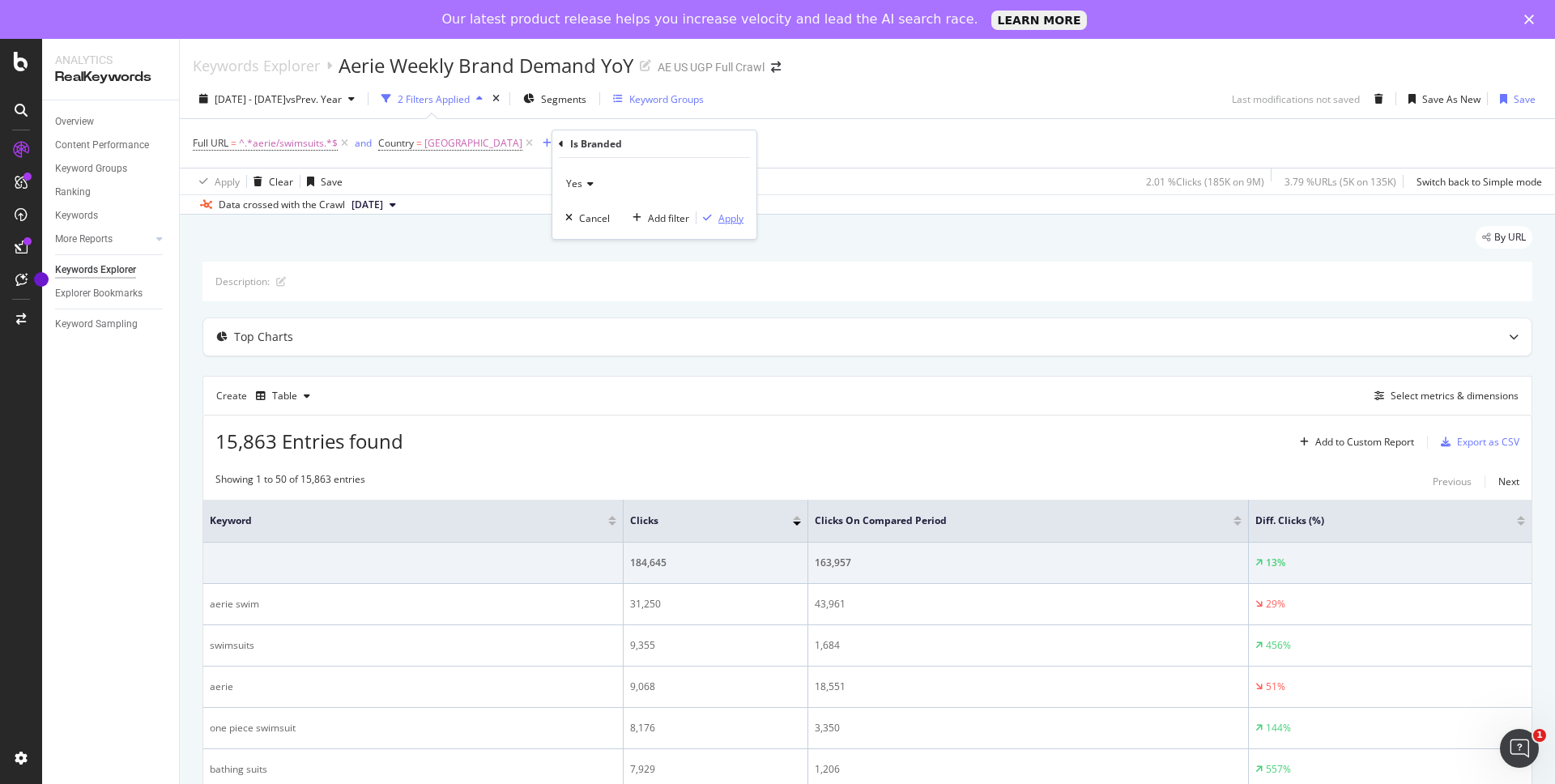
click at [725, 219] on div "Apply" at bounding box center [730, 219] width 25 height 14
click at [602, 146] on span "Is Branded" at bounding box center [587, 143] width 49 height 14
click at [613, 184] on icon at bounding box center [614, 181] width 11 height 10
click at [619, 228] on div "No" at bounding box center [683, 235] width 173 height 21
click at [754, 212] on div "Apply" at bounding box center [758, 216] width 25 height 14
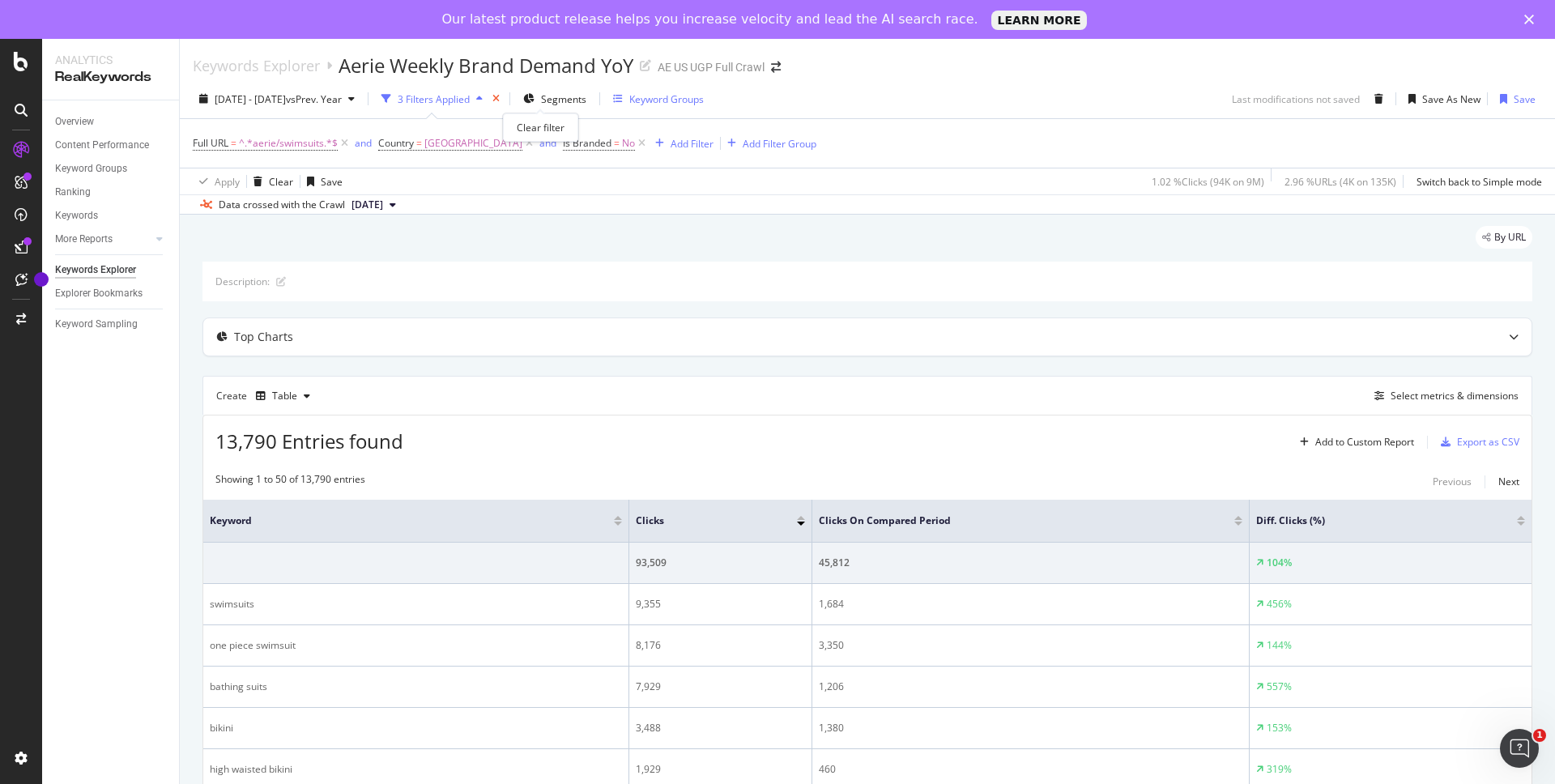
click at [500, 99] on icon "times" at bounding box center [496, 99] width 7 height 10
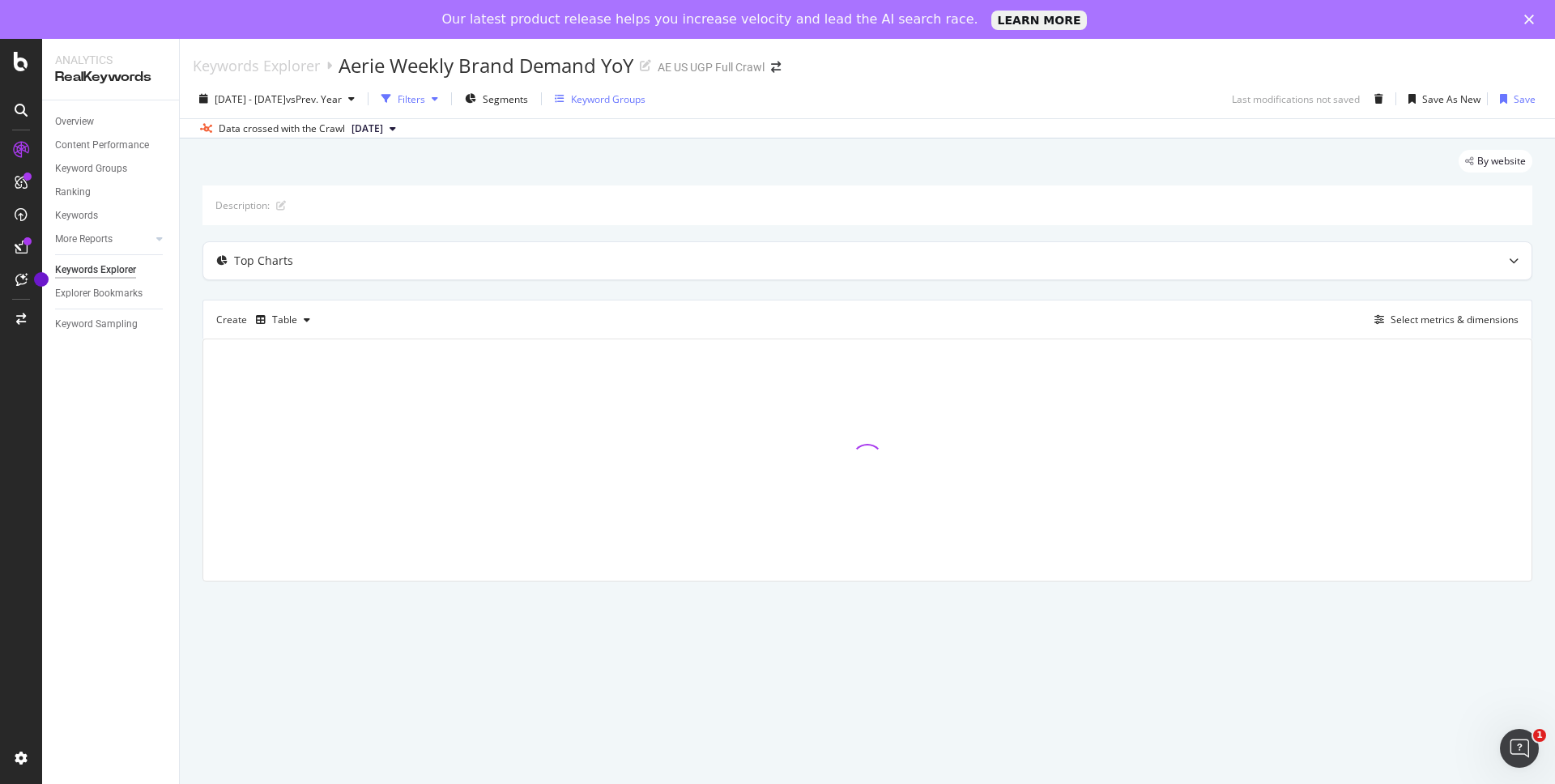
click at [425, 104] on div "Filters" at bounding box center [411, 100] width 27 height 14
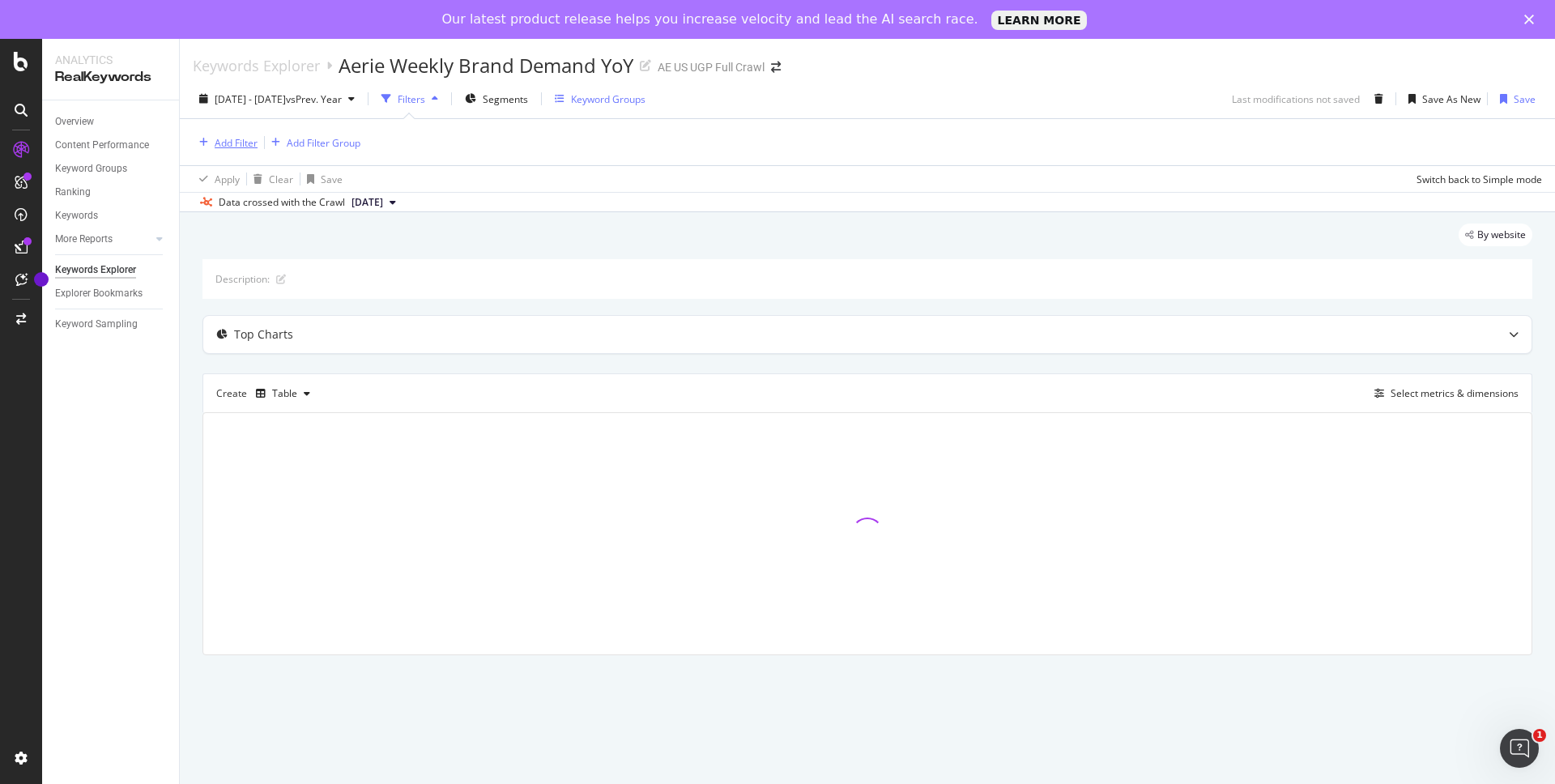
click at [248, 144] on div "Add Filter" at bounding box center [235, 143] width 43 height 14
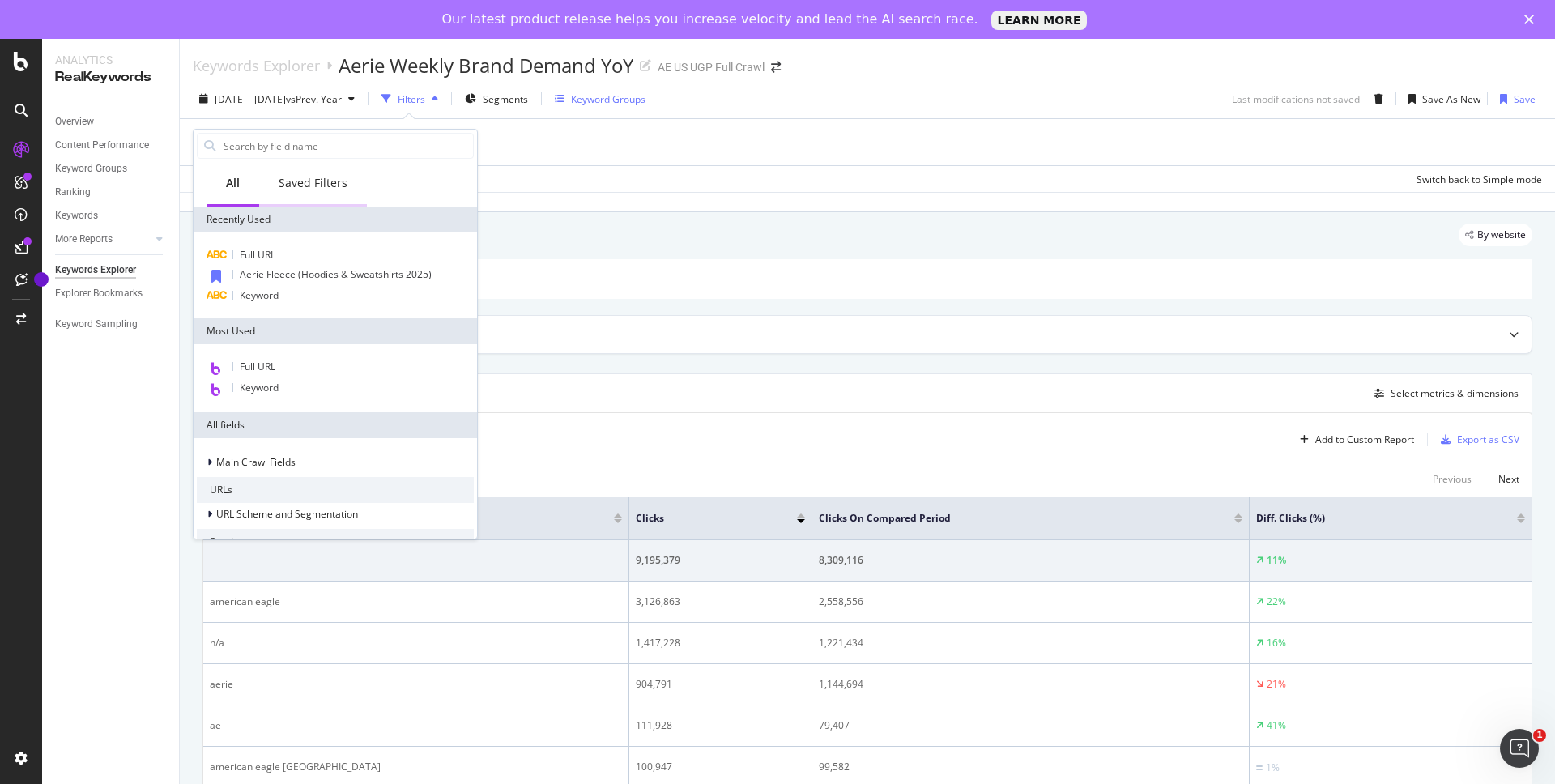
click at [318, 198] on div "Saved Filters" at bounding box center [313, 184] width 108 height 45
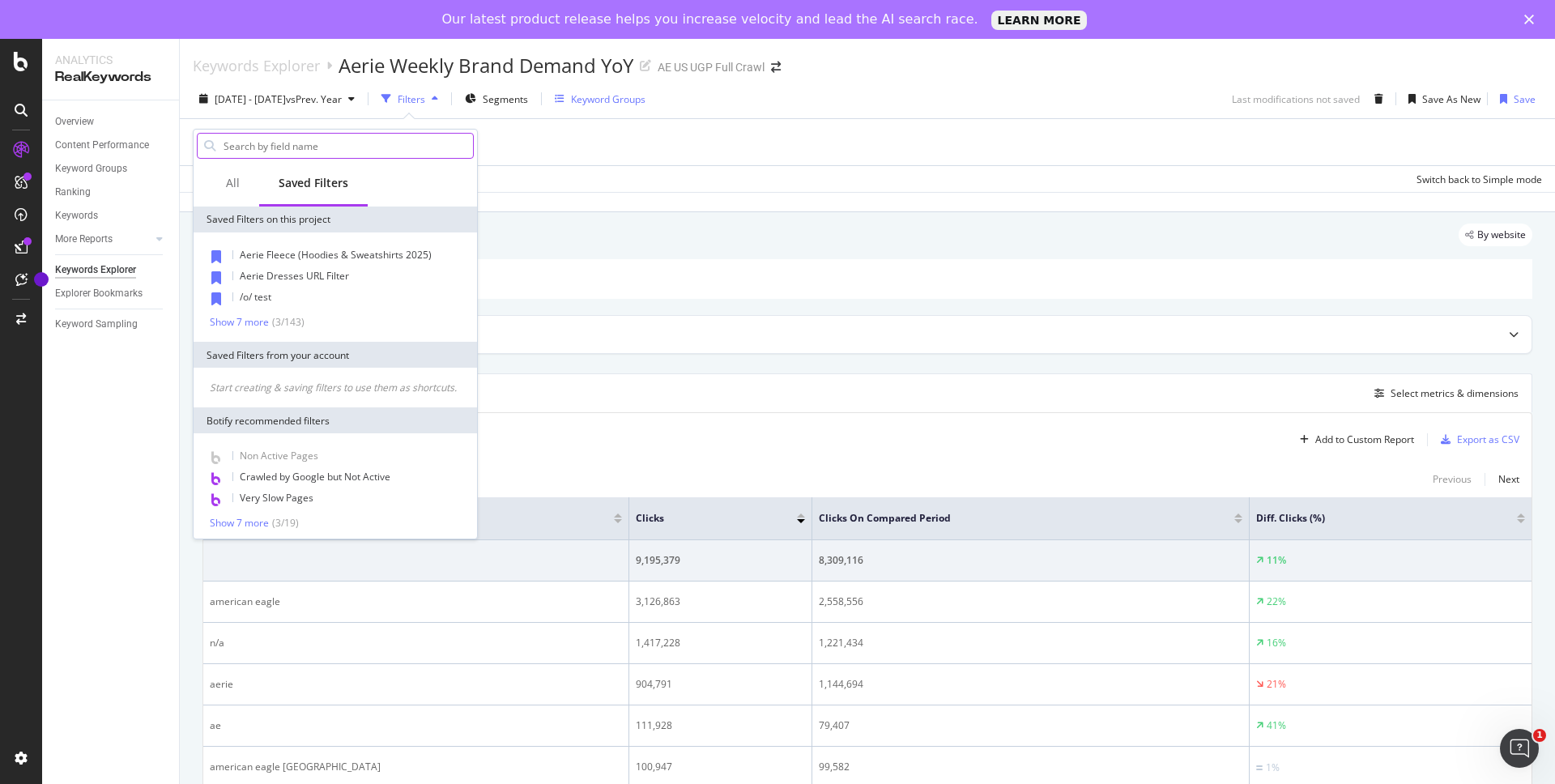
click at [314, 149] on input "text" at bounding box center [348, 146] width 251 height 25
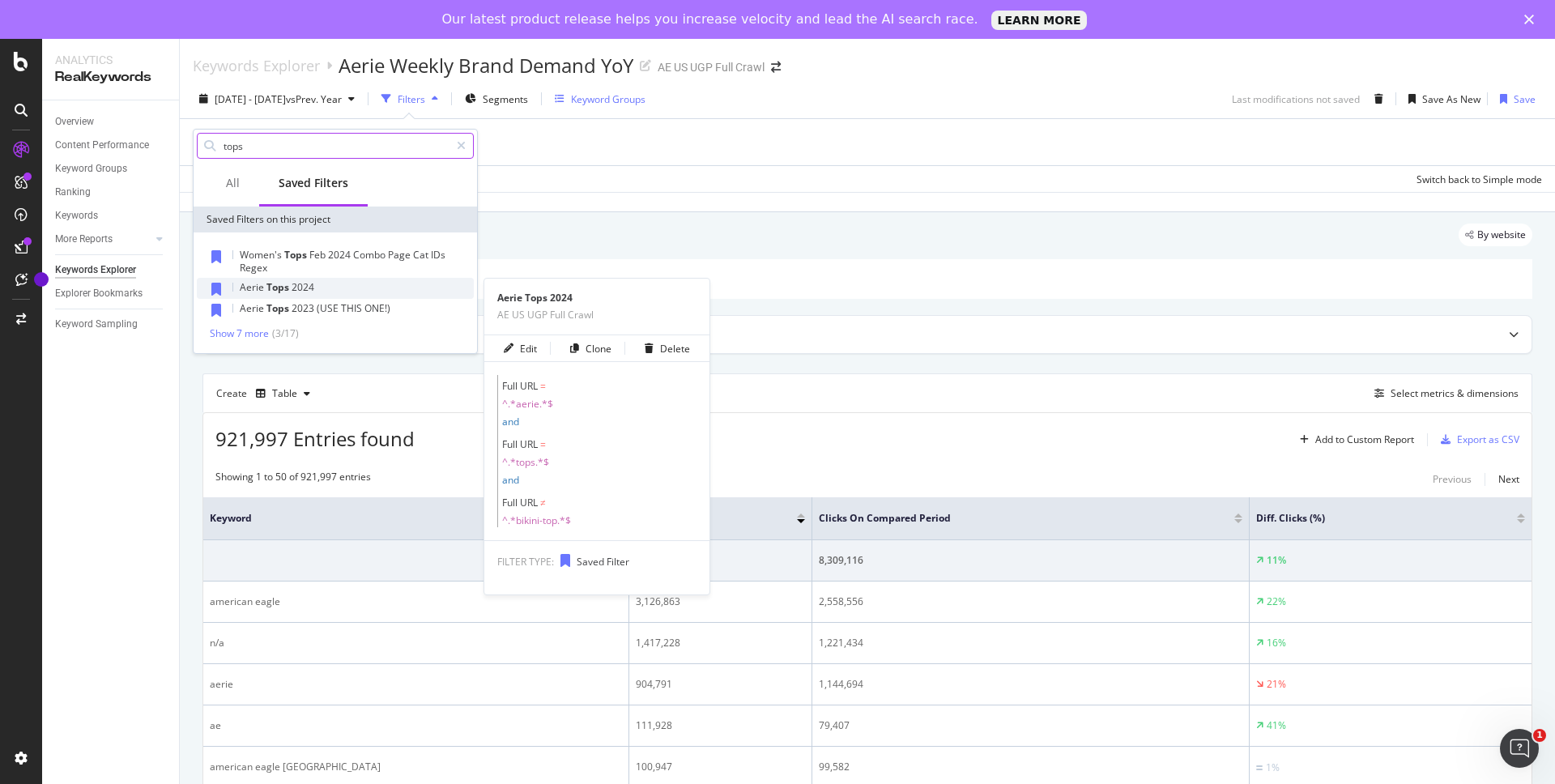
type input "tops"
click at [281, 288] on span "Tops" at bounding box center [279, 287] width 25 height 14
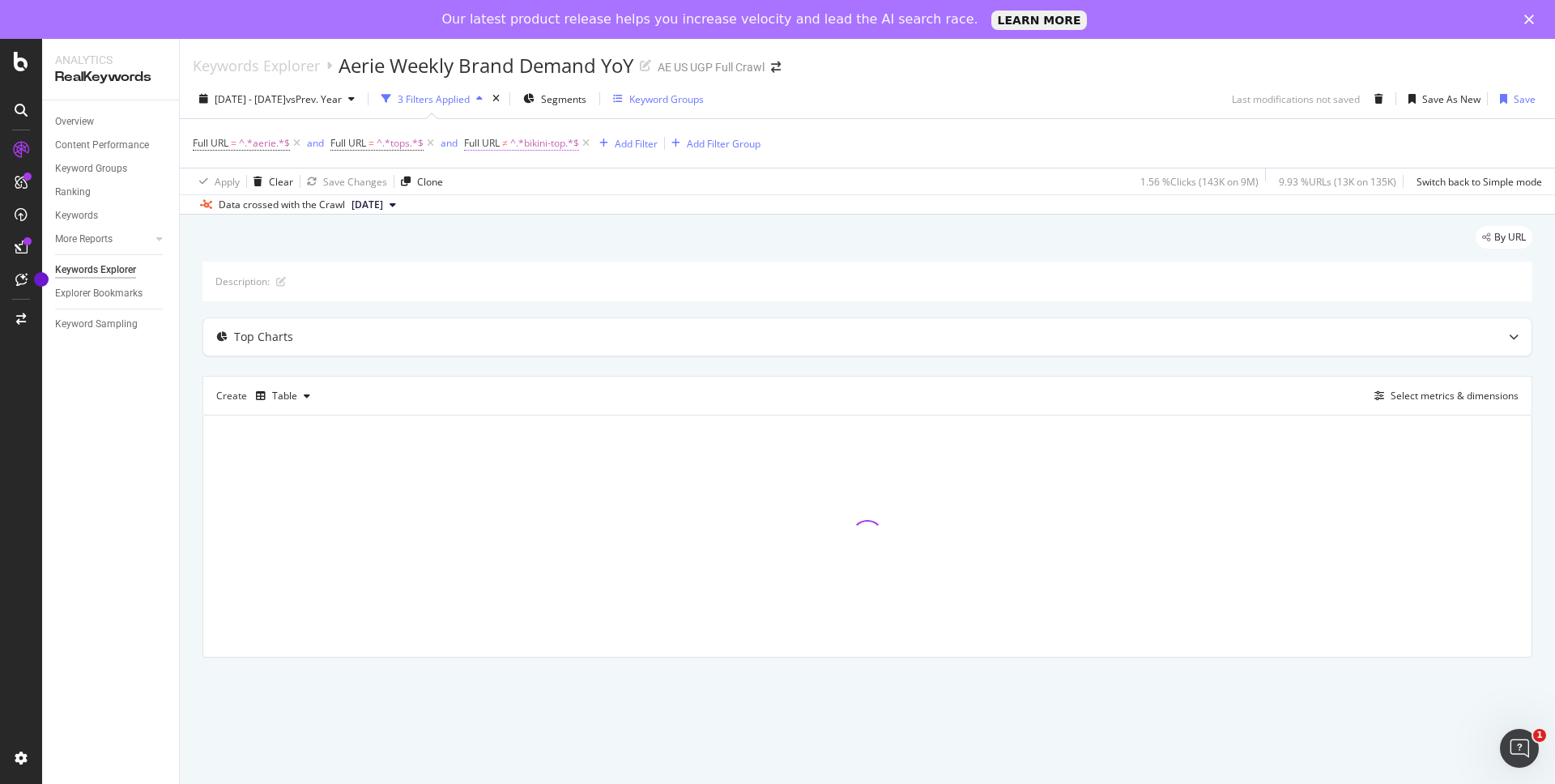
click at [536, 144] on span "^.*bikini-top.*$" at bounding box center [544, 144] width 69 height 23
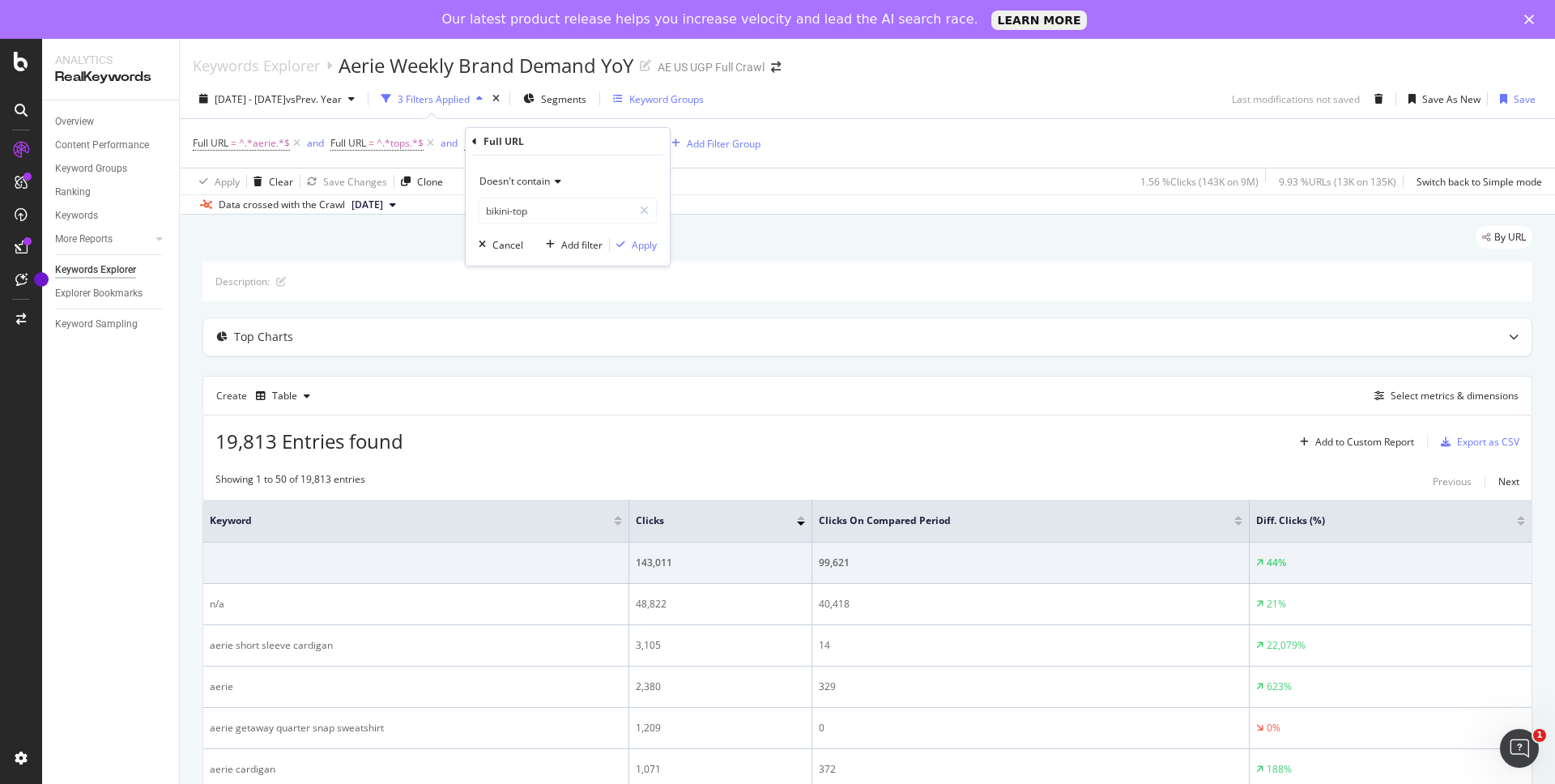
click at [763, 241] on div "By URL" at bounding box center [868, 243] width 1330 height 35
click at [632, 146] on div "Add Filter" at bounding box center [636, 144] width 43 height 14
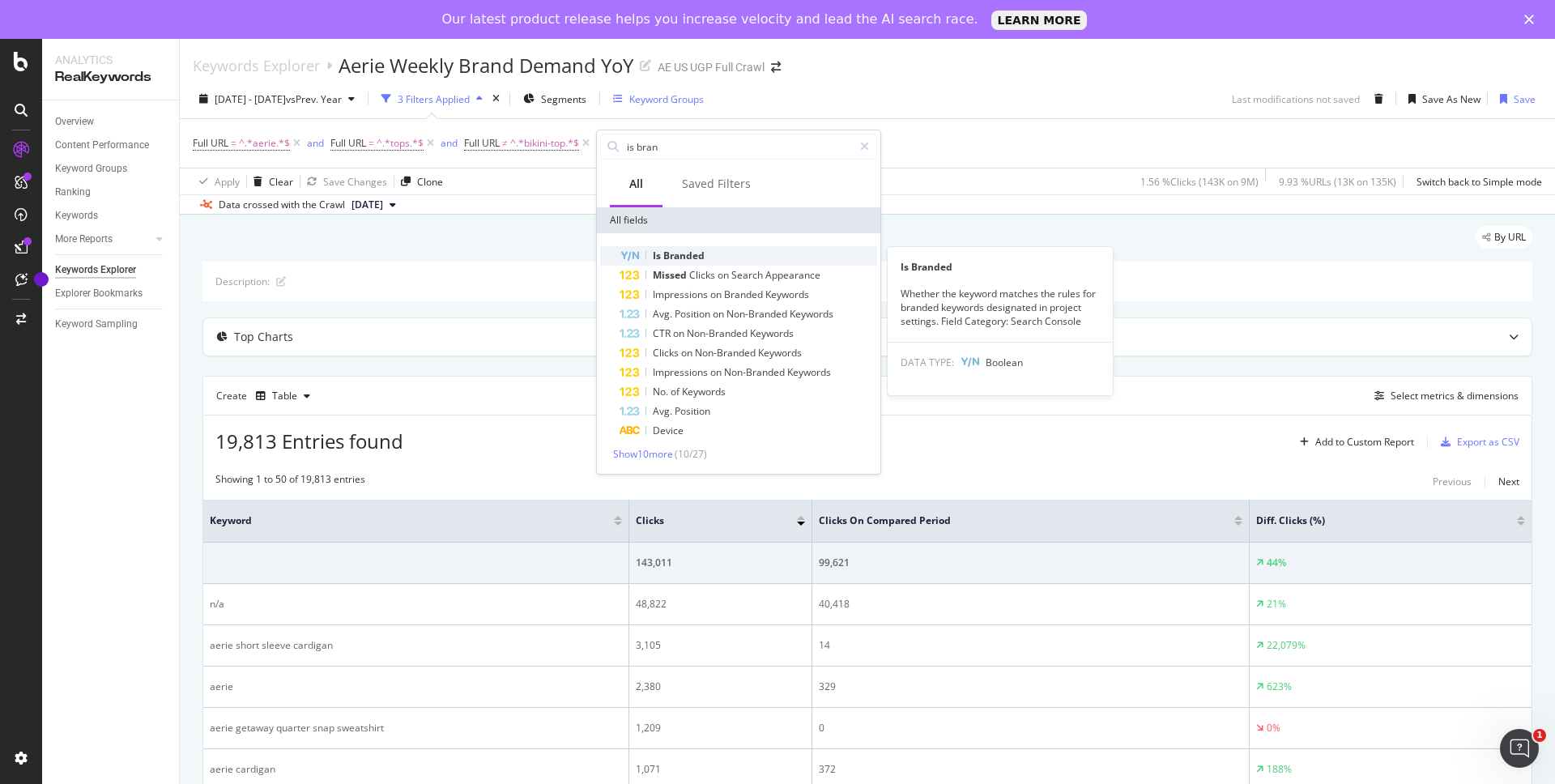
type input "is bran"
click at [672, 260] on span "Branded" at bounding box center [684, 256] width 41 height 14
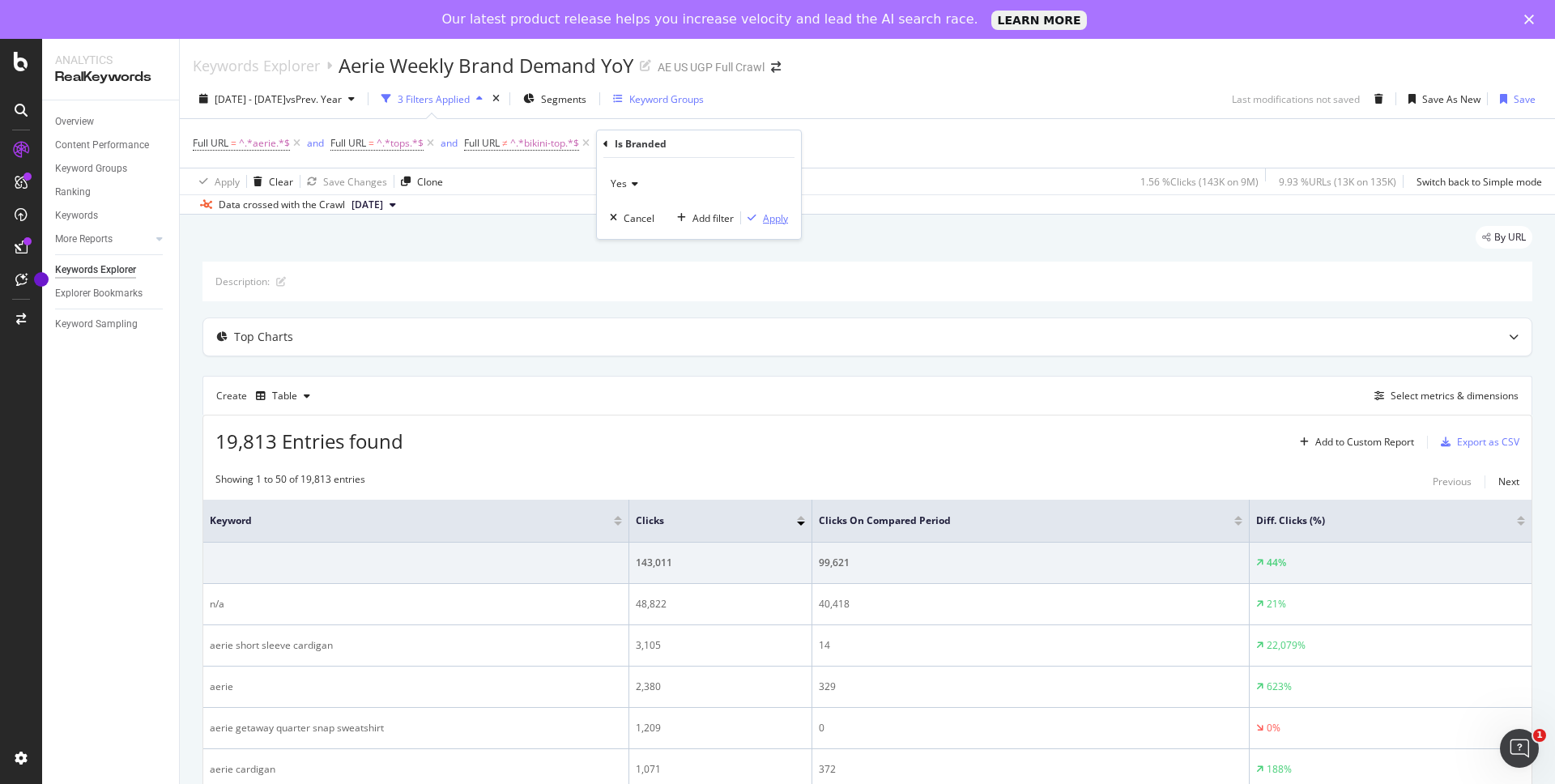
click at [777, 221] on div "Apply" at bounding box center [775, 219] width 25 height 14
click at [667, 147] on span "Is Branded" at bounding box center [643, 143] width 49 height 14
click at [661, 183] on icon at bounding box center [659, 181] width 11 height 10
click at [669, 229] on div "No" at bounding box center [727, 235] width 173 height 21
click at [801, 215] on div "Apply" at bounding box center [802, 216] width 25 height 14
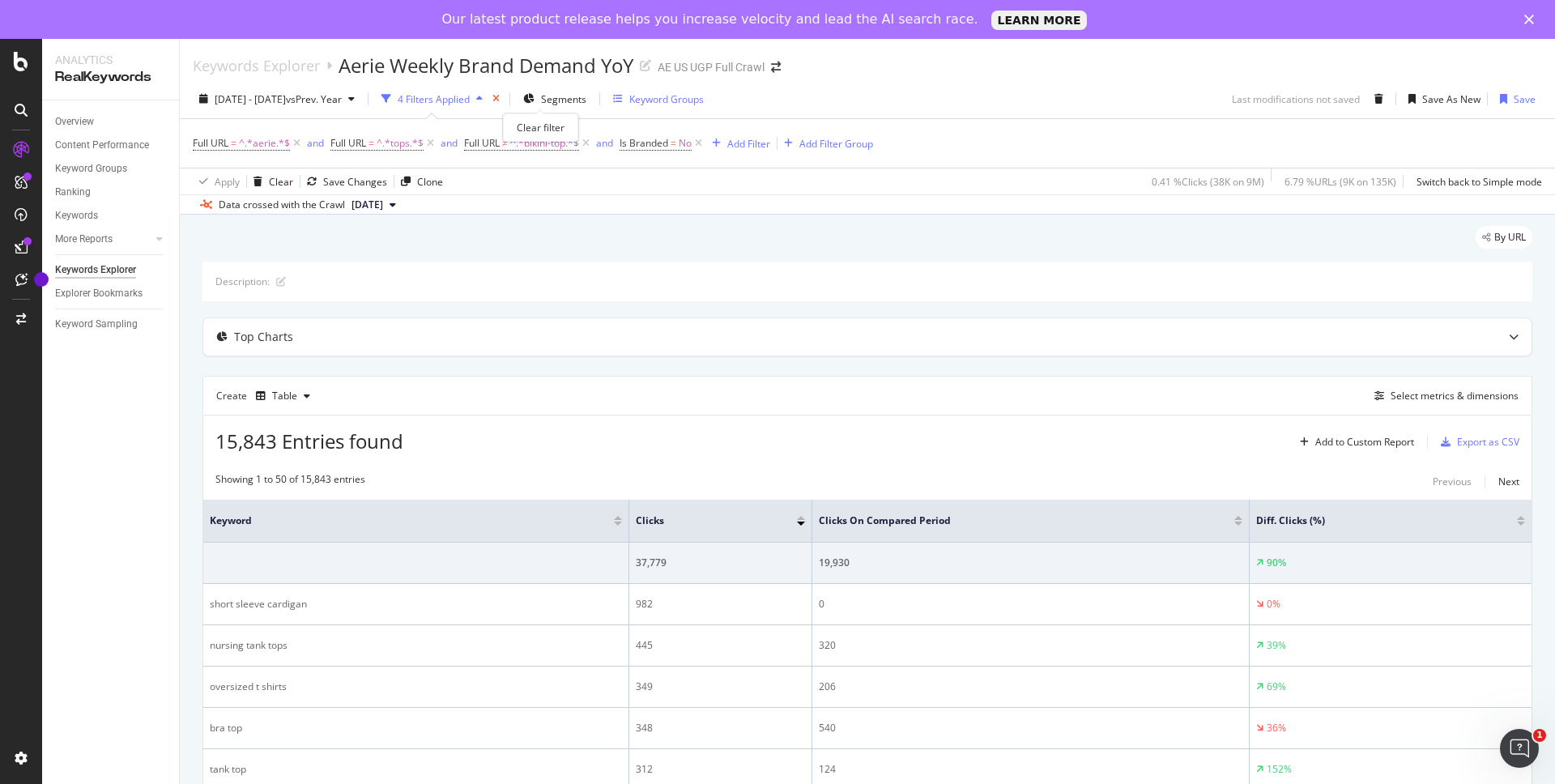
click at [500, 99] on icon "times" at bounding box center [496, 99] width 7 height 10
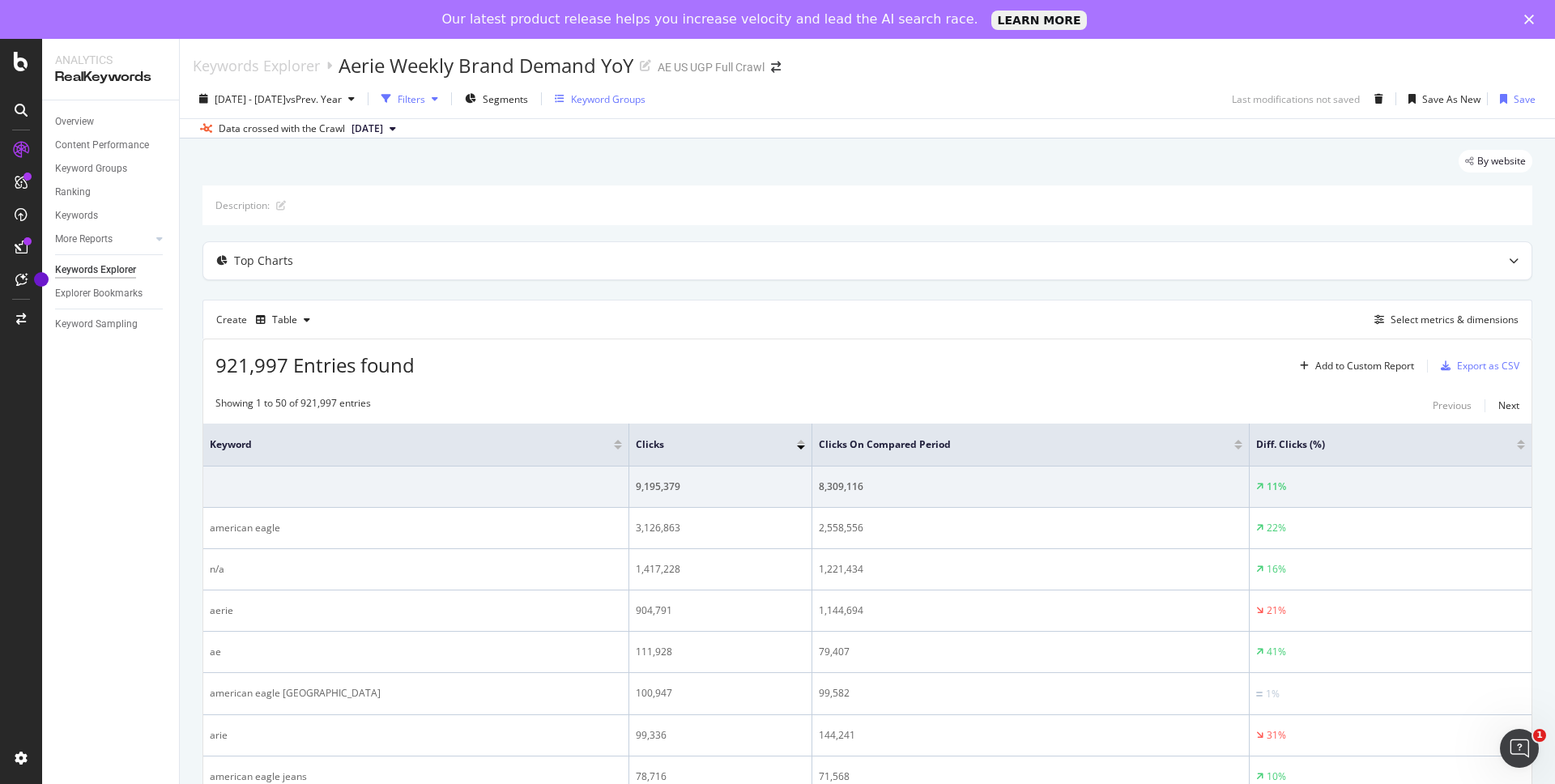
click at [425, 101] on div "Filters" at bounding box center [411, 100] width 27 height 14
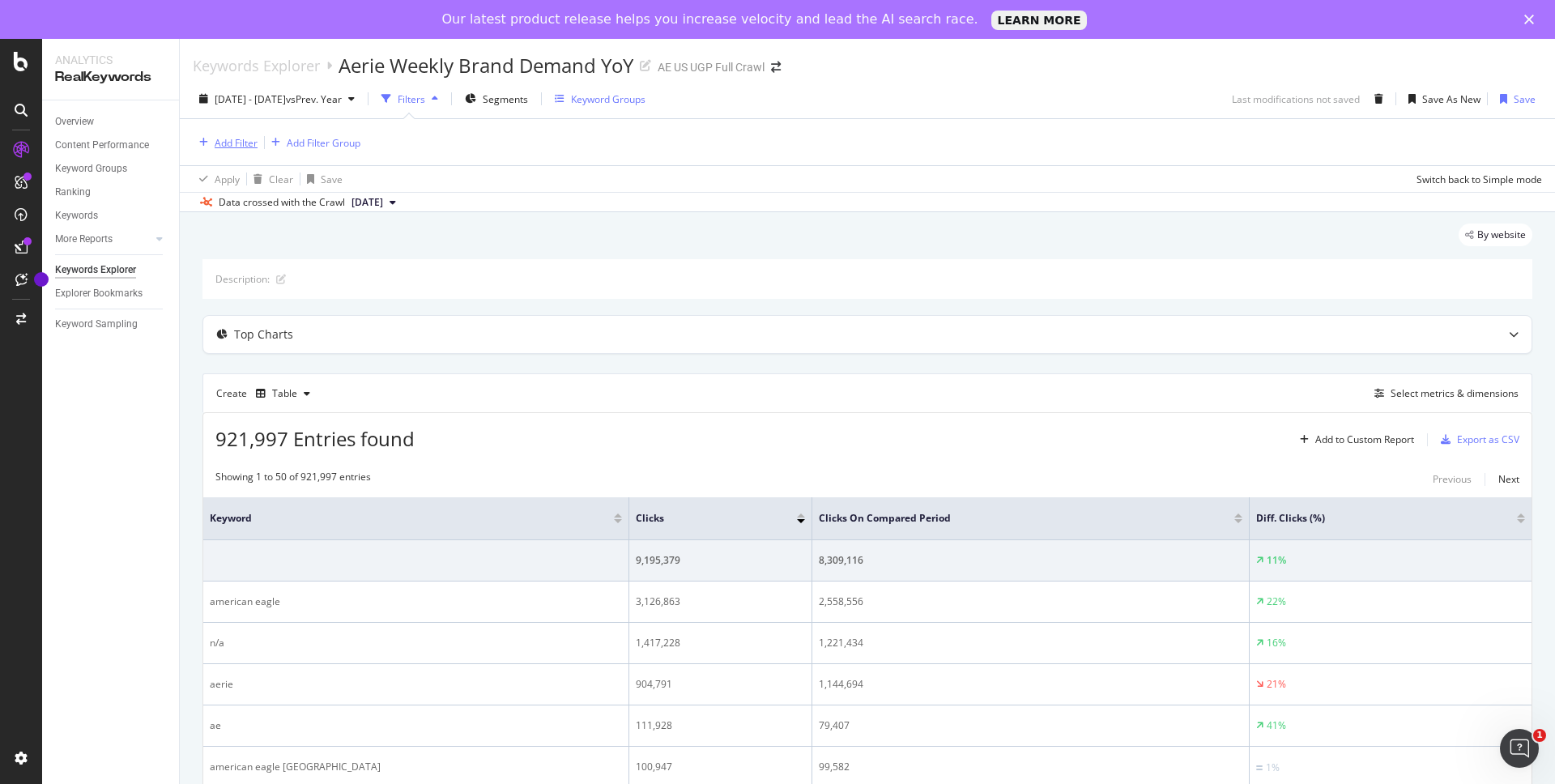
click at [246, 146] on div "Add Filter" at bounding box center [235, 143] width 43 height 14
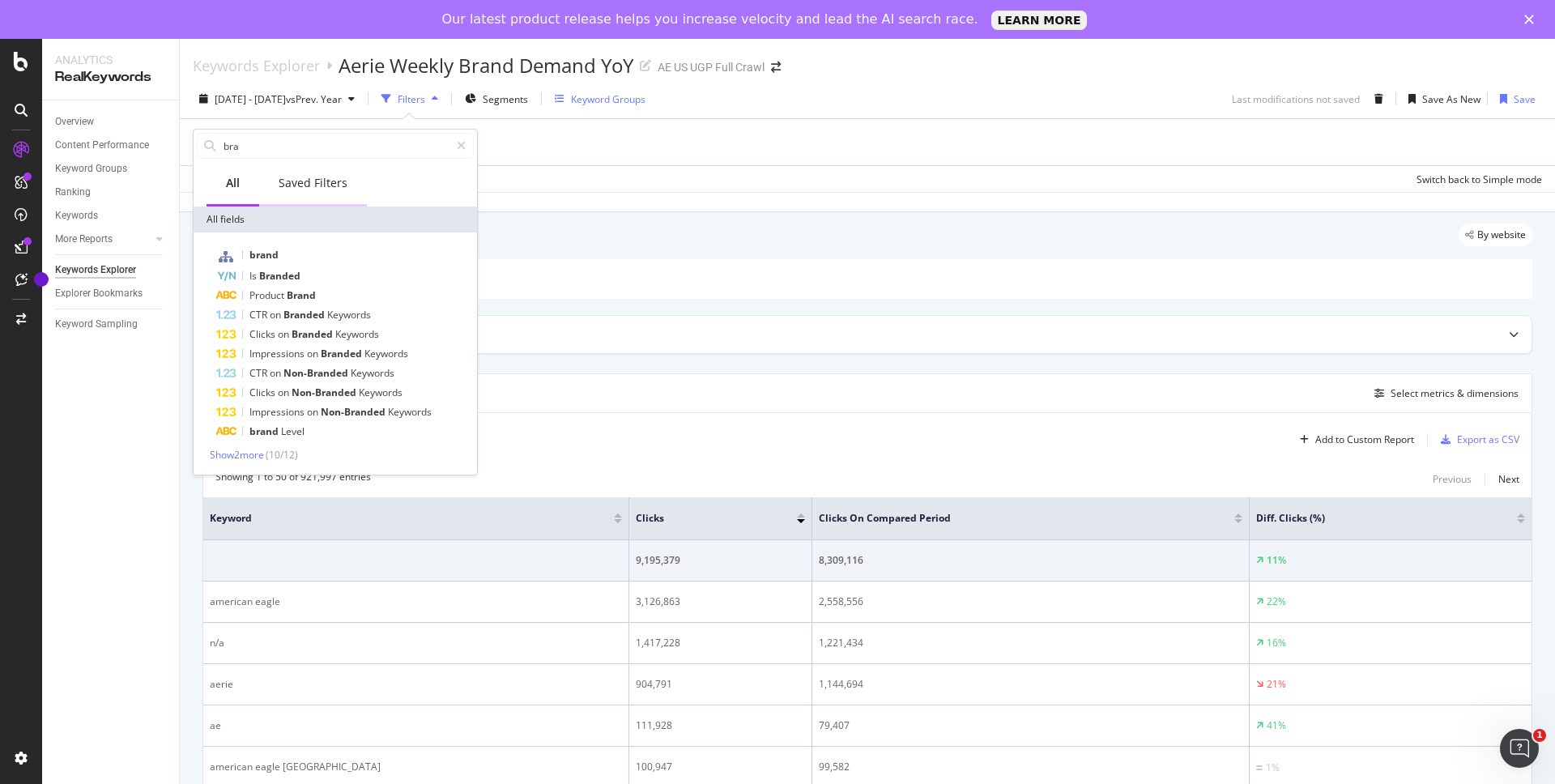
type input "bra"
click at [306, 183] on div "Saved Filters" at bounding box center [313, 183] width 69 height 16
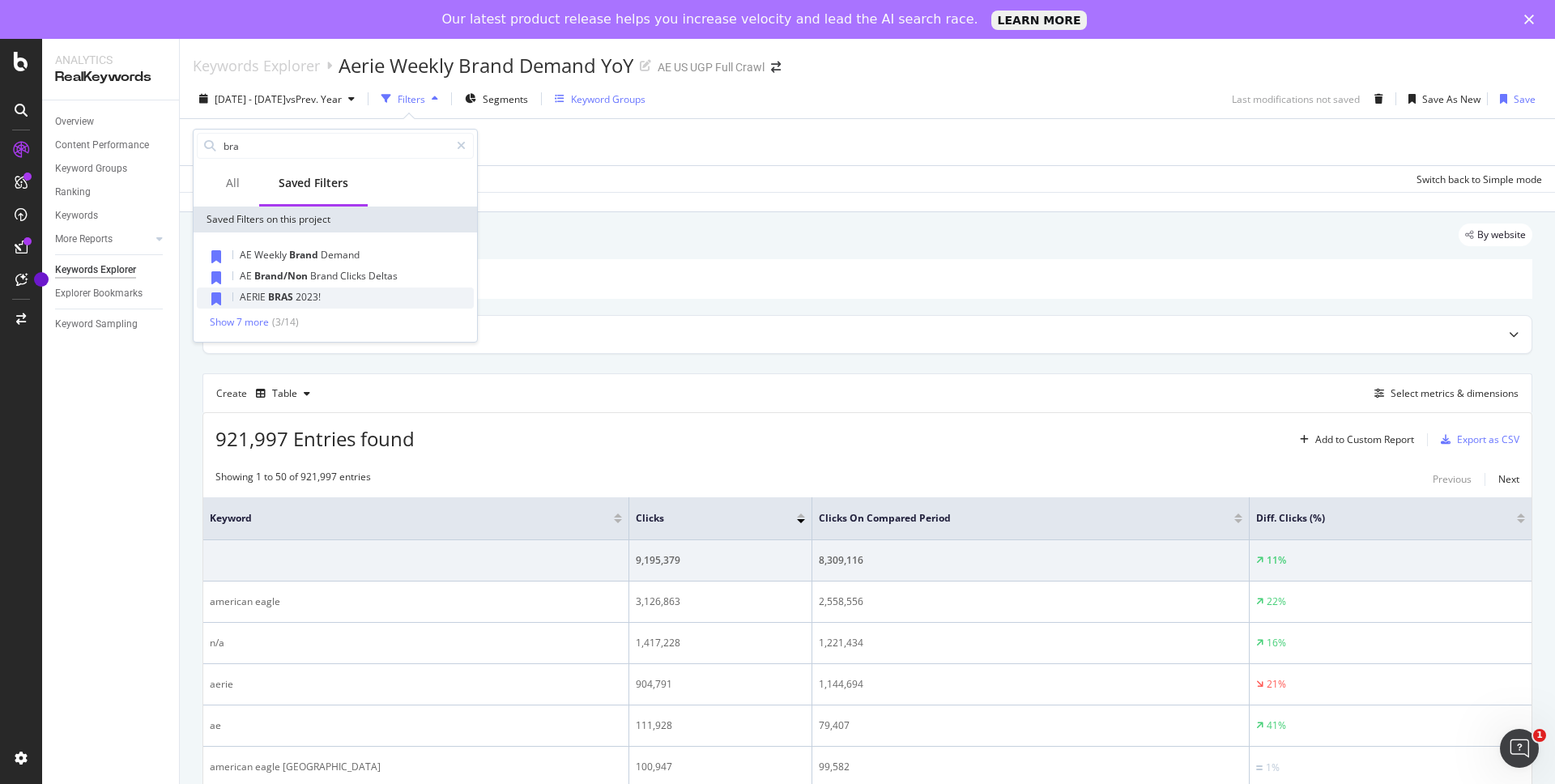
click at [311, 292] on span "2023!" at bounding box center [308, 297] width 25 height 14
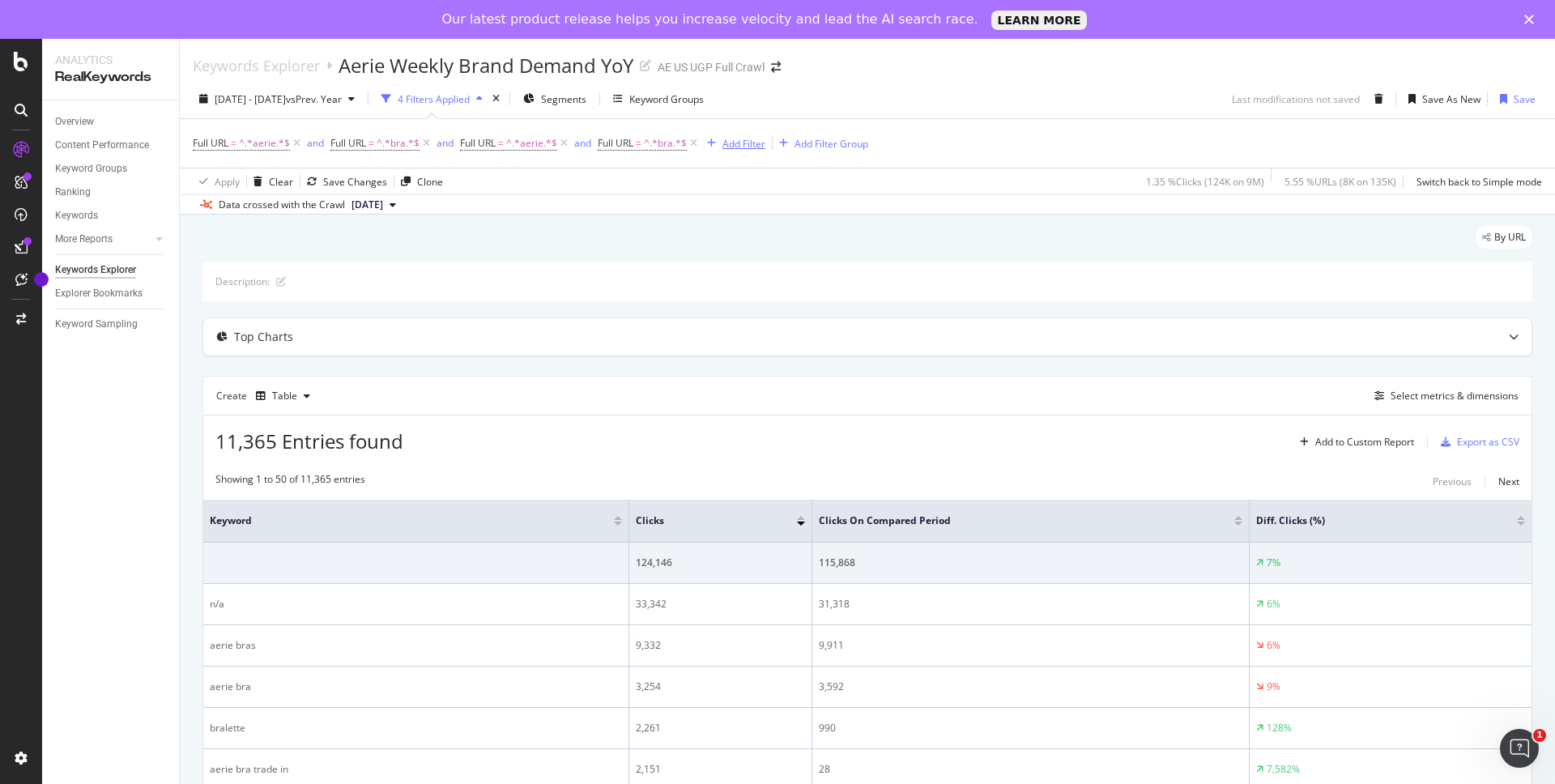
click at [737, 150] on div "Add Filter" at bounding box center [744, 144] width 43 height 14
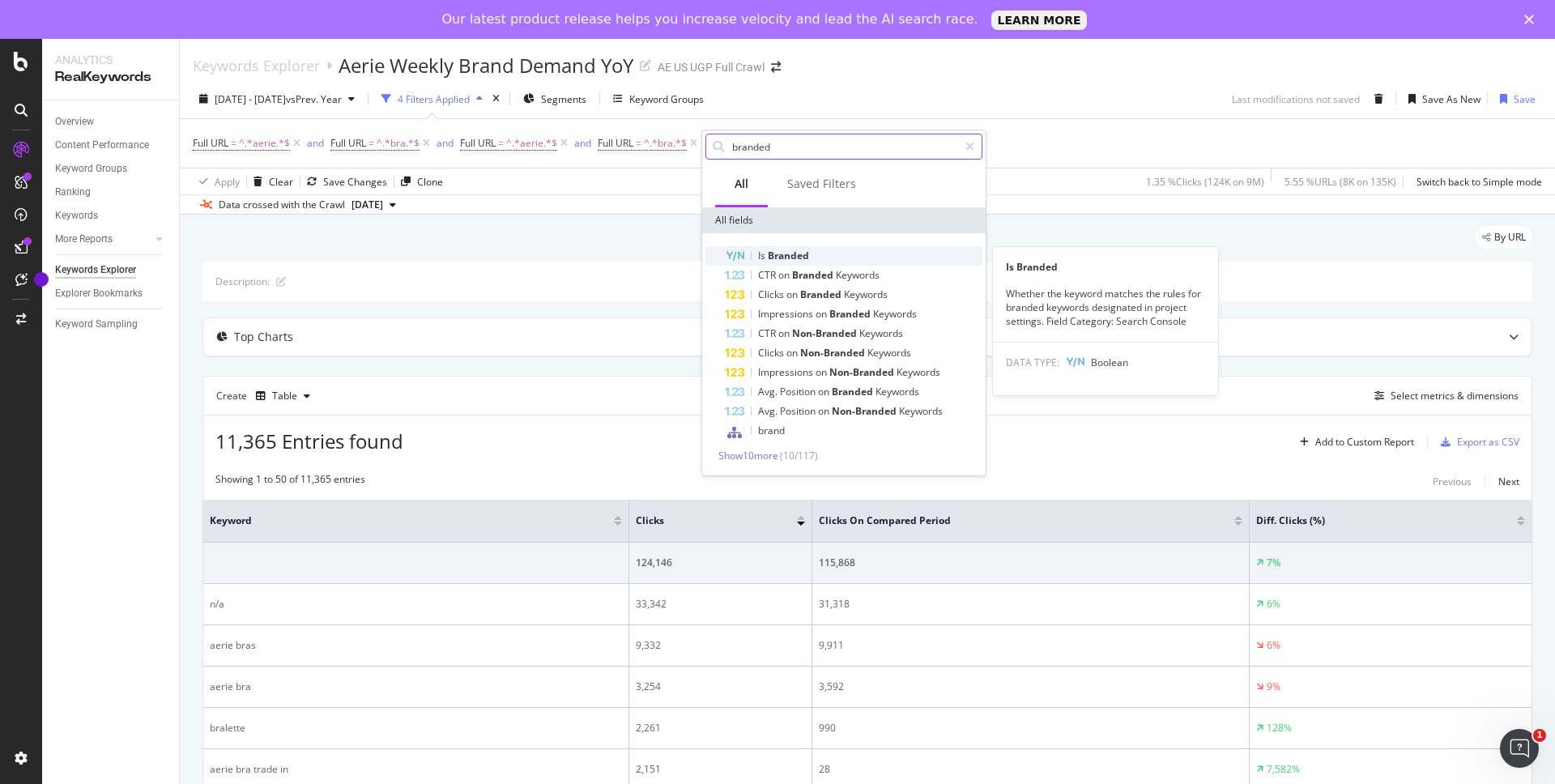
type input "branded"
click at [786, 251] on span "Branded" at bounding box center [788, 256] width 41 height 14
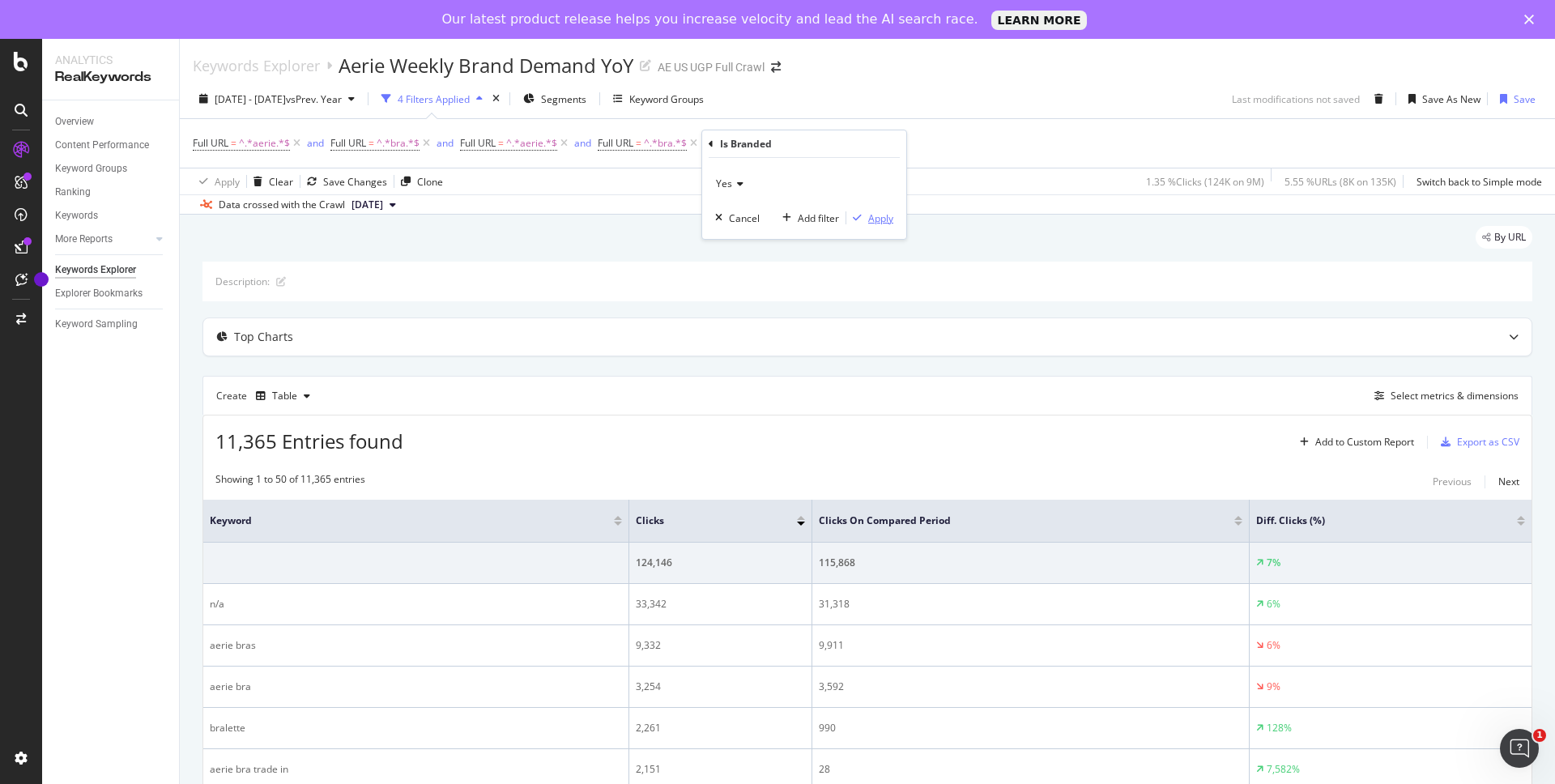
click at [886, 215] on div "Apply" at bounding box center [880, 219] width 25 height 14
click at [781, 144] on span "=" at bounding box center [781, 143] width 5 height 14
click at [767, 183] on icon at bounding box center [765, 181] width 11 height 10
click at [771, 230] on div "No" at bounding box center [834, 235] width 173 height 21
click at [912, 220] on div "Apply" at bounding box center [908, 216] width 25 height 14
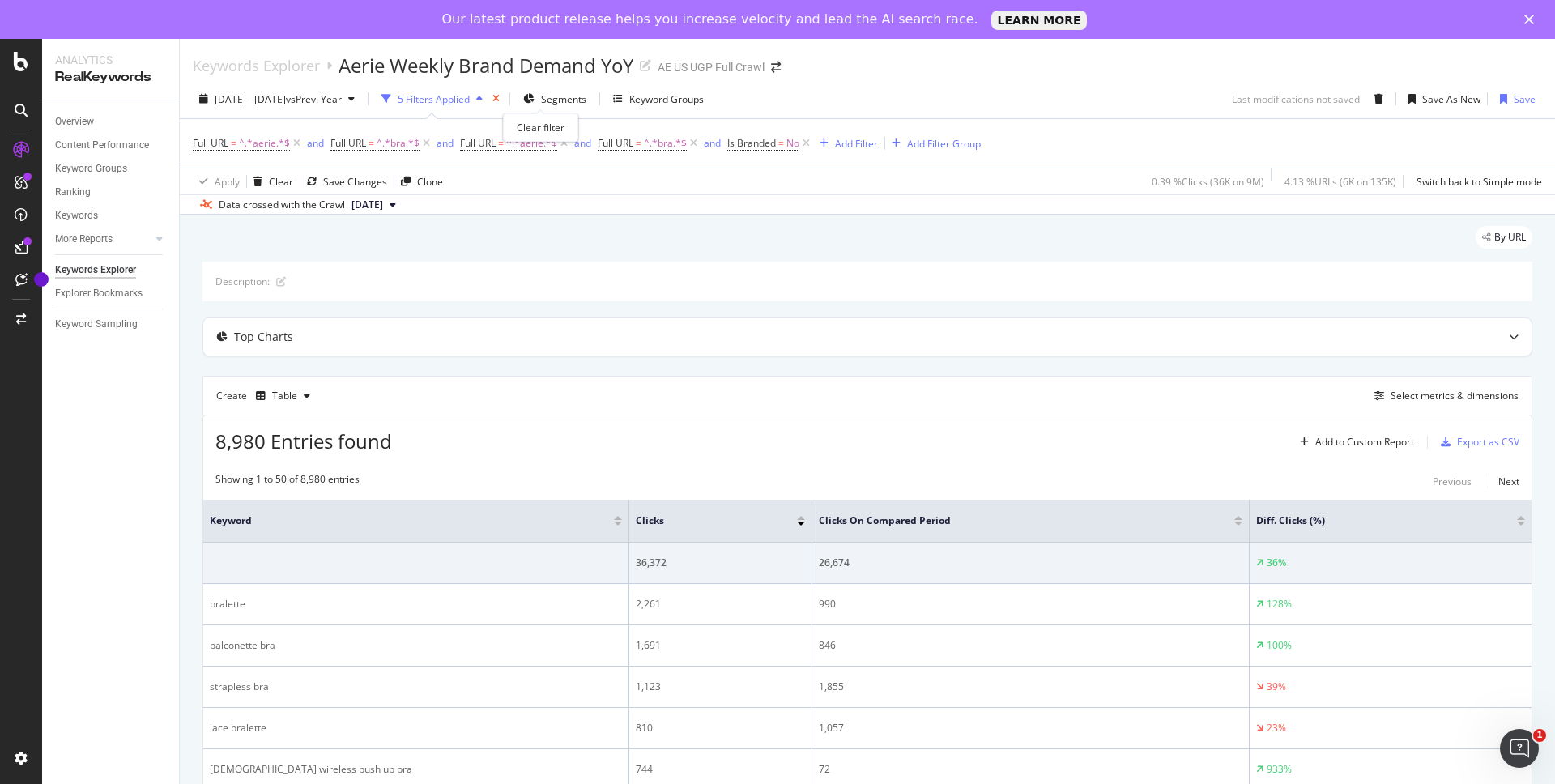
click at [500, 101] on icon "times" at bounding box center [496, 99] width 7 height 10
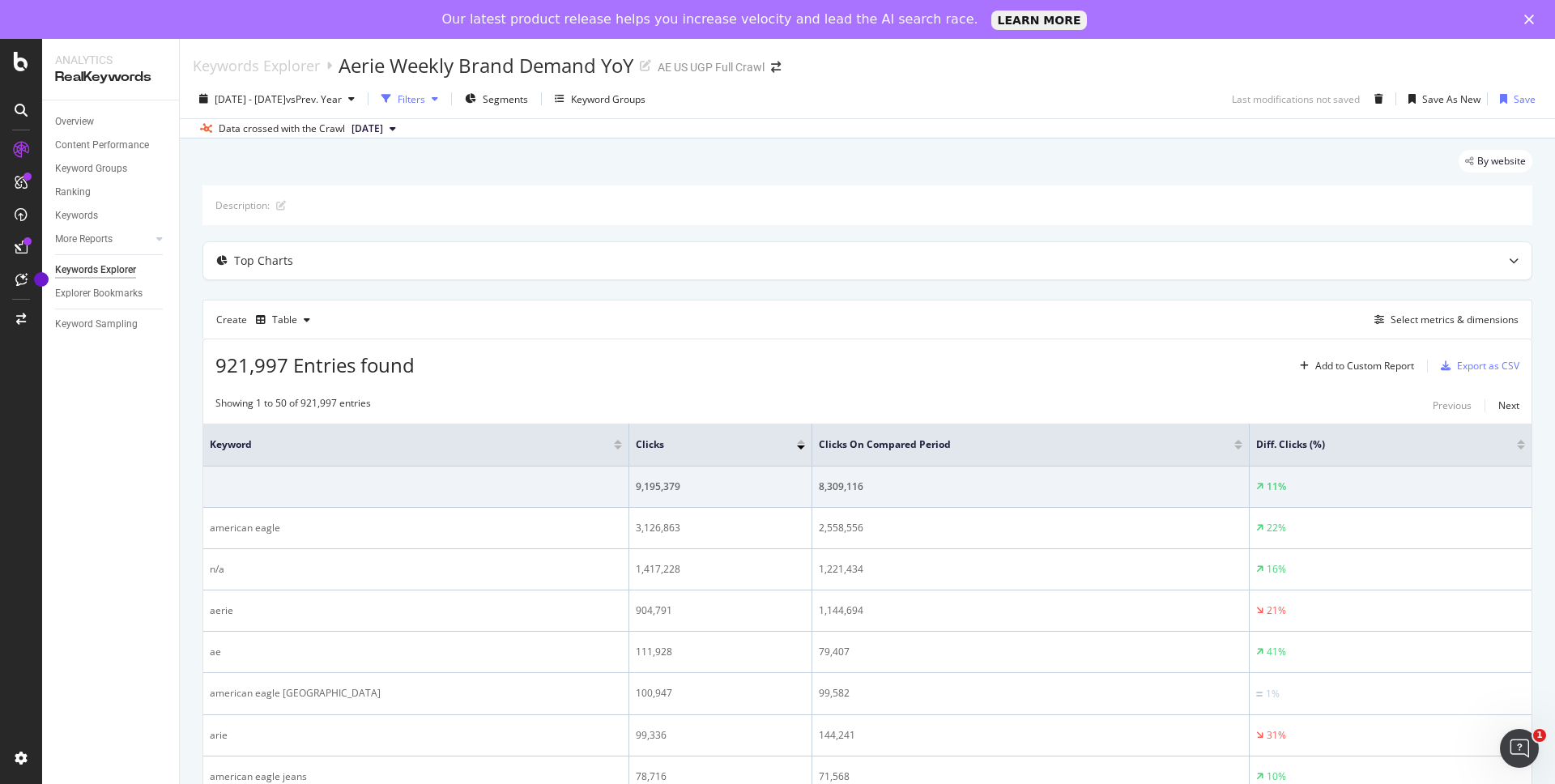
click at [425, 99] on div "Filters" at bounding box center [411, 100] width 27 height 14
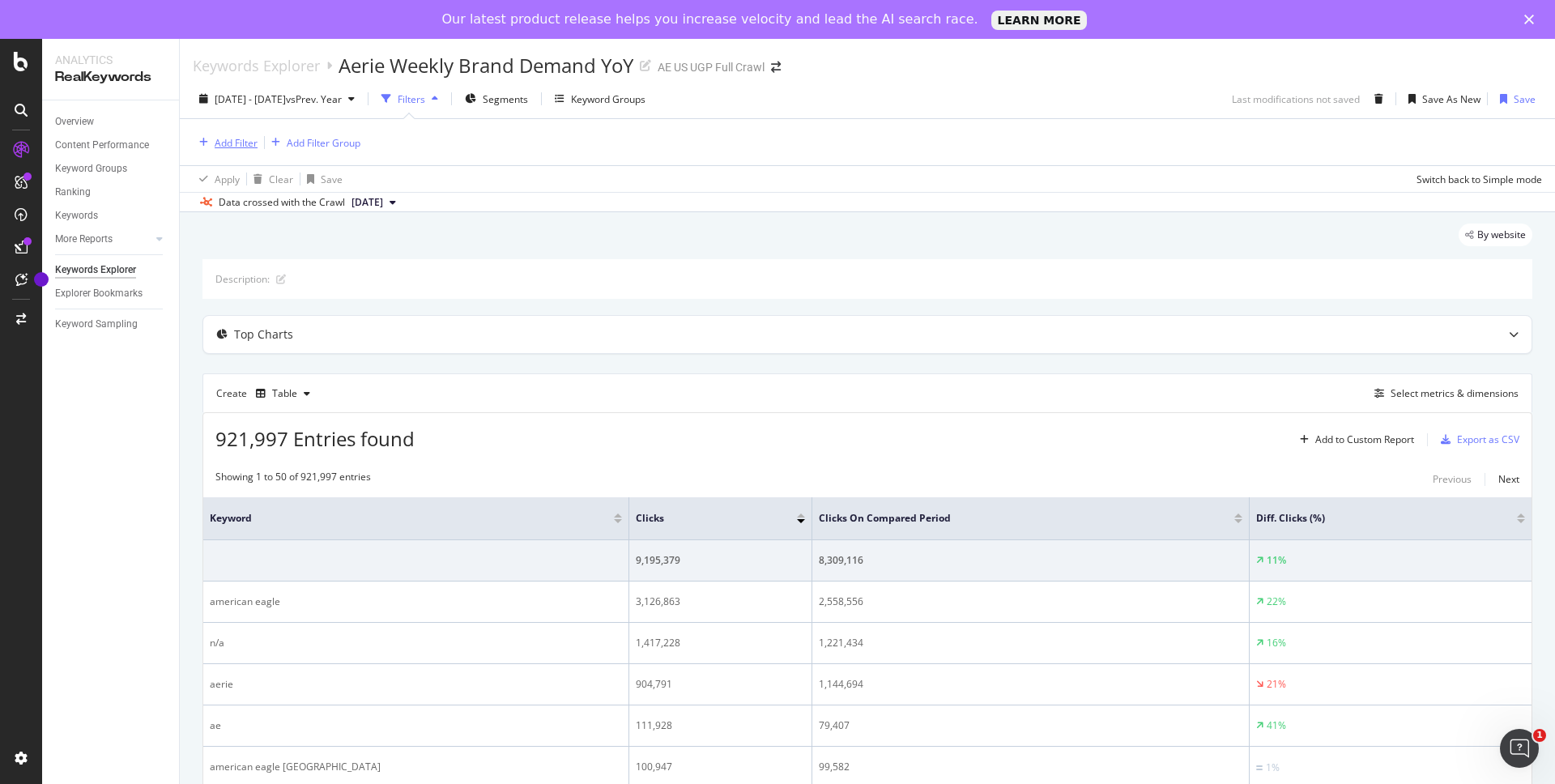
click at [228, 146] on div "Add Filter" at bounding box center [235, 143] width 43 height 14
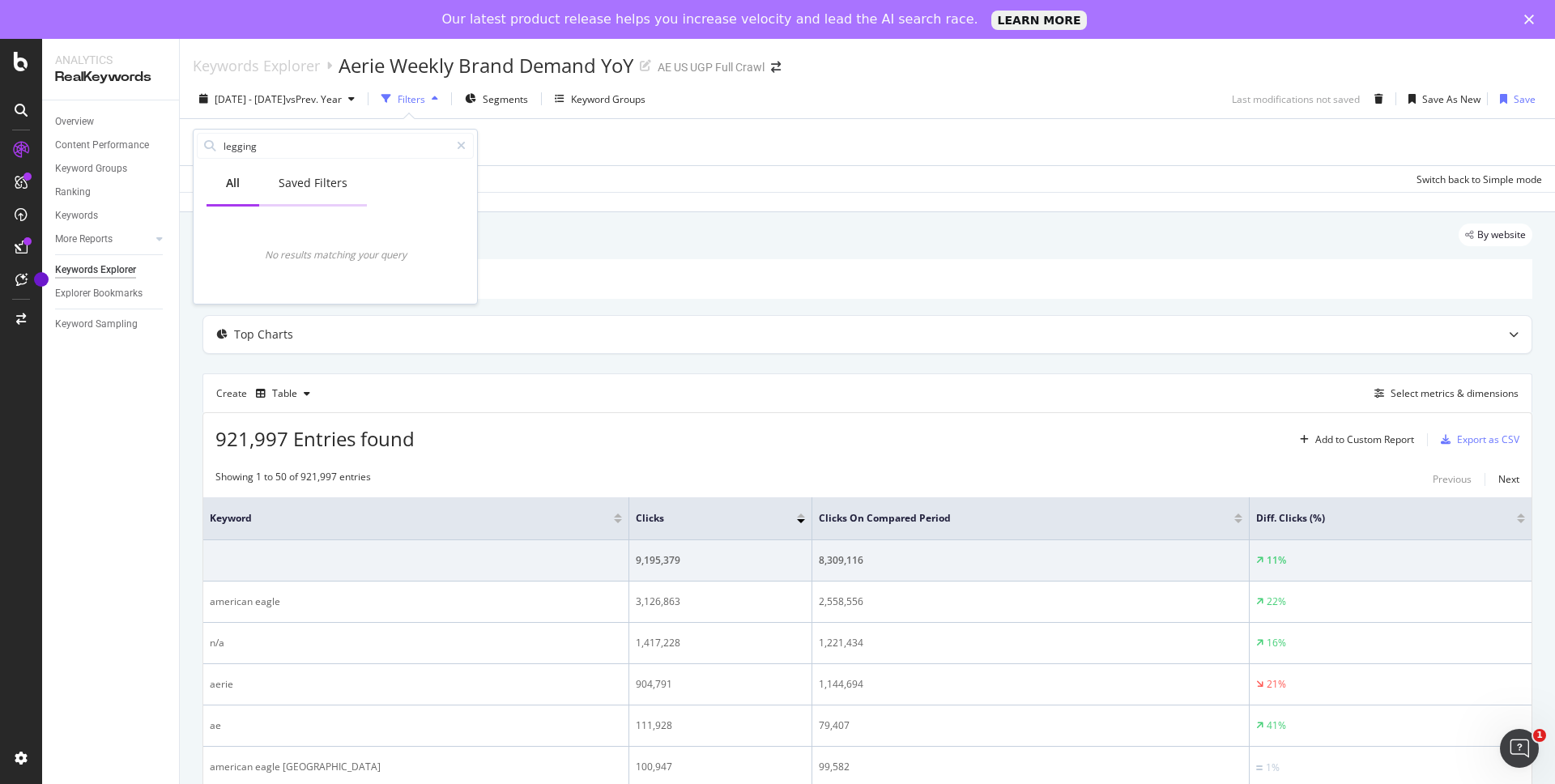
type input "legging"
click at [312, 183] on div "Saved Filters" at bounding box center [313, 183] width 69 height 16
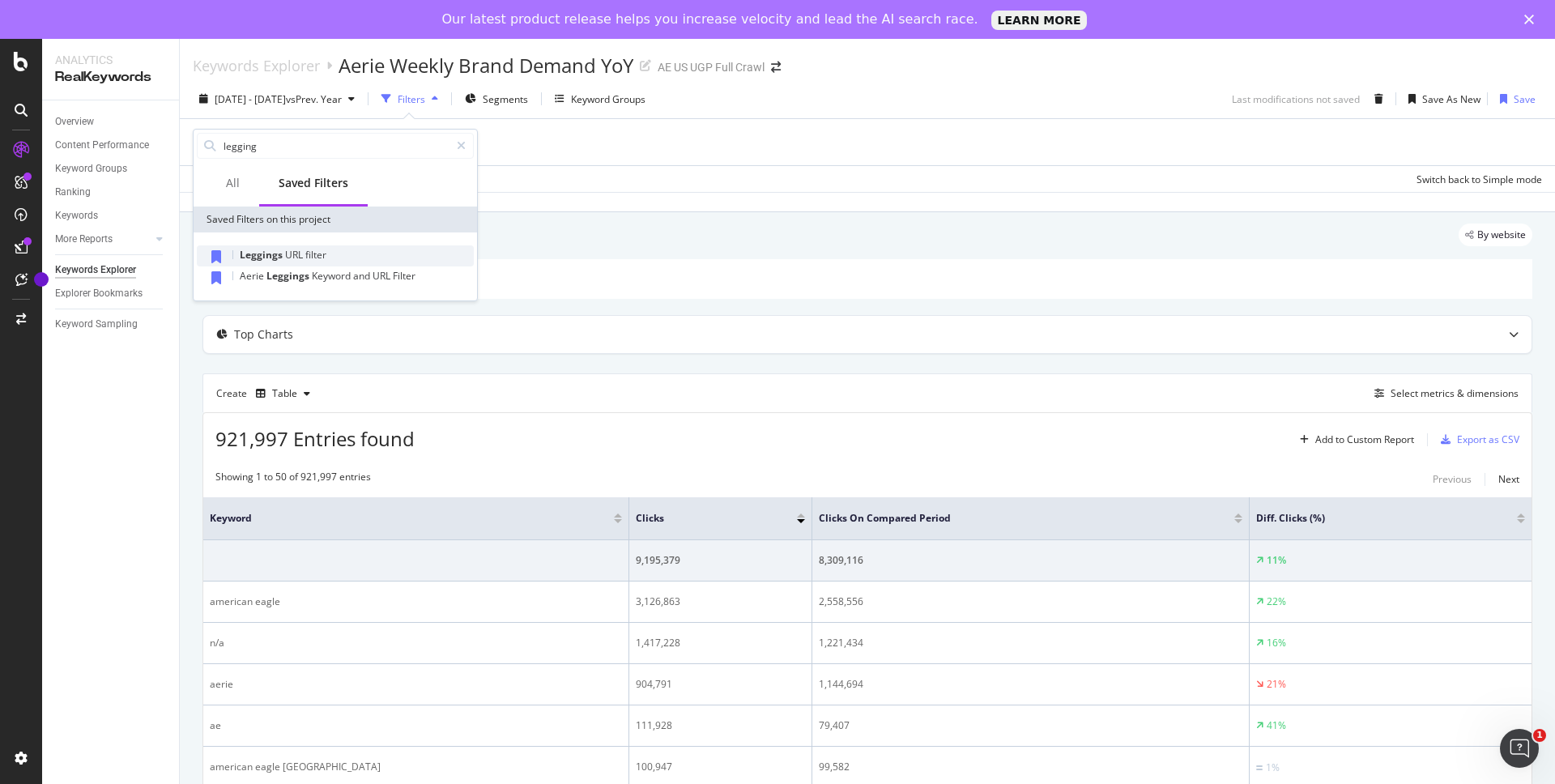
click at [308, 259] on span "filter" at bounding box center [316, 255] width 21 height 14
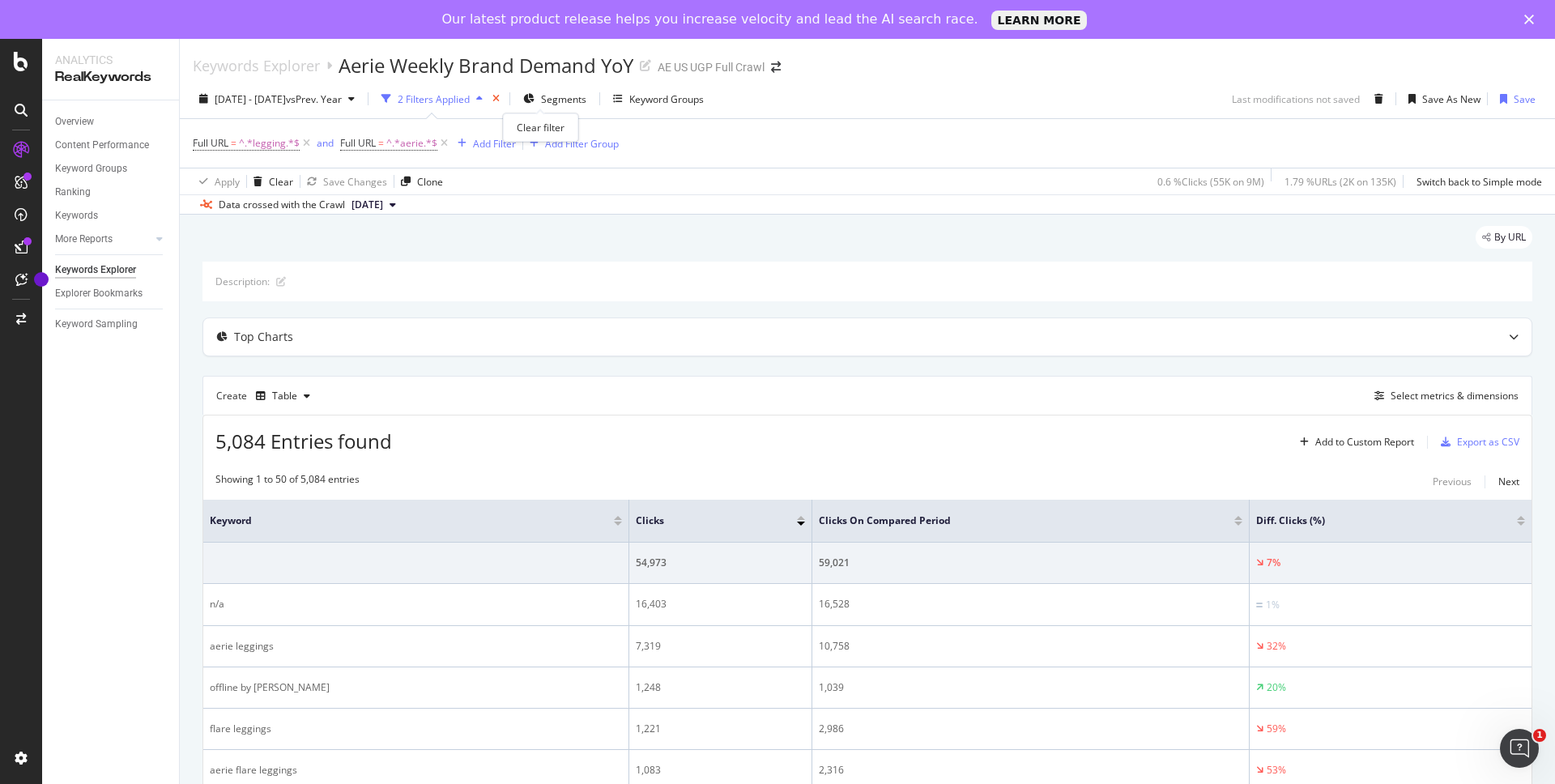
click at [500, 102] on icon "times" at bounding box center [496, 99] width 7 height 10
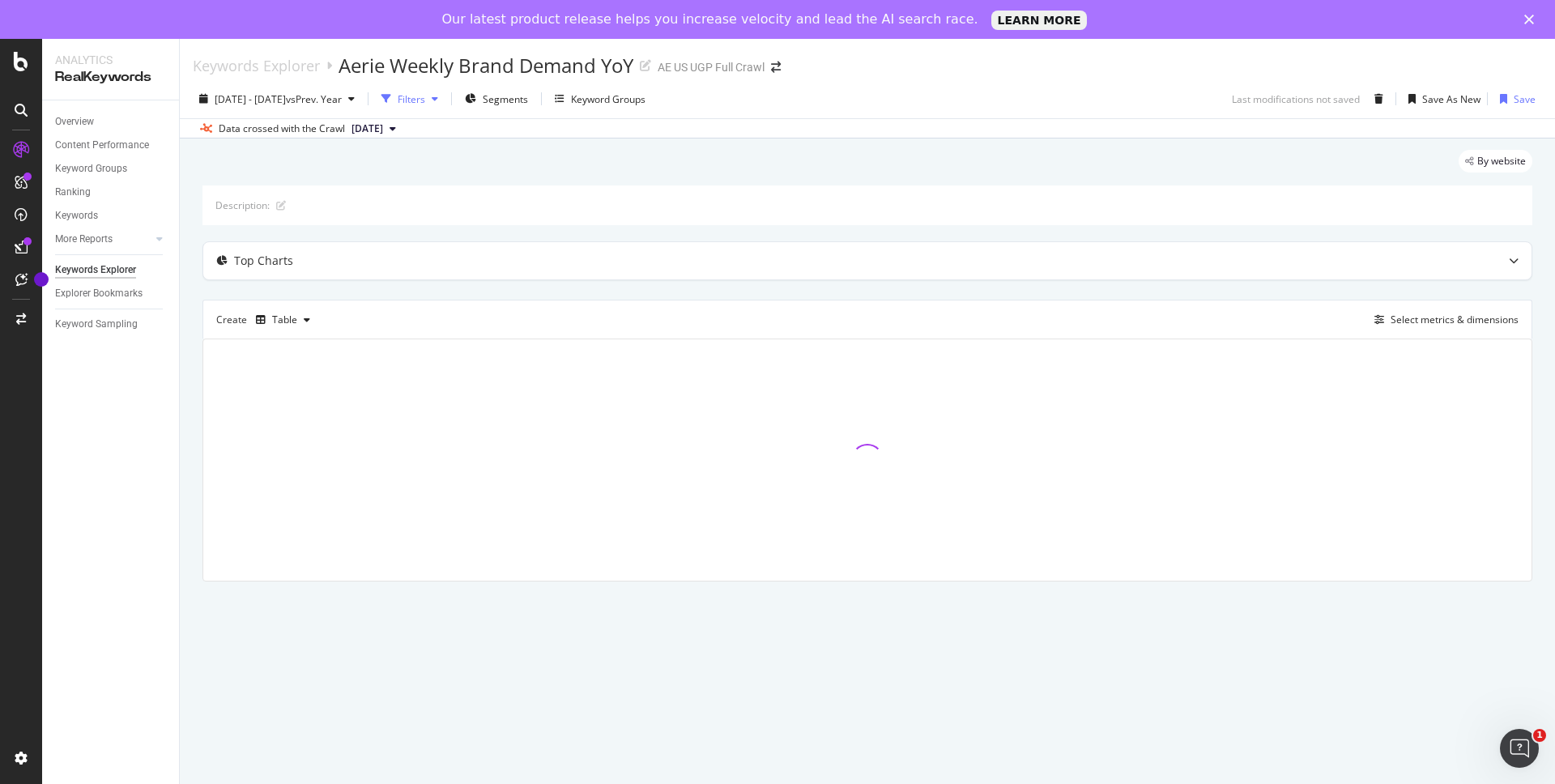
click at [445, 107] on div "Filters" at bounding box center [409, 99] width 70 height 25
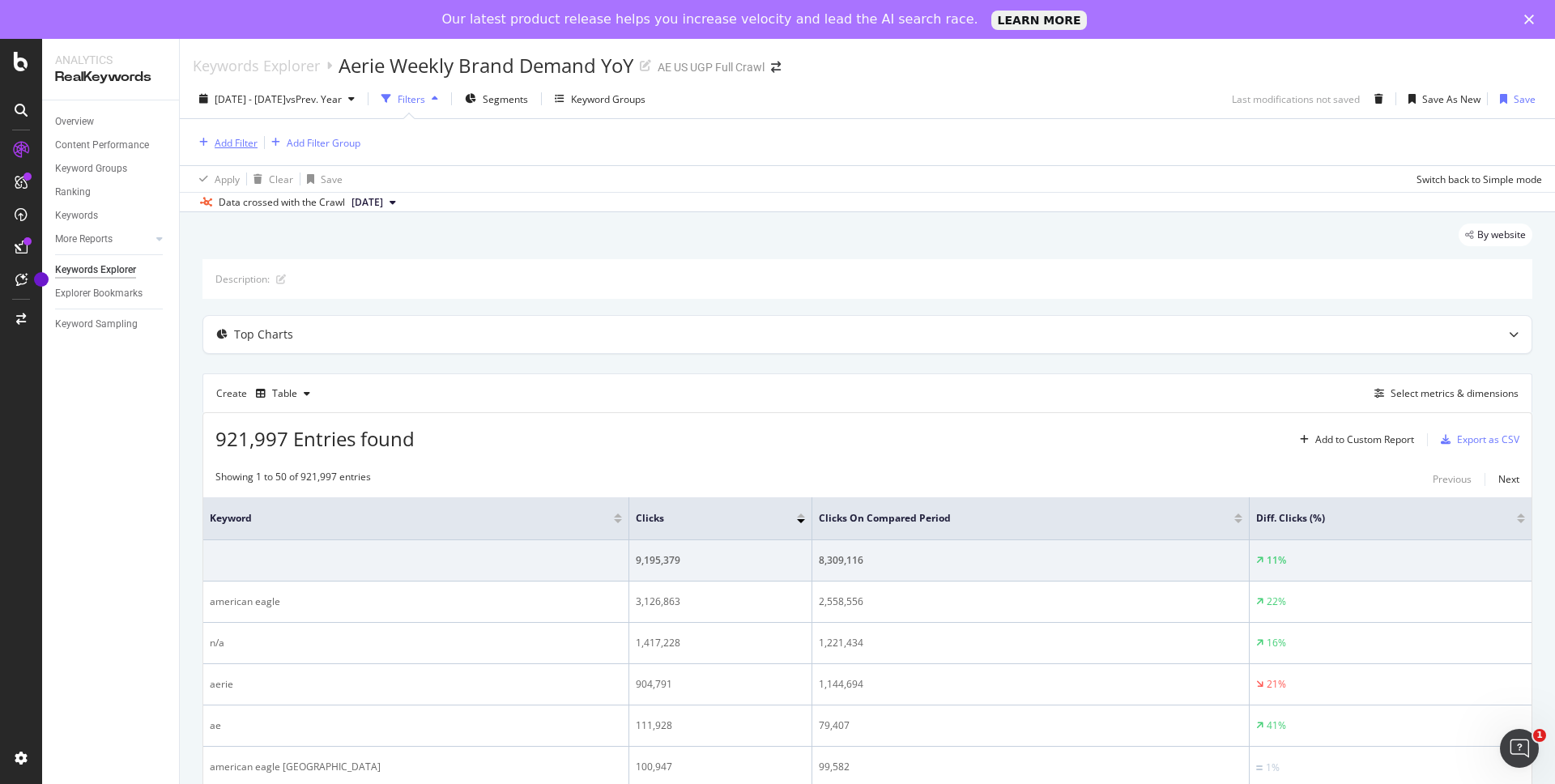
click at [243, 146] on div "Add Filter" at bounding box center [235, 143] width 43 height 14
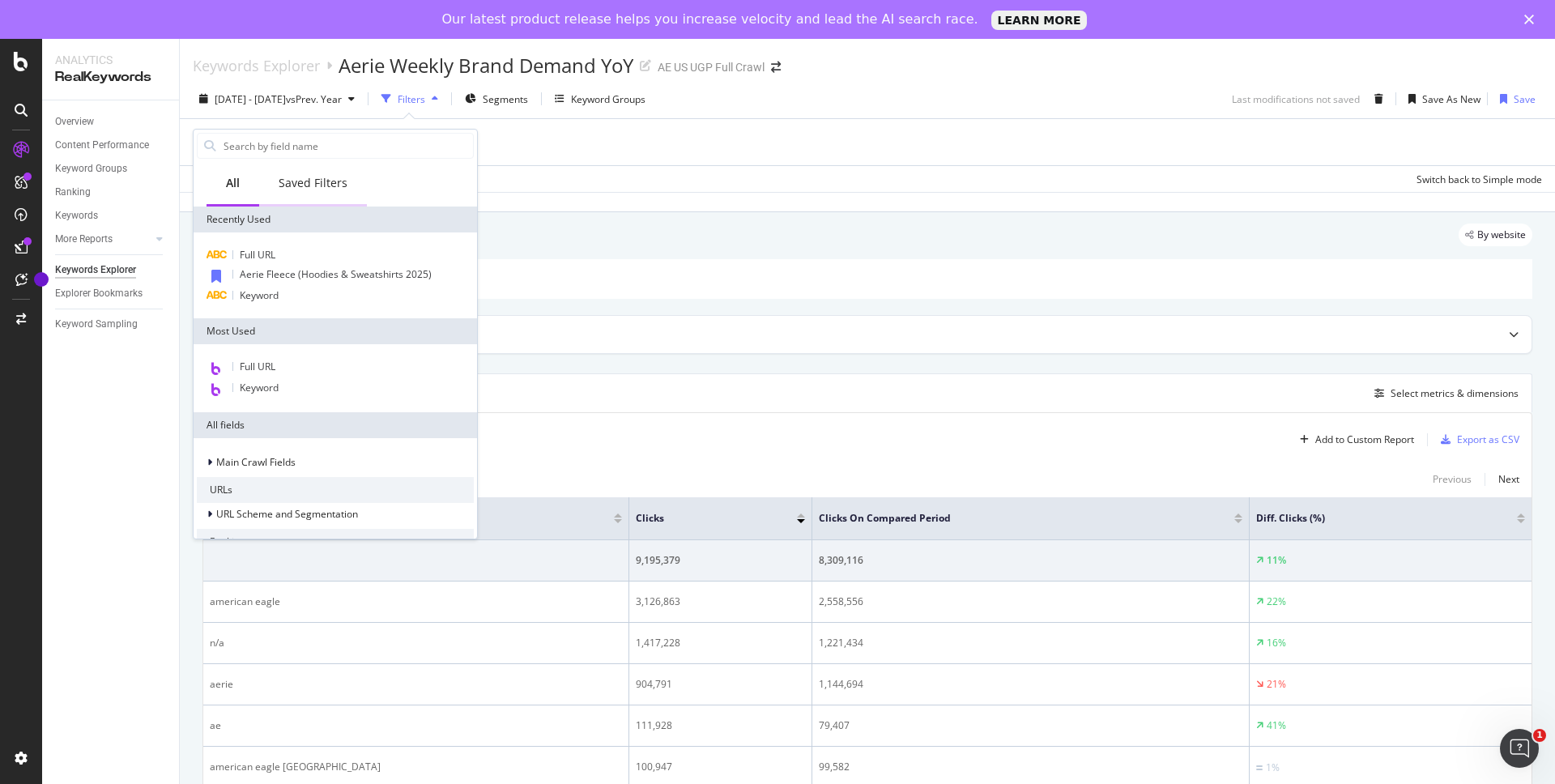
click at [319, 184] on div "Saved Filters" at bounding box center [313, 183] width 69 height 16
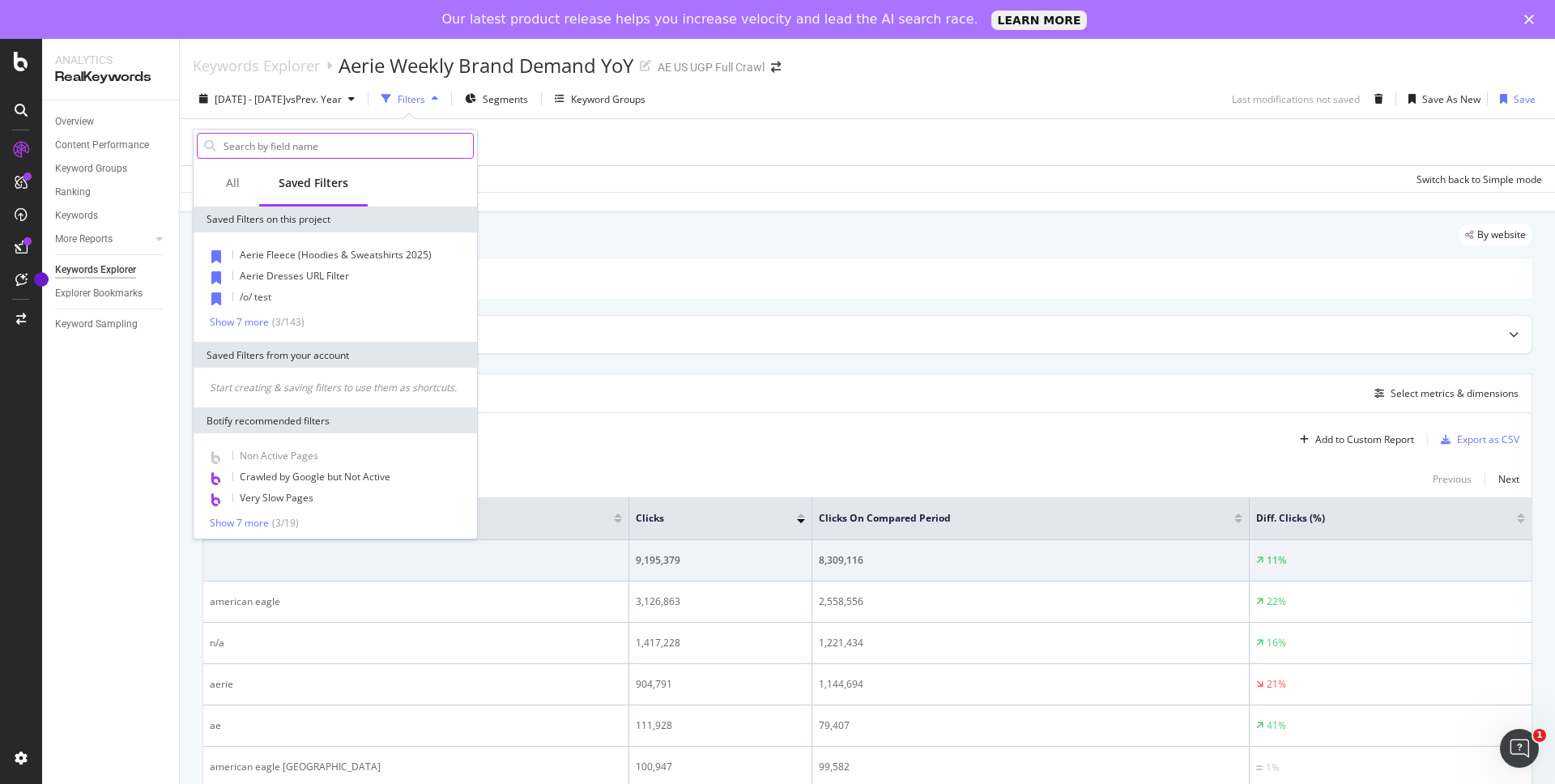
click at [317, 147] on input "text" at bounding box center [348, 146] width 251 height 25
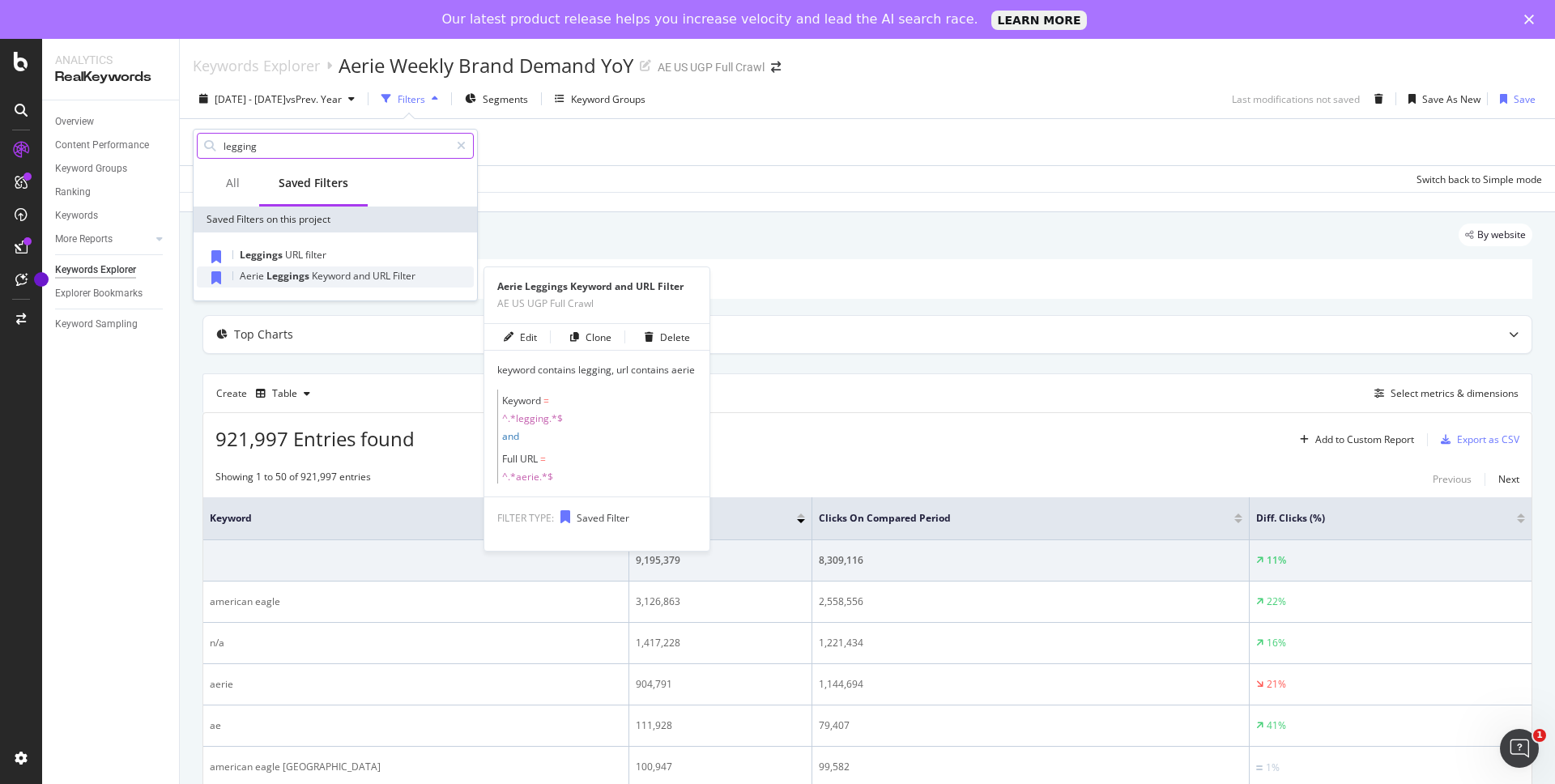
type input "legging"
click at [315, 280] on span "Keyword" at bounding box center [333, 276] width 41 height 14
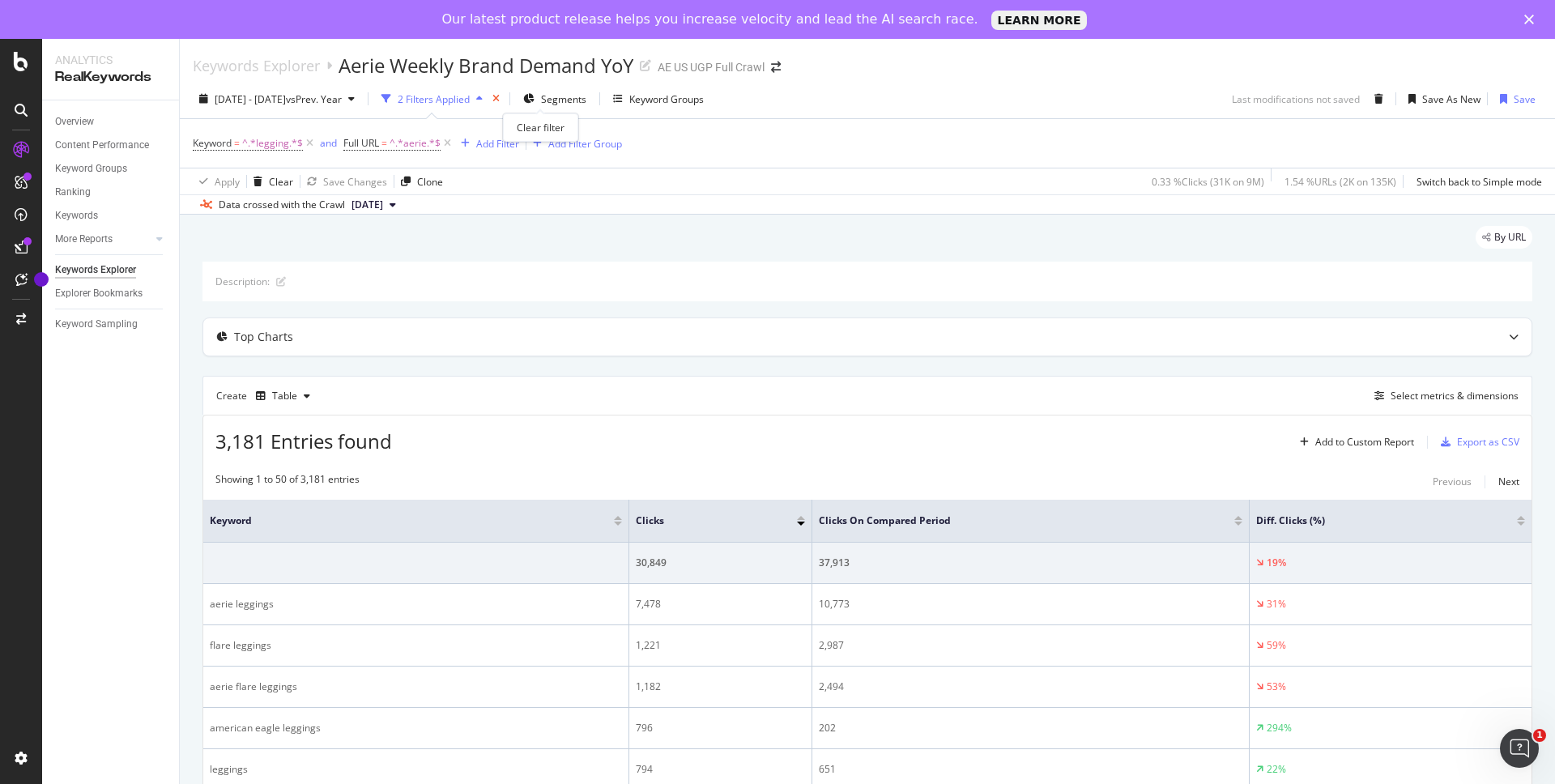
click at [500, 96] on icon "times" at bounding box center [496, 99] width 7 height 10
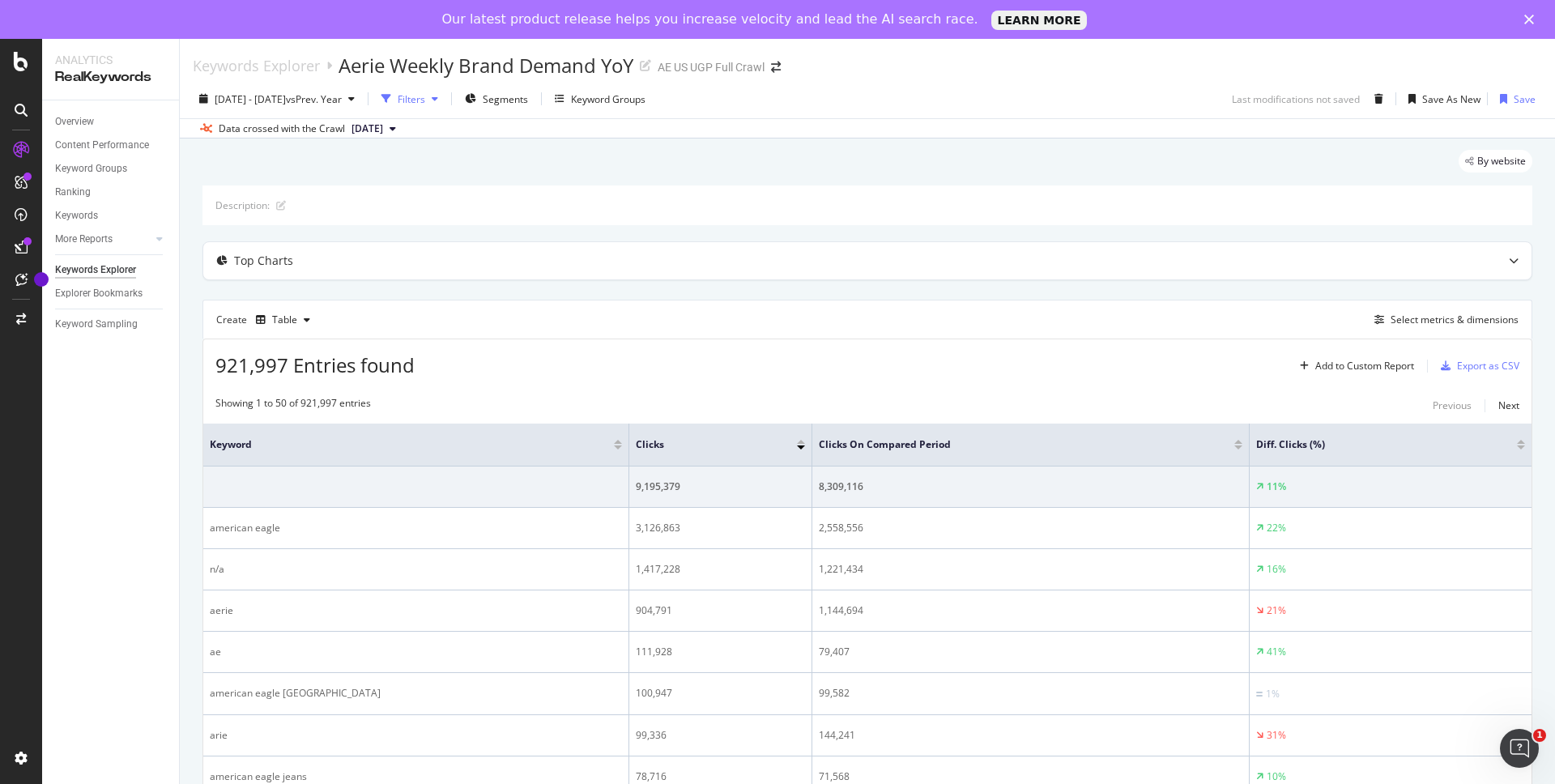
click at [425, 97] on div "Filters" at bounding box center [411, 100] width 27 height 14
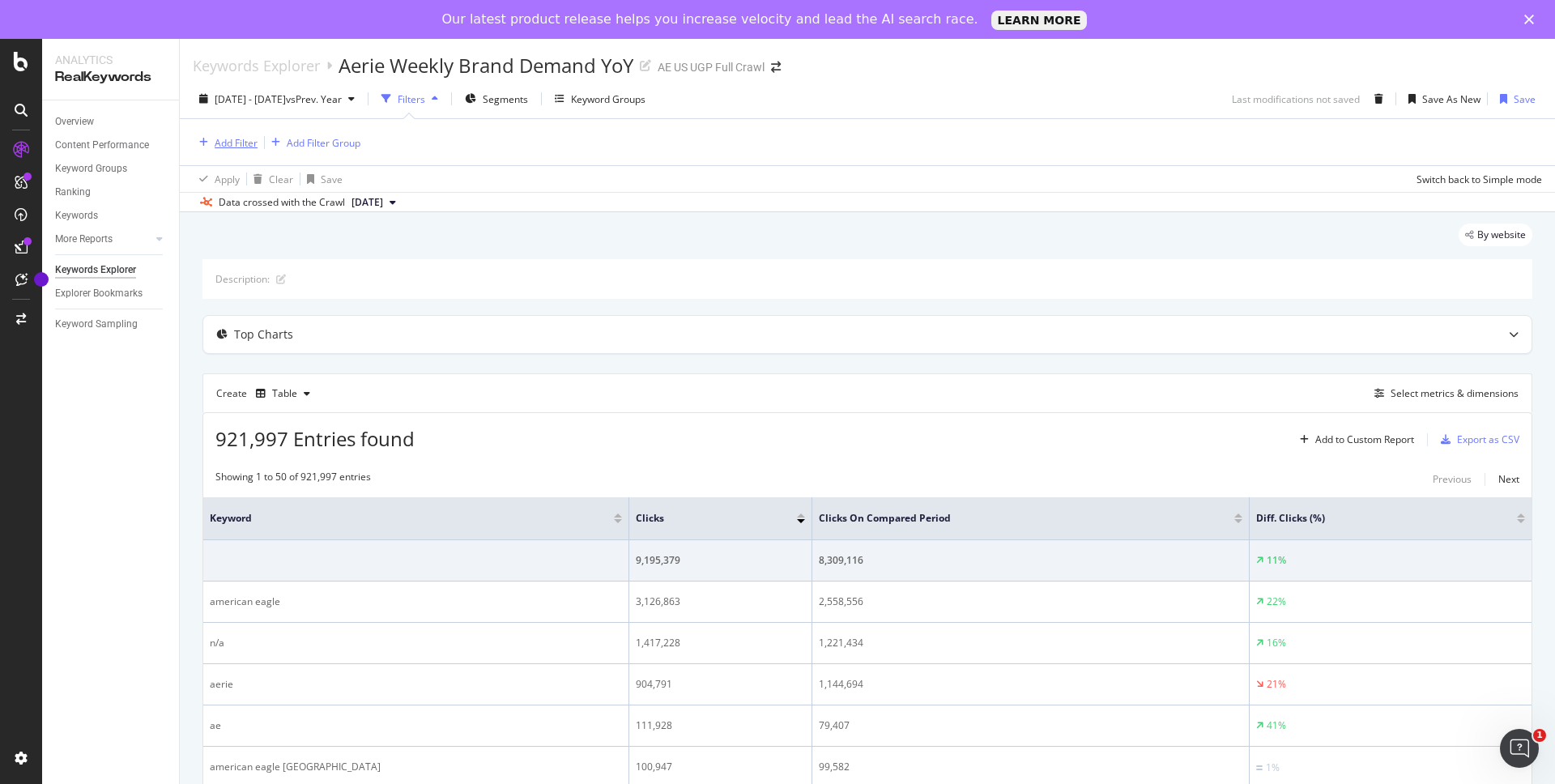
click at [234, 143] on div "Add Filter" at bounding box center [235, 143] width 43 height 14
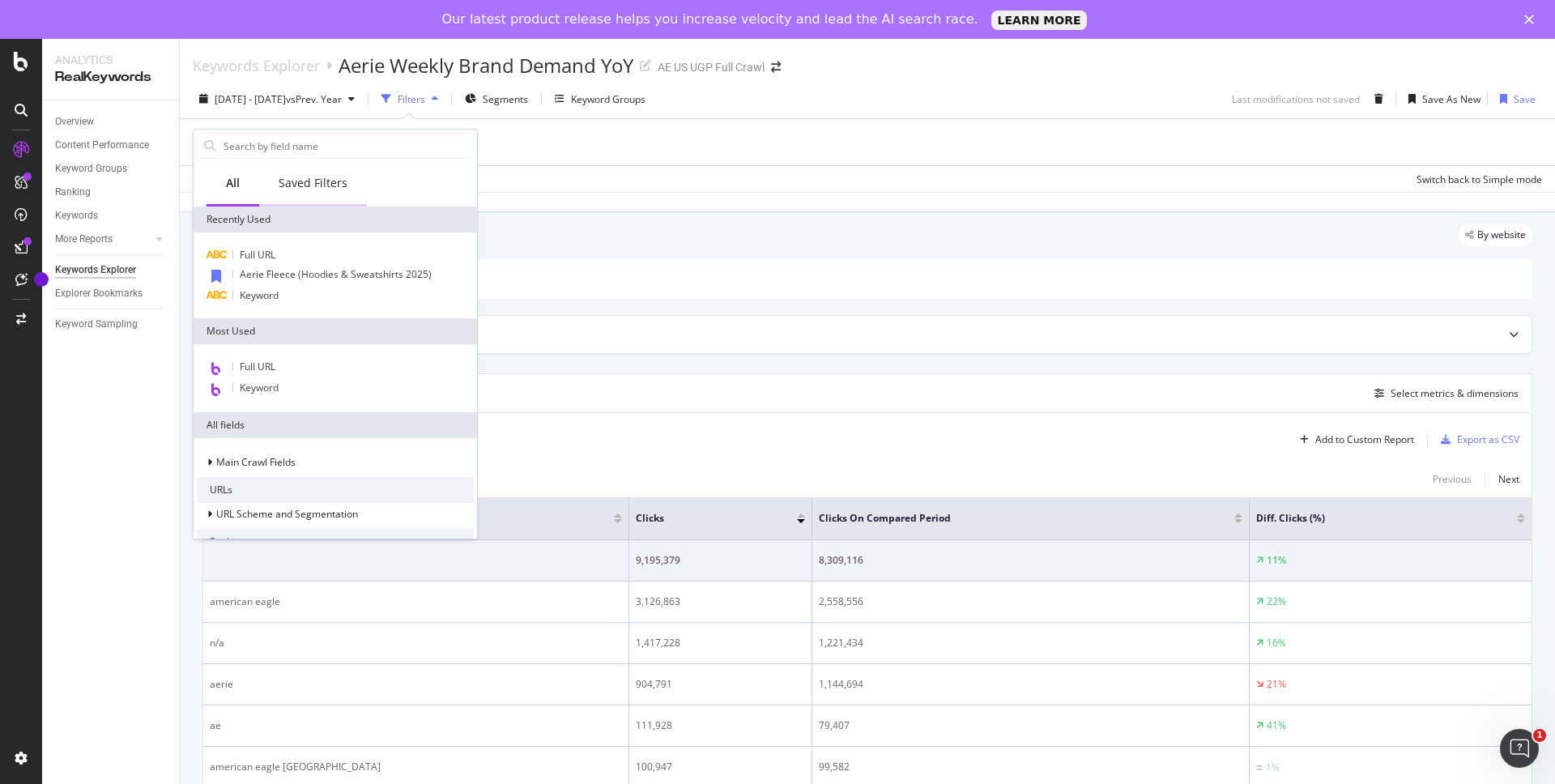
click at [303, 183] on div "Saved Filters" at bounding box center [313, 183] width 69 height 16
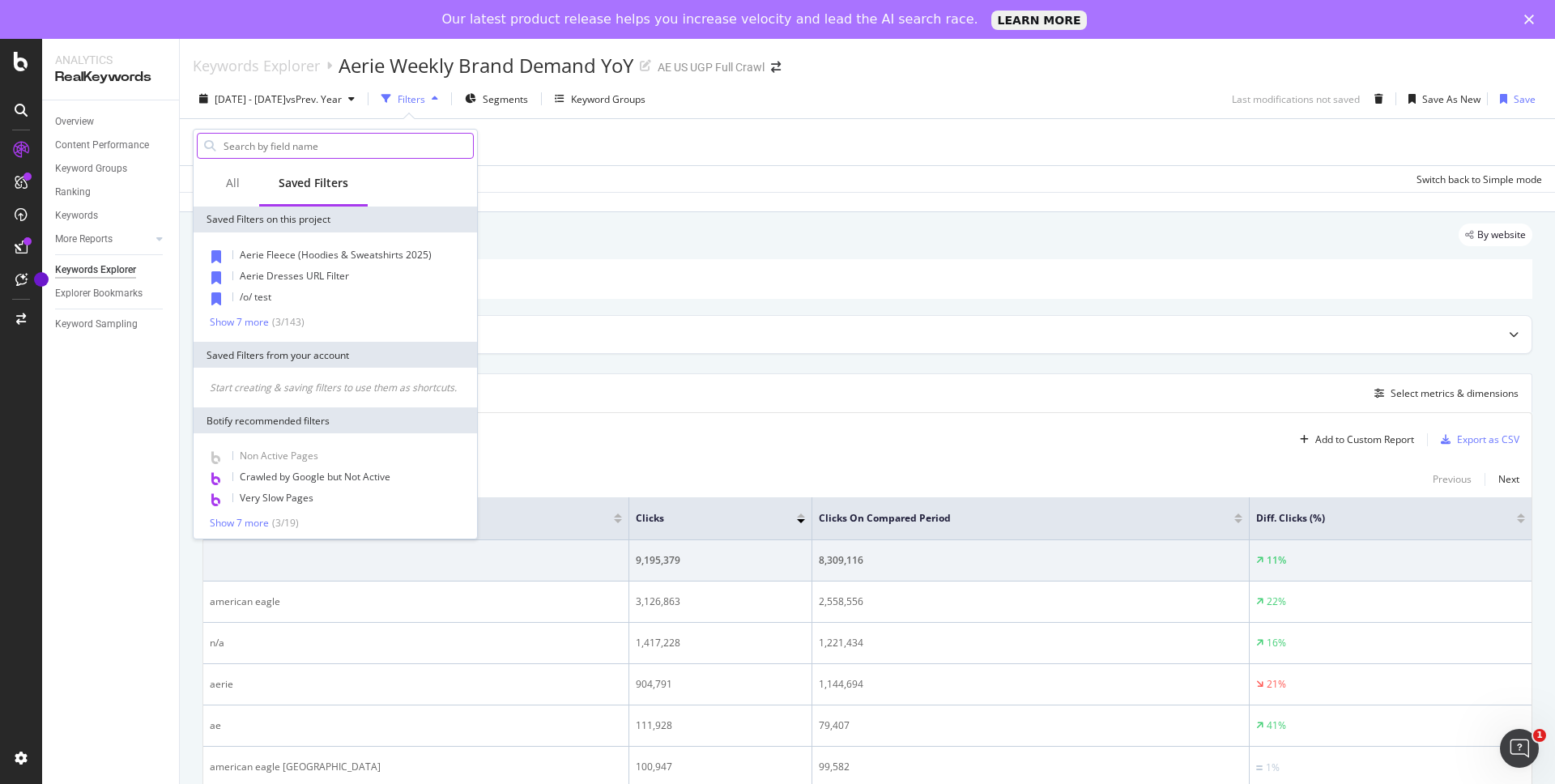
click at [321, 142] on input "text" at bounding box center [348, 146] width 251 height 25
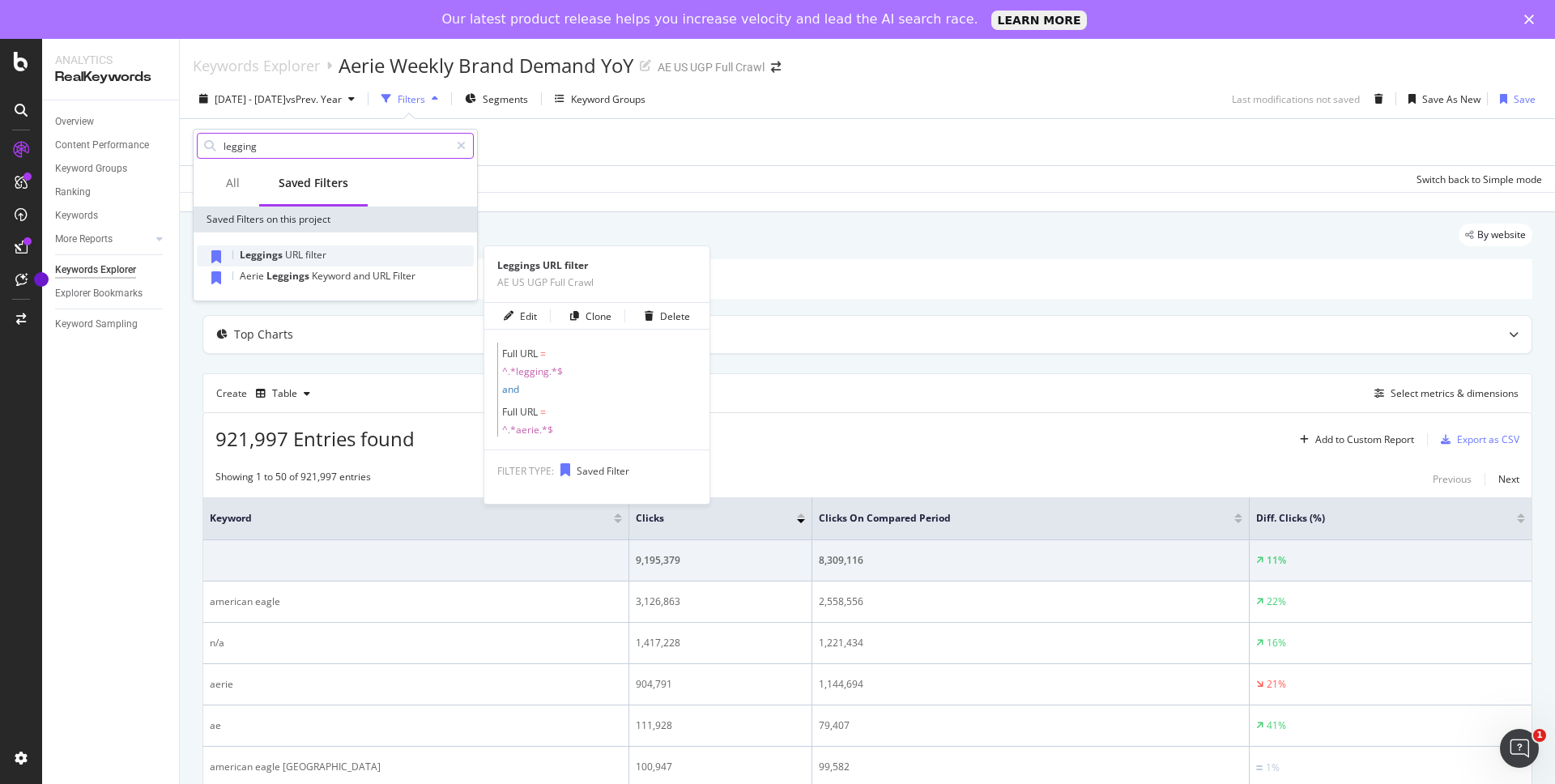
type input "legging"
click at [309, 254] on span "filter" at bounding box center [316, 255] width 21 height 14
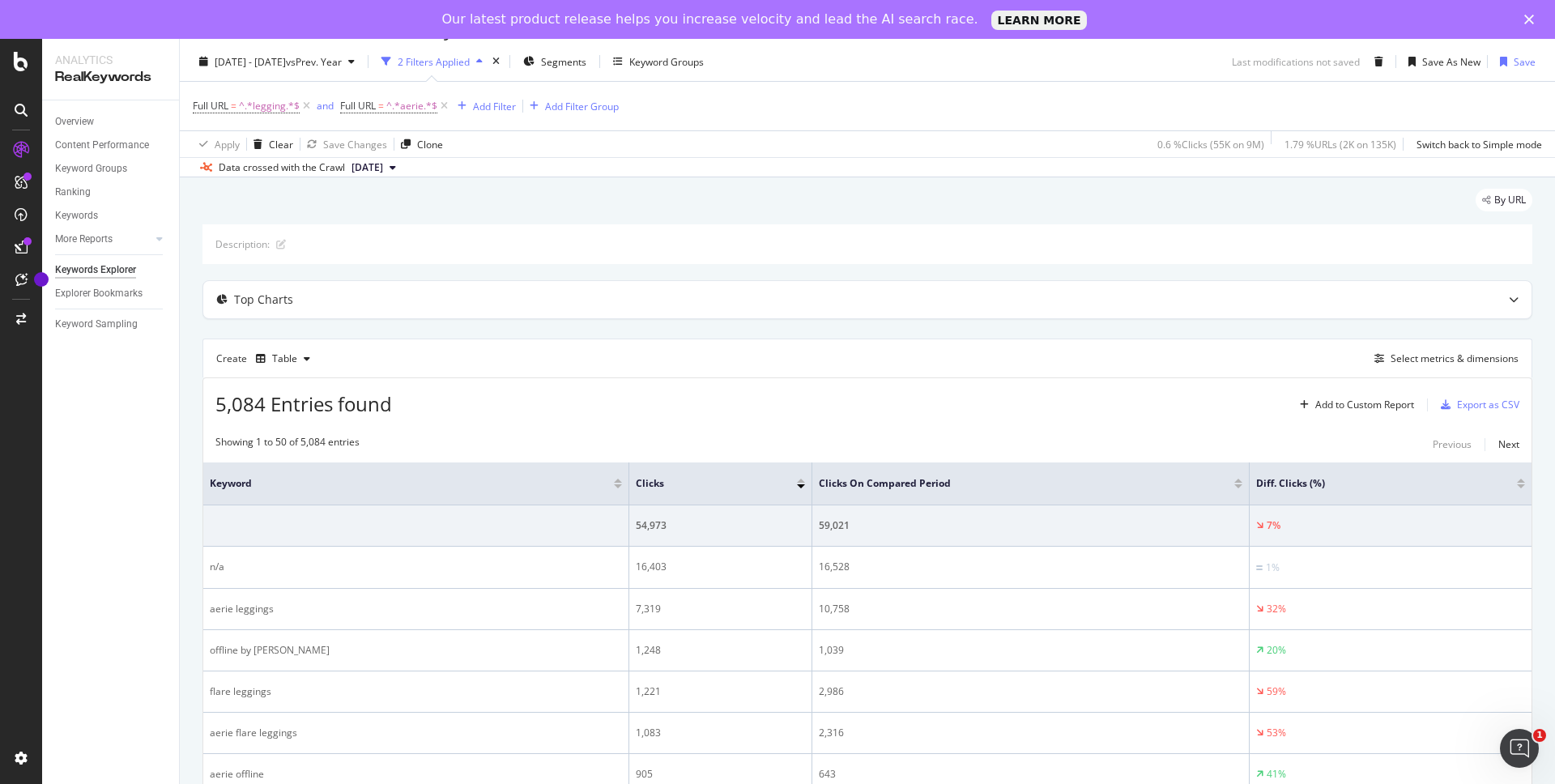
scroll to position [41, 0]
click at [484, 106] on div "Add Filter" at bounding box center [494, 103] width 43 height 14
click at [742, 136] on div "Apply Clear Save Changes Clone 0.6 % Clicks ( 55K on 9M ) 1.79 % URLs ( 2K on 1…" at bounding box center [867, 140] width 1375 height 26
click at [498, 104] on div "Add Filter" at bounding box center [494, 103] width 43 height 14
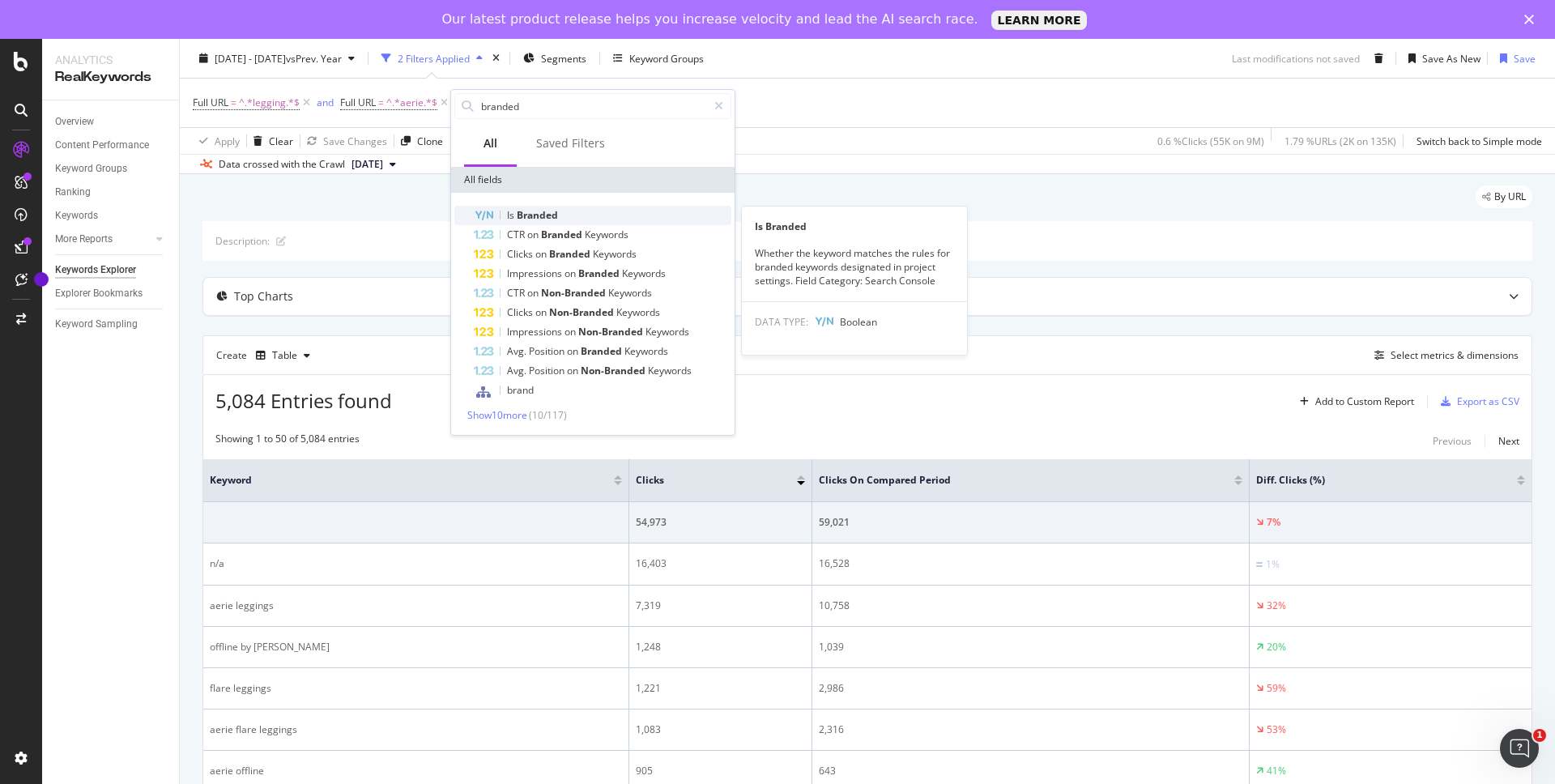
type input "branded"
click at [539, 216] on span "Branded" at bounding box center [537, 215] width 41 height 14
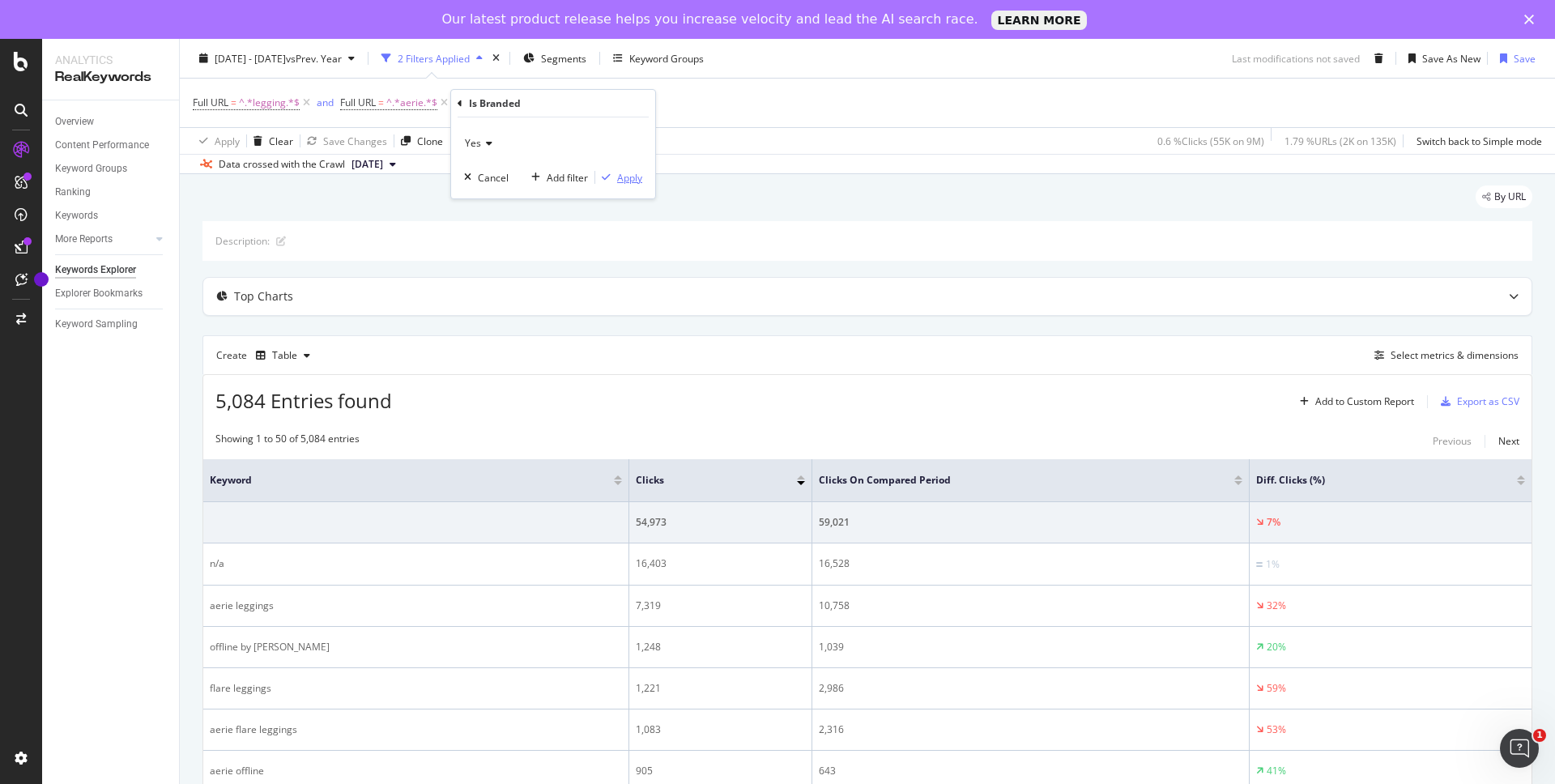
click at [630, 181] on div "Apply" at bounding box center [630, 178] width 25 height 14
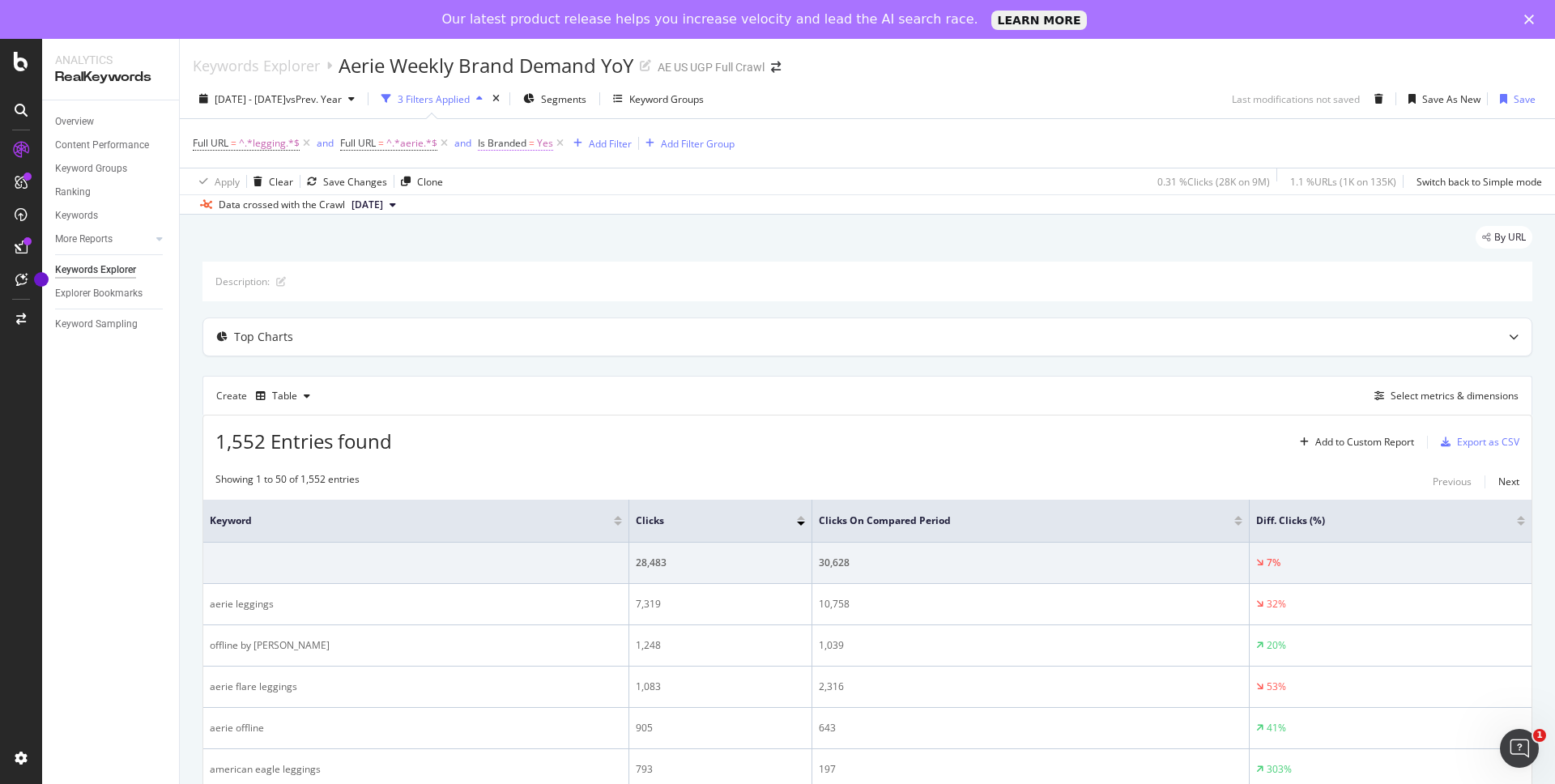
click at [530, 148] on span "=" at bounding box center [532, 143] width 5 height 14
click at [512, 181] on icon at bounding box center [514, 181] width 11 height 10
click at [519, 235] on div "No" at bounding box center [582, 235] width 173 height 21
click at [659, 219] on div "Apply" at bounding box center [657, 216] width 25 height 14
click at [500, 98] on icon "times" at bounding box center [496, 99] width 7 height 10
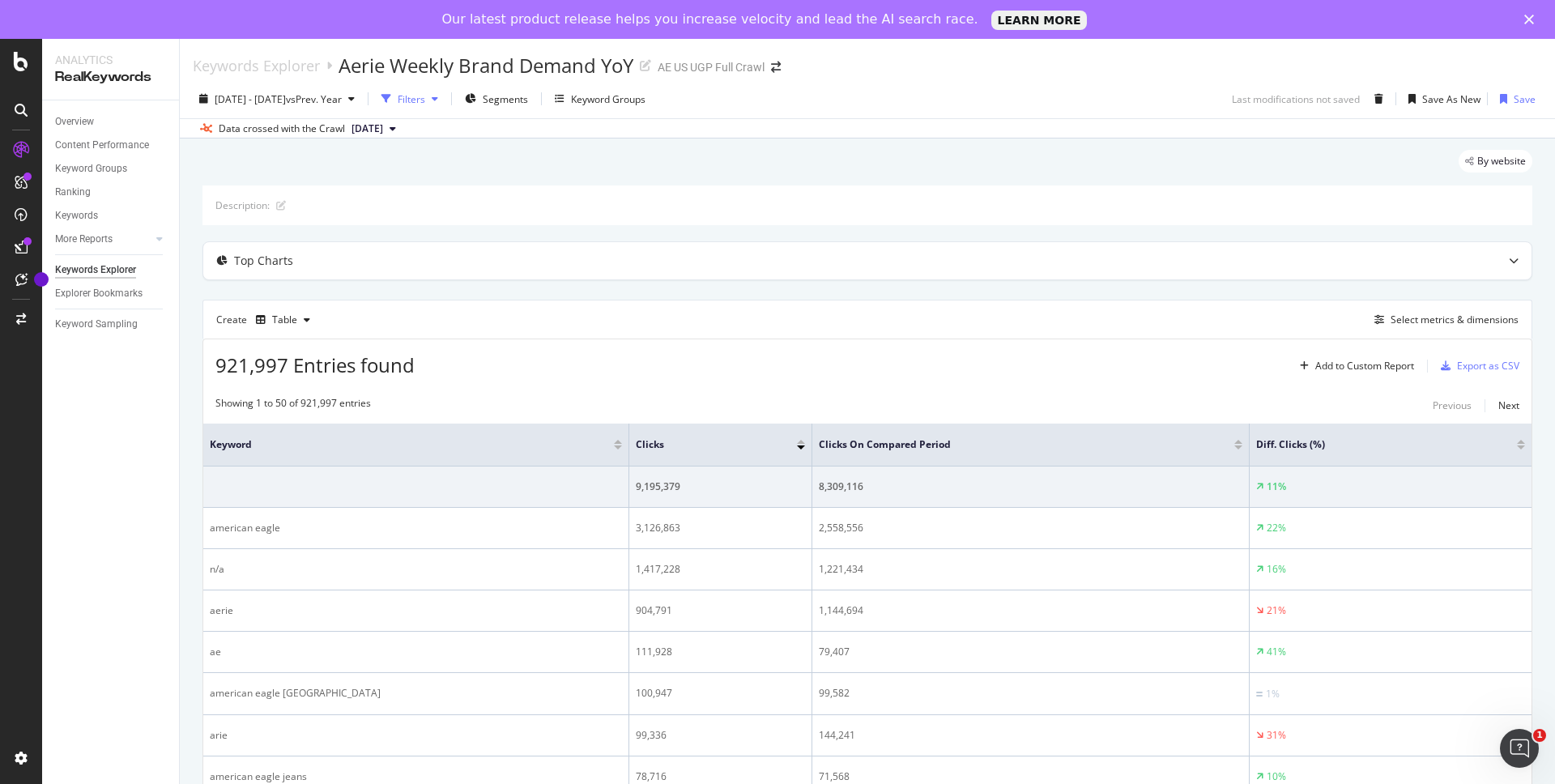
click at [425, 102] on div "Filters" at bounding box center [411, 100] width 27 height 14
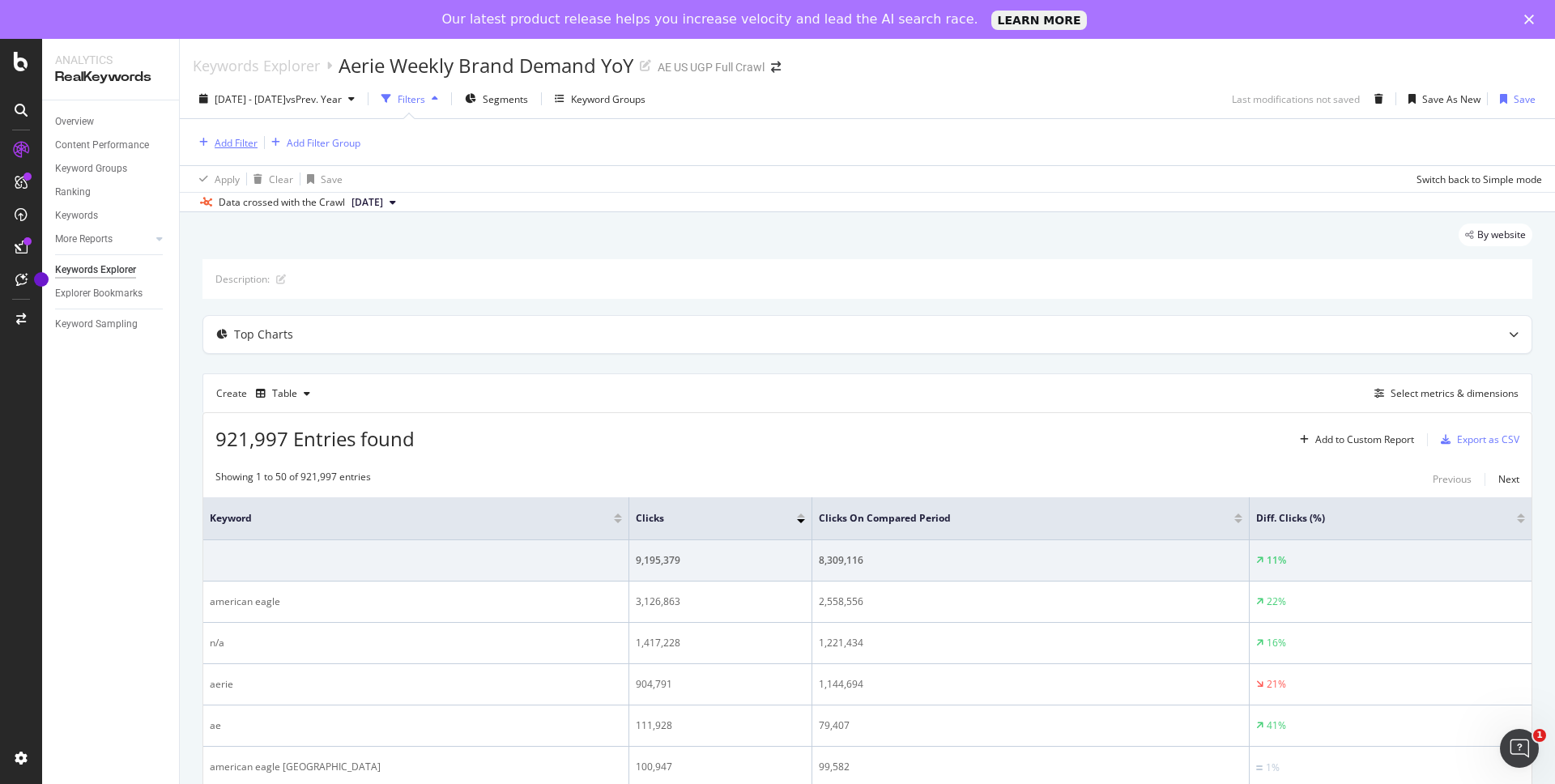
click at [237, 143] on div "Add Filter" at bounding box center [235, 143] width 43 height 14
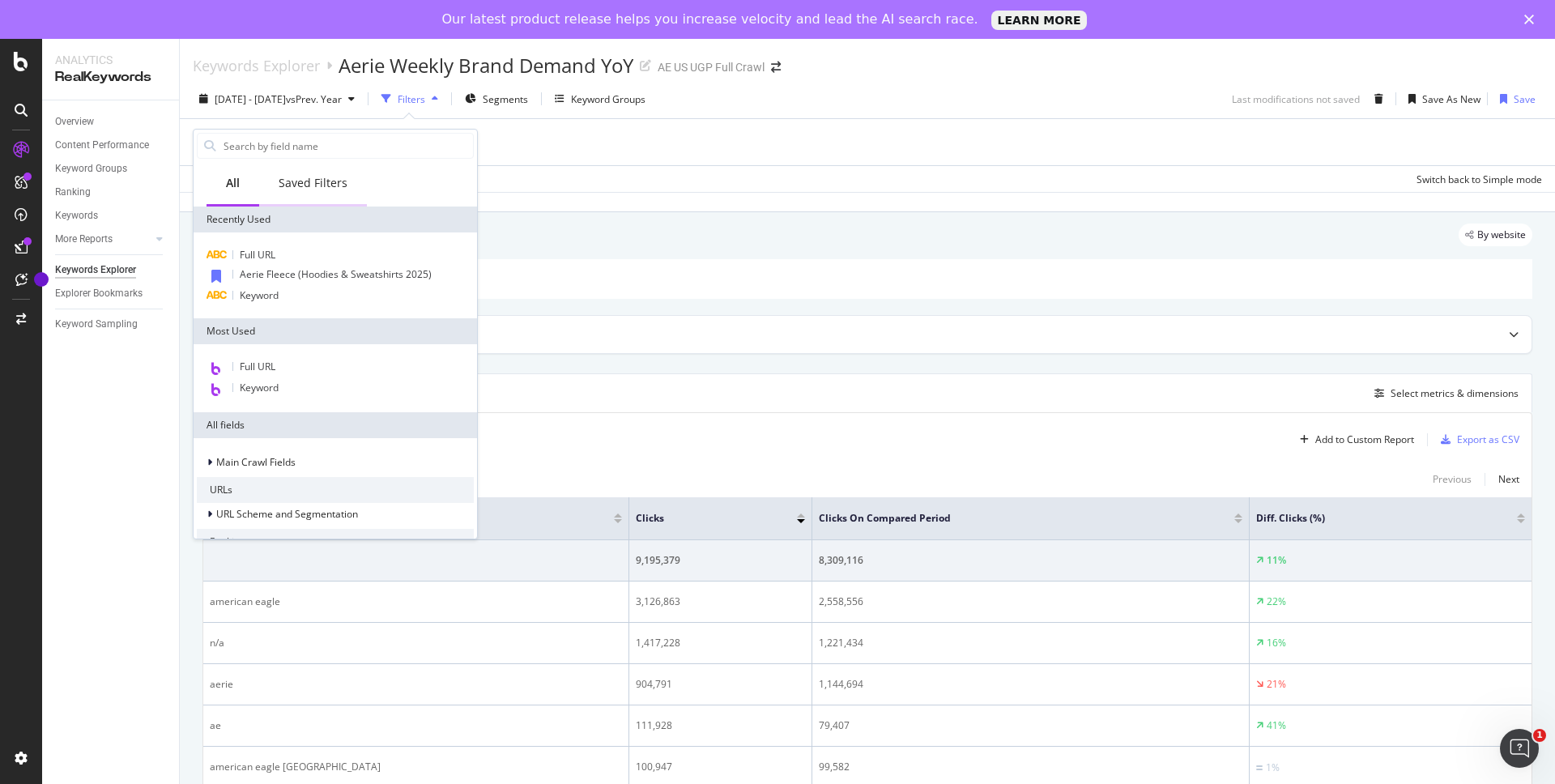
click at [288, 183] on div "Saved Filters" at bounding box center [313, 183] width 69 height 16
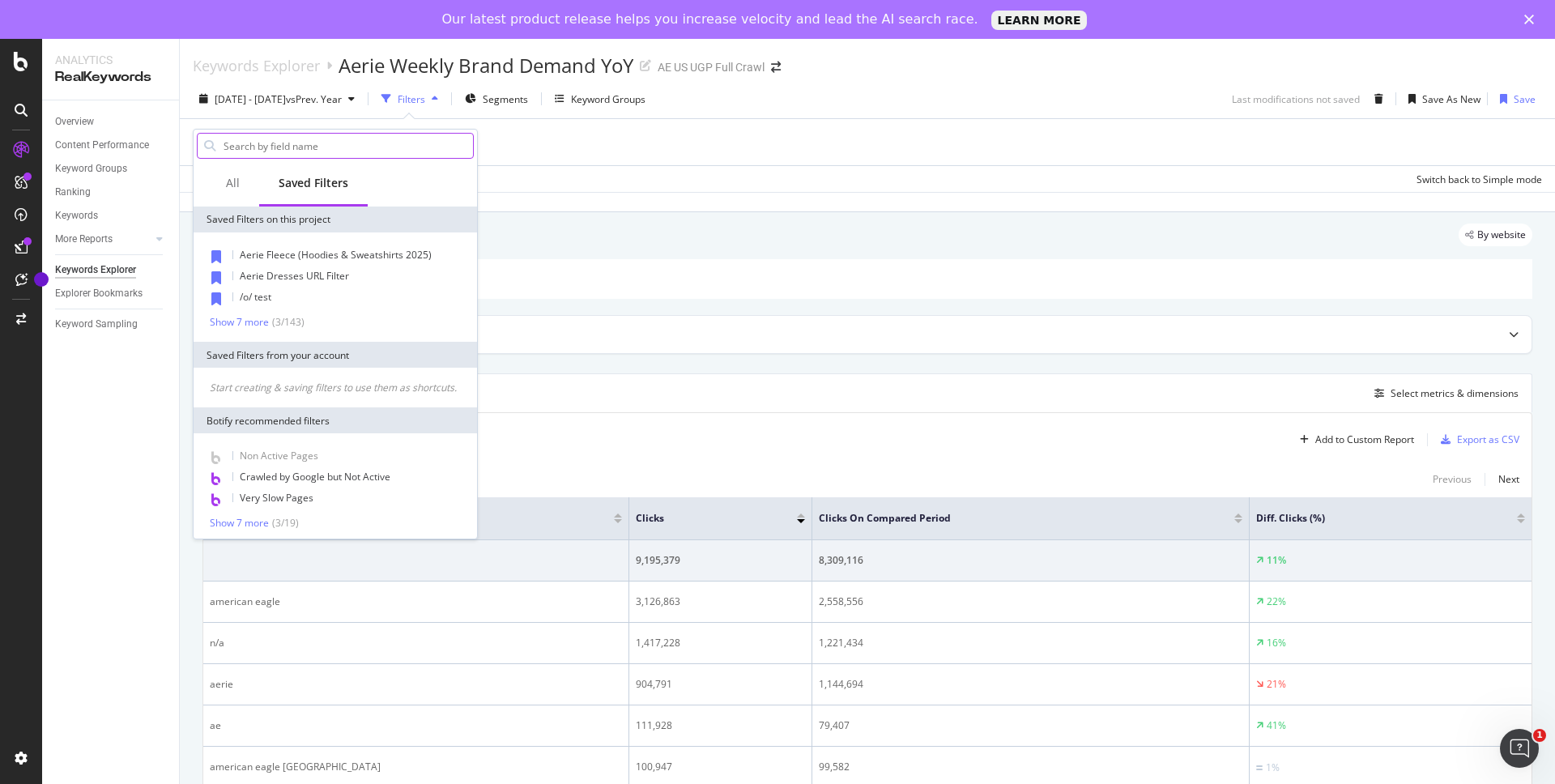
click at [284, 148] on input "text" at bounding box center [348, 146] width 251 height 25
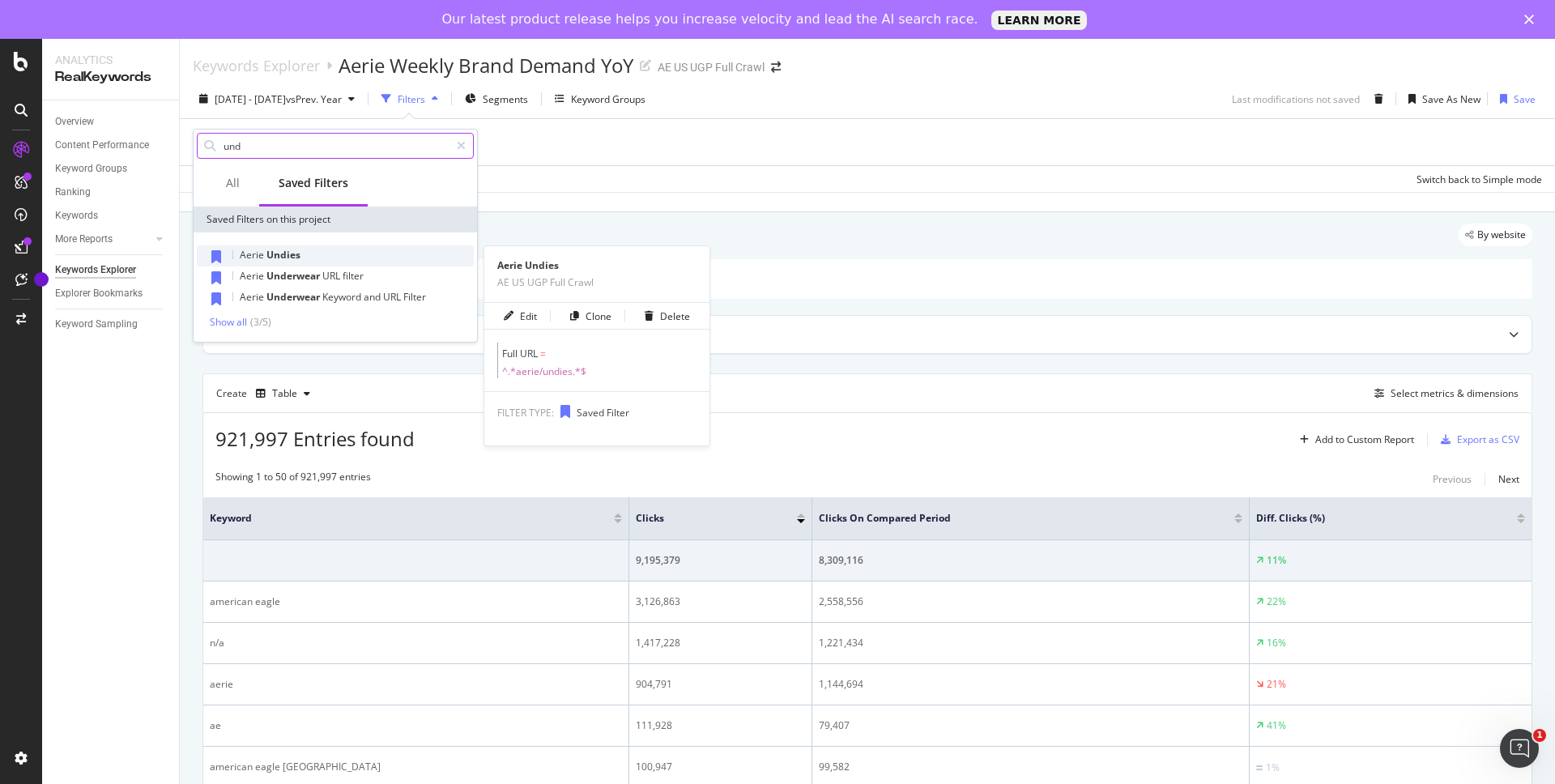
type input "und"
click at [288, 263] on div "Aerie Undies" at bounding box center [335, 256] width 277 height 21
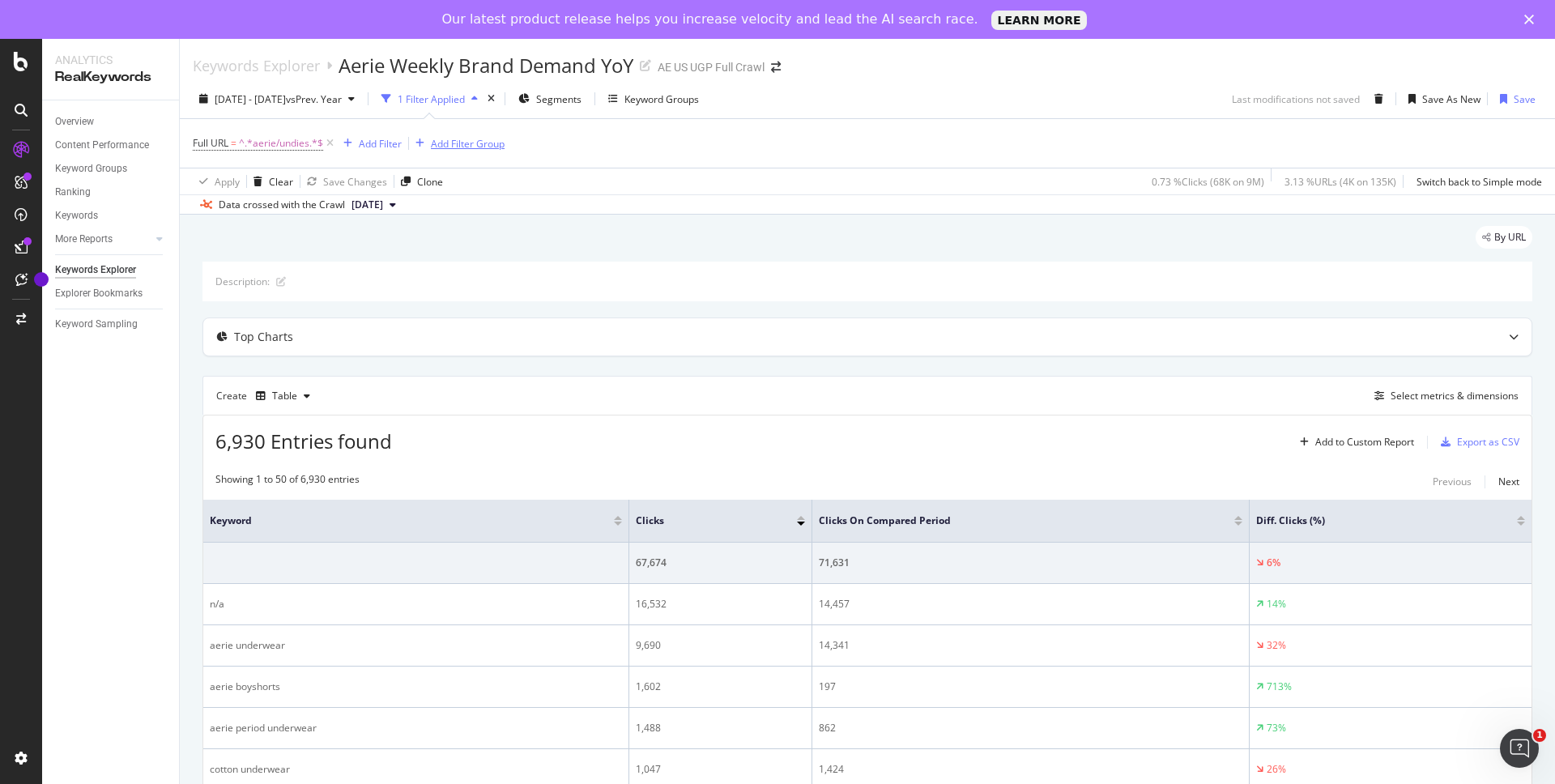
click at [446, 141] on div "Add Filter Group" at bounding box center [467, 144] width 74 height 14
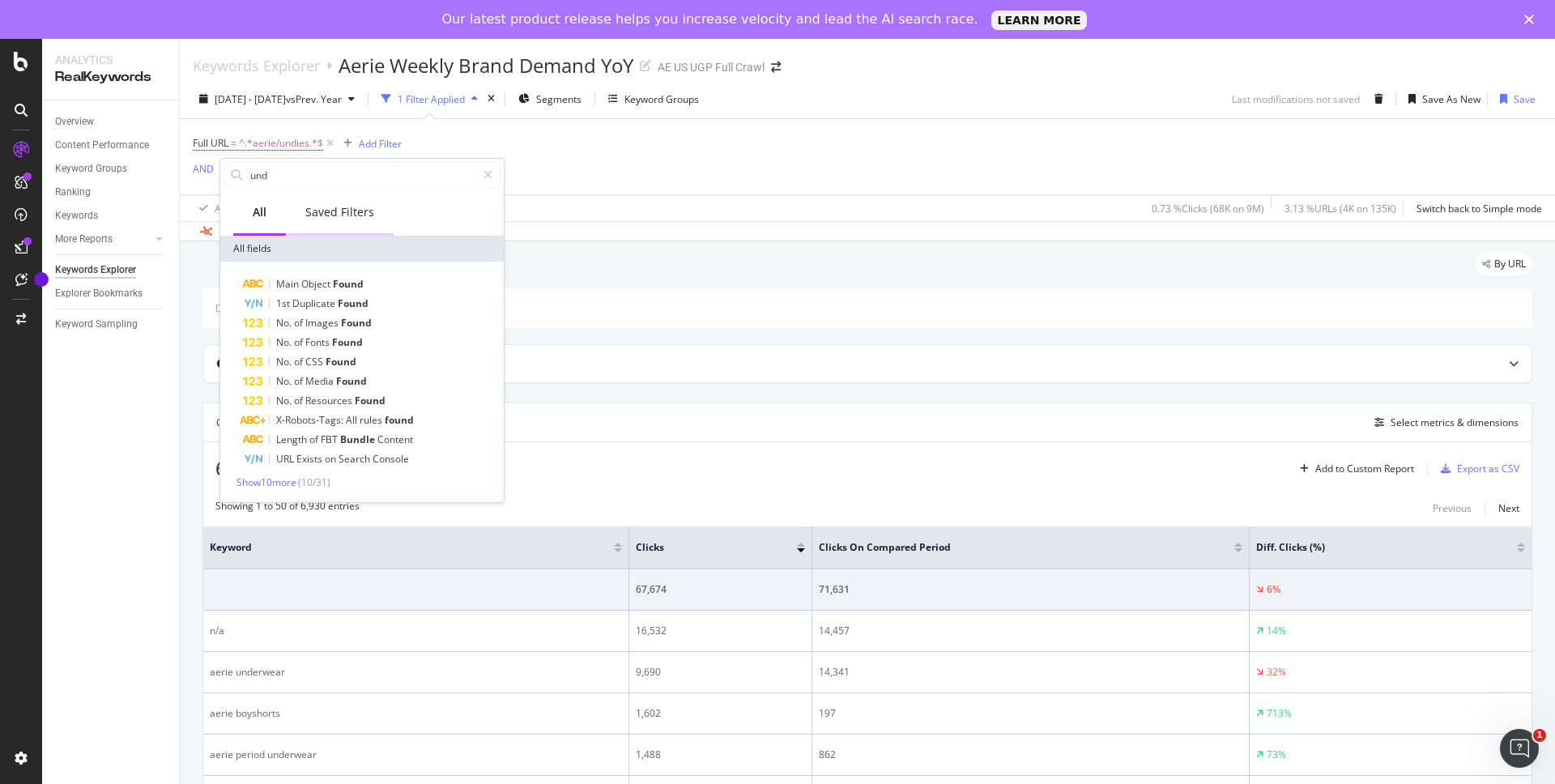
click at [333, 218] on div "Saved Filters" at bounding box center [340, 212] width 69 height 16
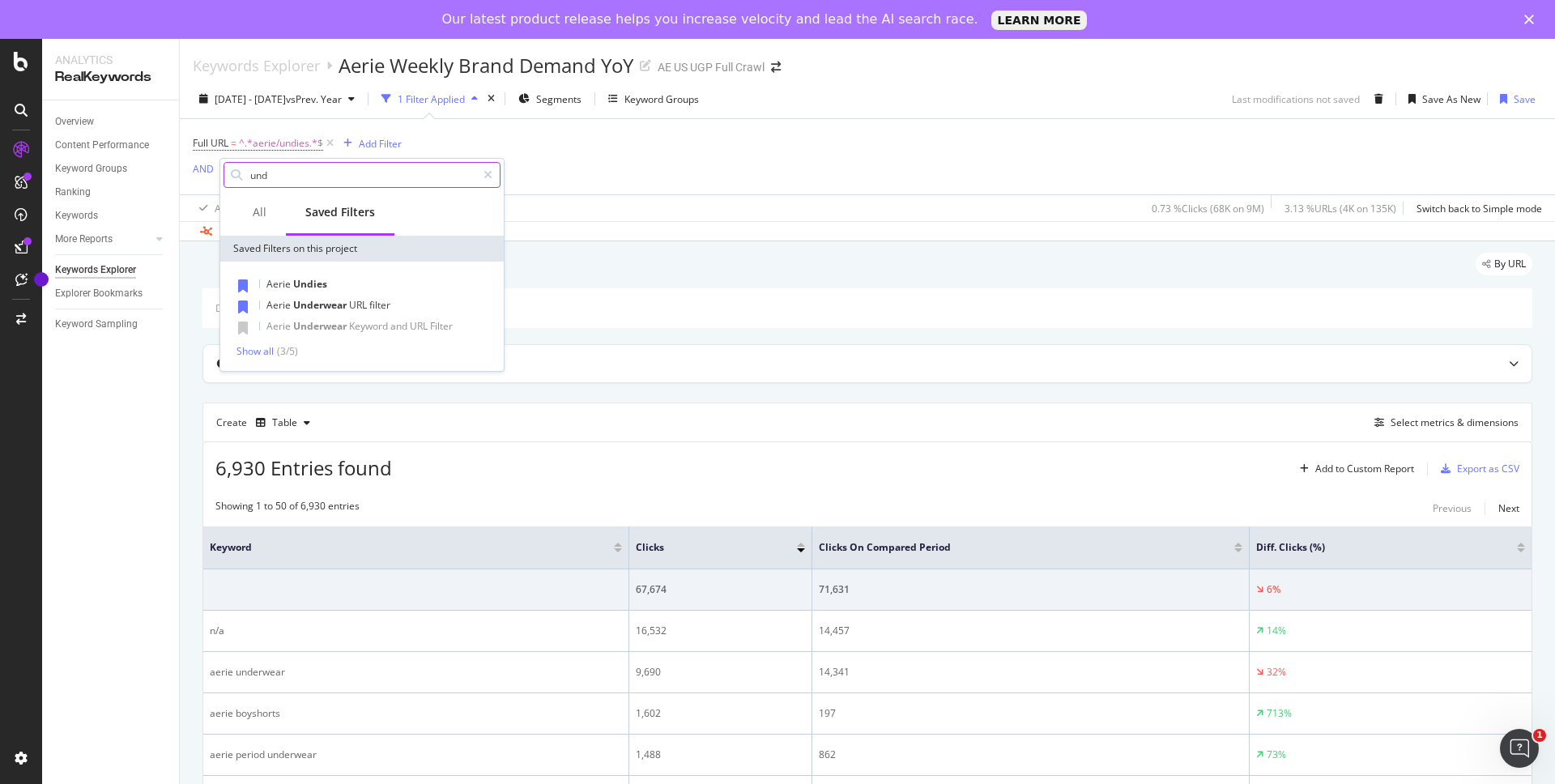
click at [324, 175] on input "und" at bounding box center [363, 175] width 228 height 25
click at [361, 183] on input "und" at bounding box center [363, 175] width 228 height 25
type input "u"
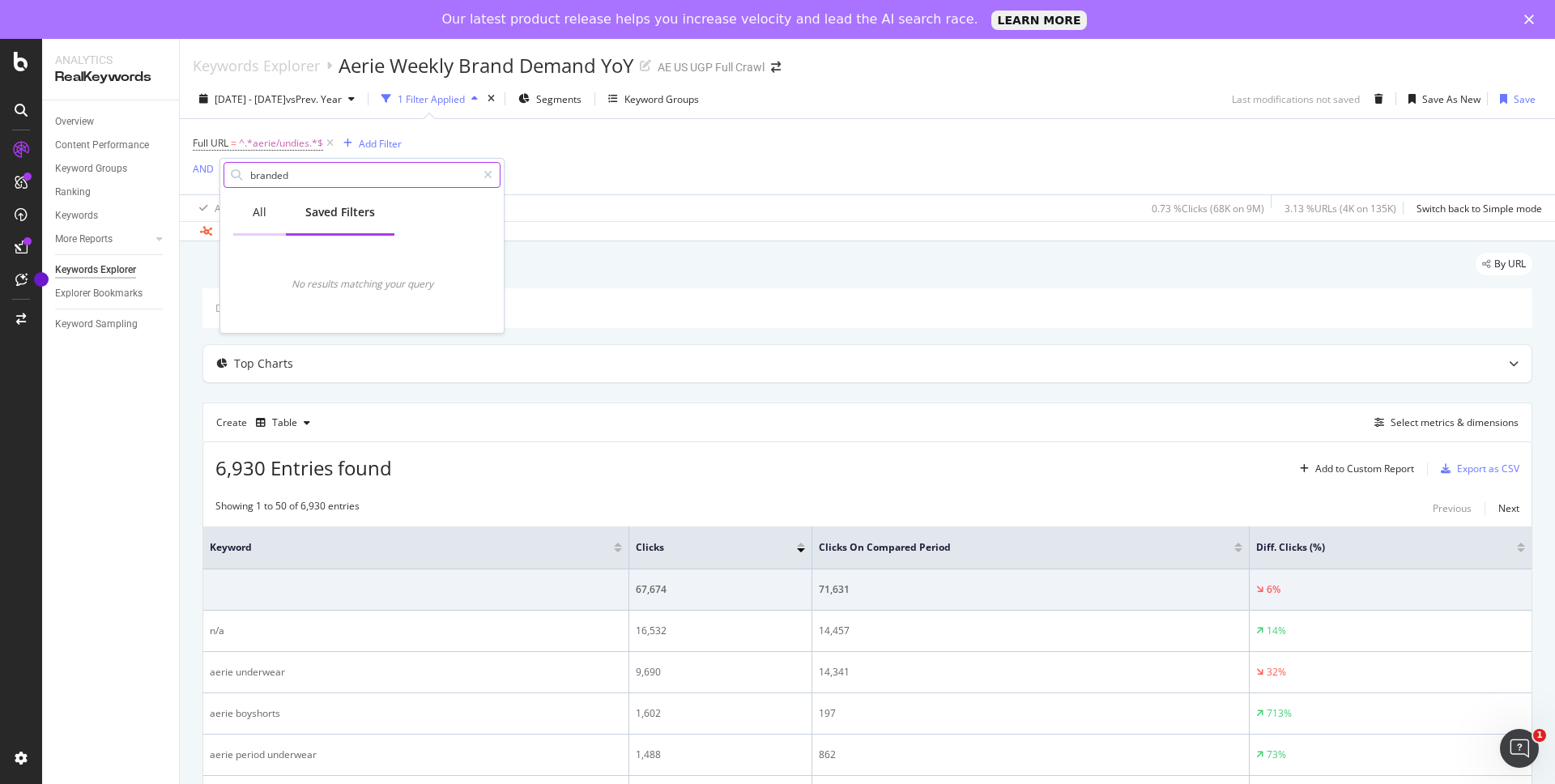
type input "branded"
click at [262, 208] on div "All" at bounding box center [259, 212] width 14 height 16
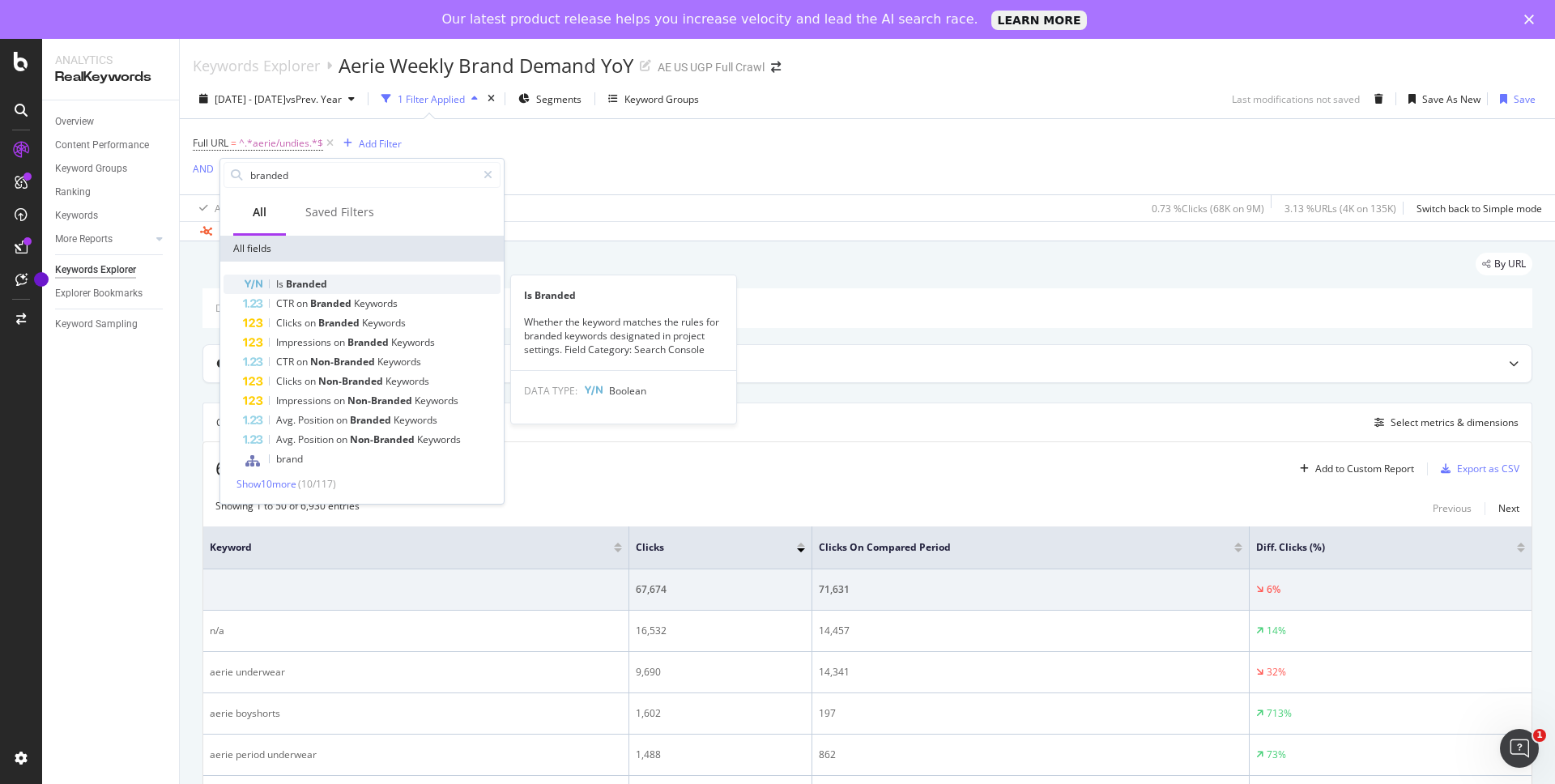
click at [299, 280] on span "Branded" at bounding box center [306, 284] width 41 height 14
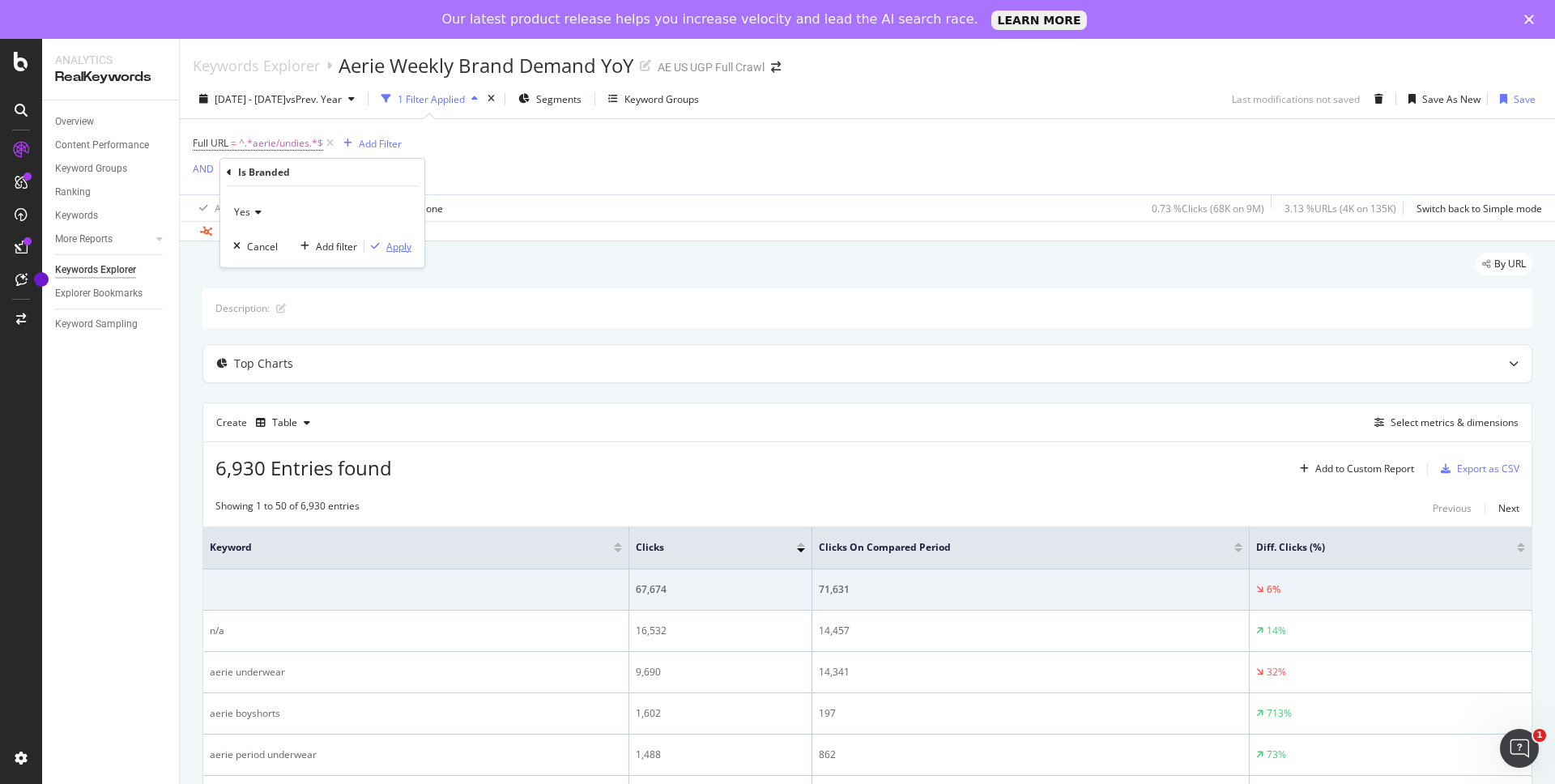
click at [391, 247] on div "Apply" at bounding box center [399, 247] width 25 height 14
click at [252, 174] on span "Is Branded" at bounding box center [244, 172] width 49 height 14
click at [260, 213] on icon at bounding box center [256, 210] width 11 height 10
click at [261, 263] on div "No" at bounding box center [324, 265] width 173 height 21
click at [403, 248] on div "Apply" at bounding box center [399, 245] width 25 height 14
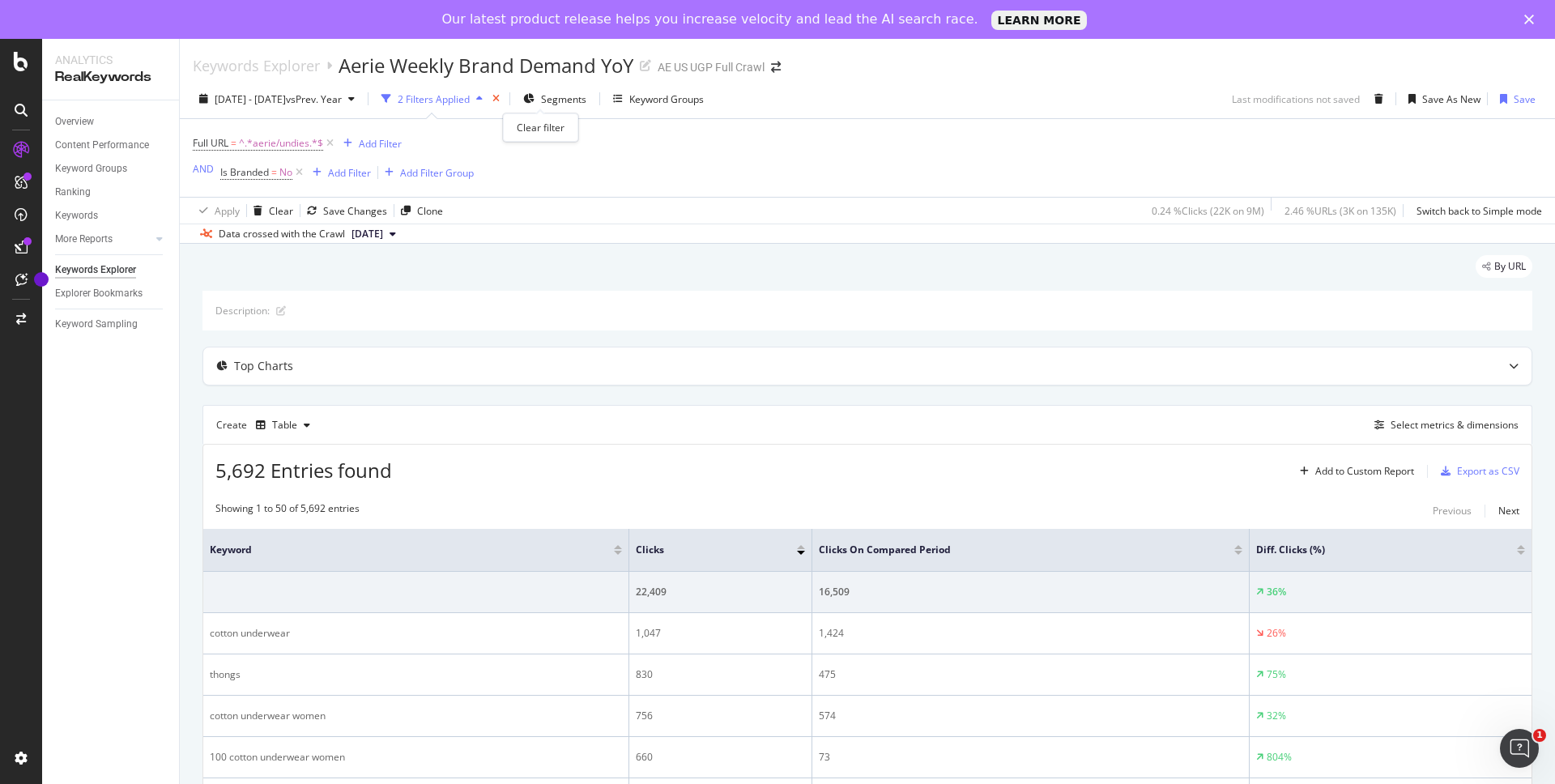
click at [500, 101] on icon "times" at bounding box center [496, 99] width 7 height 10
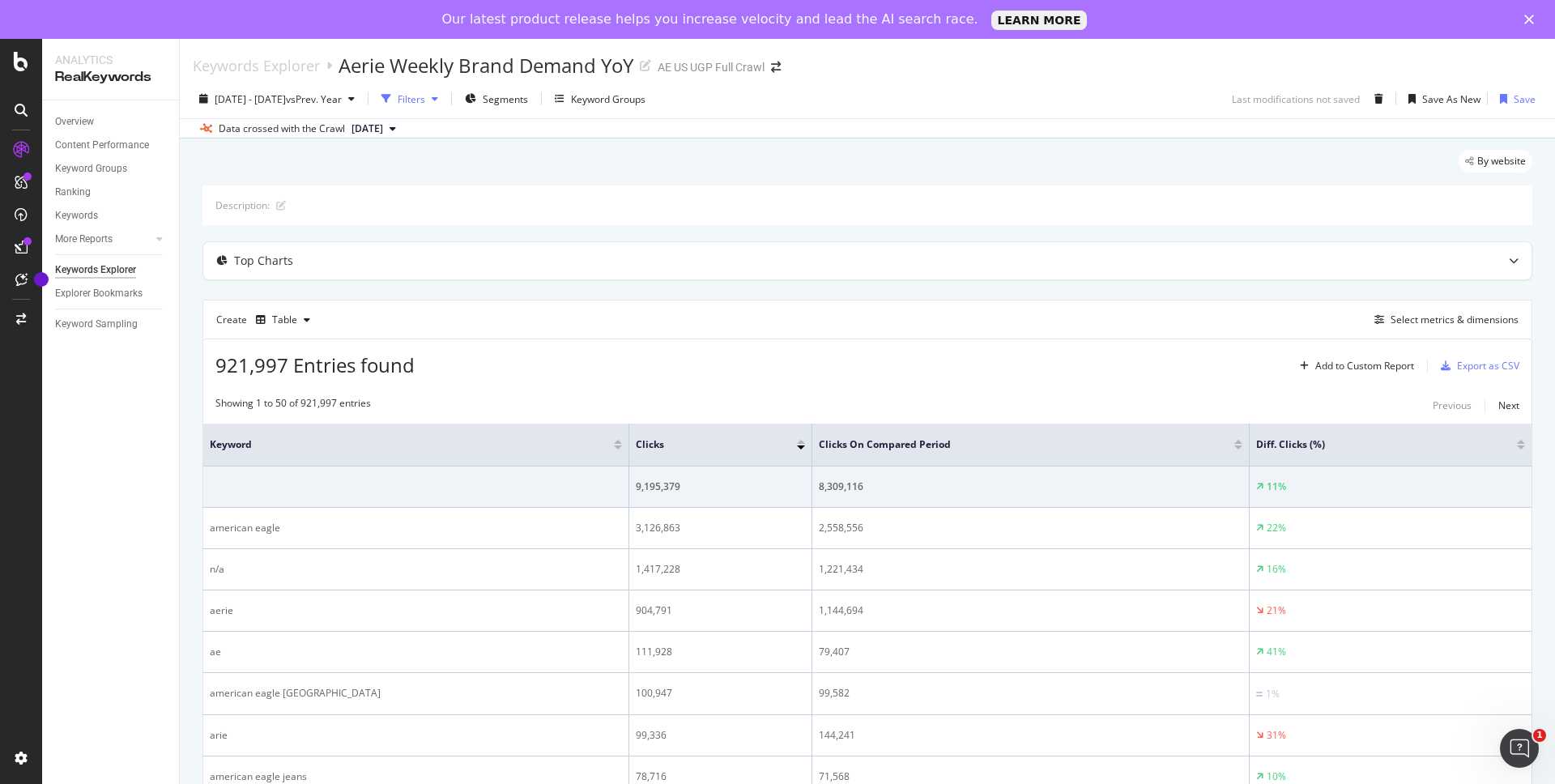
click at [425, 103] on div "Filters" at bounding box center [411, 100] width 27 height 14
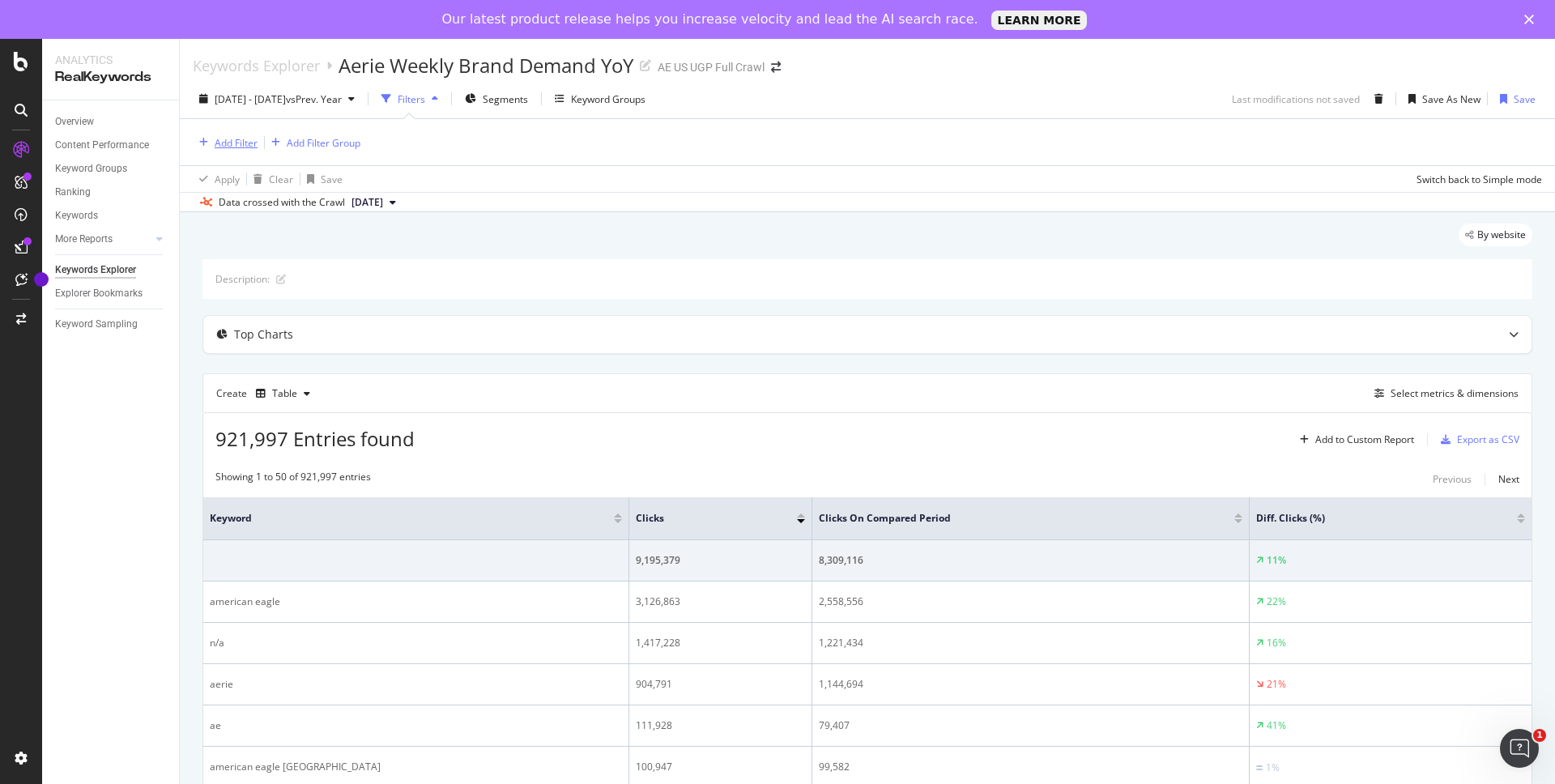
click at [235, 142] on div "Add Filter" at bounding box center [235, 143] width 43 height 14
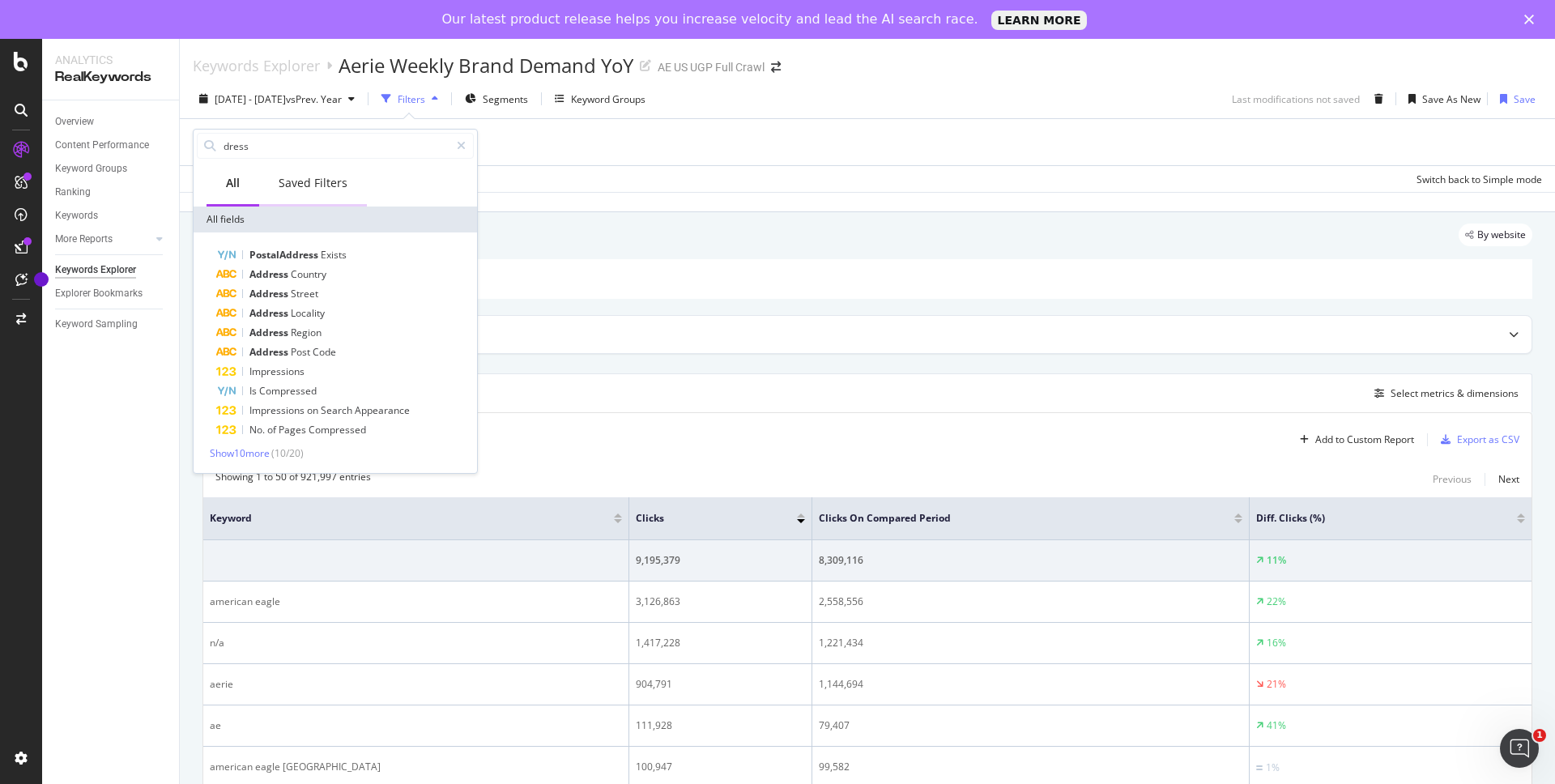
type input "dress"
click at [309, 189] on div "Saved Filters" at bounding box center [313, 183] width 69 height 16
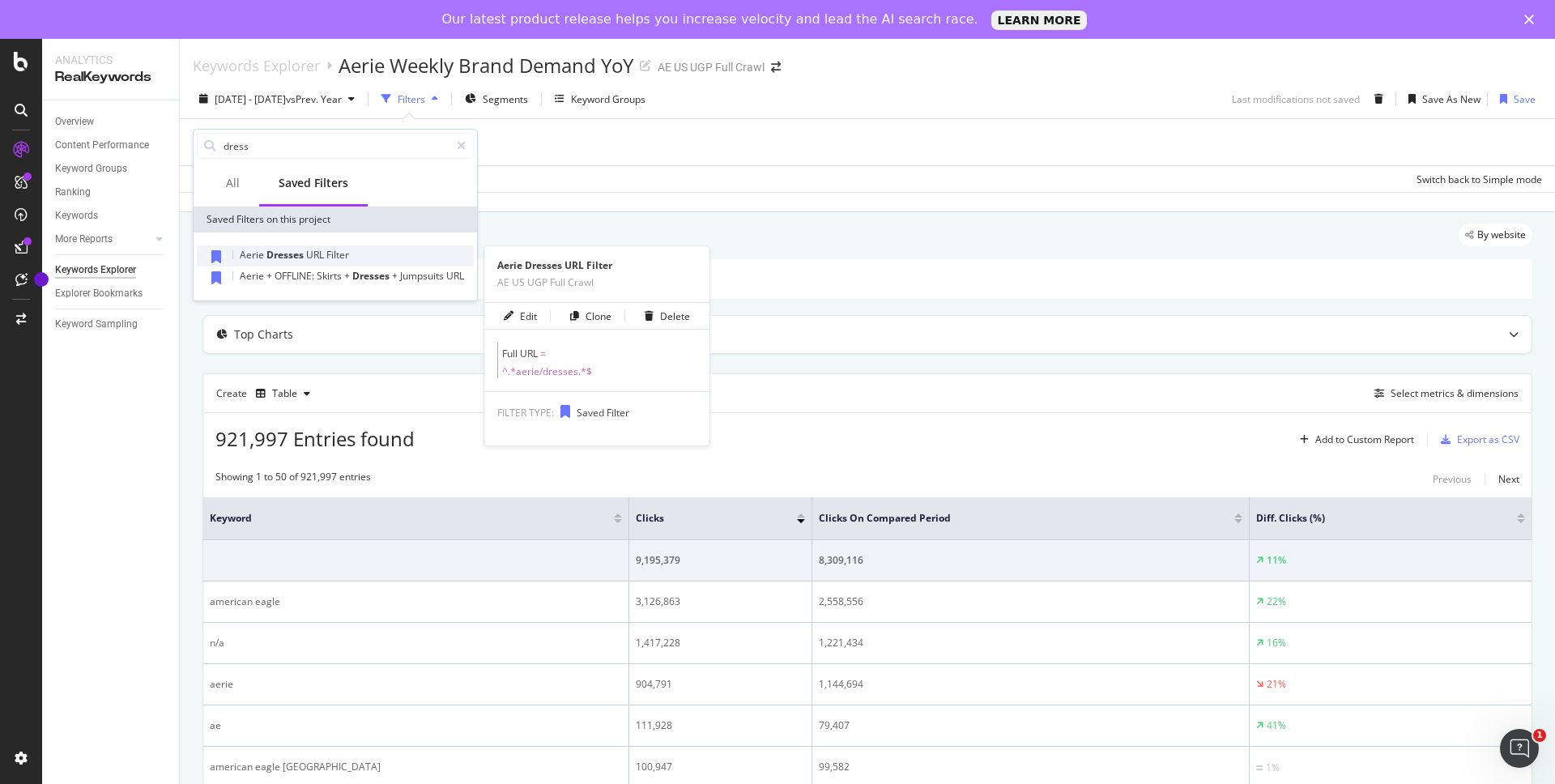
click at [313, 257] on span "URL" at bounding box center [316, 255] width 20 height 14
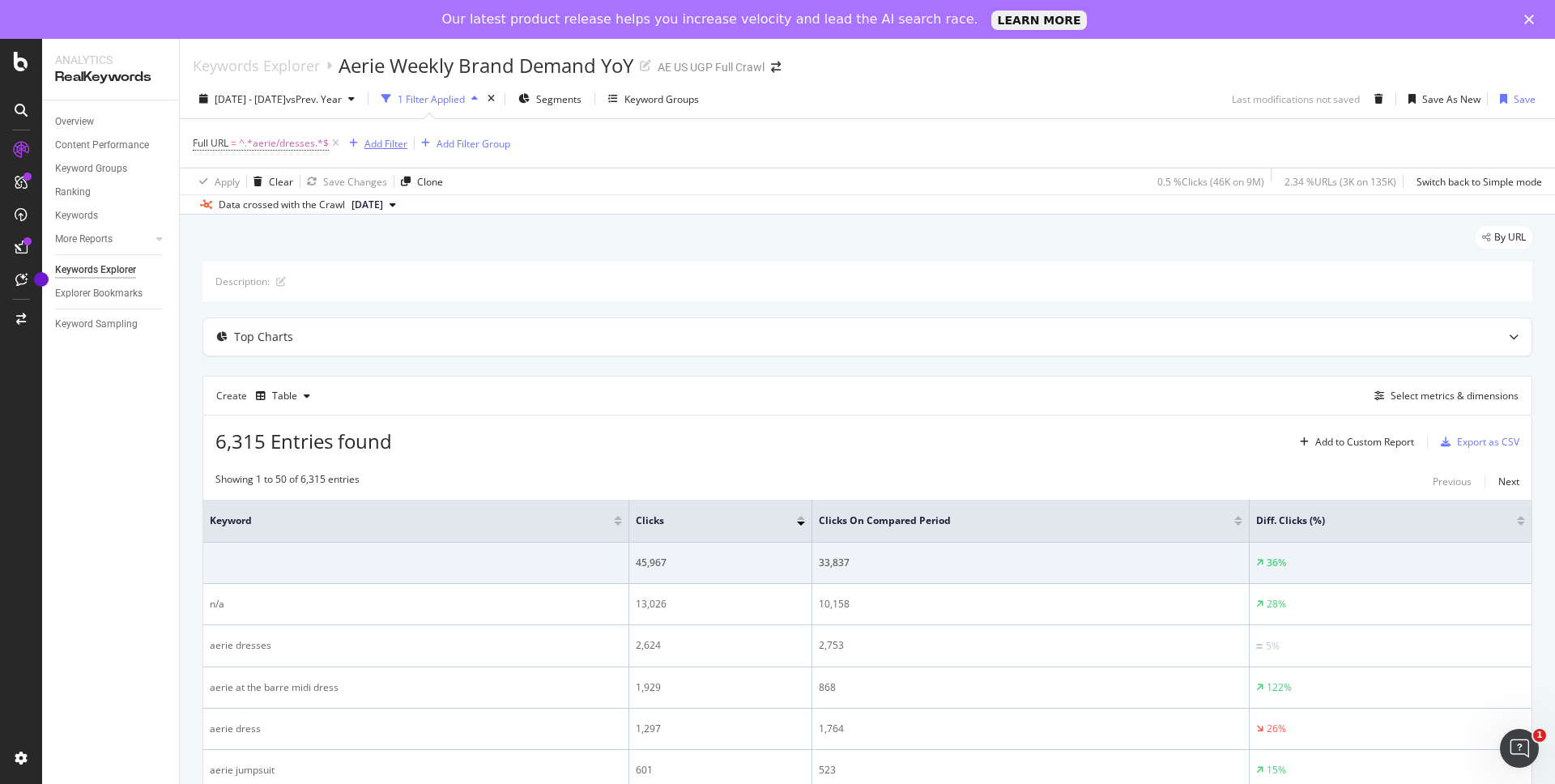
click at [383, 144] on div "Add Filter" at bounding box center [385, 144] width 43 height 14
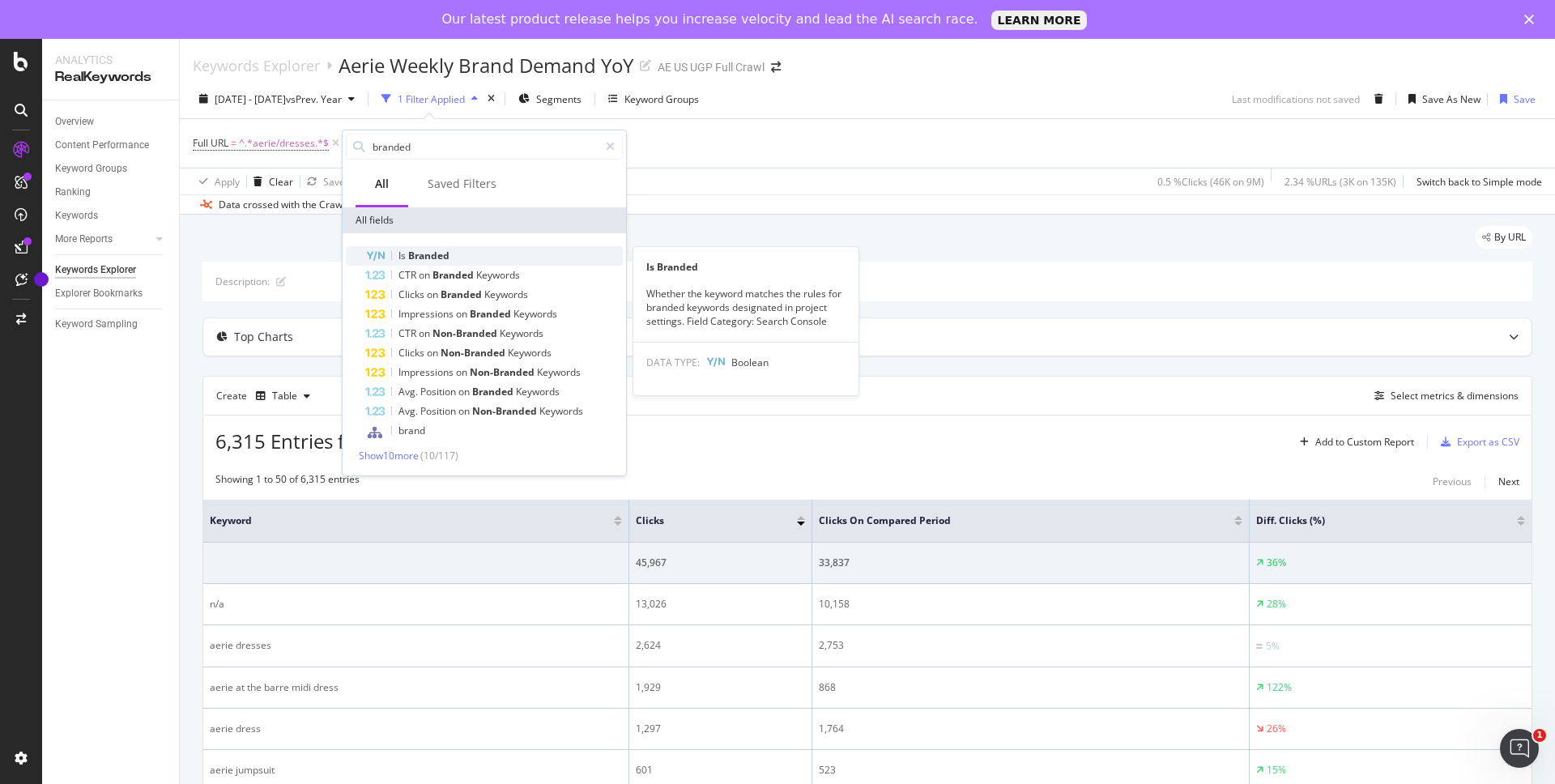
type input "branded"
click at [445, 254] on span "Branded" at bounding box center [429, 256] width 41 height 14
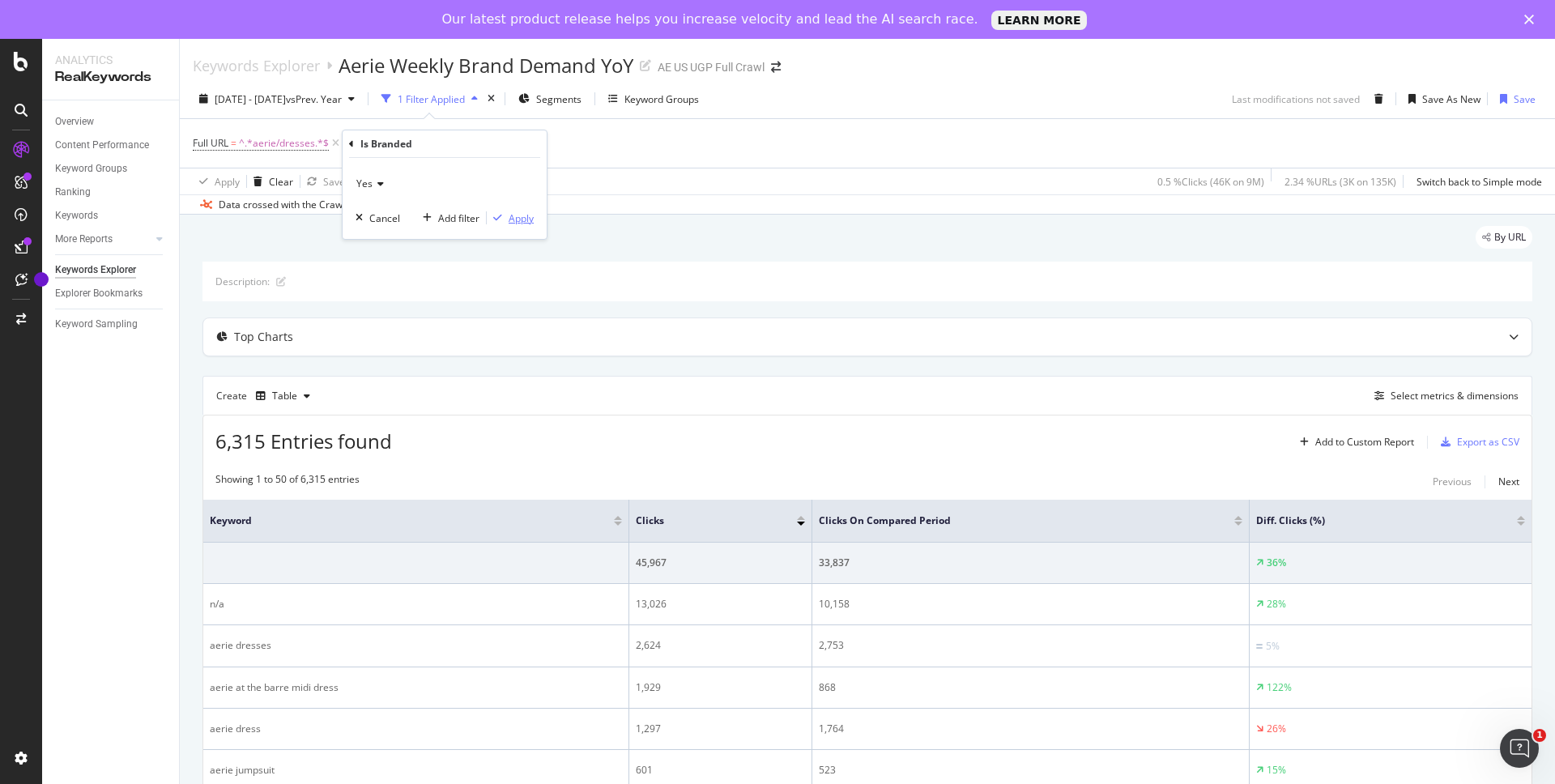
click at [511, 216] on div "Apply" at bounding box center [521, 219] width 25 height 14
click at [417, 143] on span "Is Branded = Yes" at bounding box center [407, 143] width 75 height 15
click at [406, 182] on icon at bounding box center [405, 181] width 11 height 10
click at [408, 232] on div "No" at bounding box center [473, 235] width 173 height 21
click at [549, 221] on div "Apply" at bounding box center [548, 216] width 25 height 14
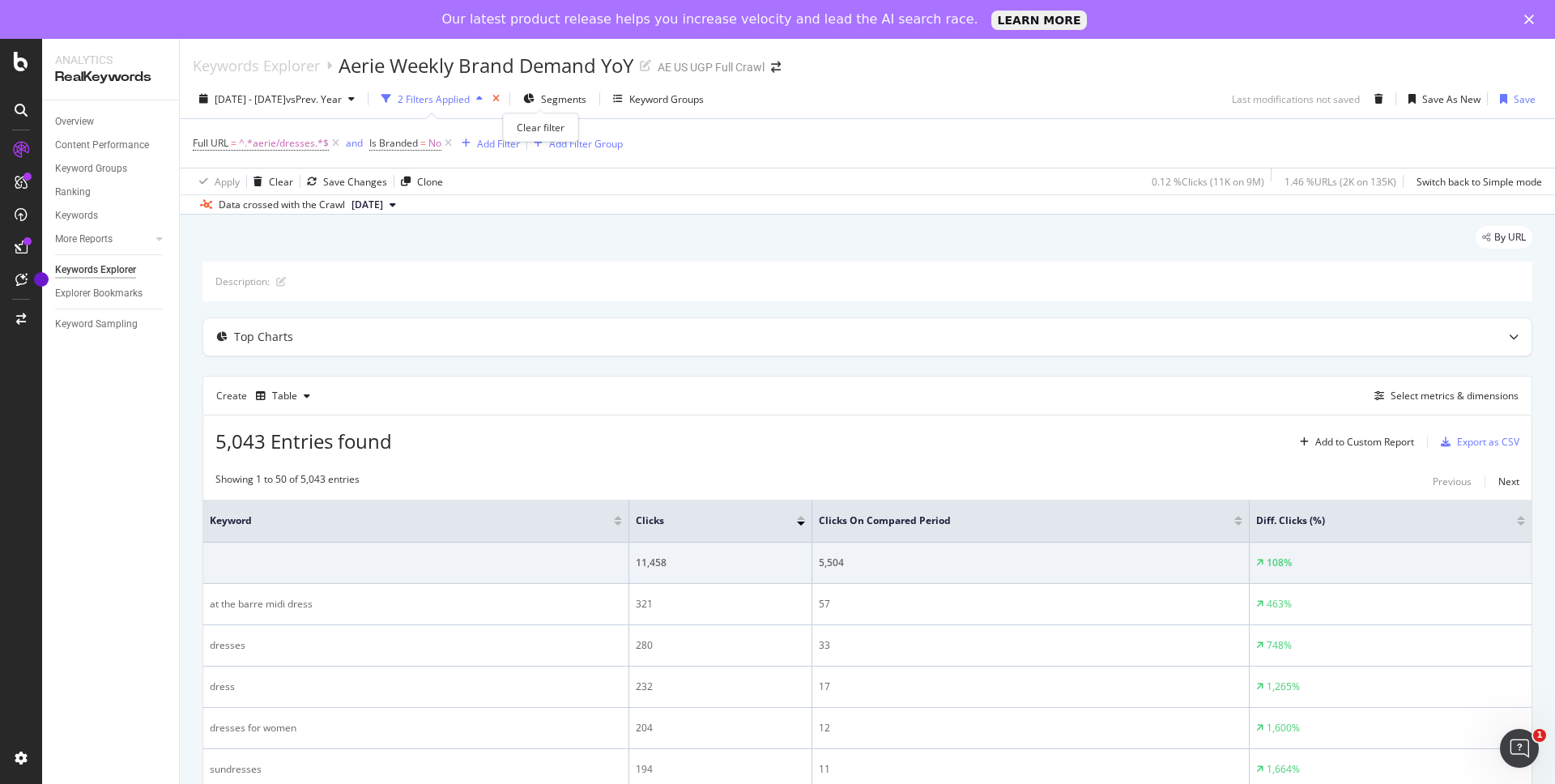
click at [500, 102] on icon "times" at bounding box center [496, 99] width 7 height 10
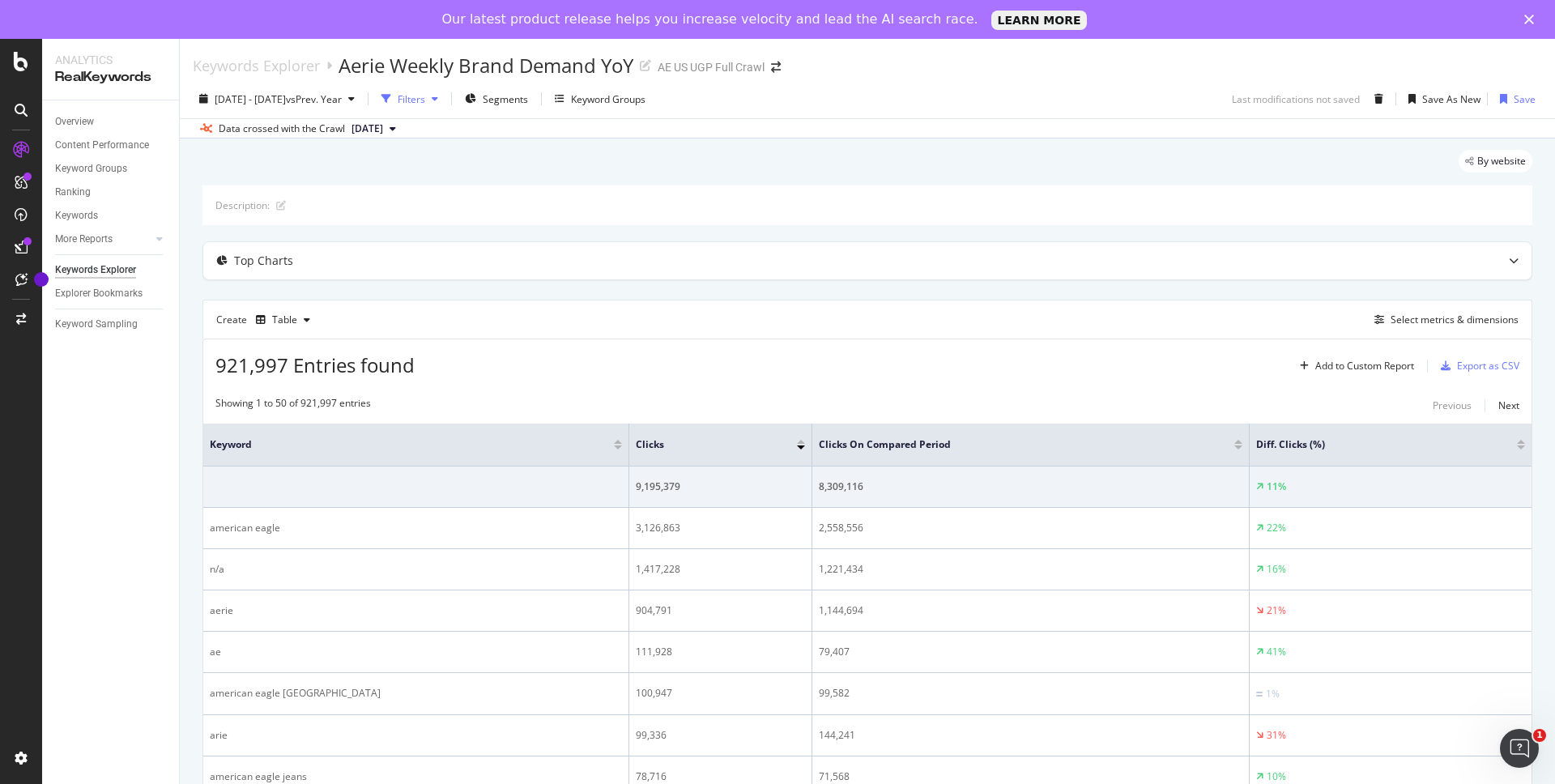
click at [445, 100] on div "button" at bounding box center [435, 99] width 19 height 10
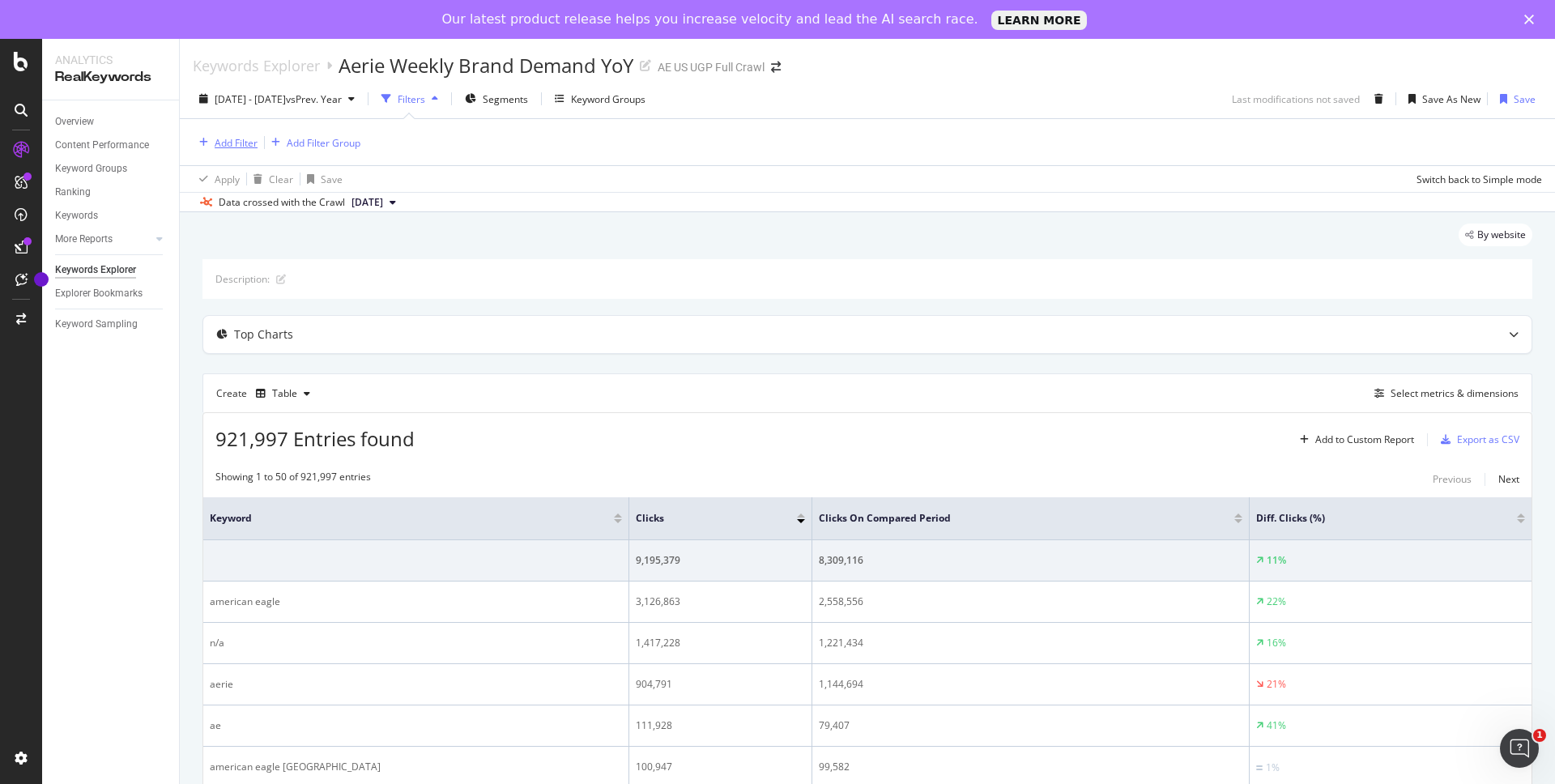
click at [241, 145] on div "Add Filter" at bounding box center [235, 143] width 43 height 14
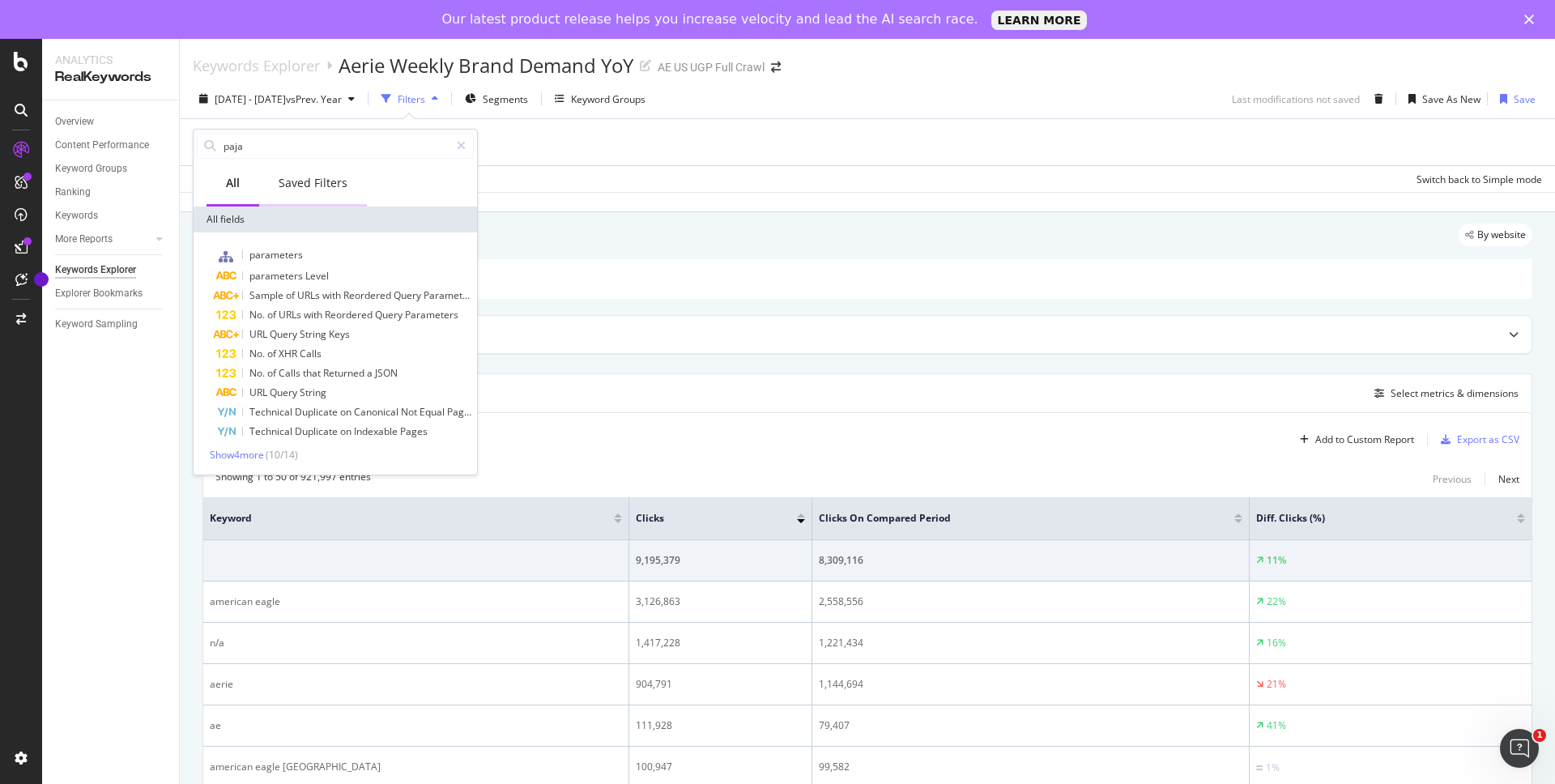
type input "paja"
click at [310, 183] on div "Saved Filters" at bounding box center [313, 183] width 69 height 16
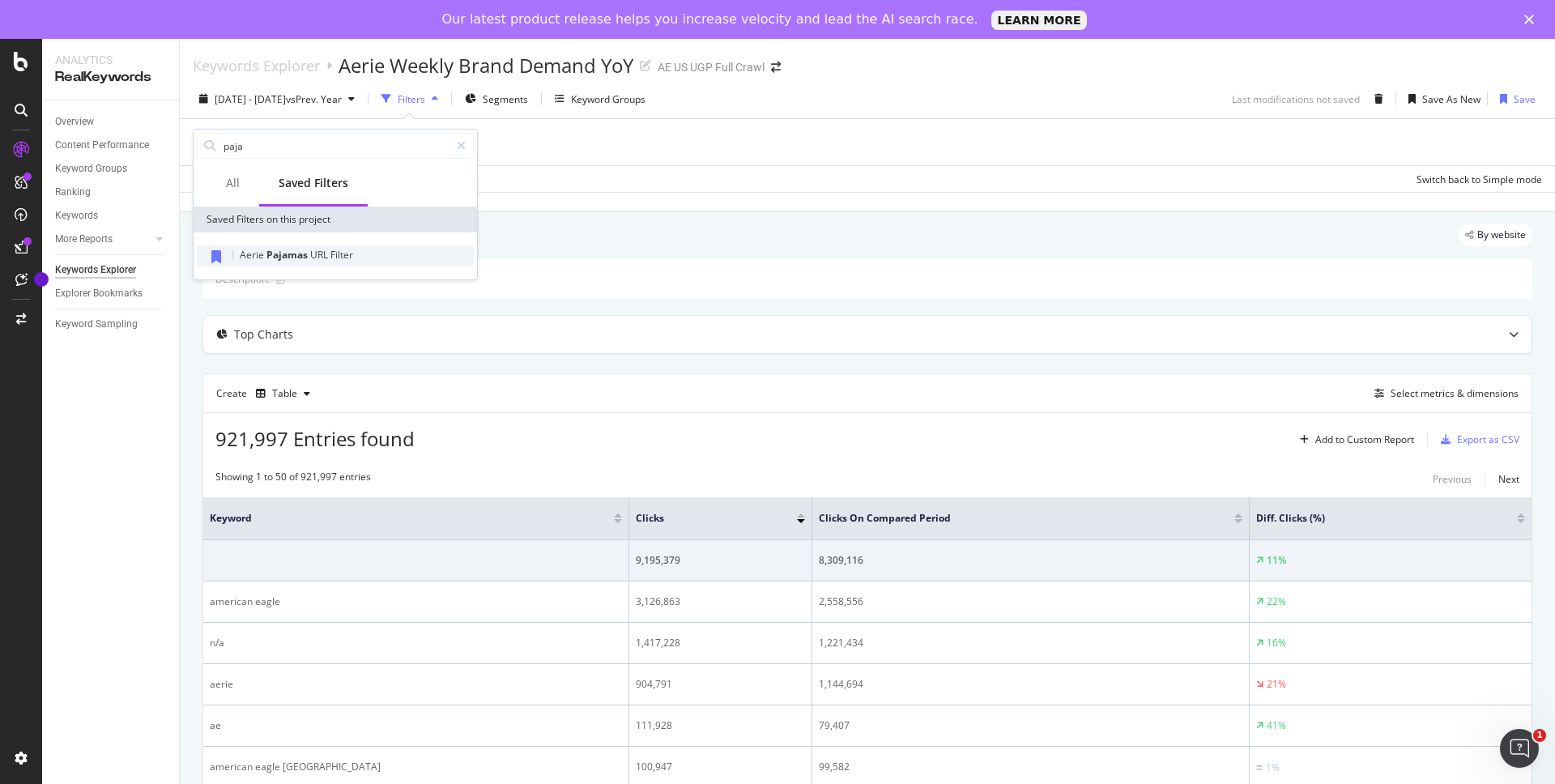
click at [305, 255] on span "Pajamas" at bounding box center [288, 255] width 44 height 14
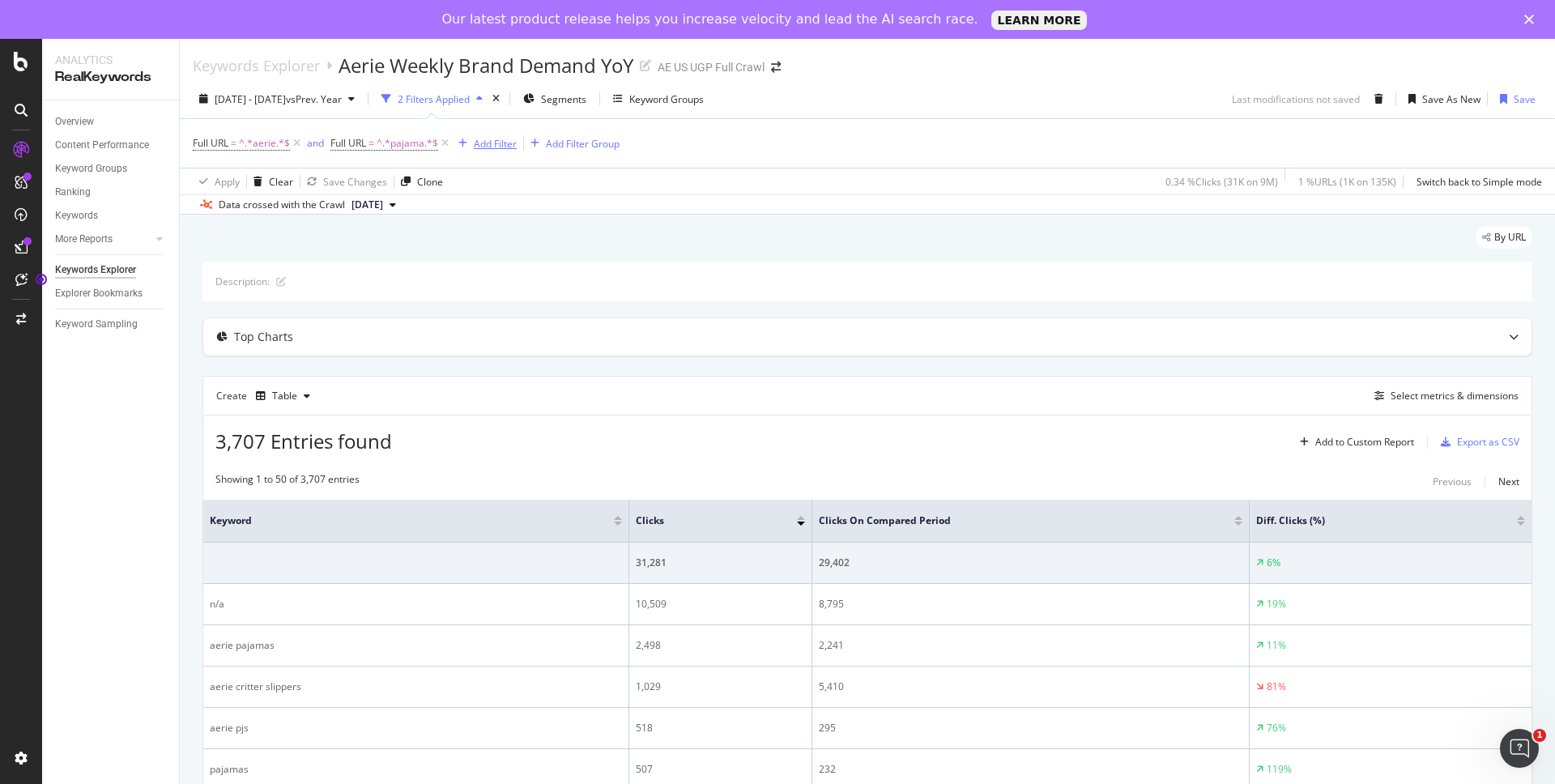
click at [487, 144] on div "Add Filter" at bounding box center [495, 144] width 43 height 14
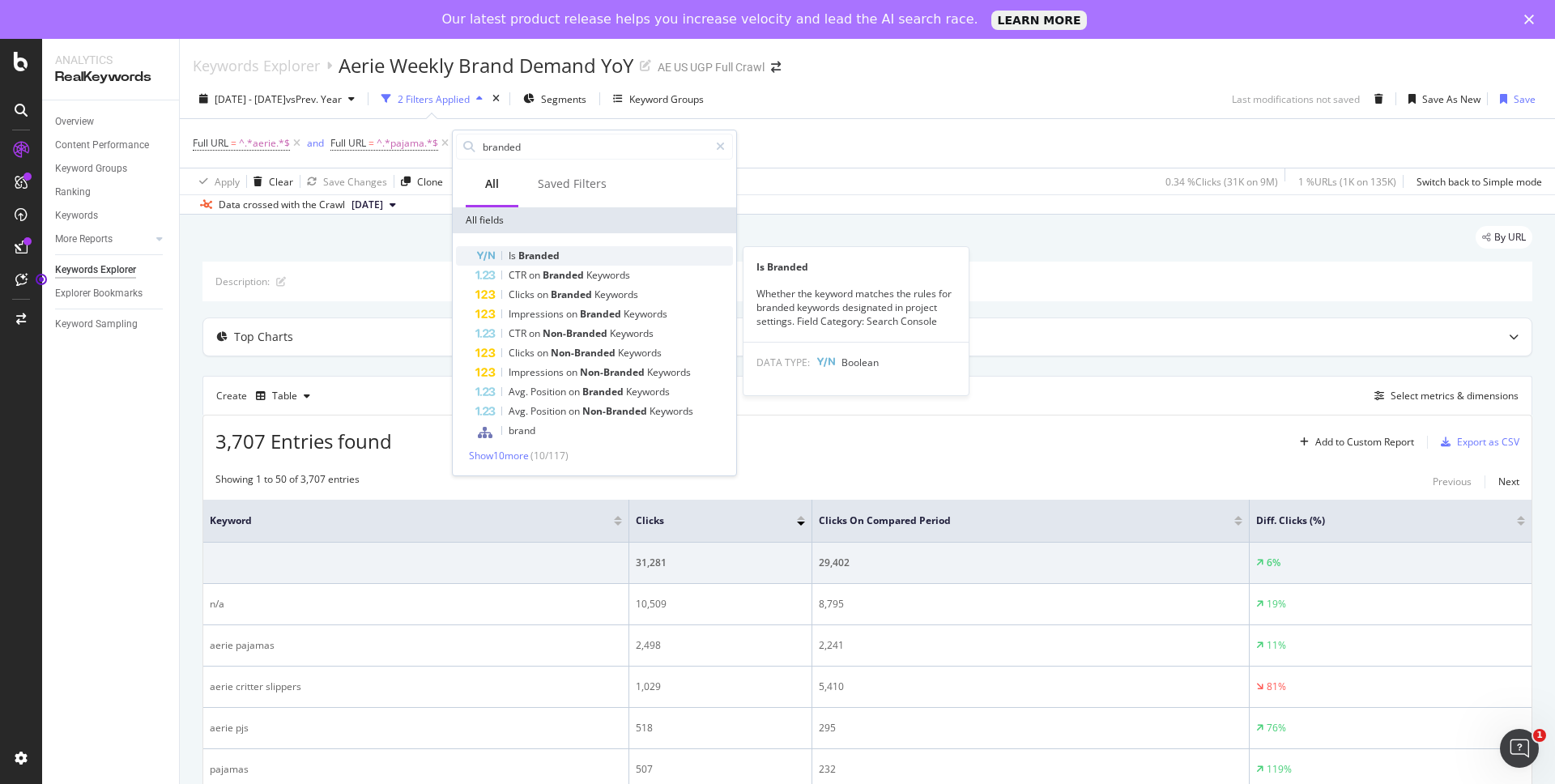
type input "branded"
click at [537, 257] on span "Branded" at bounding box center [539, 256] width 41 height 14
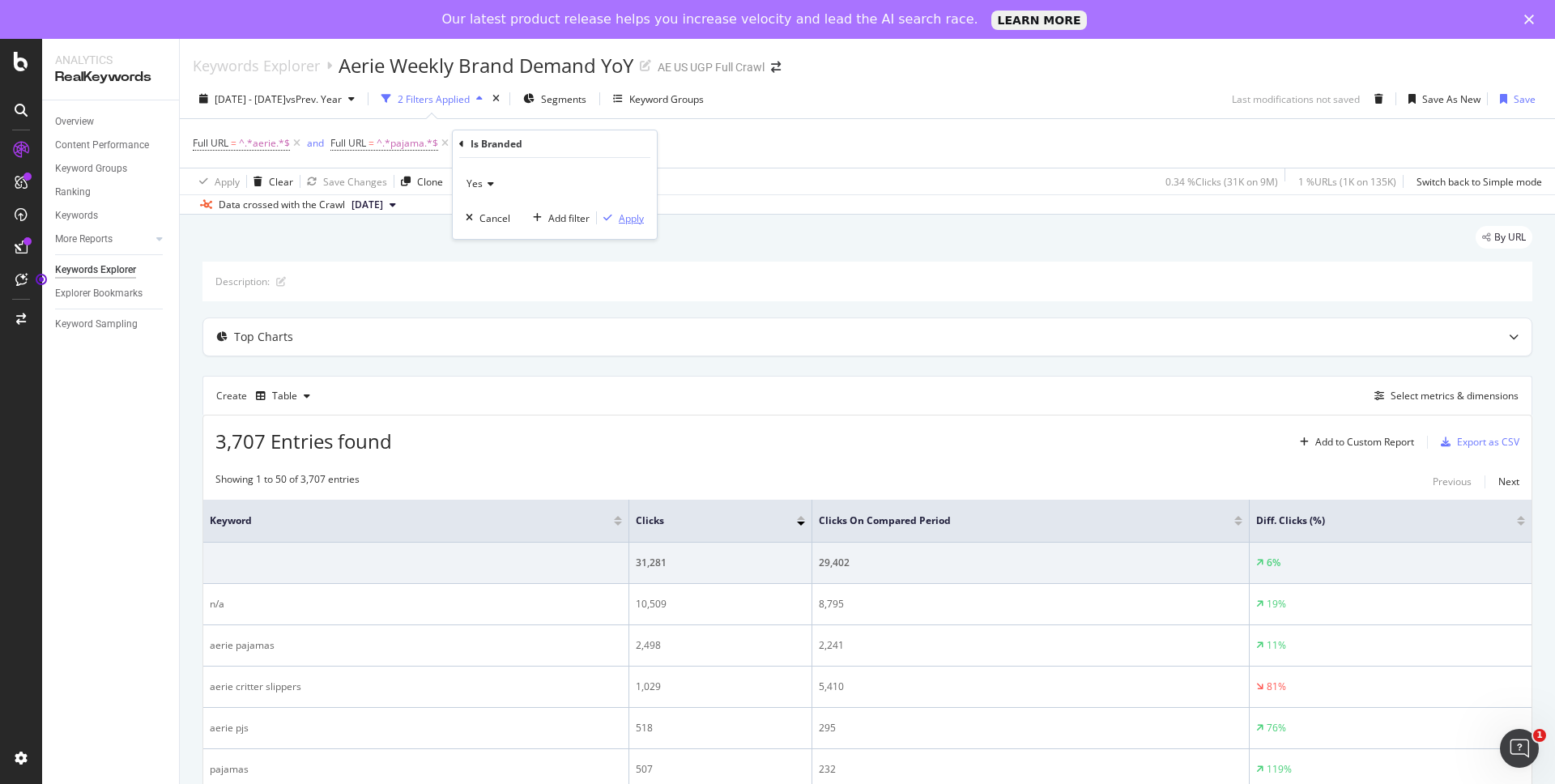
click at [626, 216] on div "Apply" at bounding box center [631, 219] width 25 height 14
click at [500, 96] on icon "times" at bounding box center [496, 99] width 7 height 10
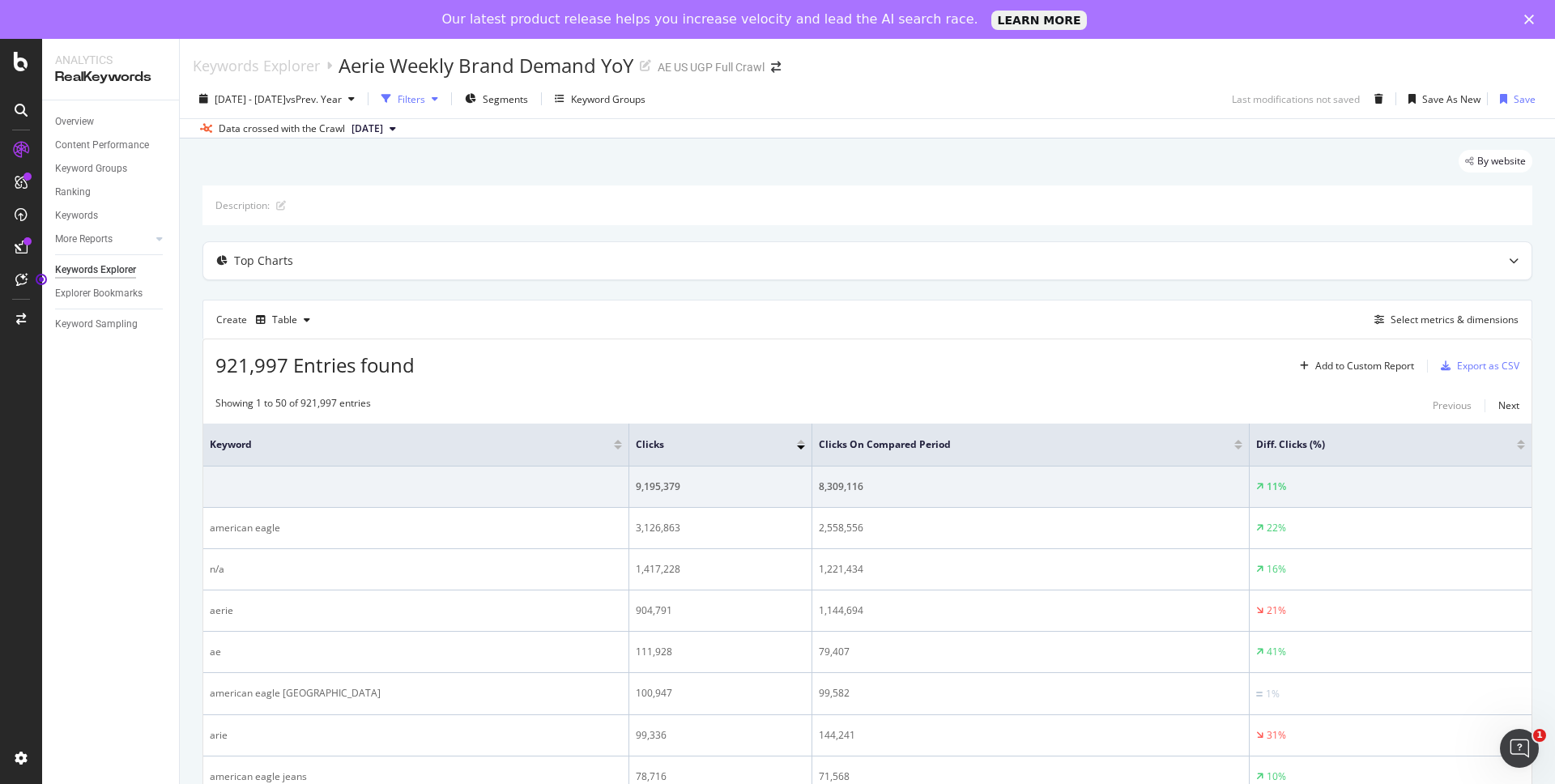
click at [425, 98] on div "Filters" at bounding box center [411, 100] width 27 height 14
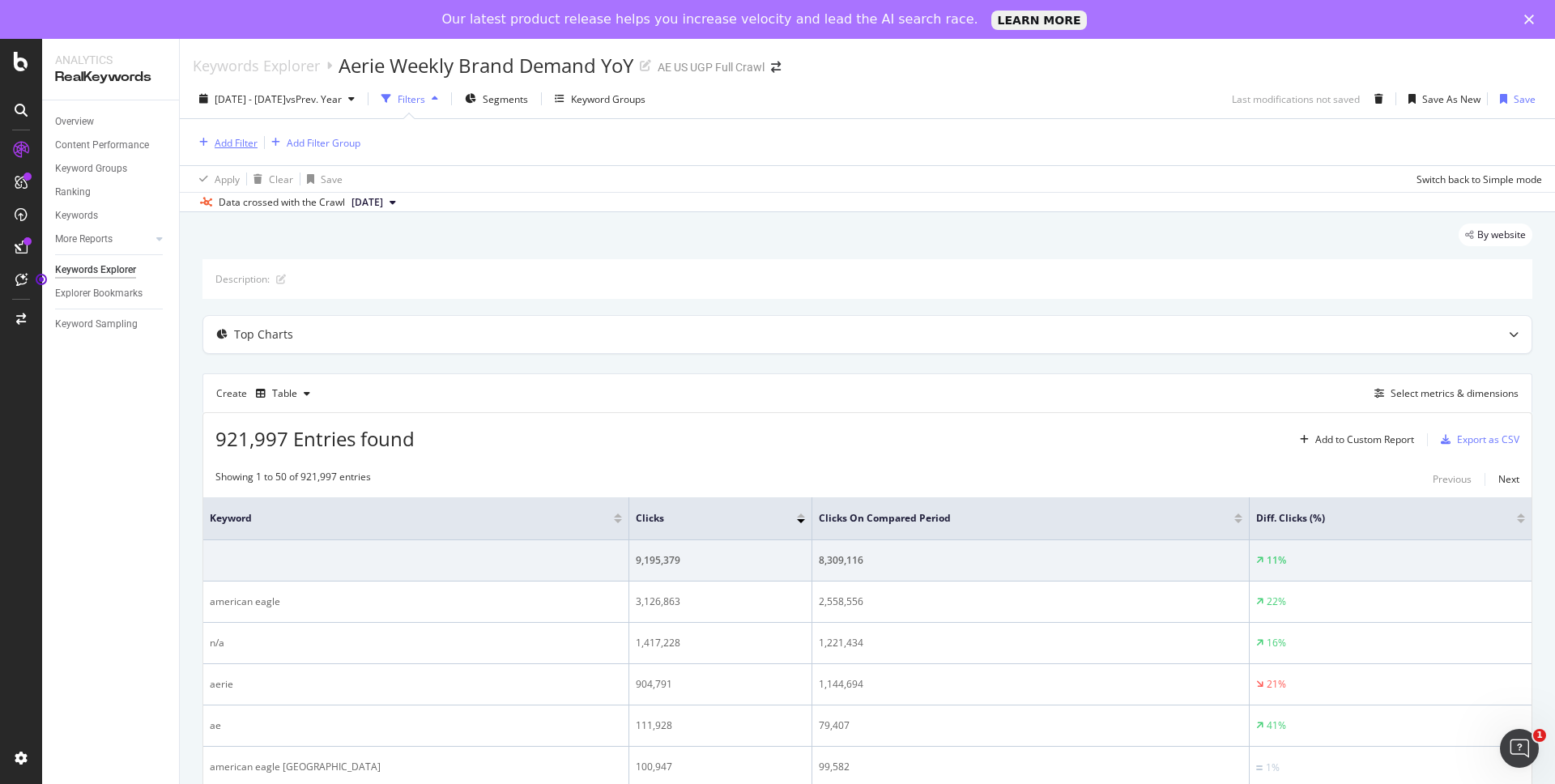
click at [248, 147] on div "Add Filter" at bounding box center [235, 143] width 43 height 14
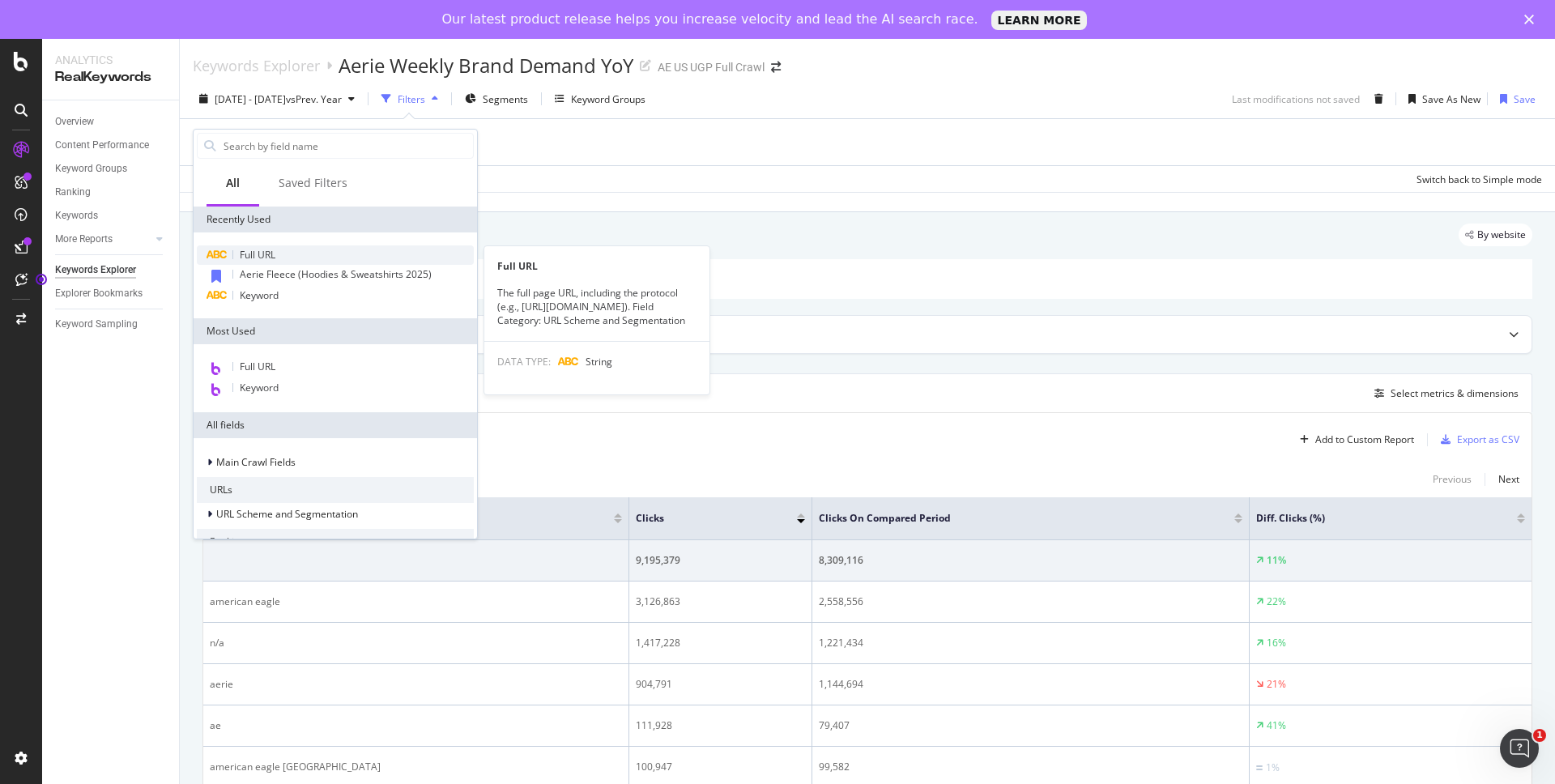
click at [261, 258] on span "Full URL" at bounding box center [258, 255] width 35 height 14
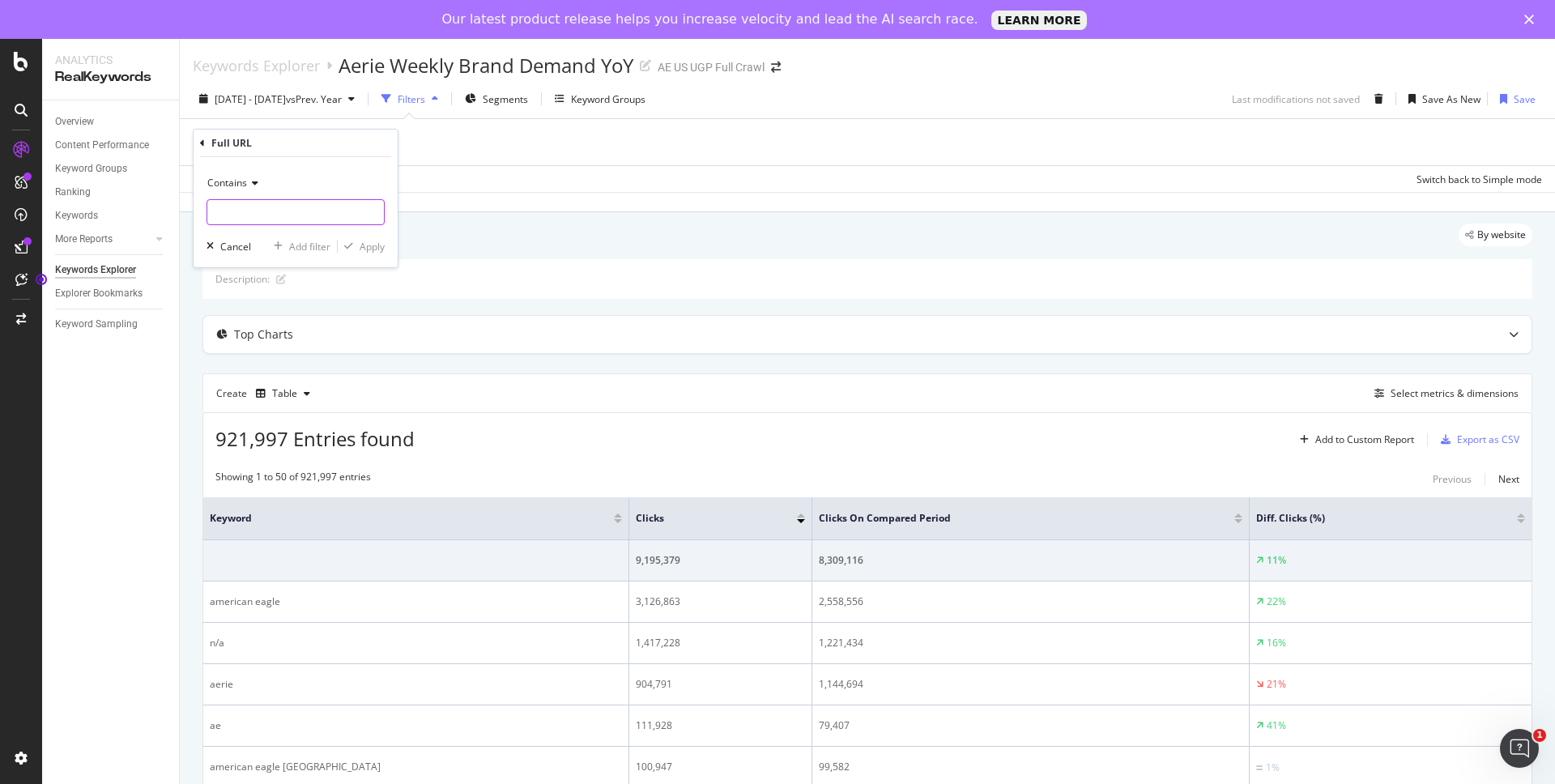
click at [261, 205] on input "text" at bounding box center [295, 212] width 176 height 26
type input "aerie"
click at [371, 248] on div "Apply" at bounding box center [372, 247] width 25 height 14
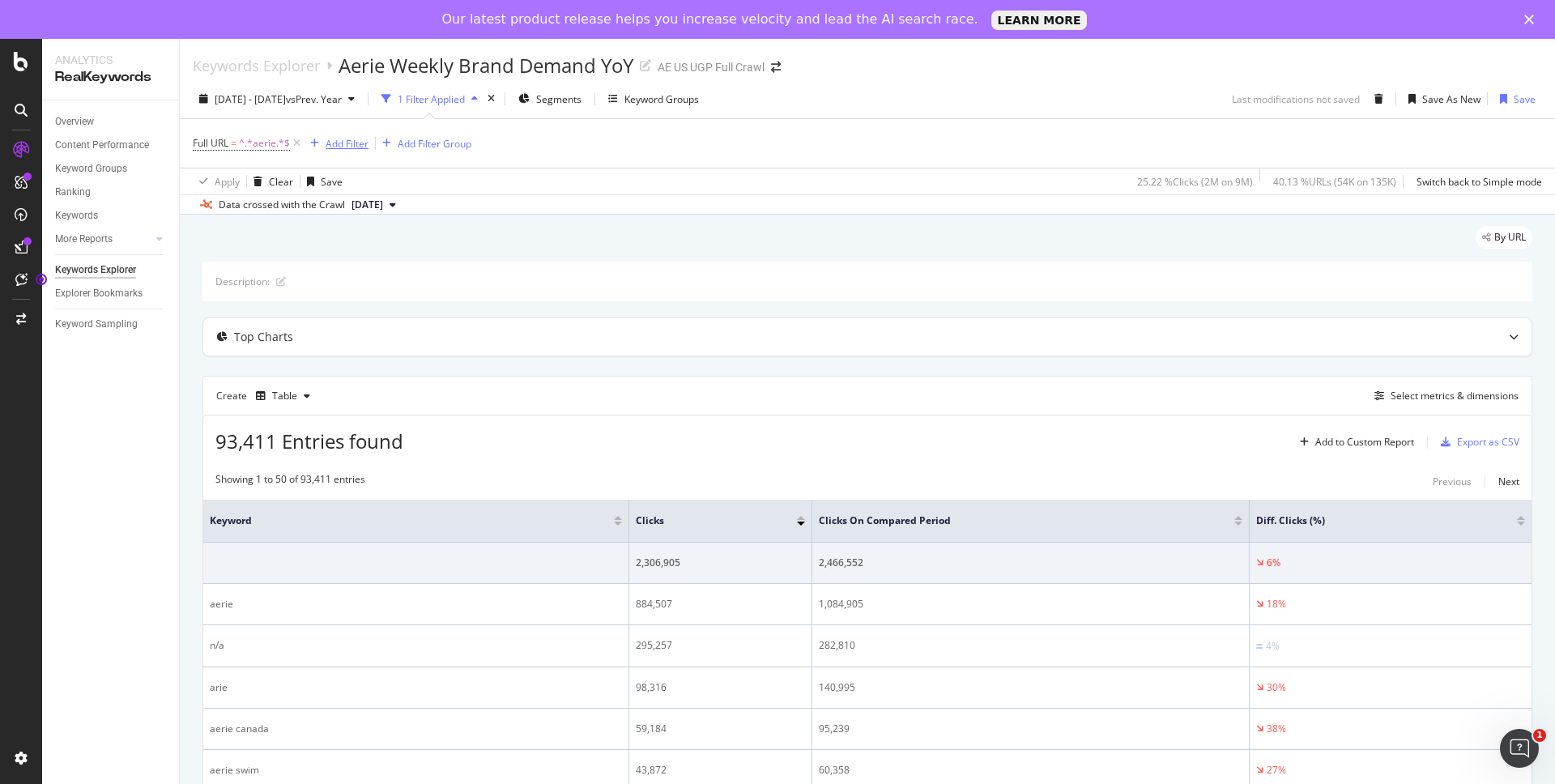
click at [342, 148] on div "Add Filter" at bounding box center [347, 144] width 43 height 14
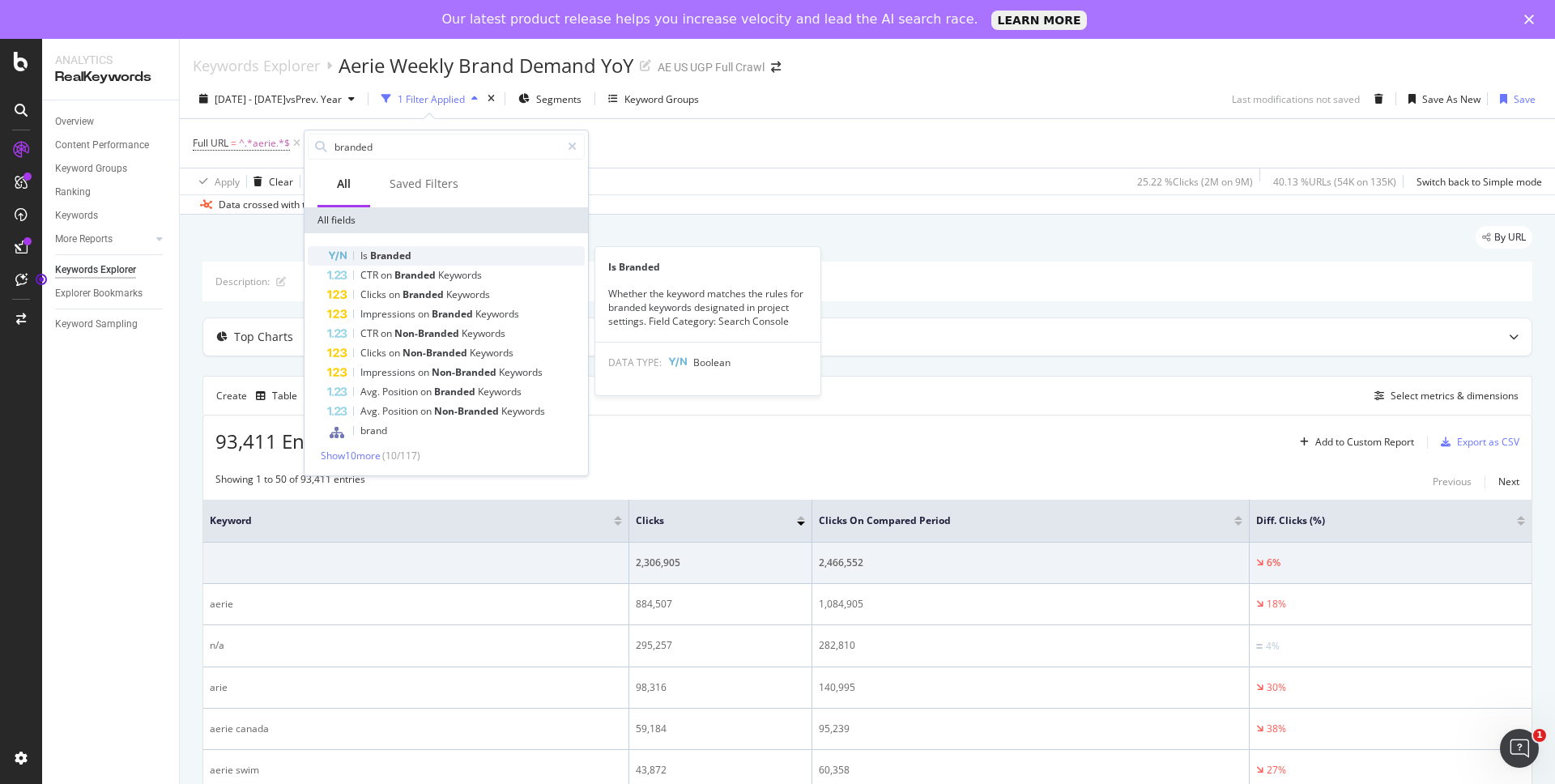
type input "branded"
click at [396, 256] on span "Branded" at bounding box center [391, 256] width 41 height 14
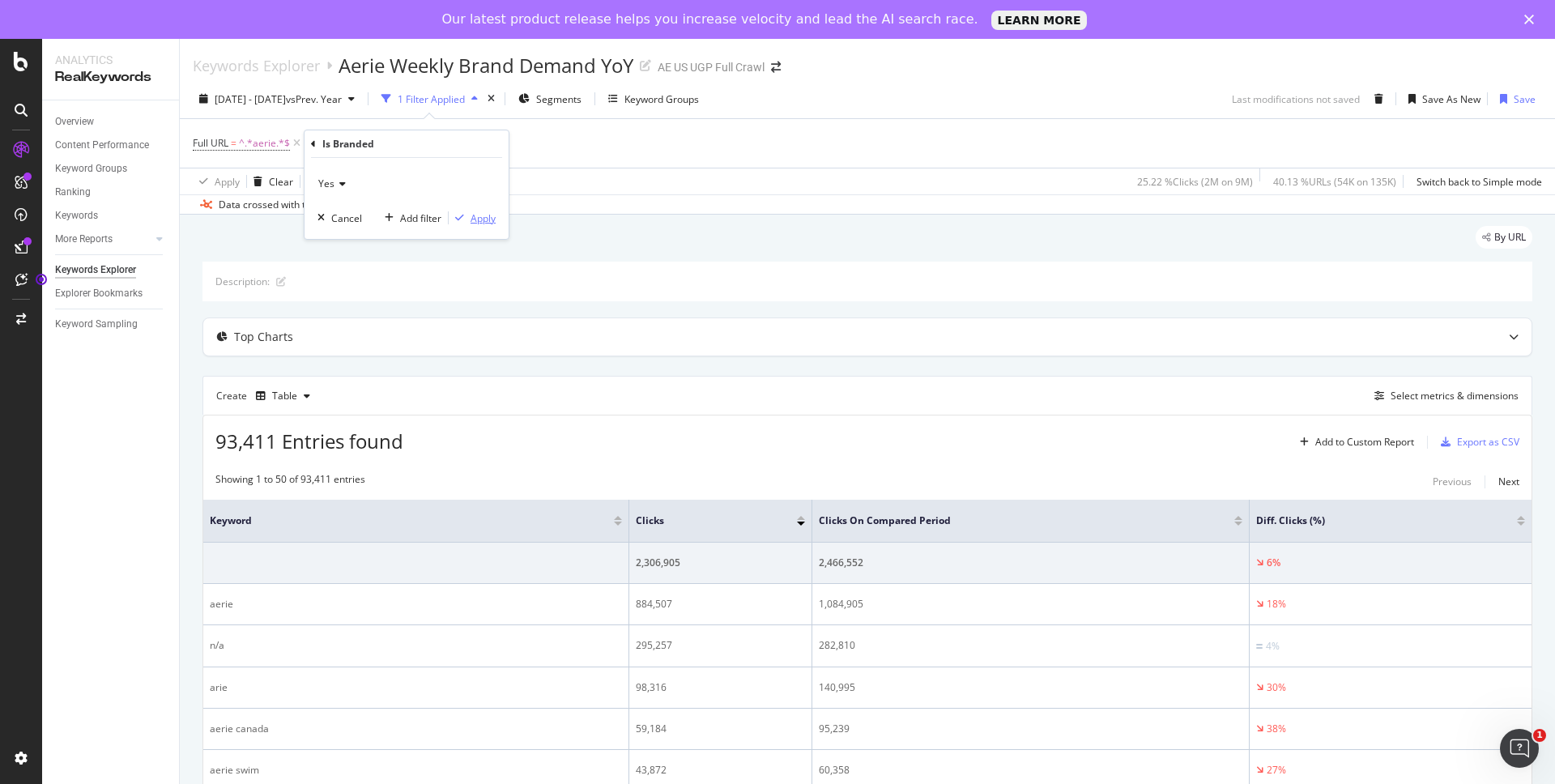
click at [475, 216] on div "Apply" at bounding box center [482, 219] width 25 height 14
click at [1416, 398] on div "Select metrics & dimensions" at bounding box center [1454, 396] width 128 height 14
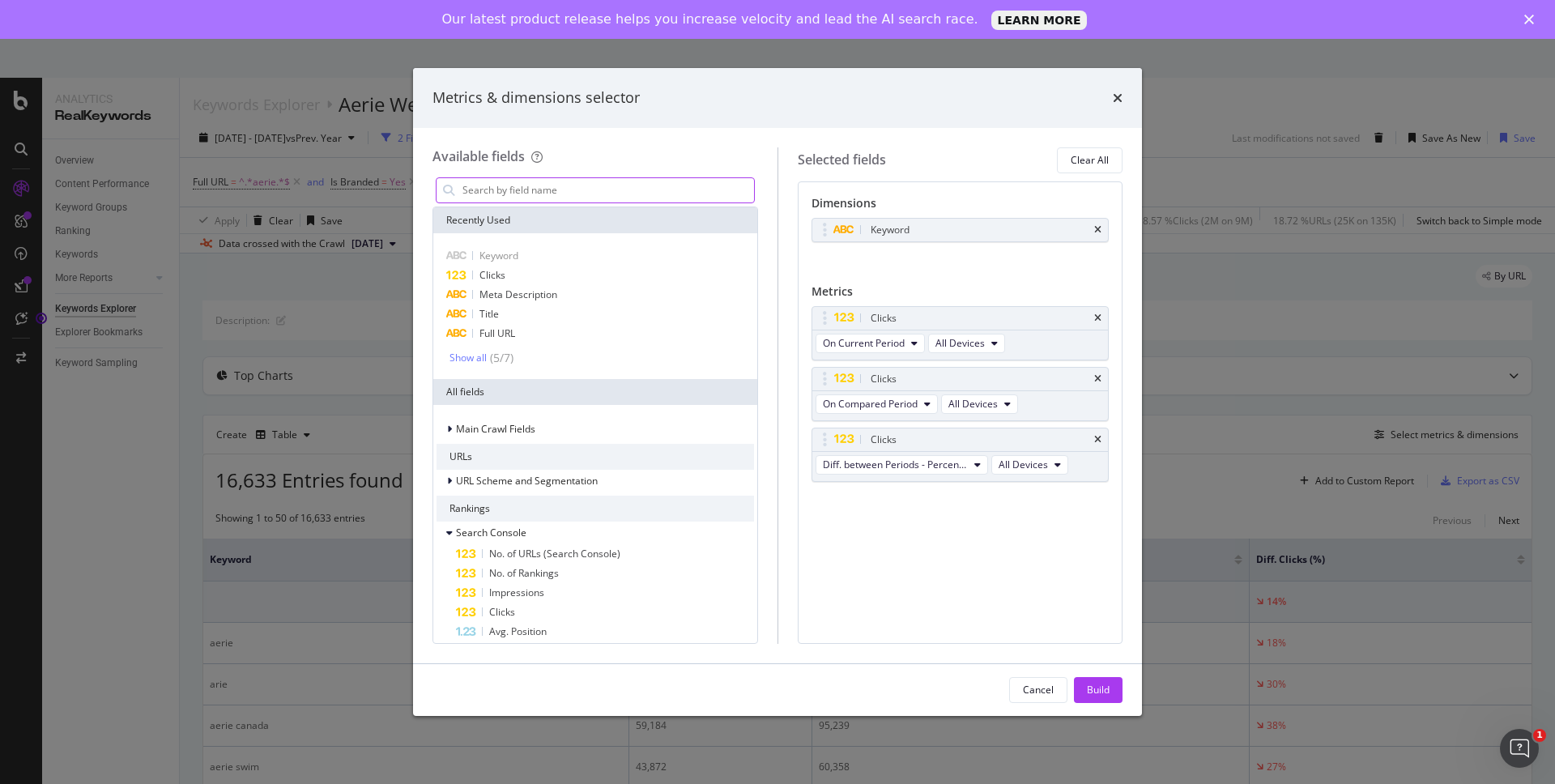
click at [651, 193] on input "modal" at bounding box center [607, 190] width 293 height 25
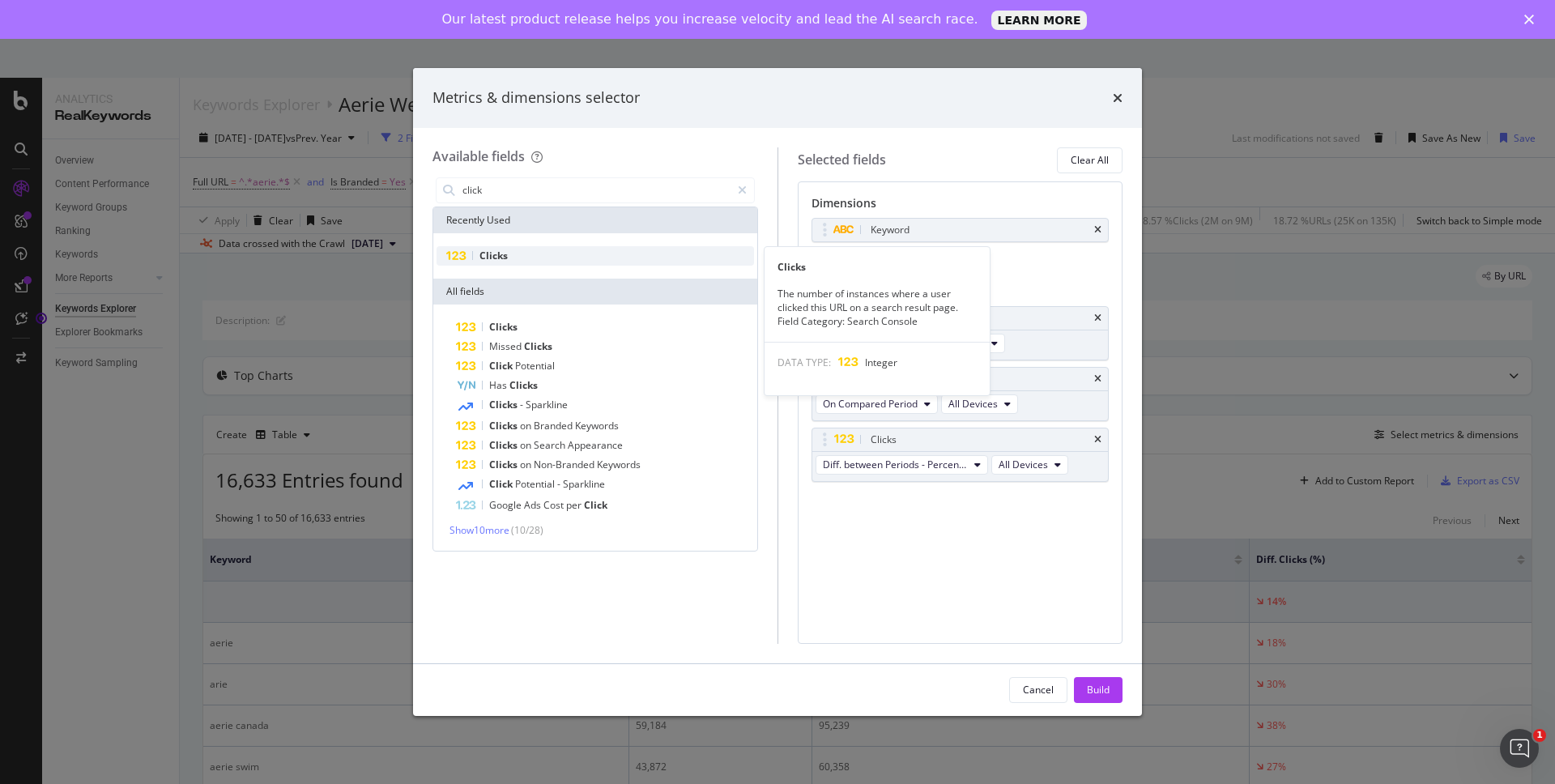
type input "click"
click at [579, 258] on div "Clicks" at bounding box center [595, 256] width 318 height 19
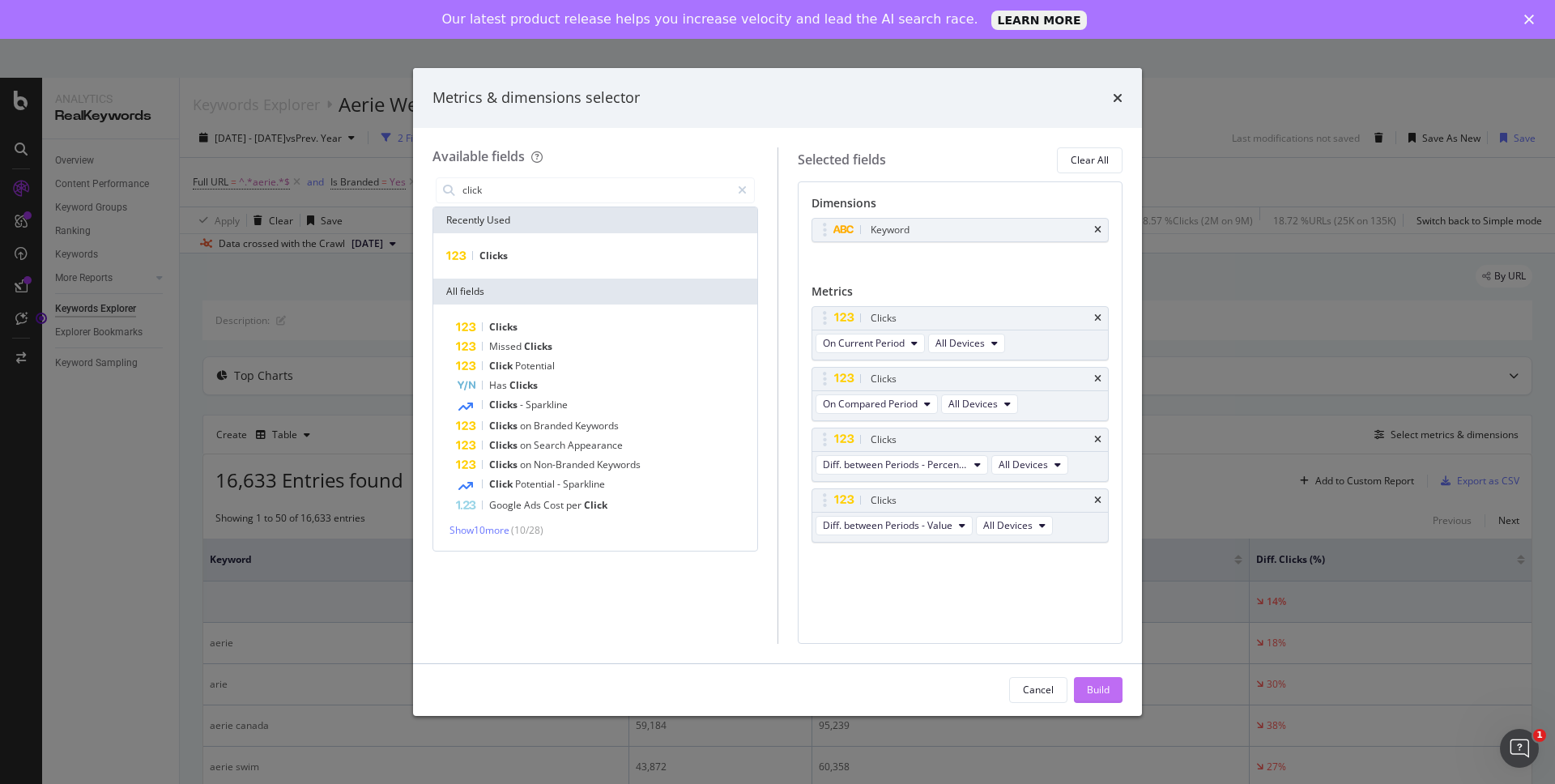
click at [1095, 683] on div "Build" at bounding box center [1098, 690] width 23 height 14
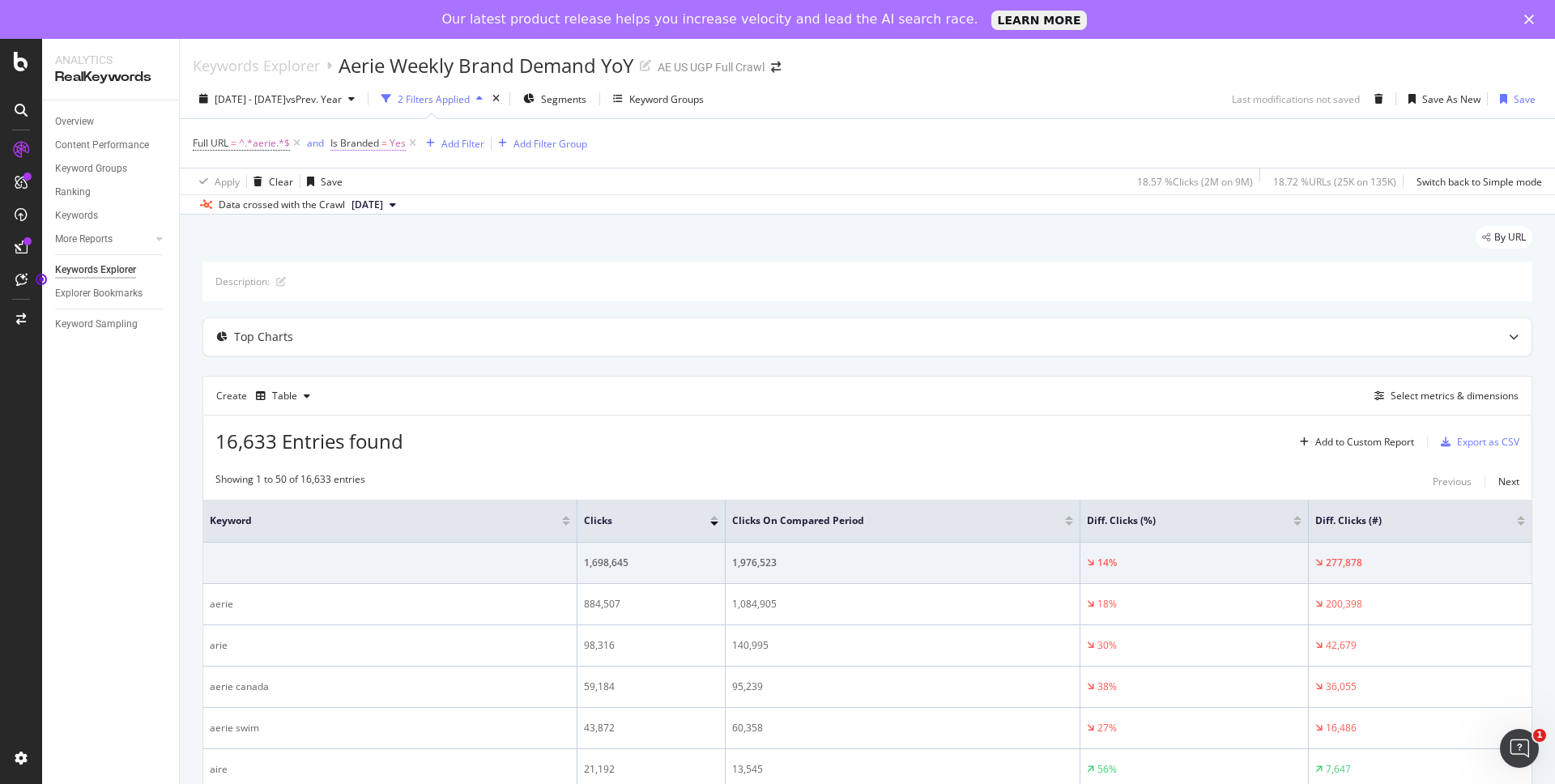
click at [366, 144] on span "Is Branded" at bounding box center [355, 143] width 49 height 14
click at [367, 185] on icon at bounding box center [367, 181] width 11 height 10
click at [372, 234] on div "No" at bounding box center [435, 235] width 173 height 21
click at [504, 213] on div "Apply" at bounding box center [510, 216] width 25 height 14
